Goal: Transaction & Acquisition: Purchase product/service

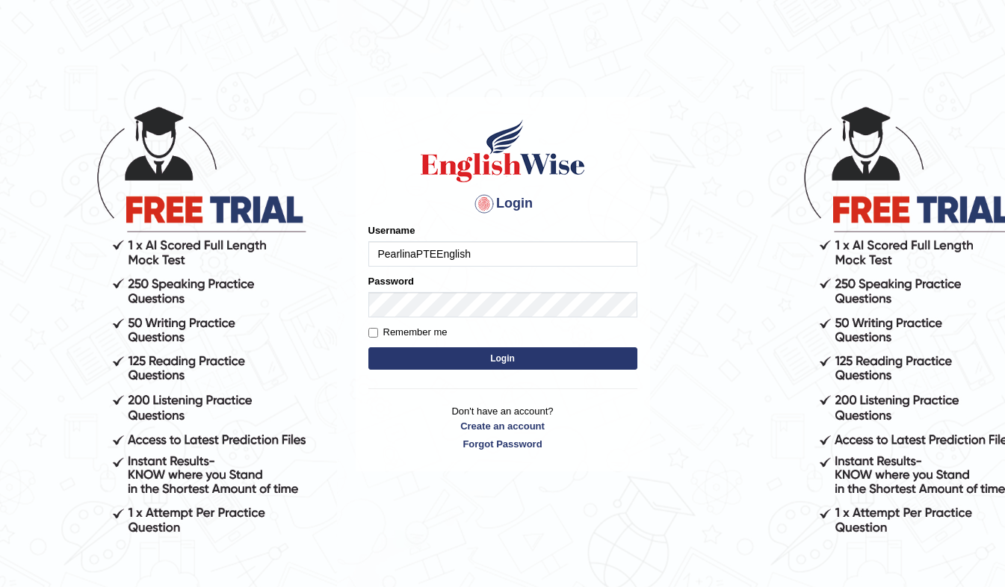
type input "PearlinaPTEEnglish"
click at [372, 330] on input "Remember me" at bounding box center [373, 333] width 10 height 10
checkbox input "true"
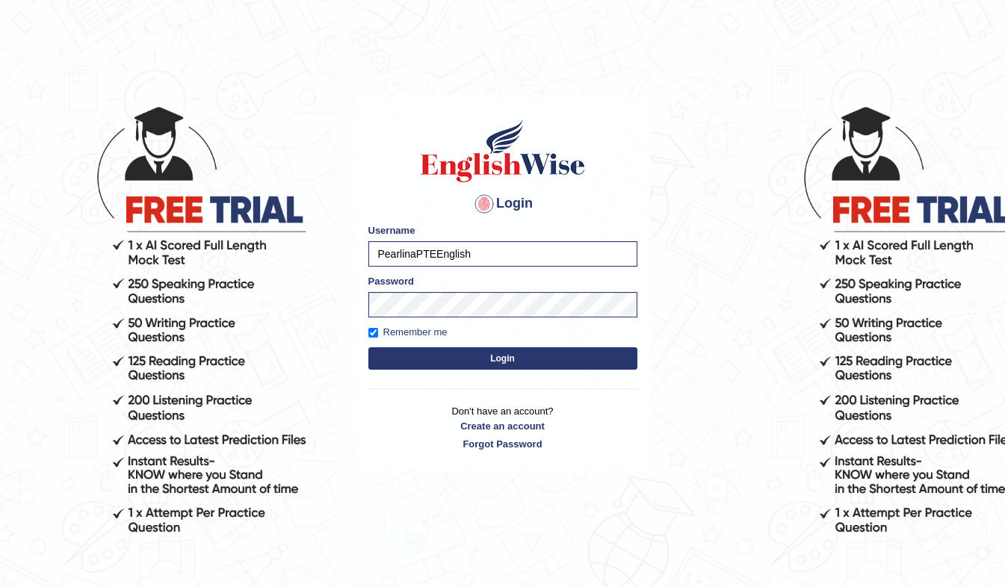
click at [409, 367] on button "Login" at bounding box center [502, 358] width 269 height 22
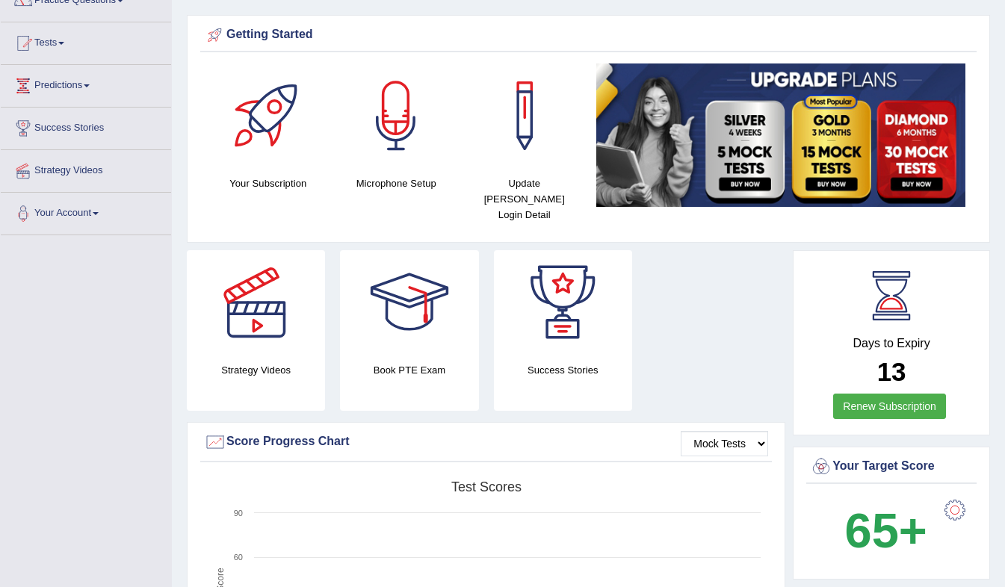
scroll to position [137, 0]
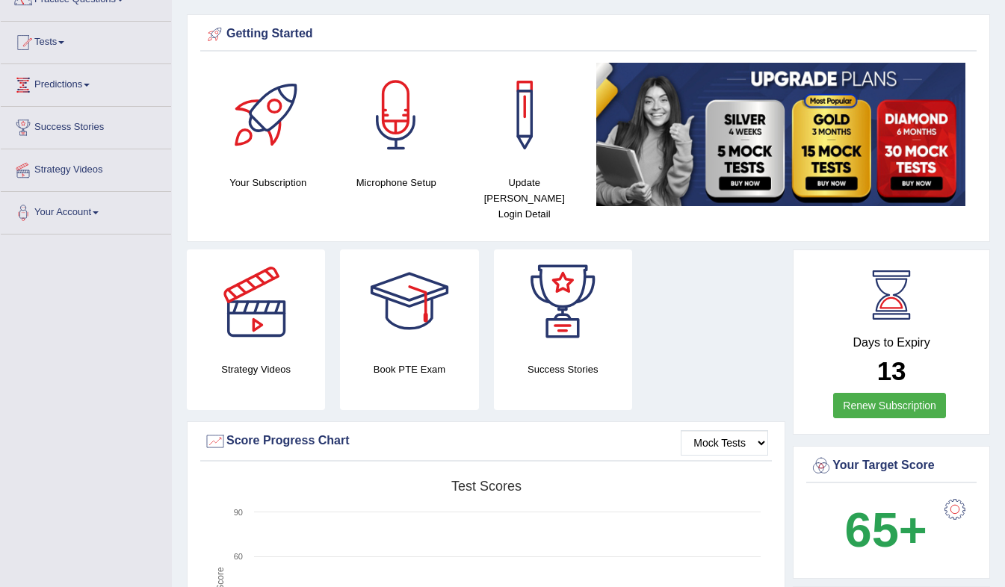
click at [878, 396] on link "Renew Subscription" at bounding box center [889, 405] width 113 height 25
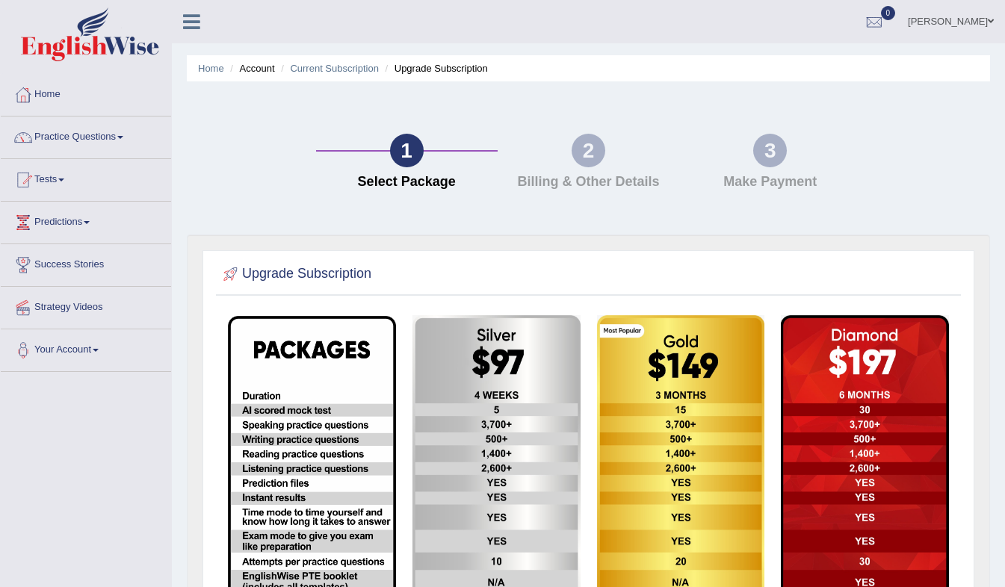
click at [701, 385] on img at bounding box center [681, 504] width 168 height 379
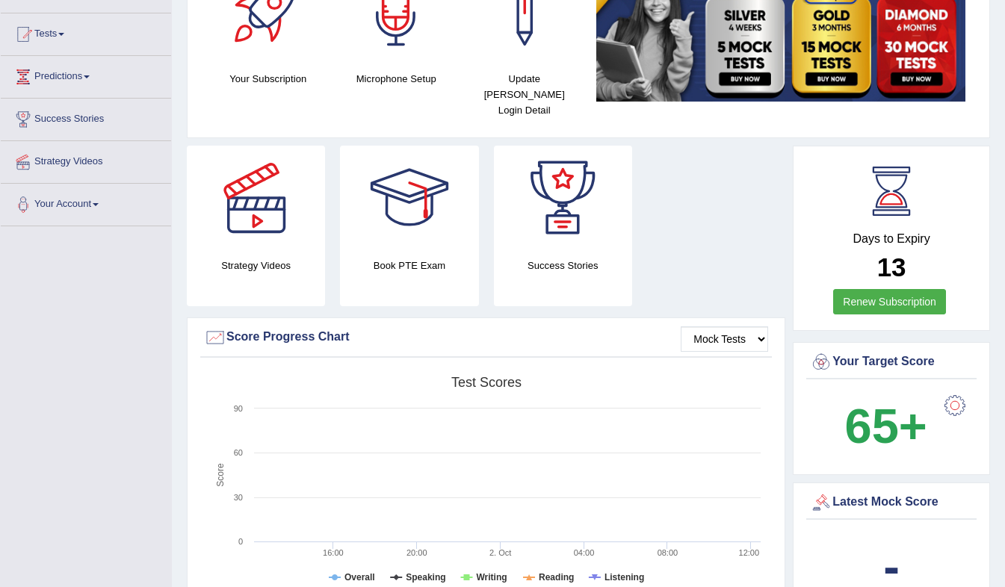
scroll to position [137, 0]
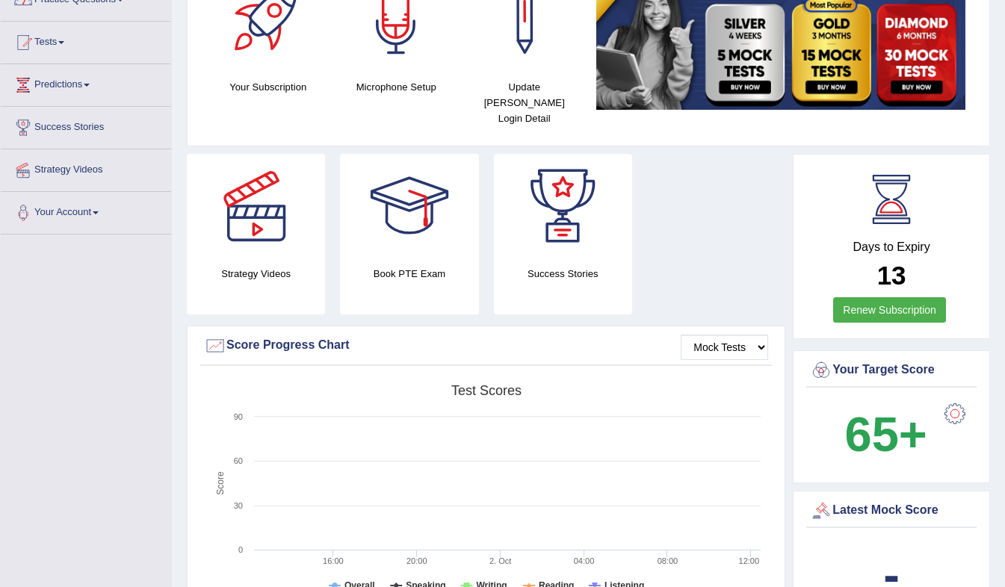
click at [926, 302] on link "Renew Subscription" at bounding box center [889, 309] width 113 height 25
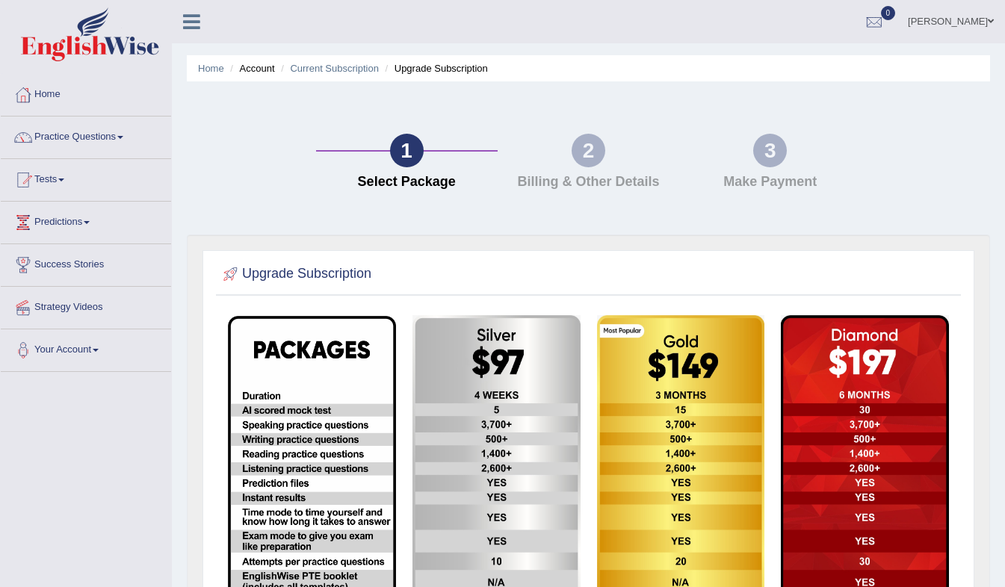
click at [986, 23] on link "[PERSON_NAME]" at bounding box center [950, 19] width 108 height 39
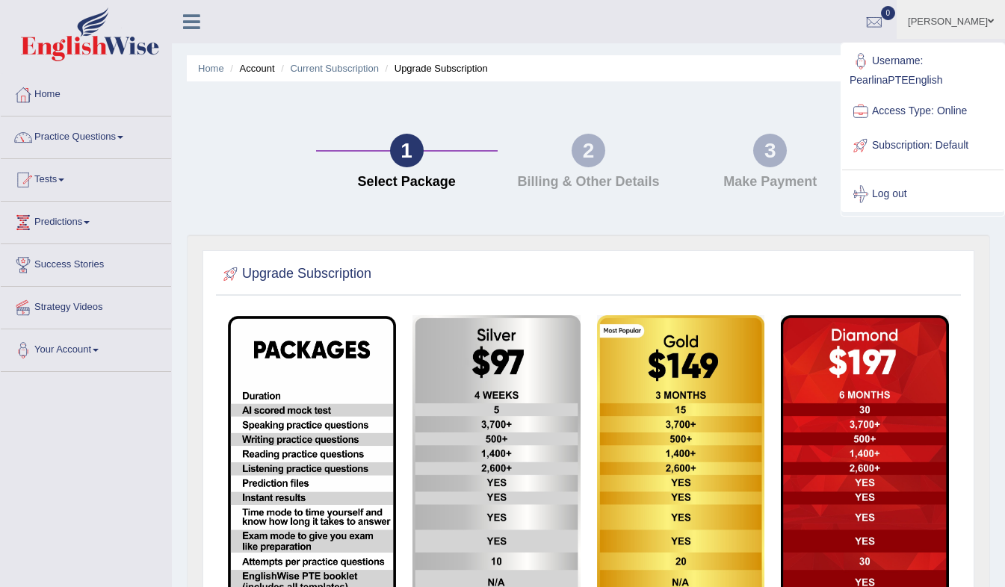
click at [697, 108] on div "1 Select Package 2 Billing & Other Details 3 Make Payment" at bounding box center [588, 165] width 818 height 138
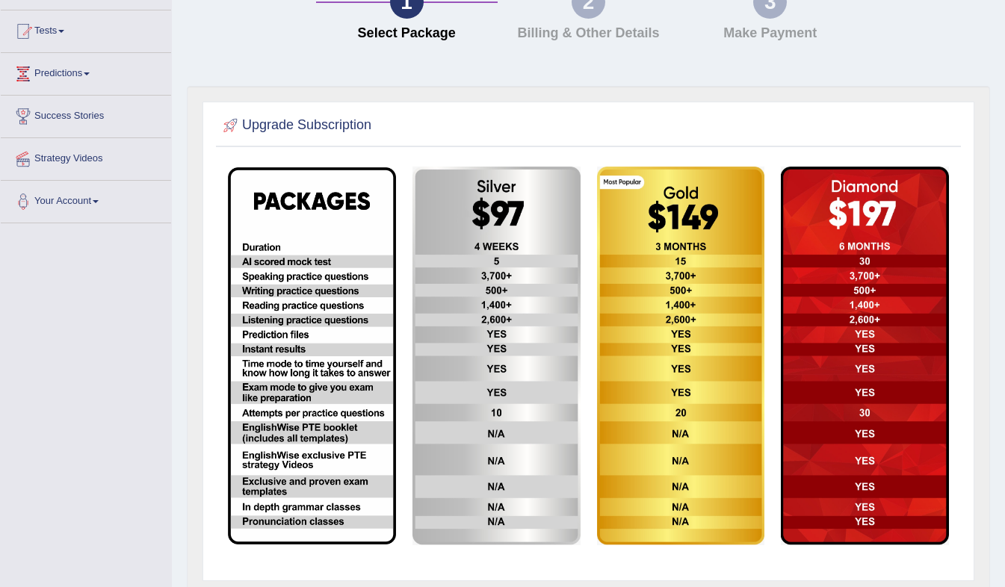
scroll to position [152, 0]
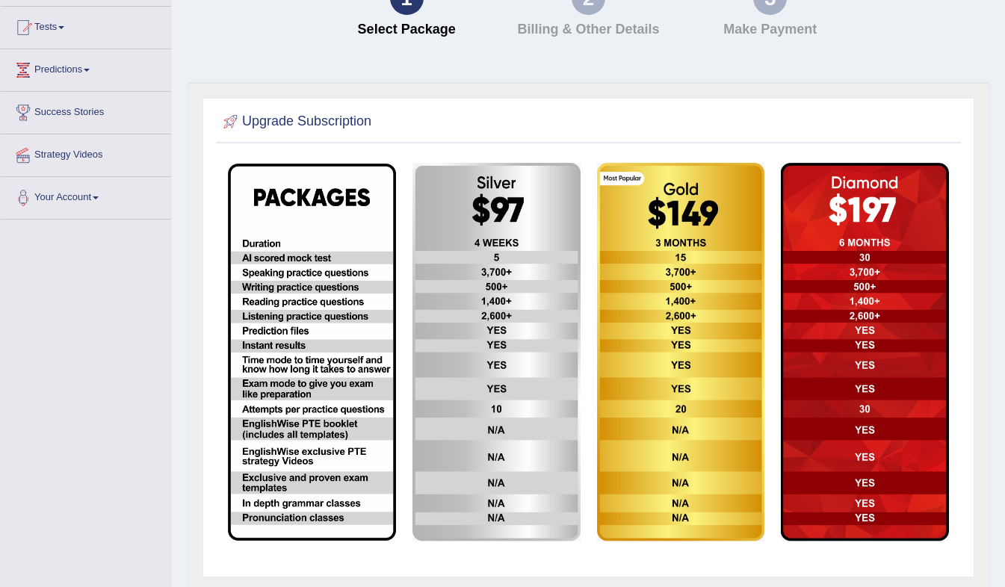
click at [875, 219] on img at bounding box center [865, 352] width 168 height 379
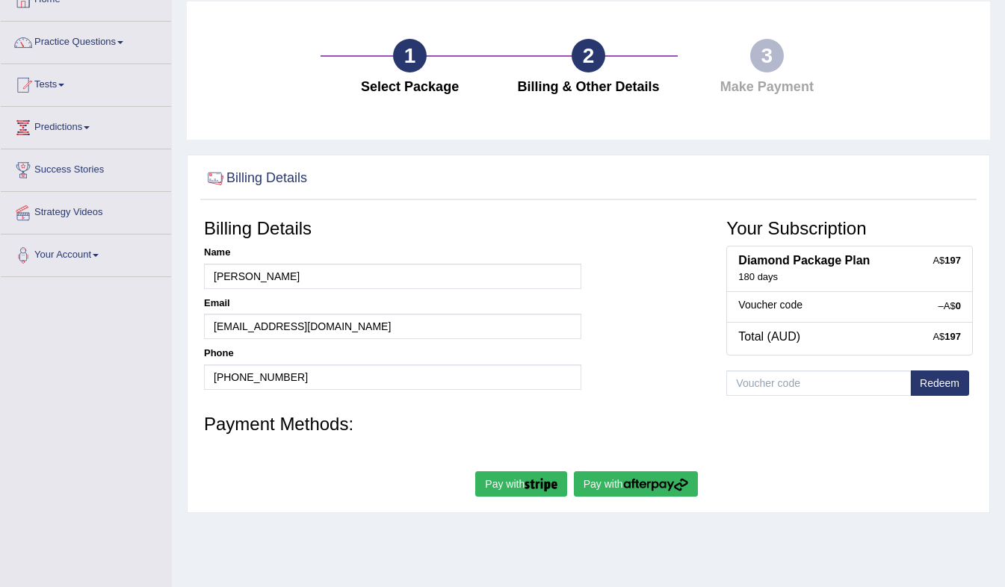
scroll to position [197, 0]
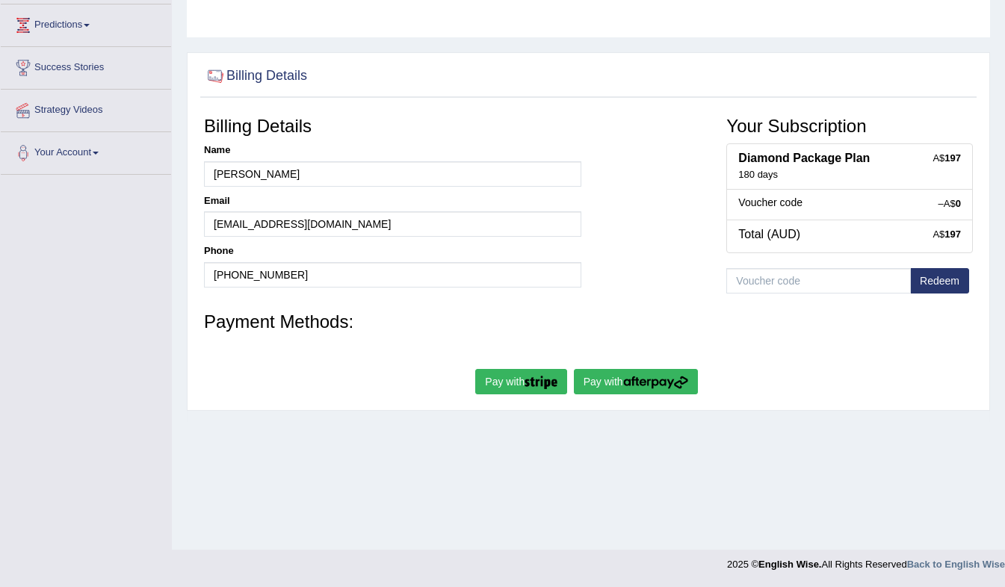
click at [632, 379] on img "submit" at bounding box center [655, 382] width 65 height 13
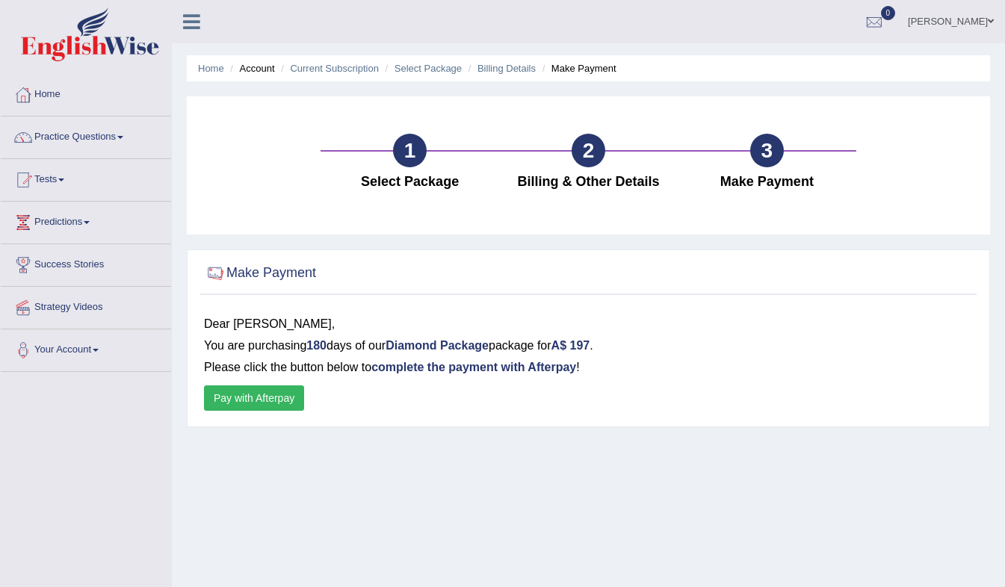
click at [256, 395] on button "Pay with Afterpay" at bounding box center [254, 397] width 100 height 25
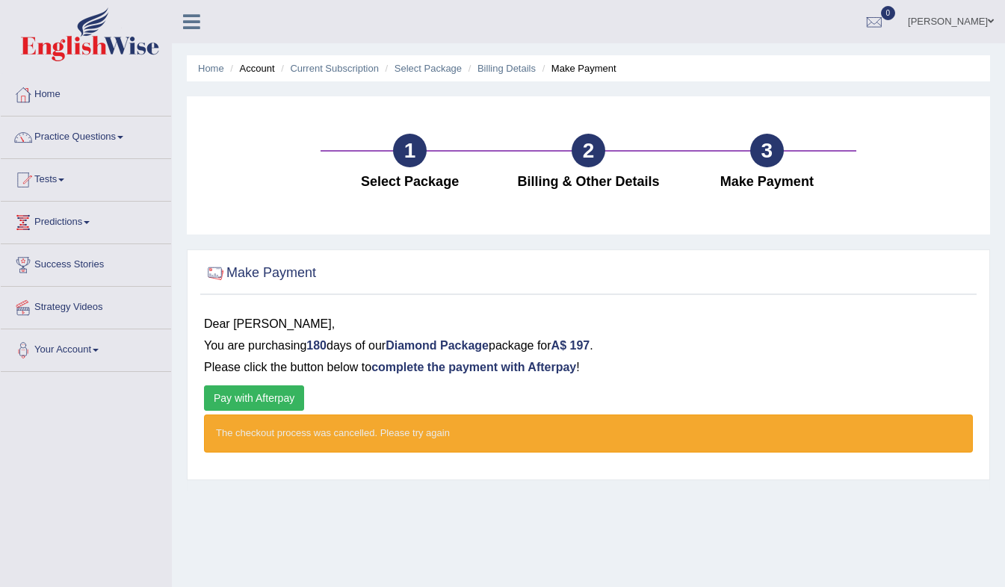
click at [989, 20] on span at bounding box center [991, 21] width 6 height 10
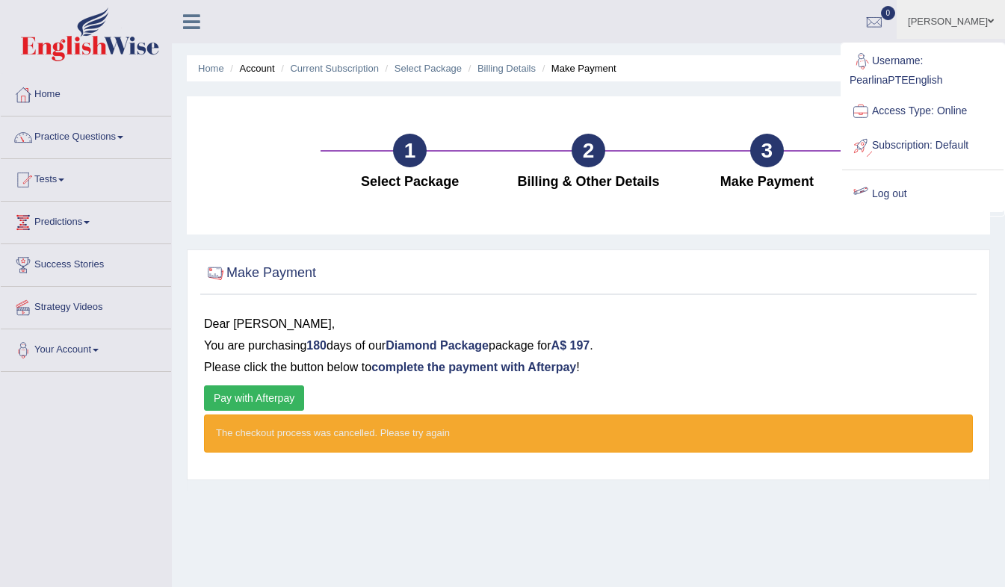
click at [875, 191] on link "Log out" at bounding box center [922, 194] width 161 height 34
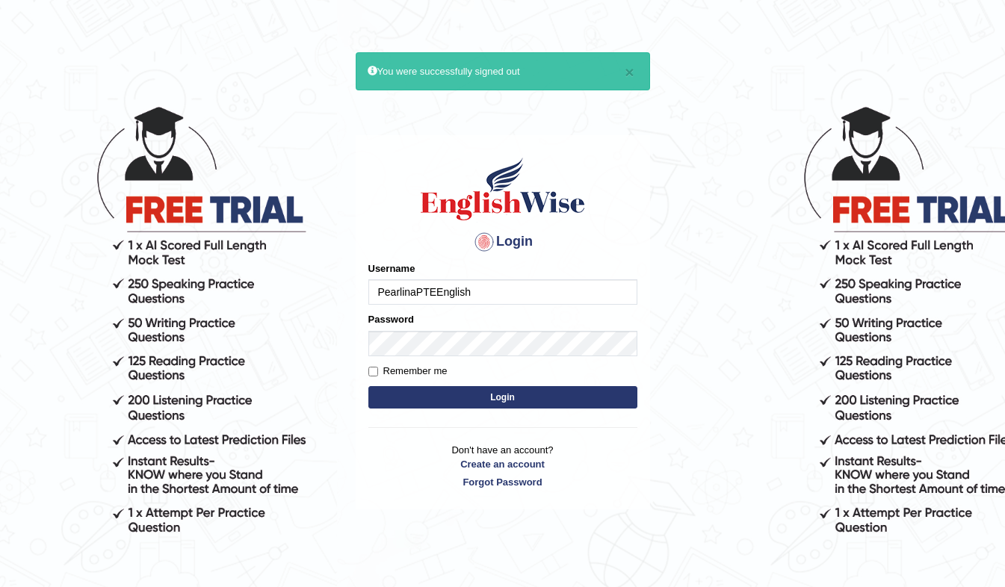
type input "PearlinaPTEEnglish"
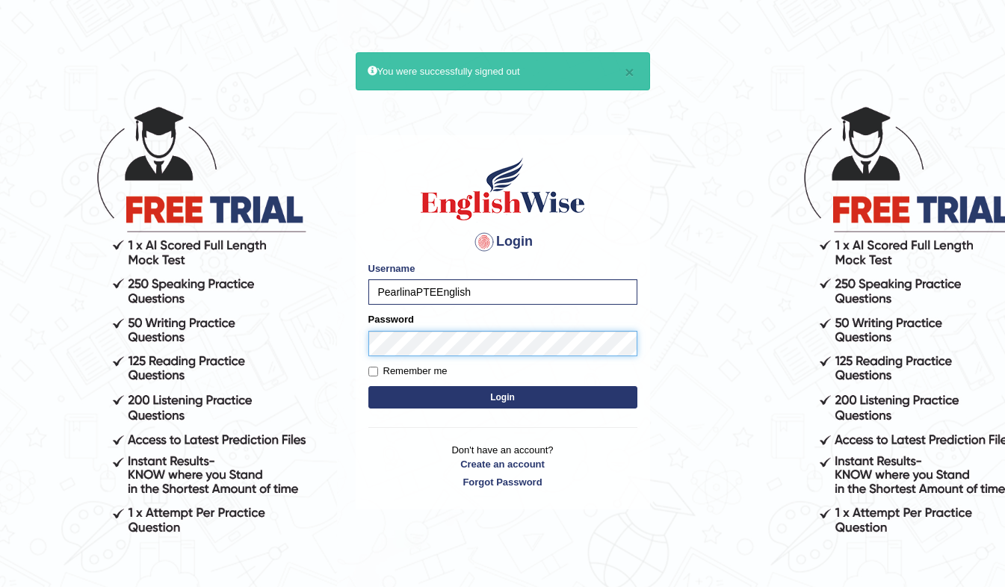
click at [368, 386] on button "Login" at bounding box center [502, 397] width 269 height 22
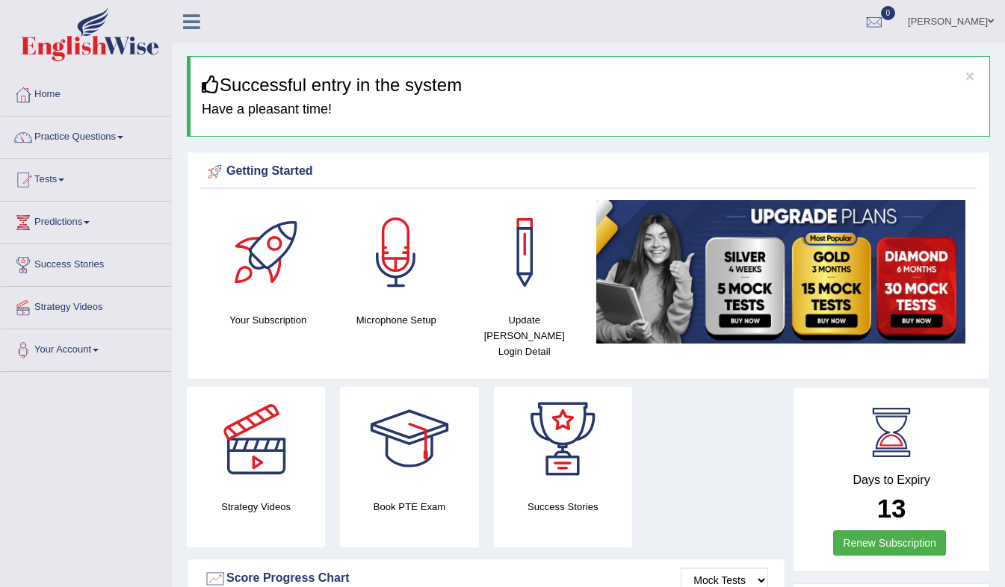
click at [867, 530] on link "Renew Subscription" at bounding box center [889, 542] width 113 height 25
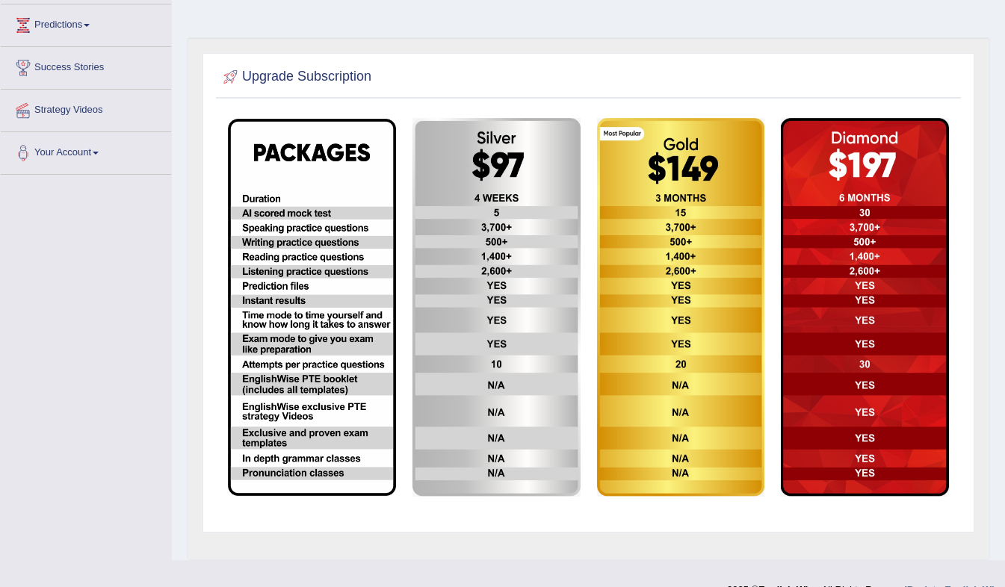
scroll to position [195, 0]
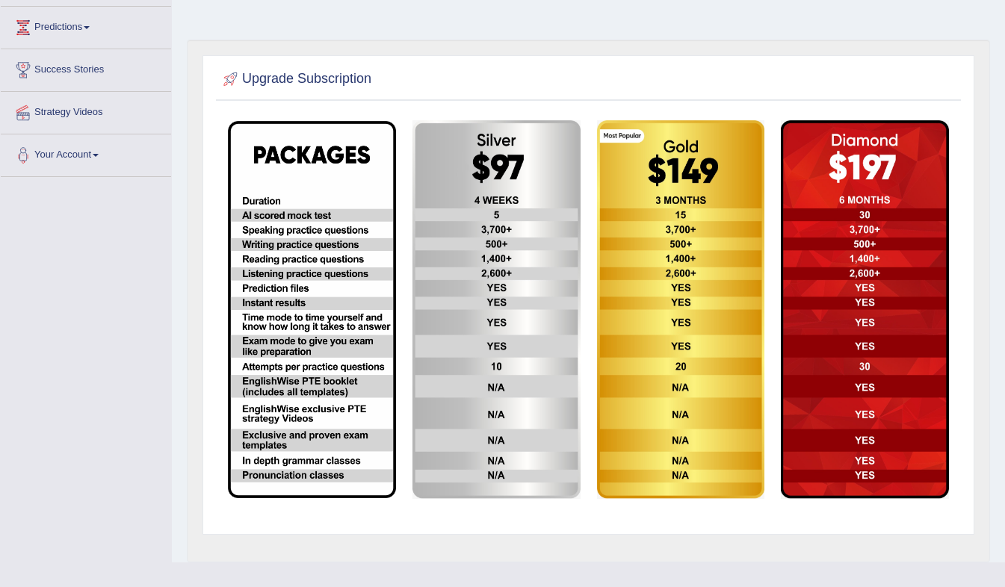
click at [652, 294] on img at bounding box center [681, 309] width 168 height 379
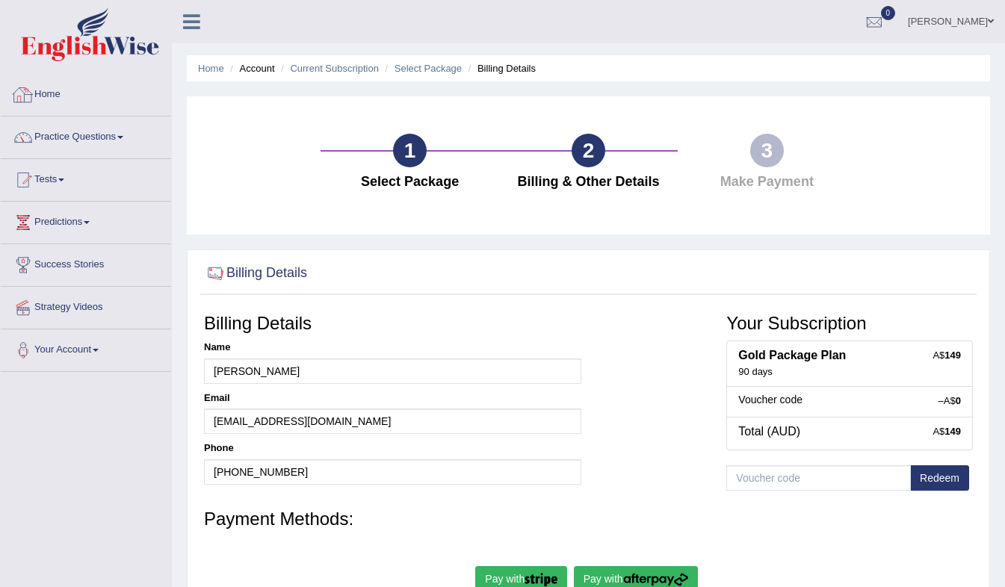
click at [52, 84] on link "Home" at bounding box center [86, 92] width 170 height 37
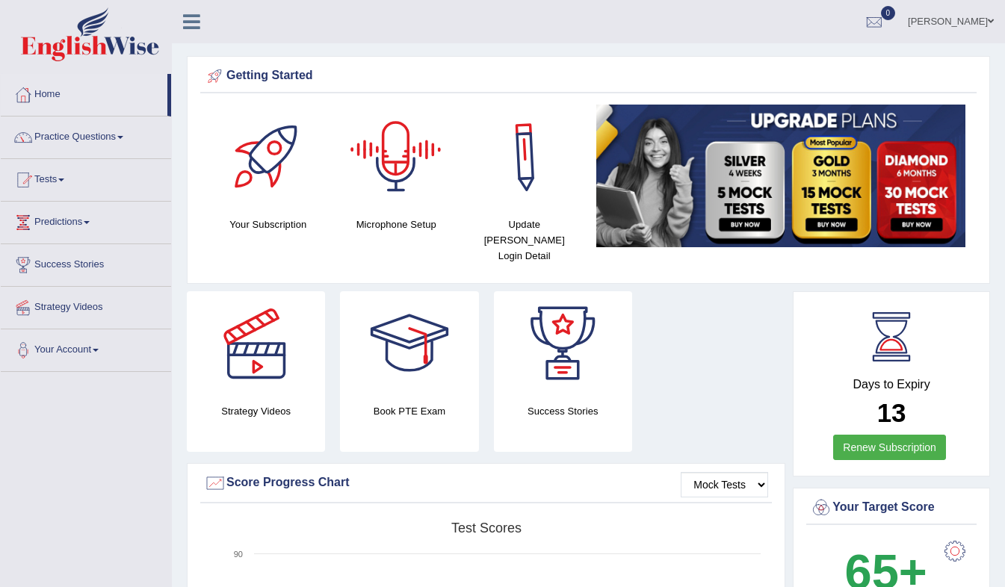
click at [393, 140] on div at bounding box center [396, 157] width 105 height 105
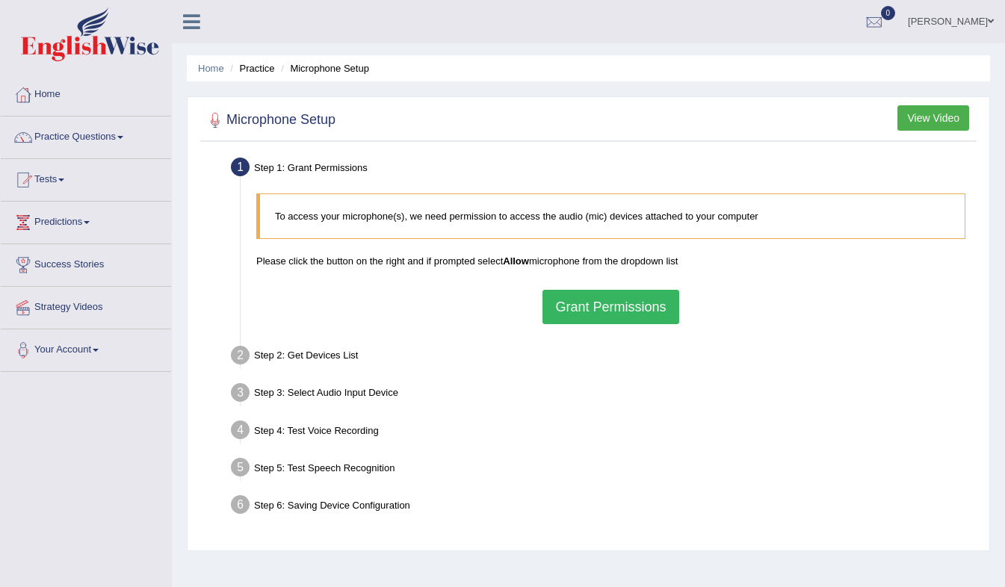
click at [604, 307] on button "Grant Permissions" at bounding box center [610, 307] width 136 height 34
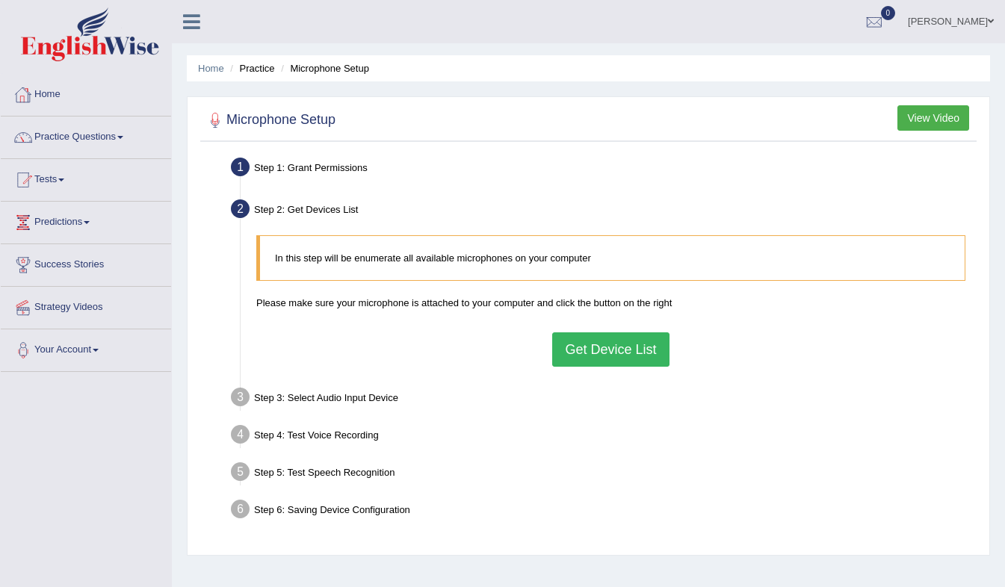
click at [49, 84] on link "Home" at bounding box center [86, 92] width 170 height 37
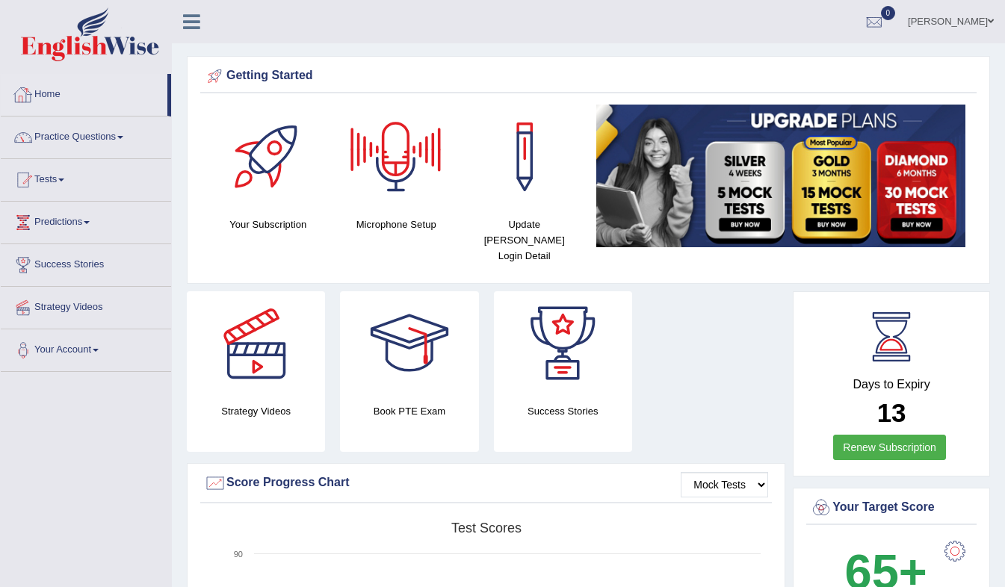
click at [55, 85] on link "Home" at bounding box center [84, 92] width 167 height 37
click at [394, 167] on div at bounding box center [396, 157] width 105 height 105
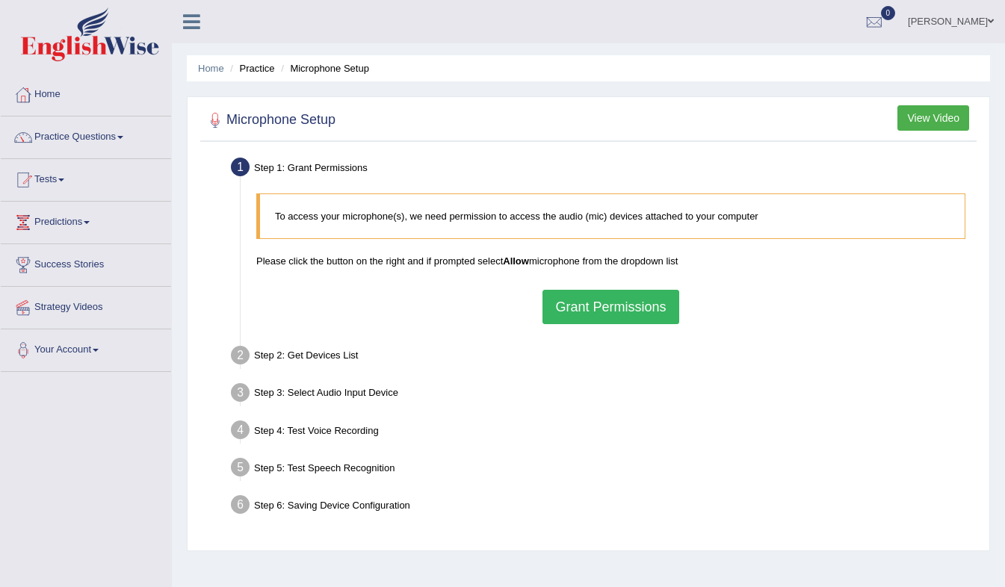
click at [602, 312] on button "Grant Permissions" at bounding box center [610, 307] width 136 height 34
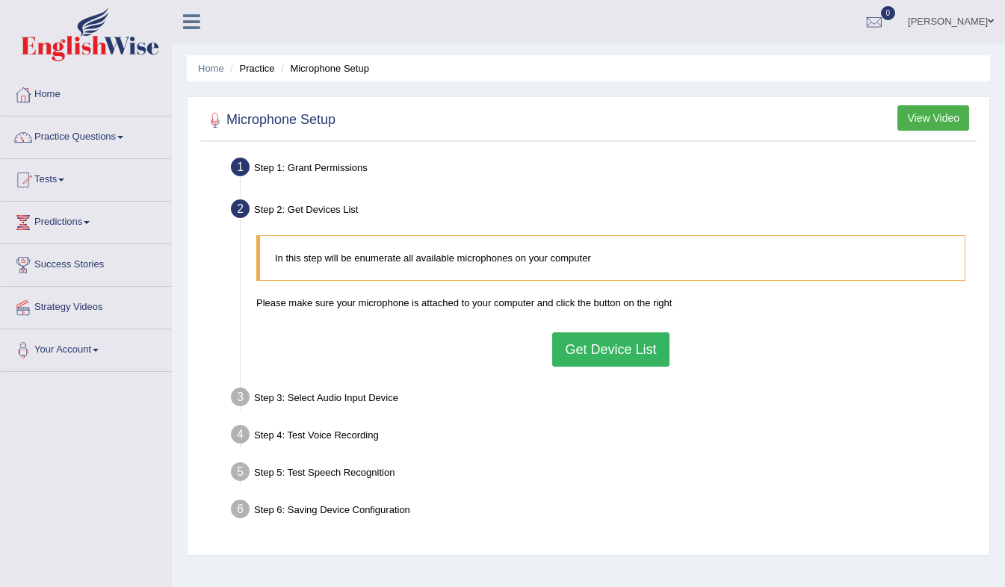
click at [608, 357] on button "Get Device List" at bounding box center [610, 349] width 117 height 34
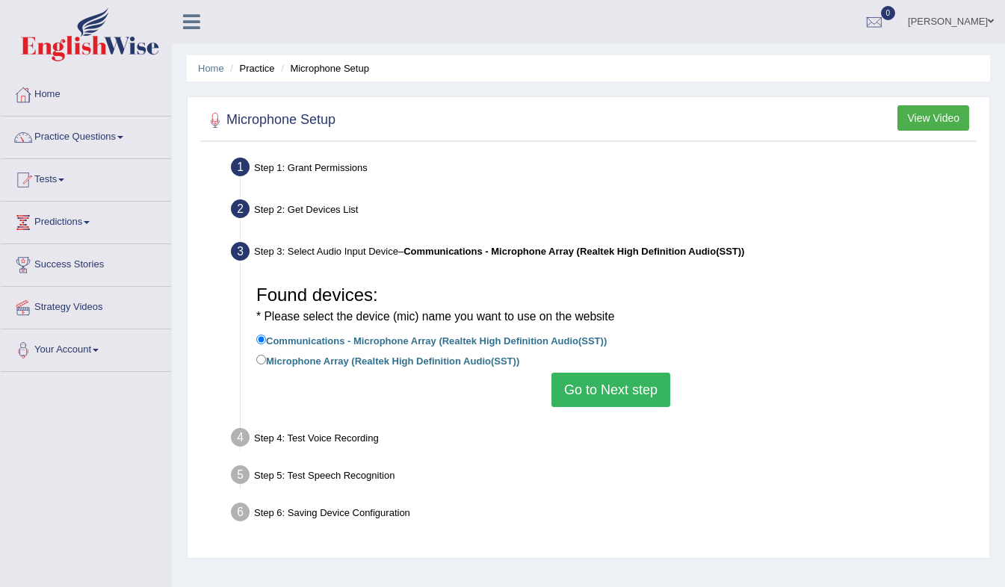
click at [611, 387] on button "Go to Next step" at bounding box center [610, 390] width 119 height 34
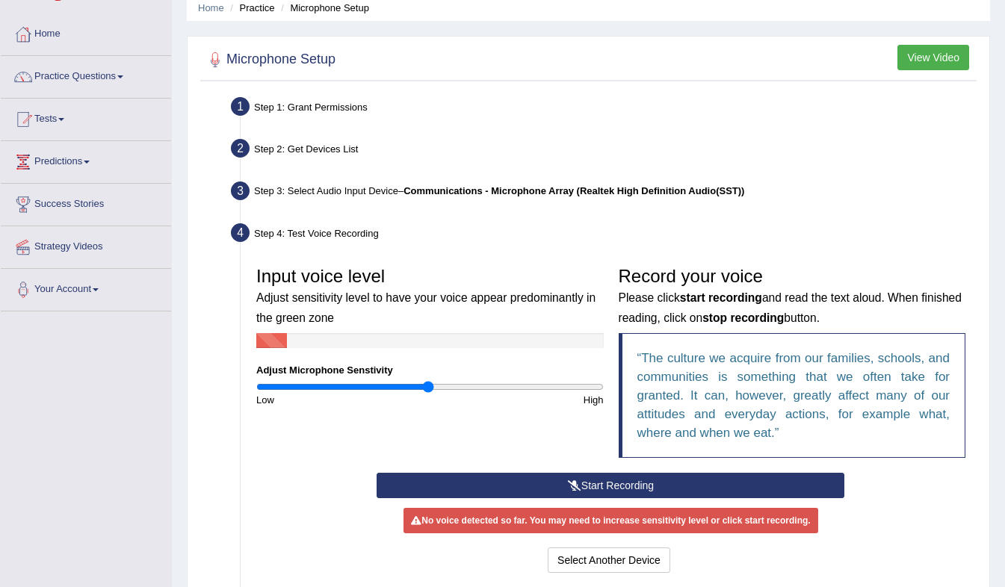
scroll to position [68, 0]
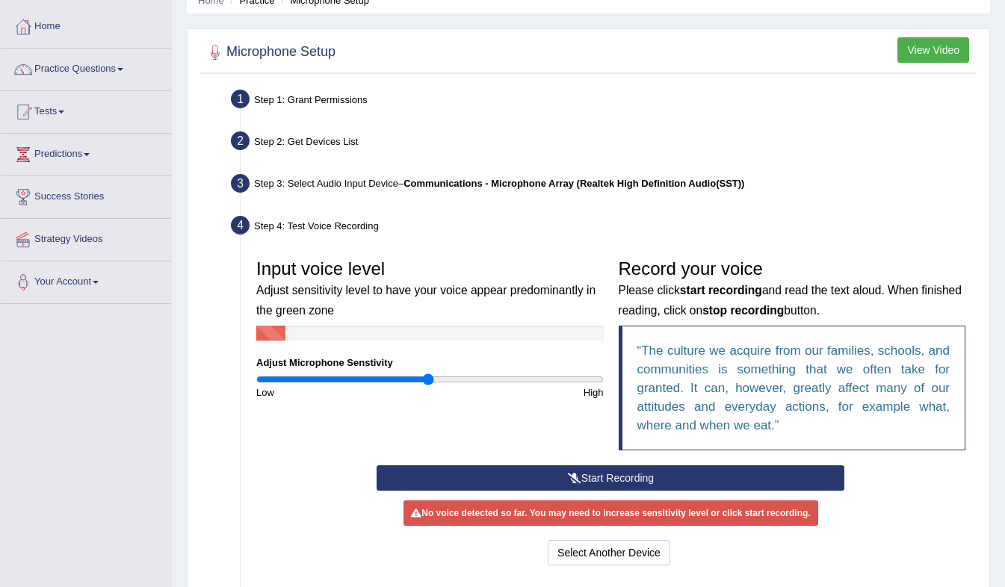
click at [672, 497] on div "Start Recording Stop Recording Note: Please listen to the recording till the en…" at bounding box center [610, 517] width 483 height 104
click at [599, 473] on button "Start Recording" at bounding box center [610, 477] width 468 height 25
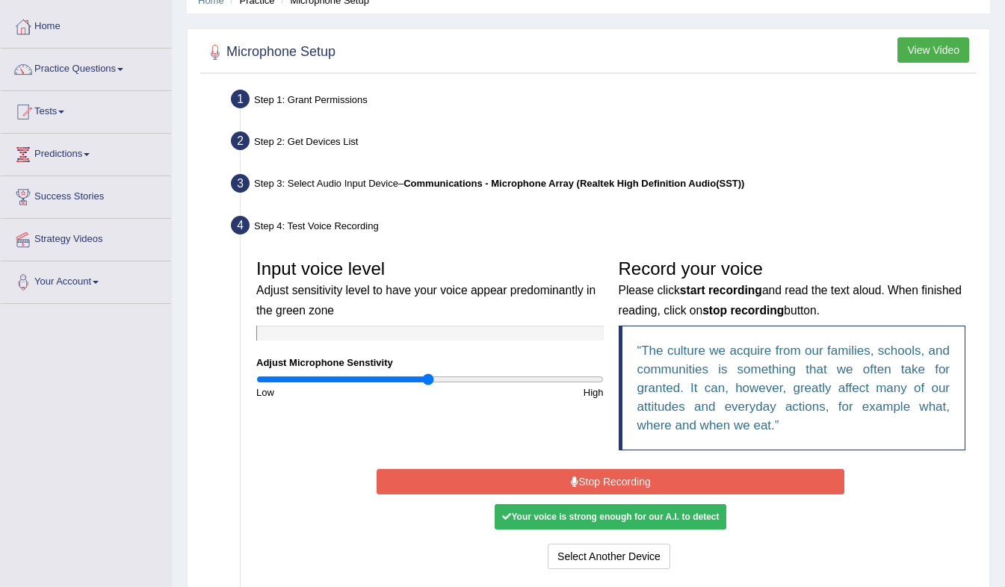
click at [592, 478] on button "Stop Recording" at bounding box center [610, 481] width 468 height 25
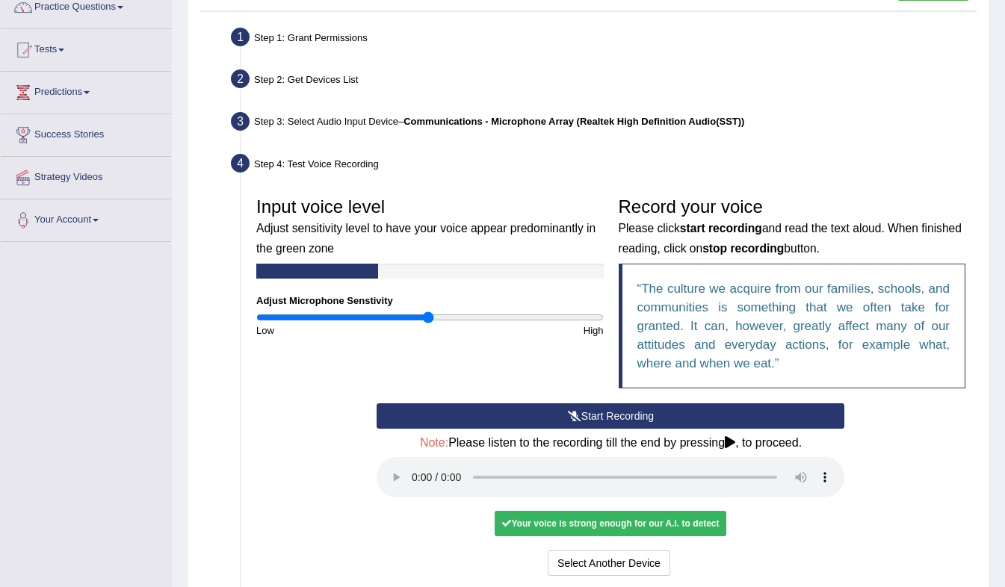
scroll to position [285, 0]
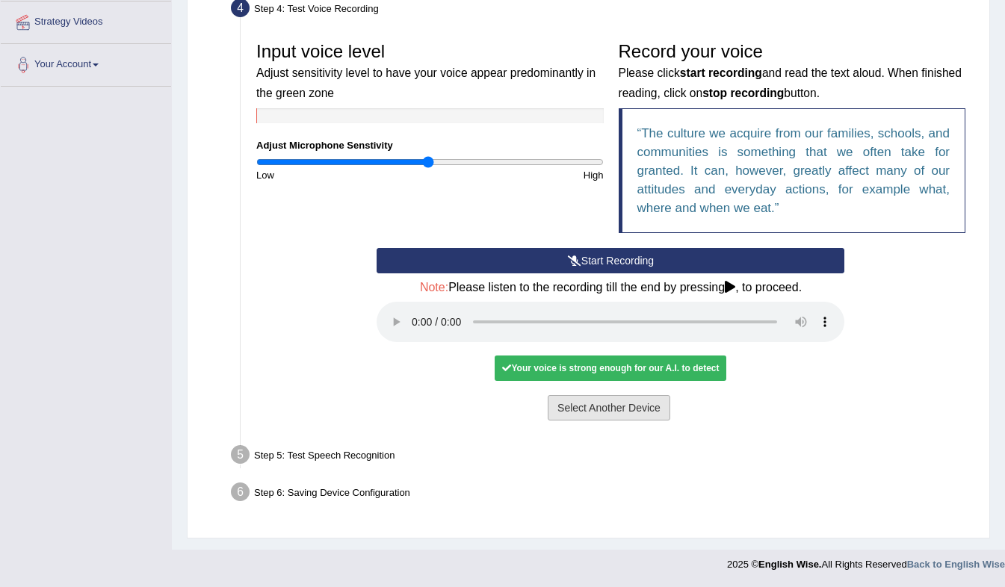
click at [598, 413] on button "Select Another Device" at bounding box center [609, 407] width 123 height 25
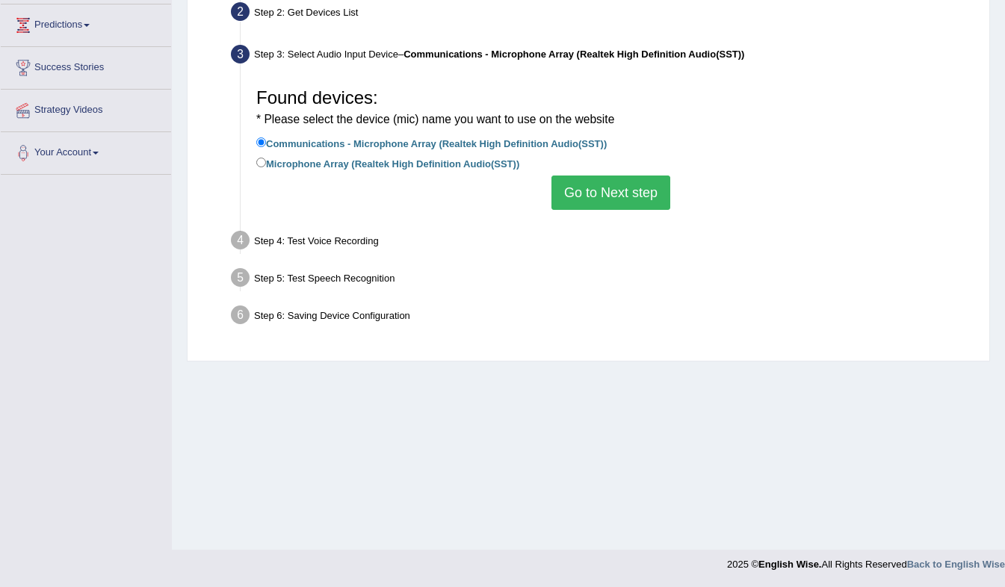
click at [592, 190] on button "Go to Next step" at bounding box center [610, 193] width 119 height 34
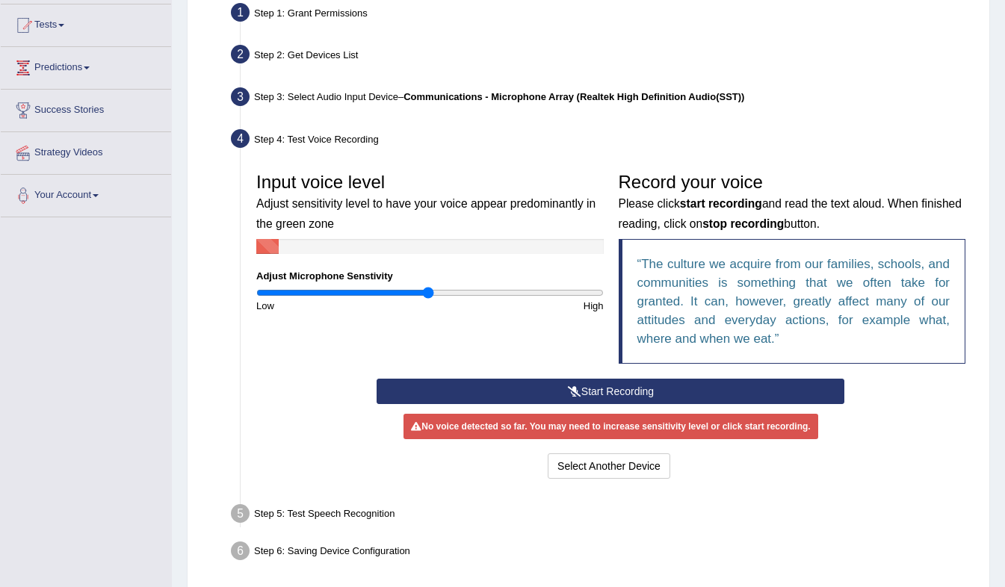
scroll to position [155, 0]
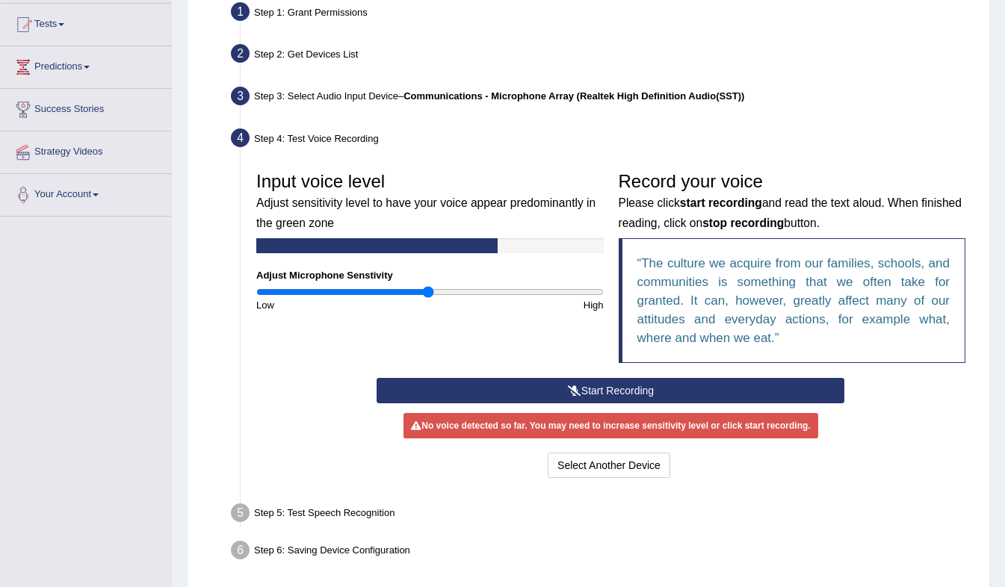
click at [645, 388] on button "Start Recording" at bounding box center [610, 390] width 468 height 25
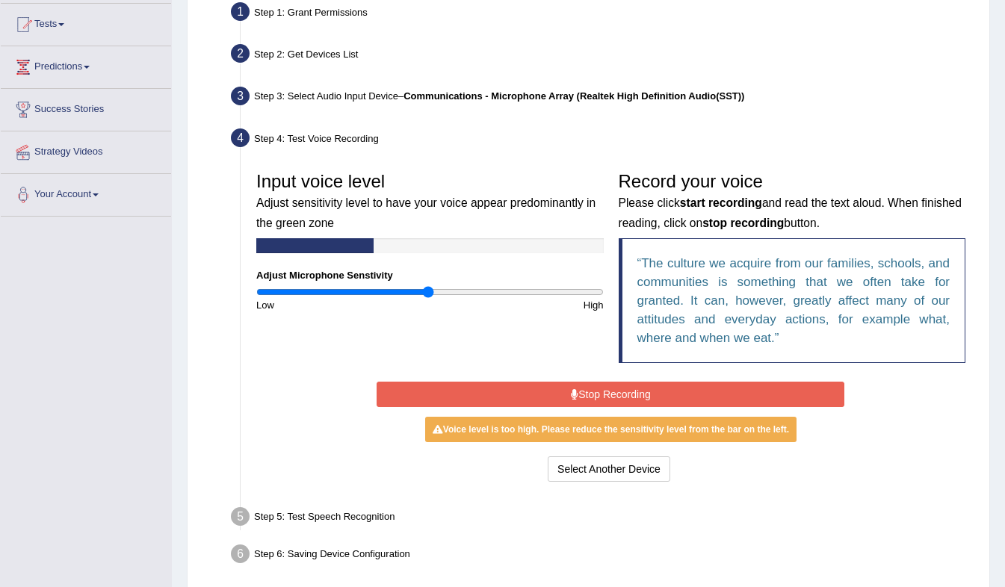
click at [598, 388] on button "Stop Recording" at bounding box center [610, 394] width 468 height 25
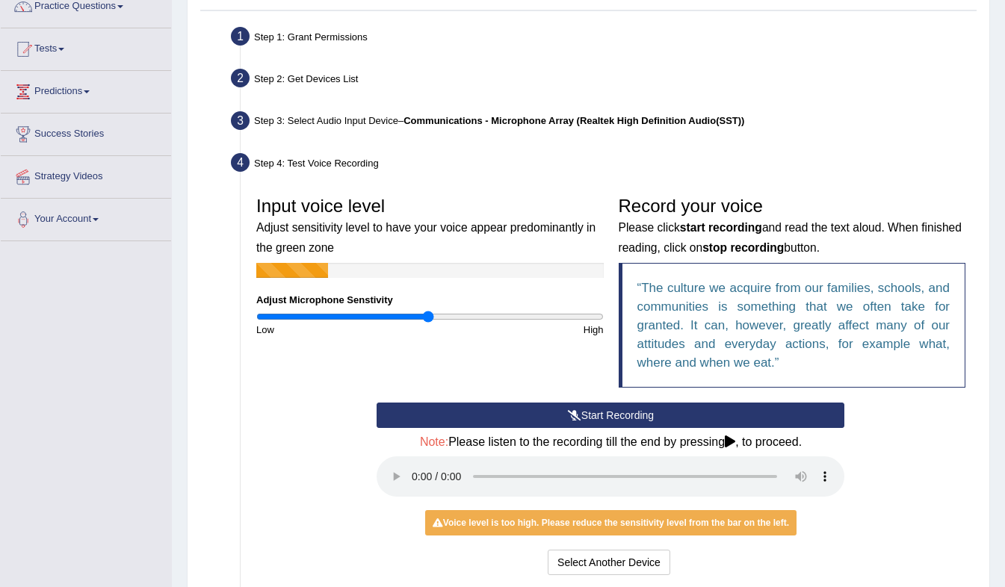
scroll to position [0, 0]
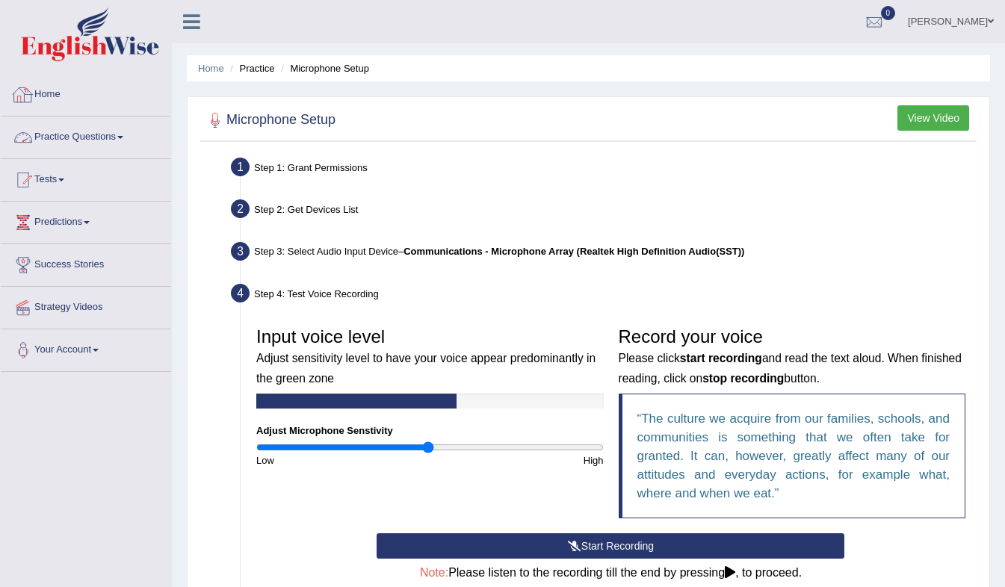
click at [44, 90] on link "Home" at bounding box center [86, 92] width 170 height 37
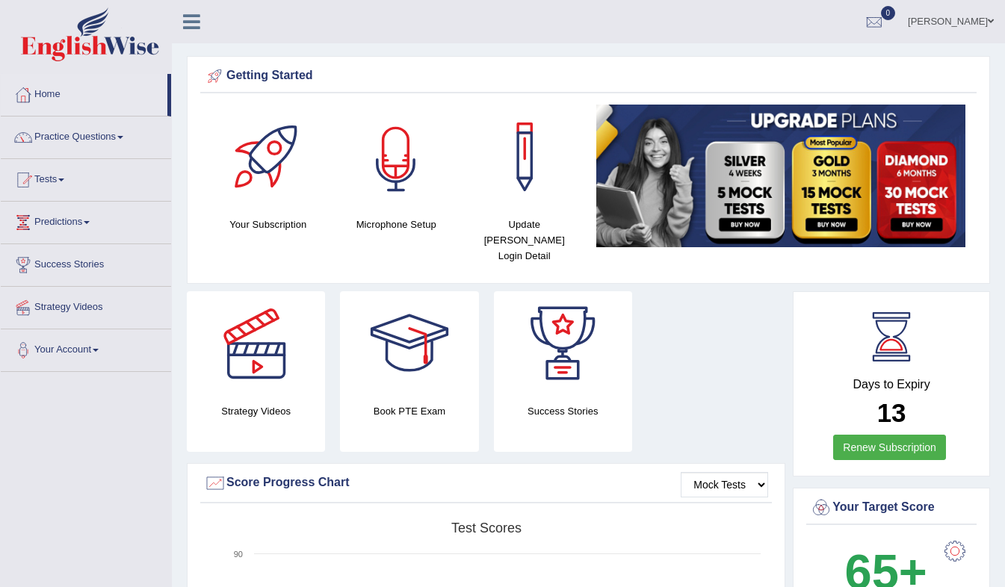
click at [380, 201] on div at bounding box center [396, 157] width 105 height 105
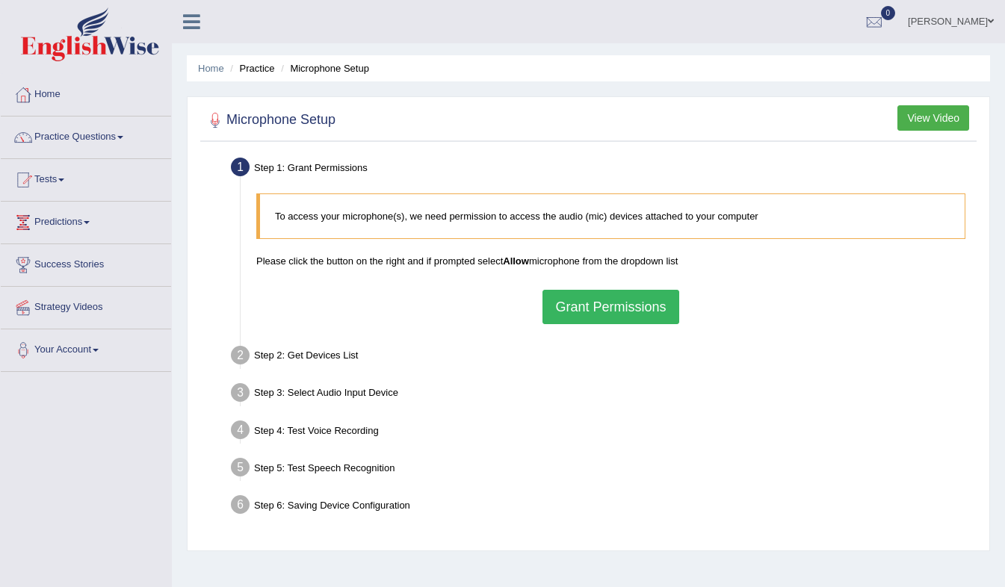
click at [591, 301] on button "Grant Permissions" at bounding box center [610, 307] width 136 height 34
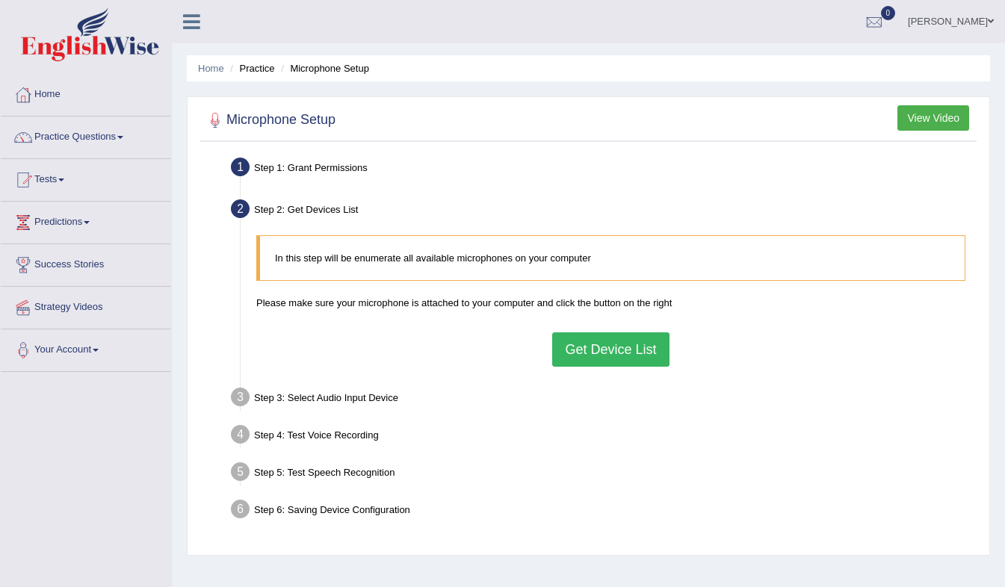
click at [600, 352] on button "Get Device List" at bounding box center [610, 349] width 117 height 34
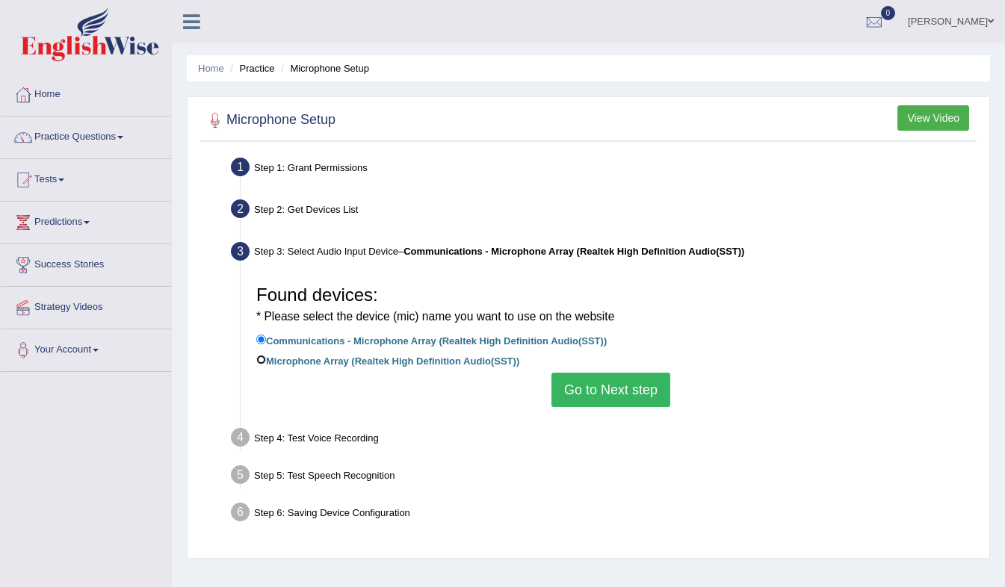
click at [259, 360] on input "Microphone Array (Realtek High Definition Audio(SST))" at bounding box center [261, 360] width 10 height 10
radio input "true"
click at [624, 383] on button "Go to Next step" at bounding box center [610, 390] width 119 height 34
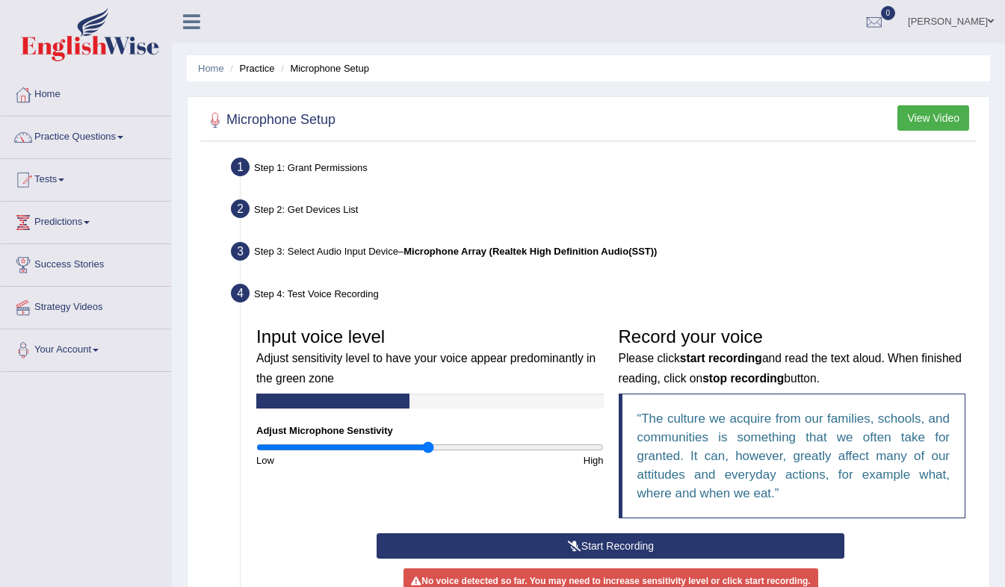
click at [363, 258] on div "Step 3: Select Audio Input Device – Microphone Array (Realtek High Definition A…" at bounding box center [603, 254] width 758 height 33
click at [355, 258] on div "Step 3: Select Audio Input Device – Microphone Array (Realtek High Definition A…" at bounding box center [603, 254] width 758 height 33
click at [85, 94] on link "Home" at bounding box center [86, 92] width 170 height 37
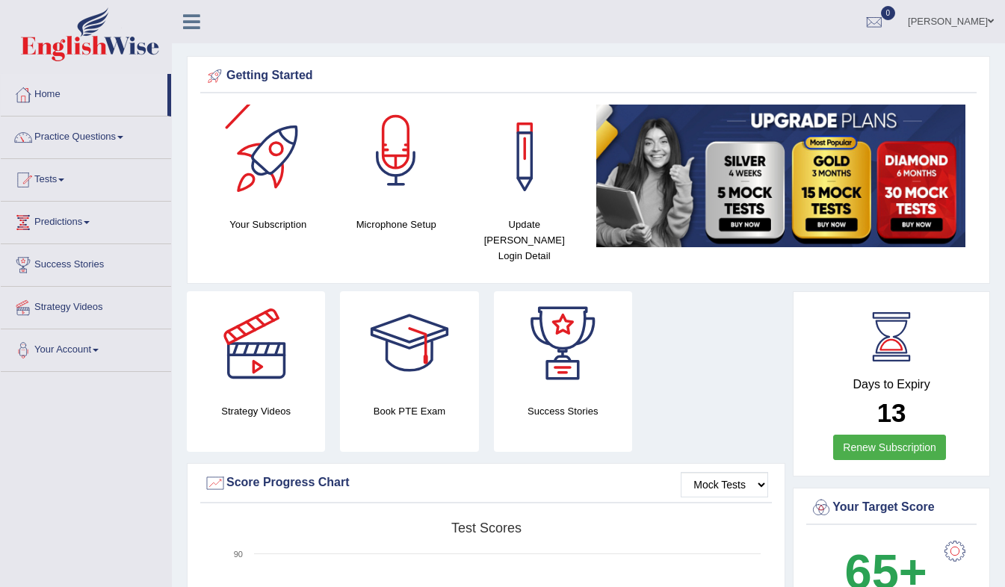
click at [396, 168] on div at bounding box center [396, 157] width 105 height 105
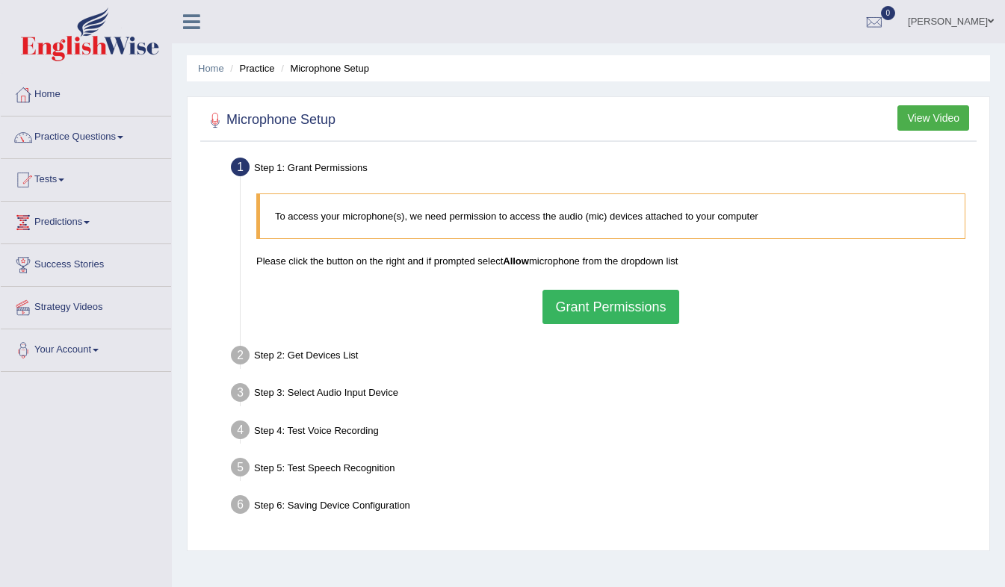
click at [620, 312] on button "Grant Permissions" at bounding box center [610, 307] width 136 height 34
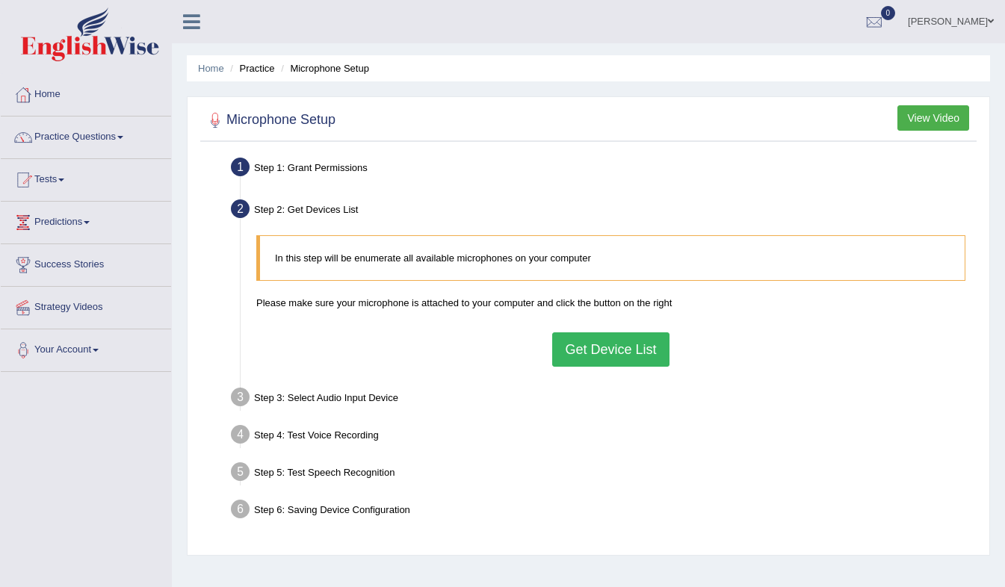
click at [637, 341] on button "Get Device List" at bounding box center [610, 349] width 117 height 34
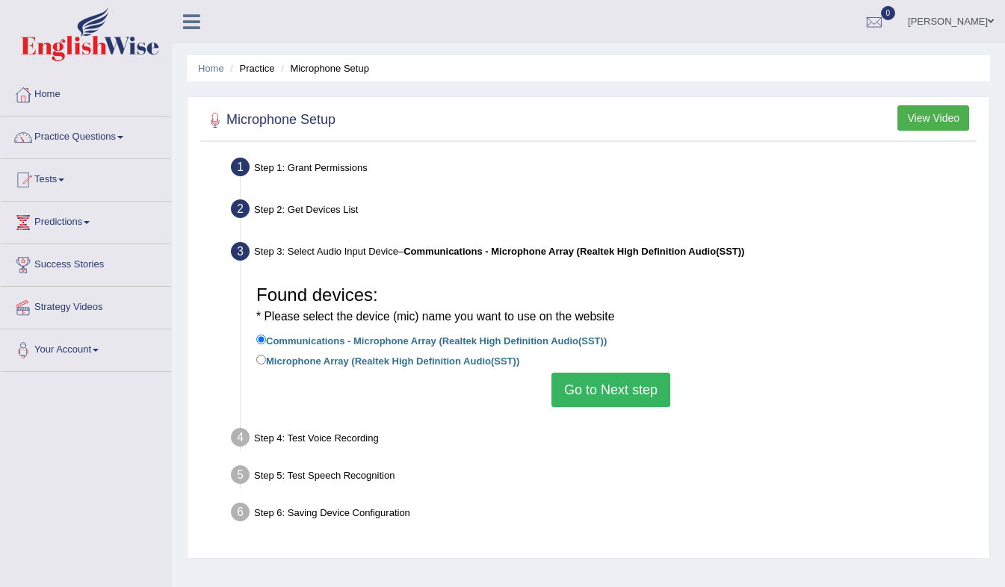
click at [584, 387] on button "Go to Next step" at bounding box center [610, 390] width 119 height 34
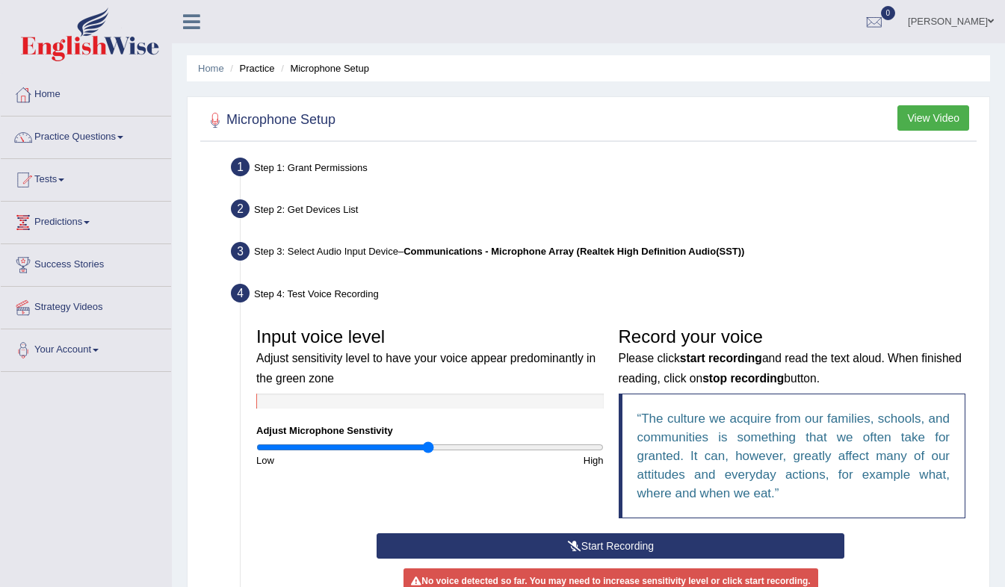
click at [710, 541] on button "Start Recording" at bounding box center [610, 545] width 468 height 25
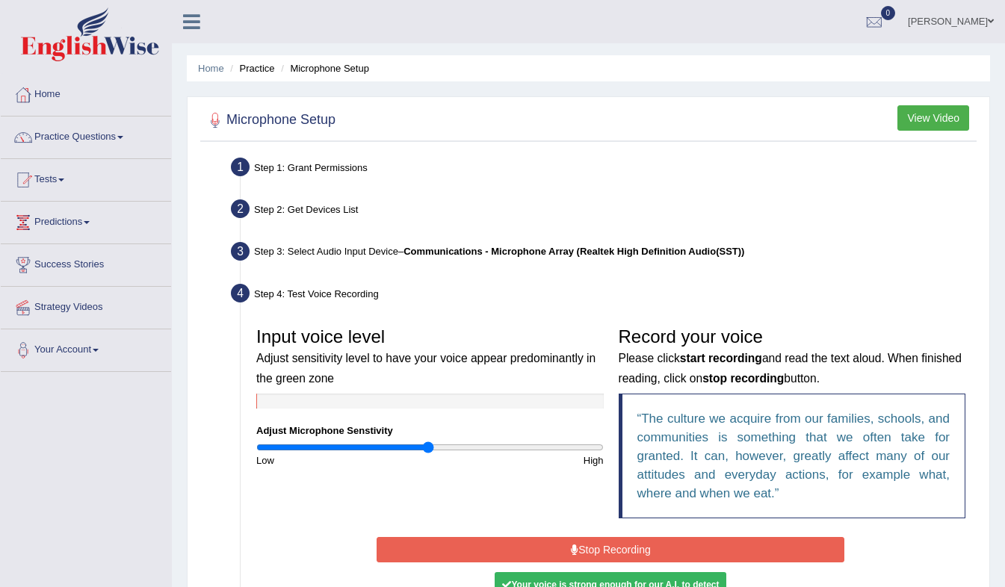
click at [704, 540] on button "Stop Recording" at bounding box center [610, 549] width 468 height 25
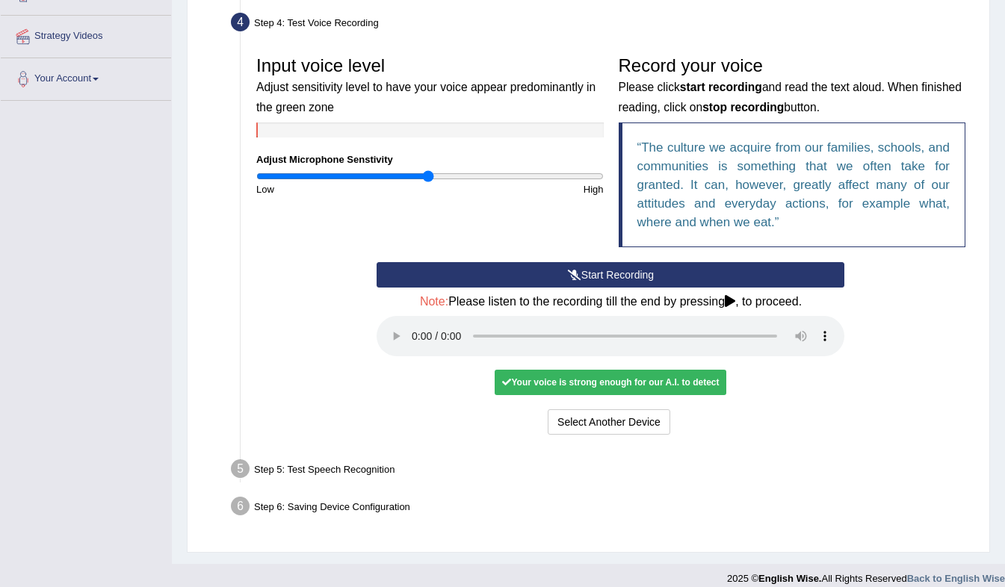
scroll to position [285, 0]
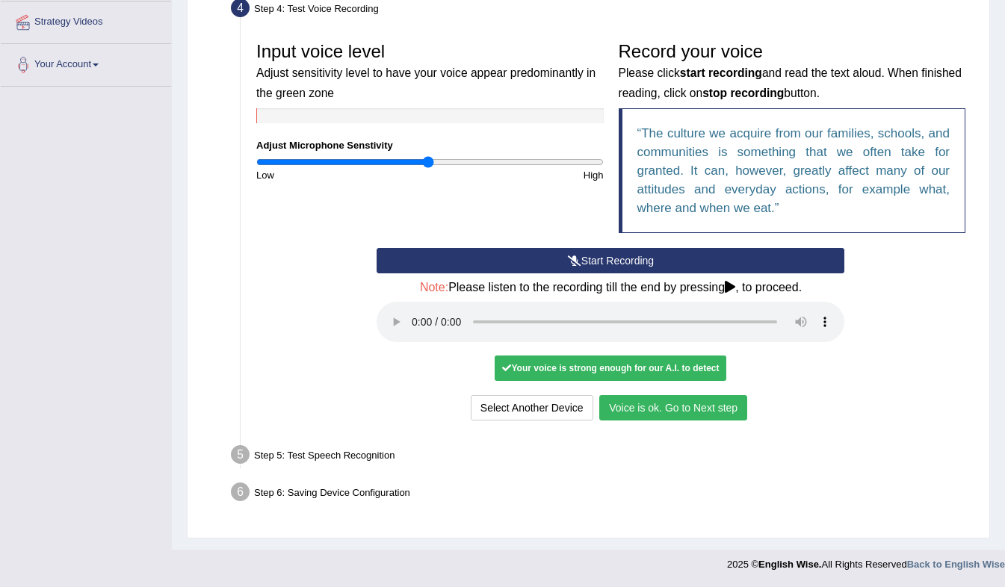
click at [713, 406] on button "Voice is ok. Go to Next step" at bounding box center [673, 407] width 148 height 25
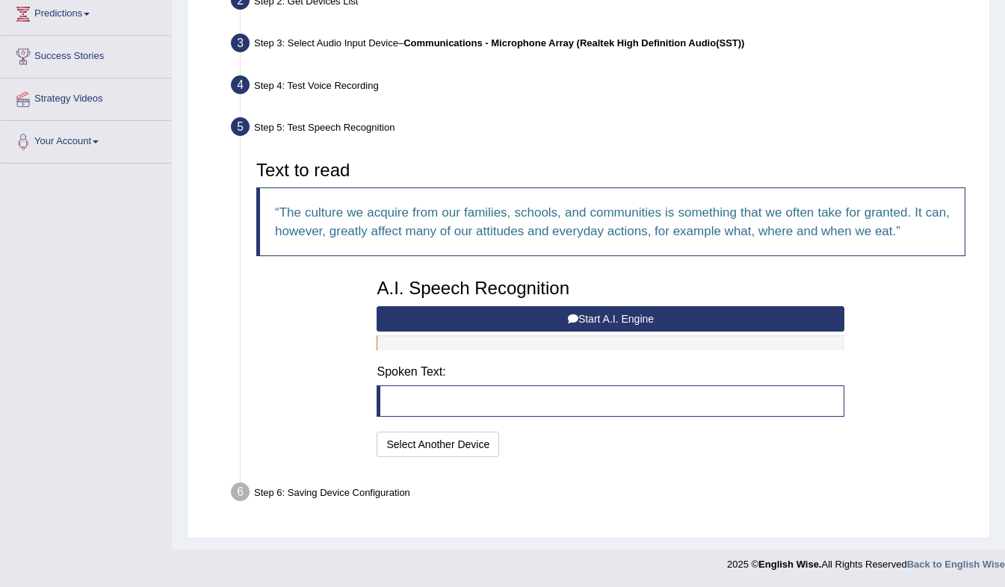
scroll to position [195, 0]
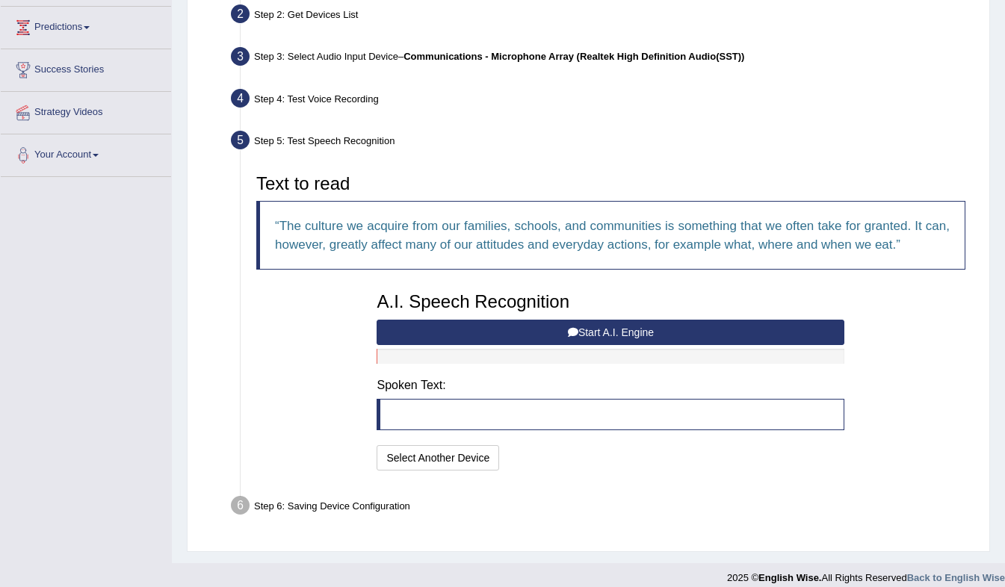
click at [562, 329] on button "Start A.I. Engine" at bounding box center [610, 332] width 468 height 25
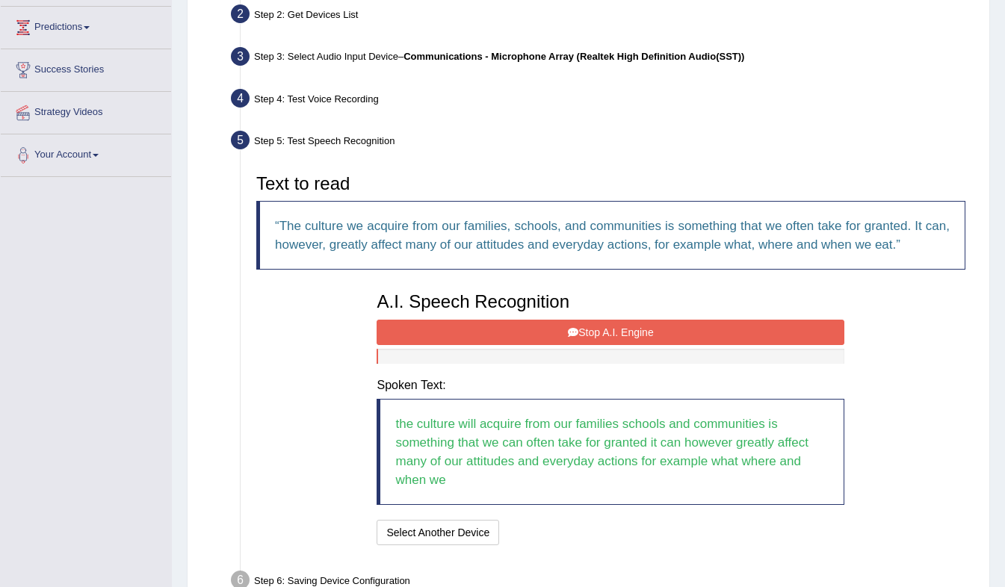
click at [562, 329] on button "Stop A.I. Engine" at bounding box center [610, 332] width 468 height 25
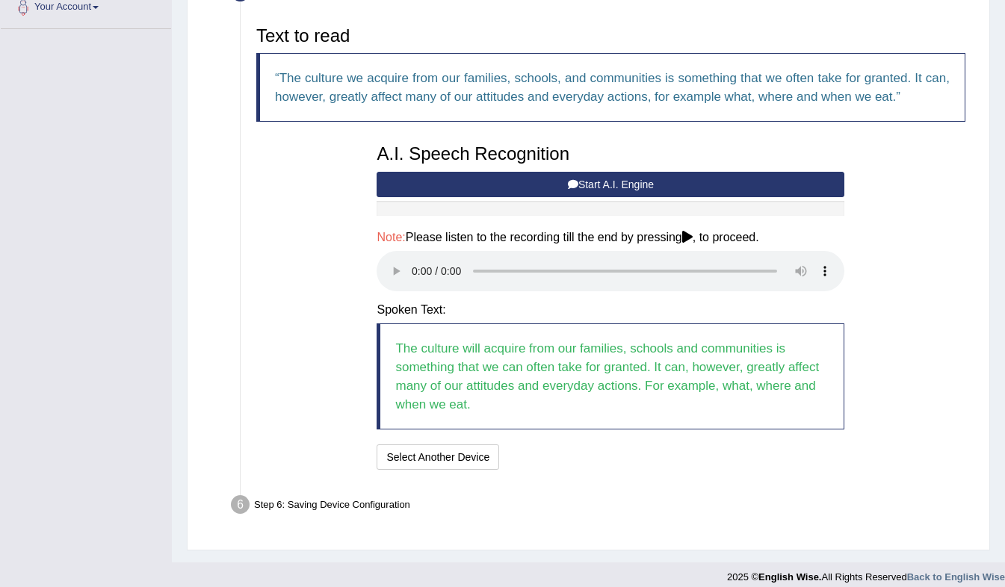
scroll to position [355, 0]
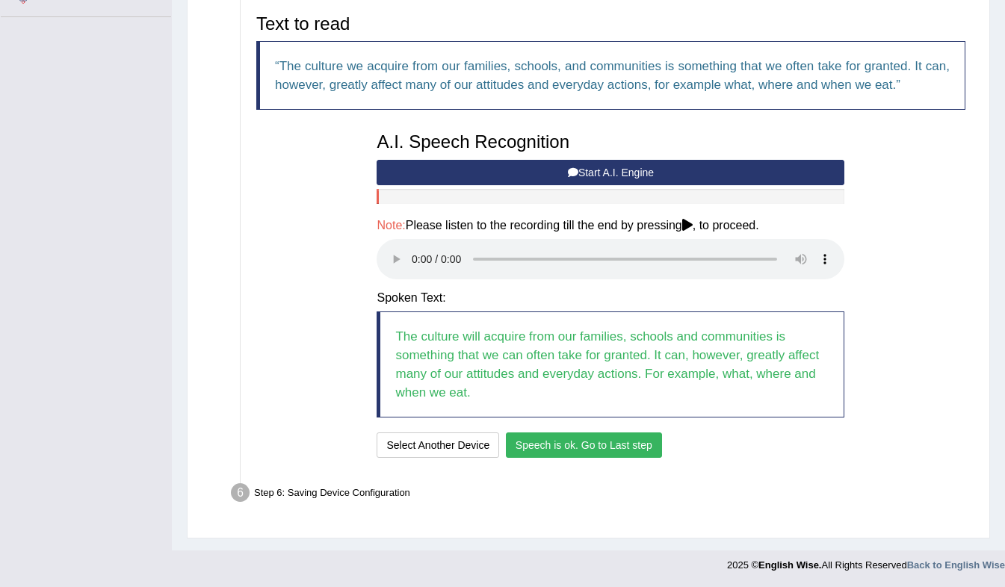
click at [595, 438] on button "Speech is ok. Go to Last step" at bounding box center [584, 445] width 156 height 25
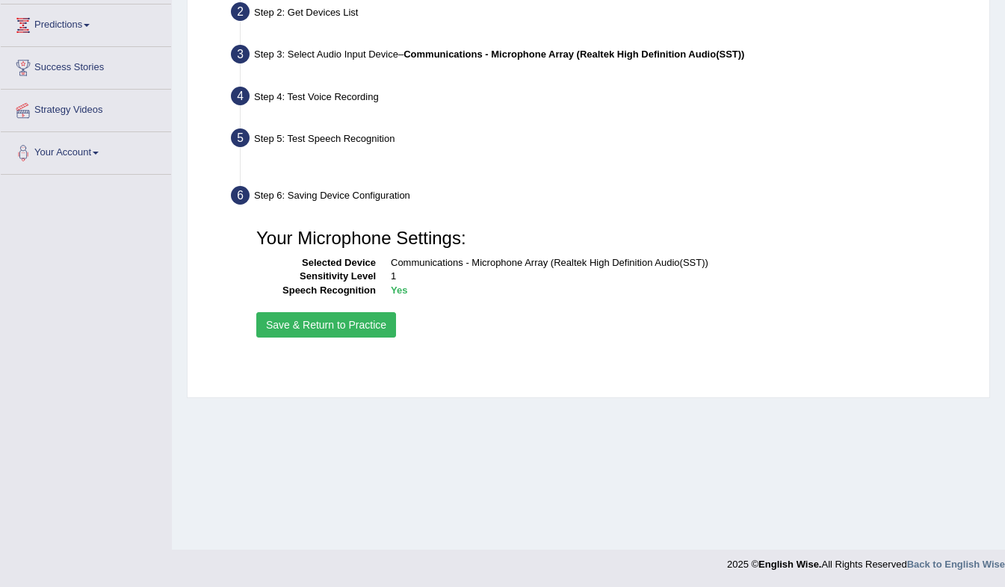
scroll to position [197, 0]
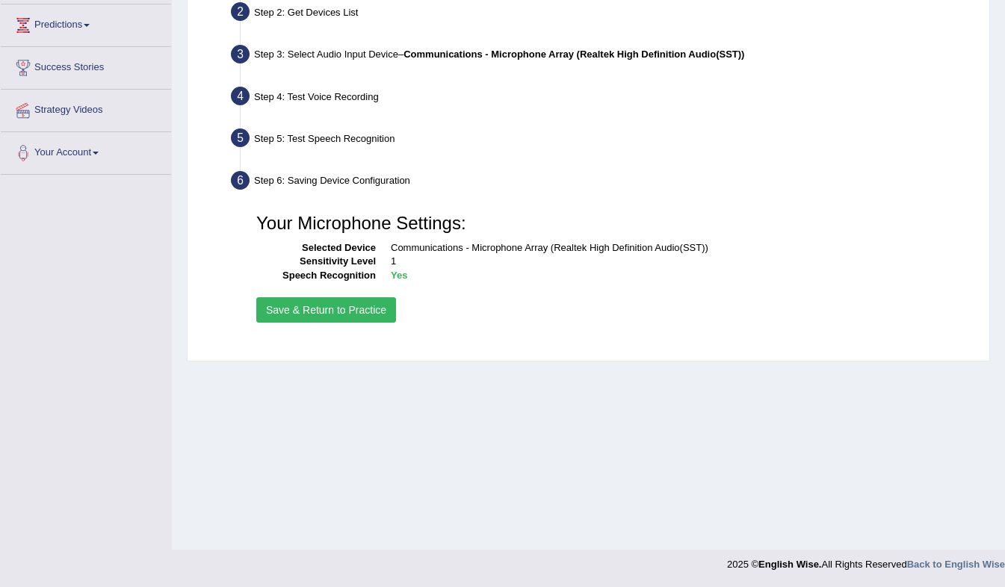
click at [353, 314] on button "Save & Return to Practice" at bounding box center [326, 309] width 140 height 25
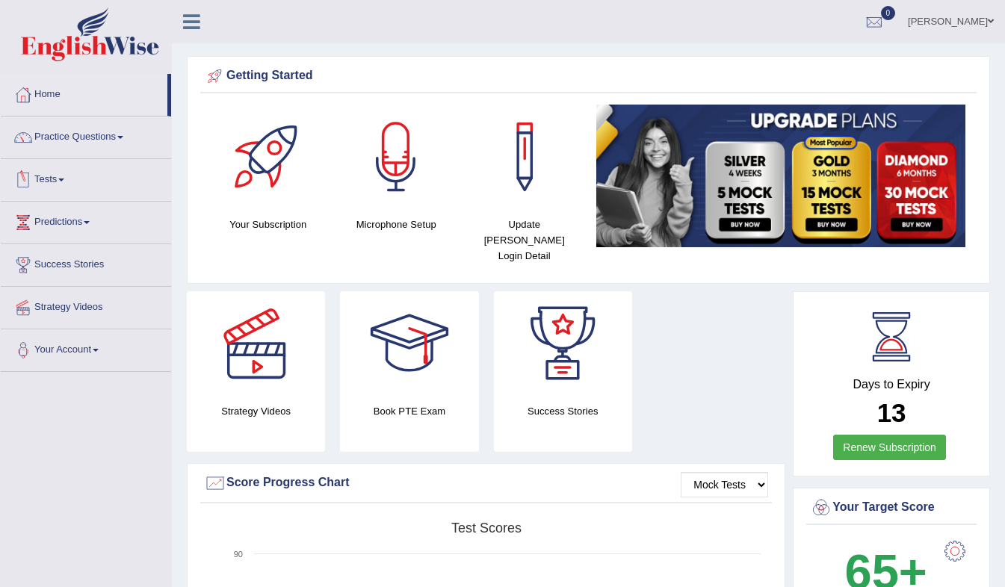
click at [66, 142] on link "Practice Questions" at bounding box center [86, 135] width 170 height 37
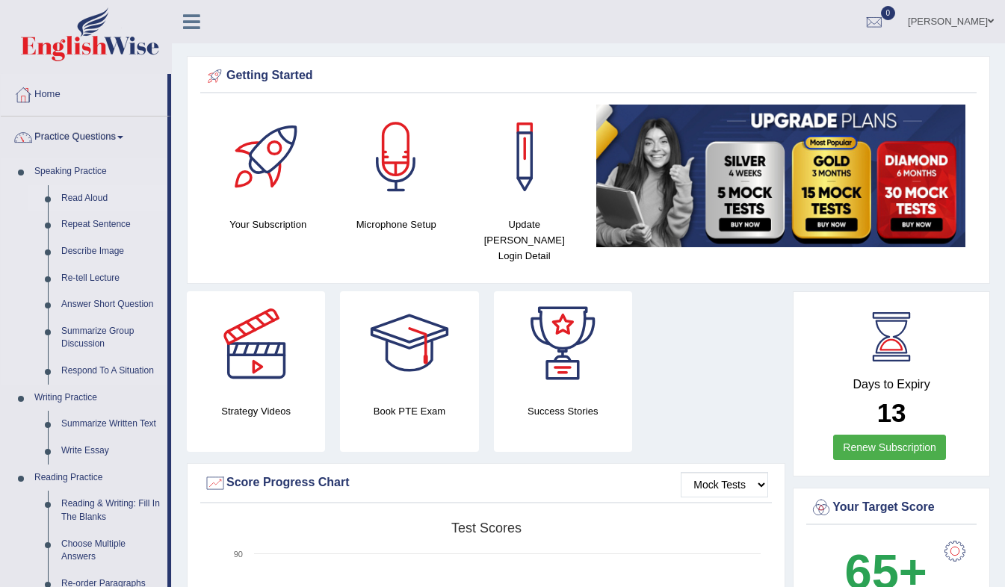
click at [87, 197] on link "Read Aloud" at bounding box center [111, 198] width 113 height 27
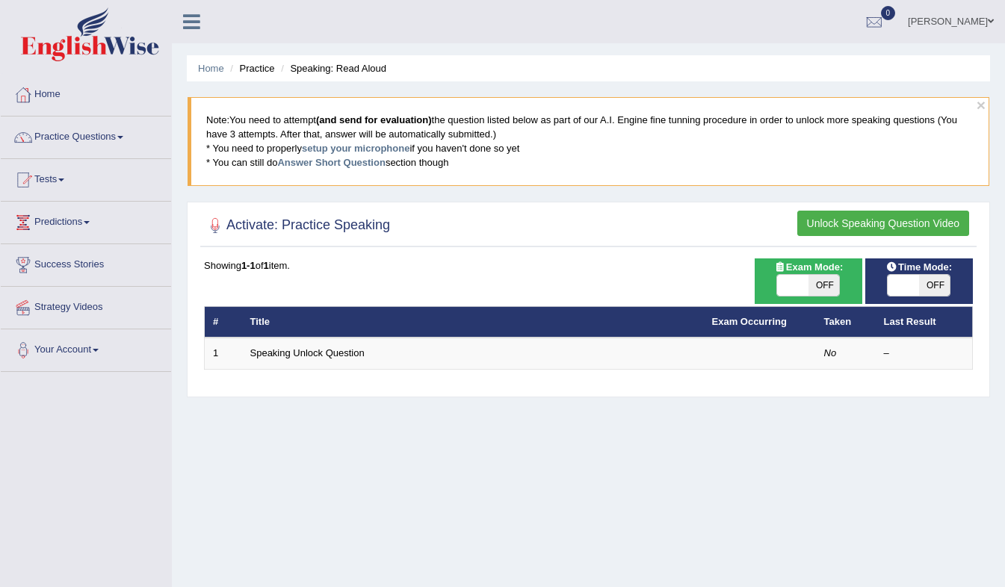
click at [852, 220] on button "Unlock Speaking Question Video" at bounding box center [883, 223] width 172 height 25
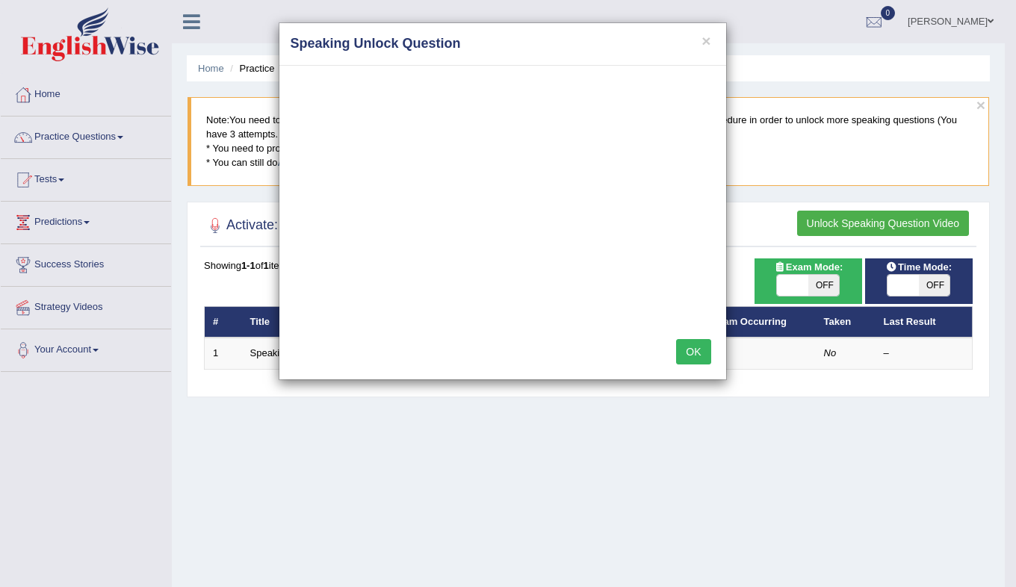
click at [596, 524] on div "× Speaking Unlock Question OK" at bounding box center [508, 293] width 1016 height 587
click at [686, 354] on button "OK" at bounding box center [693, 351] width 34 height 25
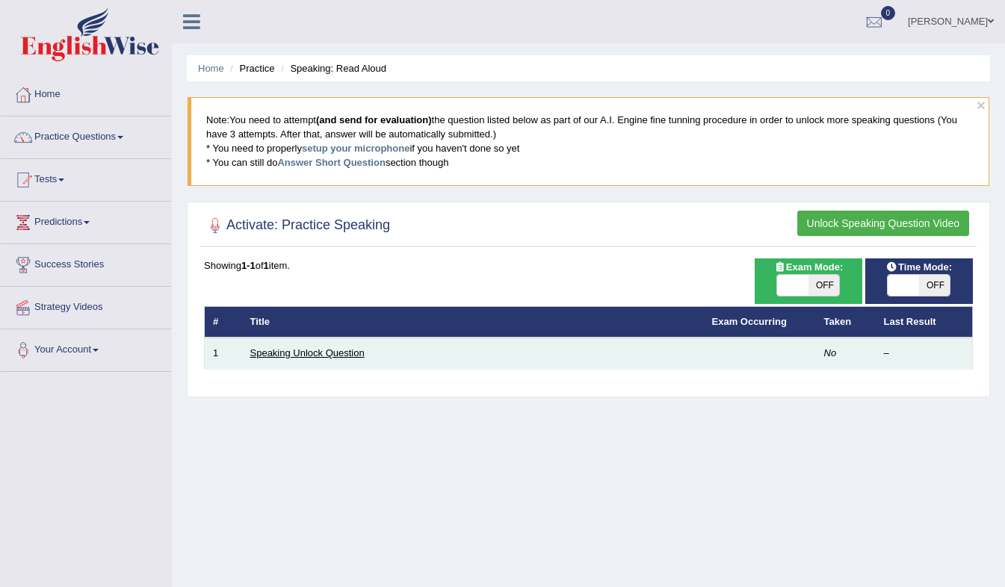
click at [313, 348] on link "Speaking Unlock Question" at bounding box center [307, 352] width 114 height 11
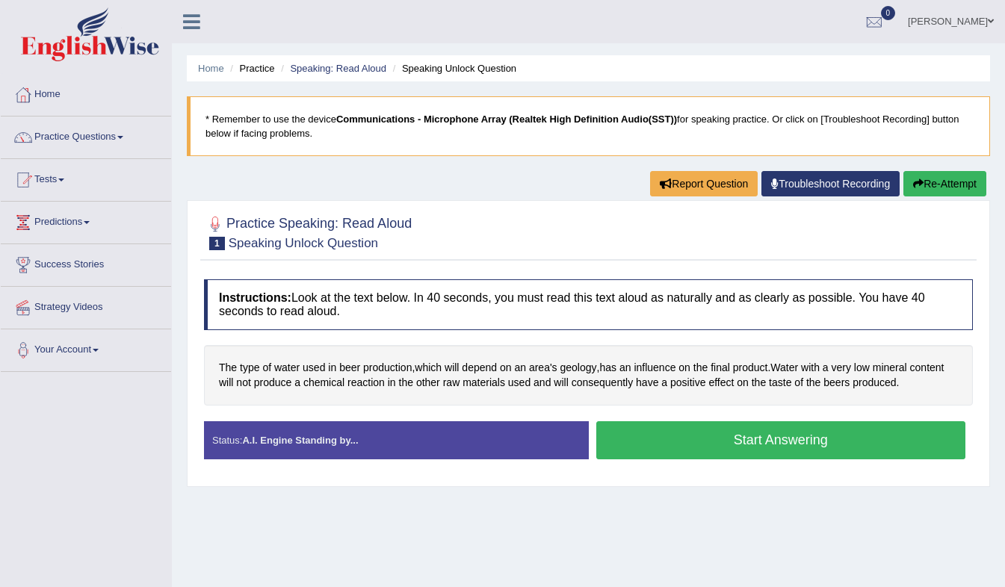
click at [781, 445] on button "Start Answering" at bounding box center [781, 440] width 370 height 38
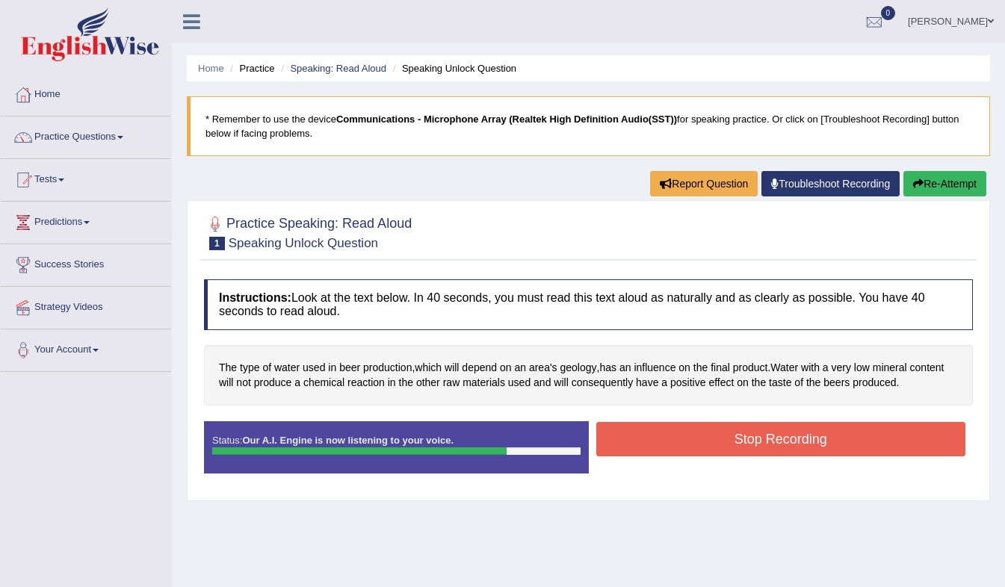
click at [743, 442] on button "Stop Recording" at bounding box center [781, 439] width 370 height 34
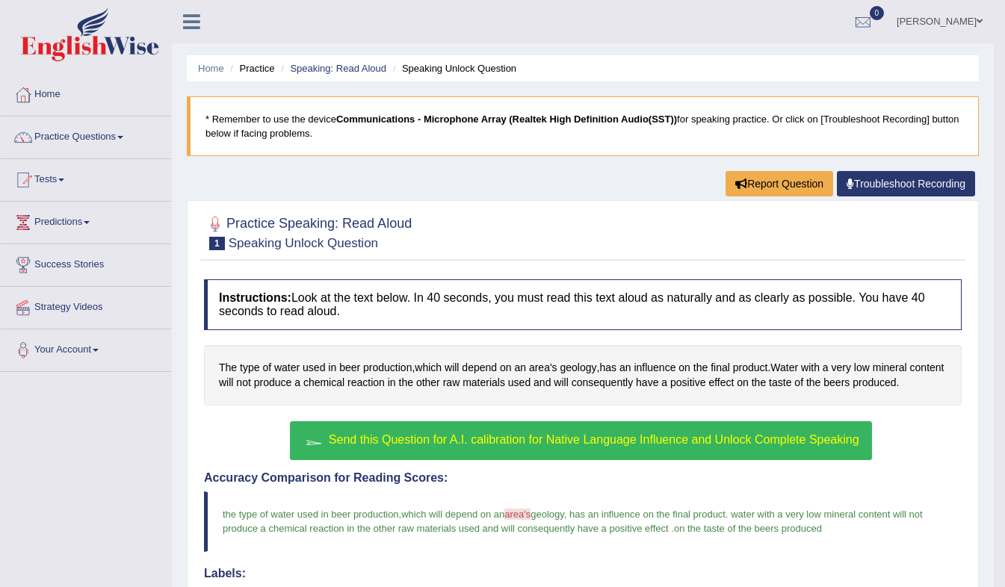
click at [590, 436] on span "Send this Question for A.I. calibration for Native Language Influence and Unloc…" at bounding box center [594, 439] width 530 height 13
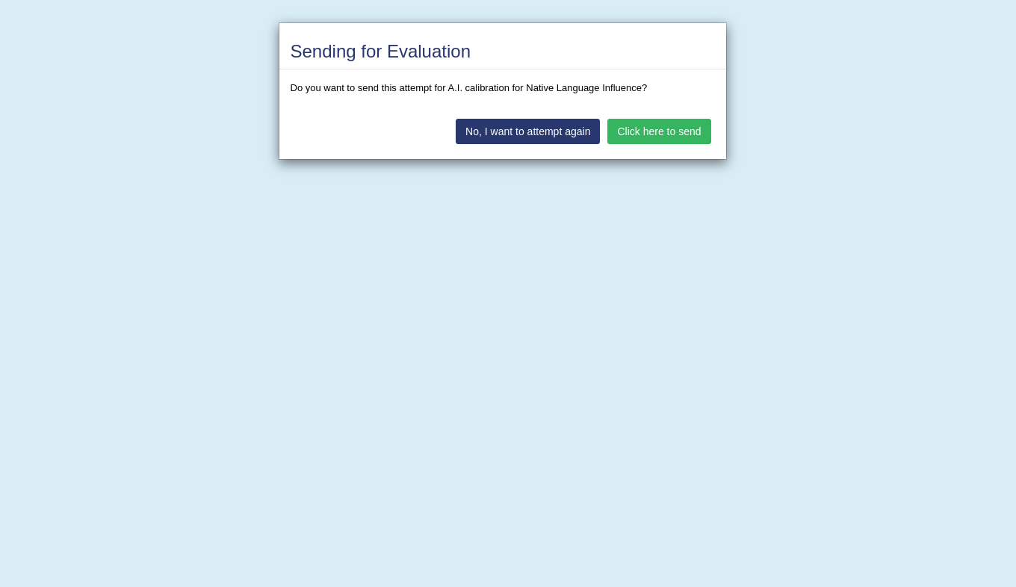
click at [654, 123] on button "Click here to send" at bounding box center [658, 131] width 103 height 25
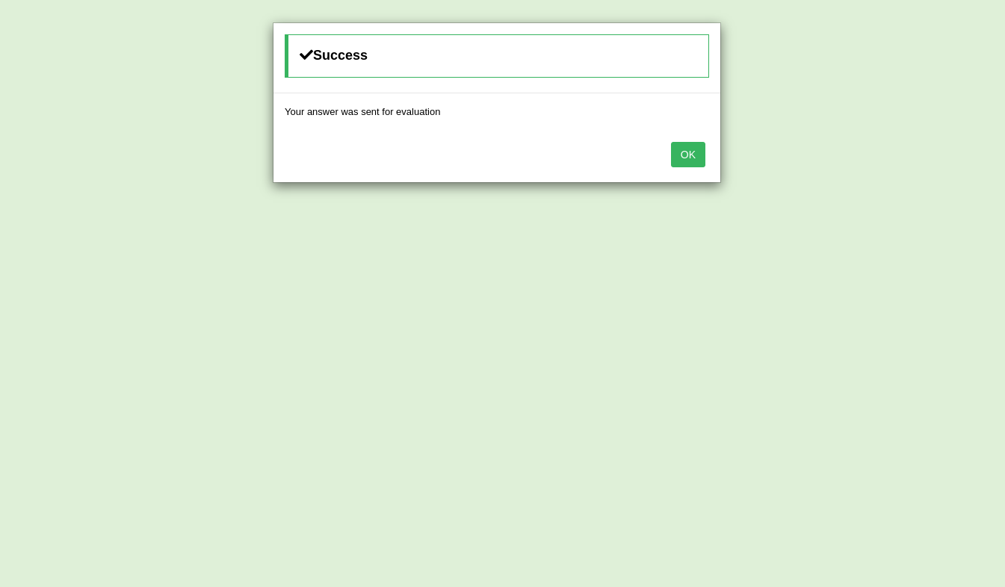
click at [679, 152] on button "OK" at bounding box center [688, 154] width 34 height 25
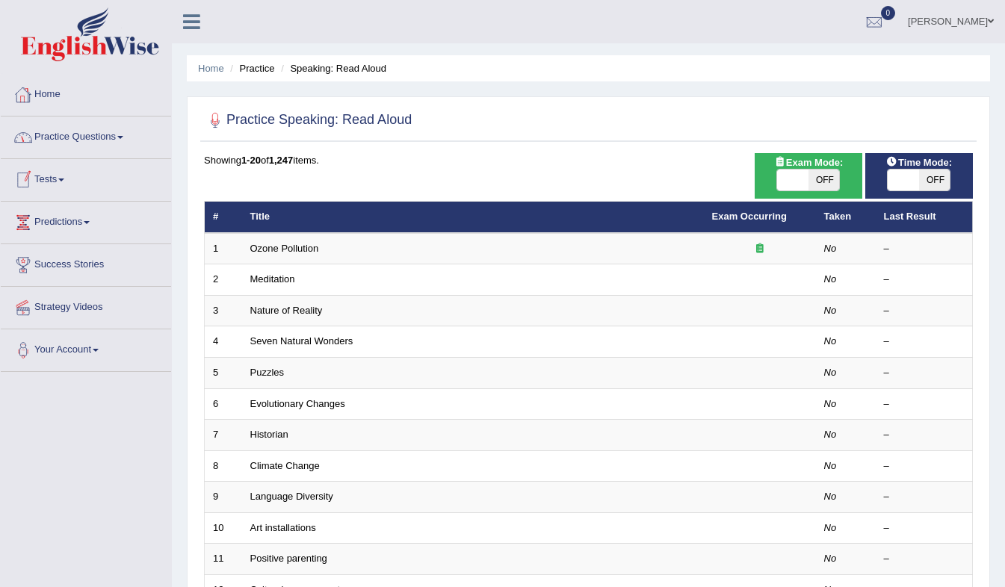
click at [122, 135] on link "Practice Questions" at bounding box center [86, 135] width 170 height 37
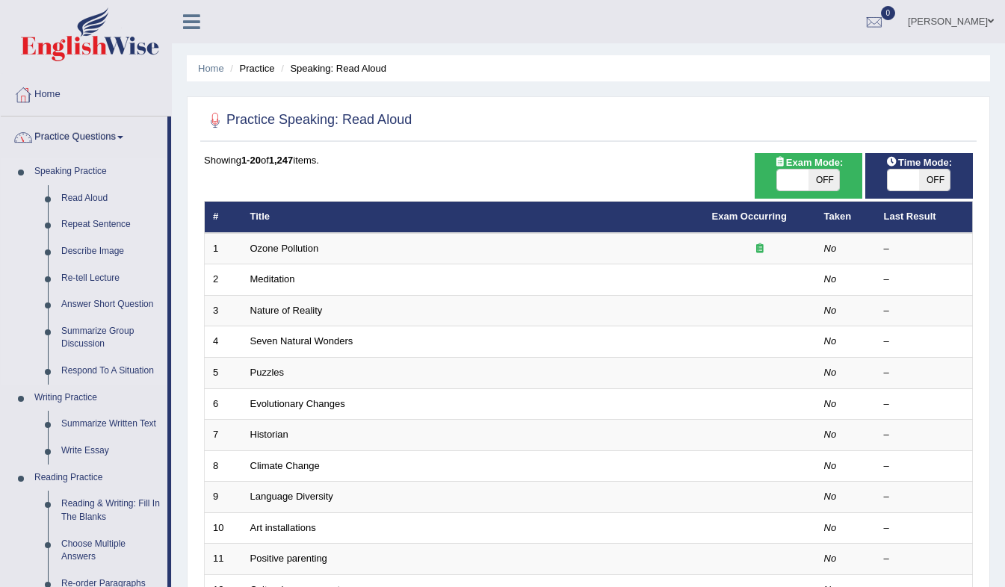
click at [18, 237] on li "Speaking Practice Read Aloud Repeat Sentence Describe Image Re-tell Lecture Ans…" at bounding box center [84, 271] width 167 height 226
click at [595, 28] on ul "[PERSON_NAME] Toggle navigation Username: PearlinaPTEEnglish Access Type: Onlin…" at bounding box center [713, 21] width 583 height 43
click at [38, 176] on link "Speaking Practice" at bounding box center [98, 171] width 140 height 27
click at [40, 125] on link "Practice Questions" at bounding box center [84, 135] width 167 height 37
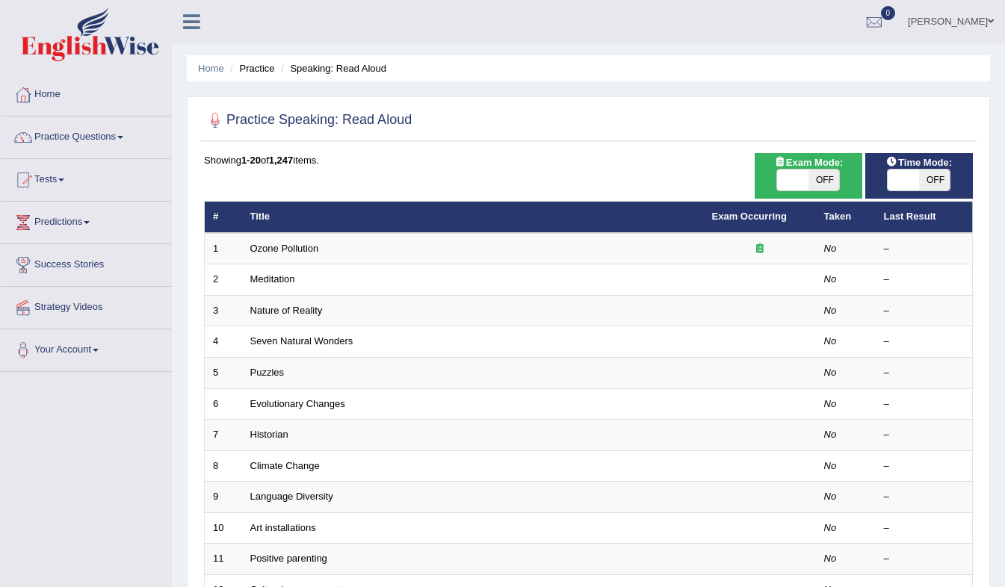
click at [126, 132] on link "Practice Questions" at bounding box center [86, 135] width 170 height 37
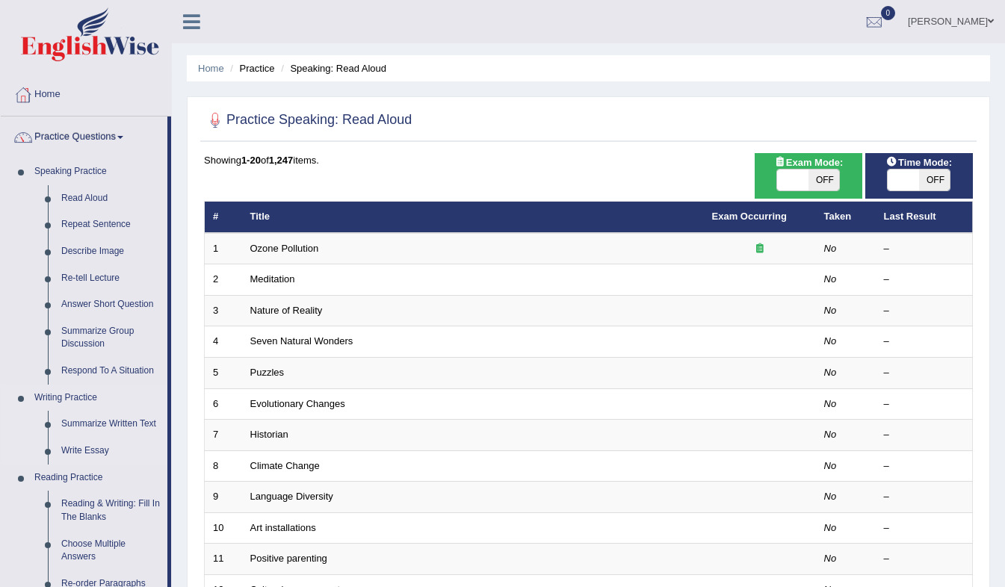
click at [75, 395] on link "Writing Practice" at bounding box center [98, 398] width 140 height 27
click at [110, 427] on link "Summarize Written Text" at bounding box center [111, 424] width 113 height 27
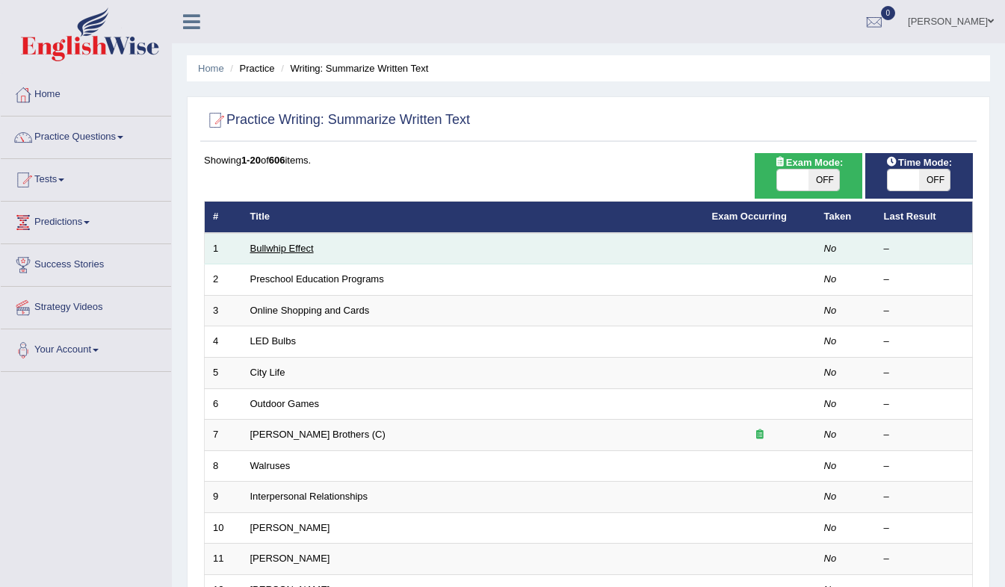
click at [300, 250] on link "Bullwhip Effect" at bounding box center [281, 248] width 63 height 11
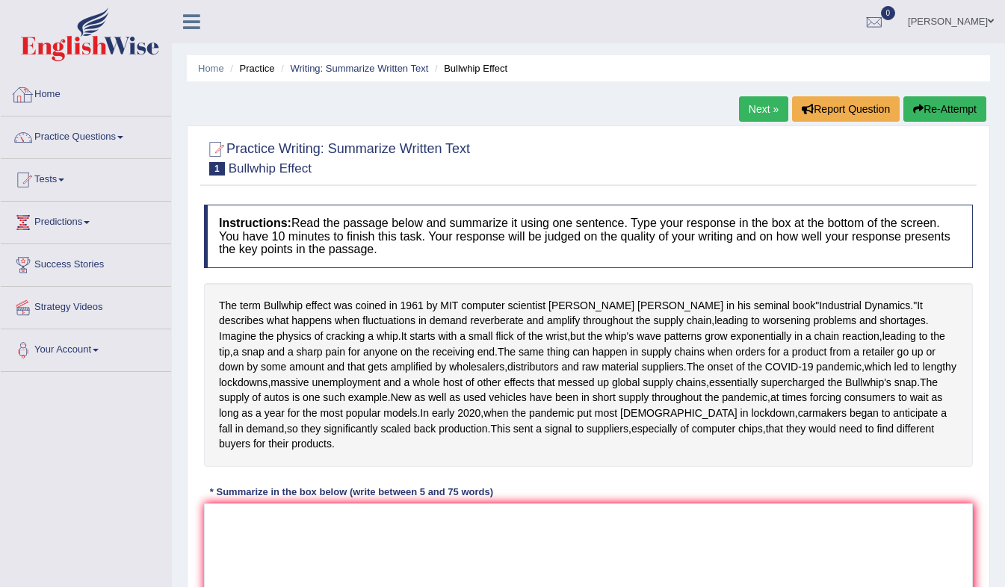
click at [46, 87] on link "Home" at bounding box center [86, 92] width 170 height 37
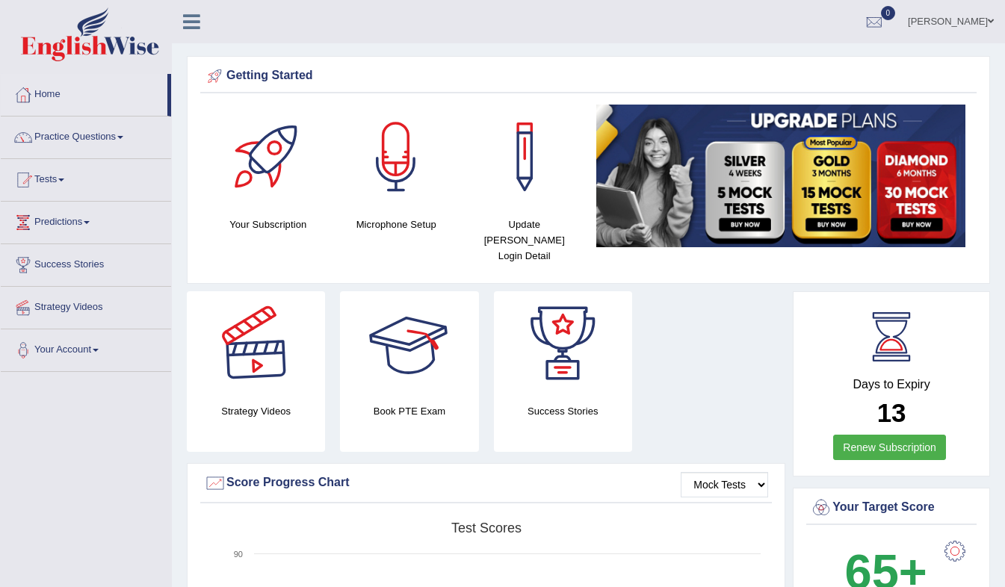
click at [282, 386] on div "Strategy Videos" at bounding box center [256, 371] width 138 height 161
click at [279, 403] on h4 "Strategy Videos" at bounding box center [256, 411] width 138 height 16
click at [266, 337] on div at bounding box center [256, 343] width 105 height 105
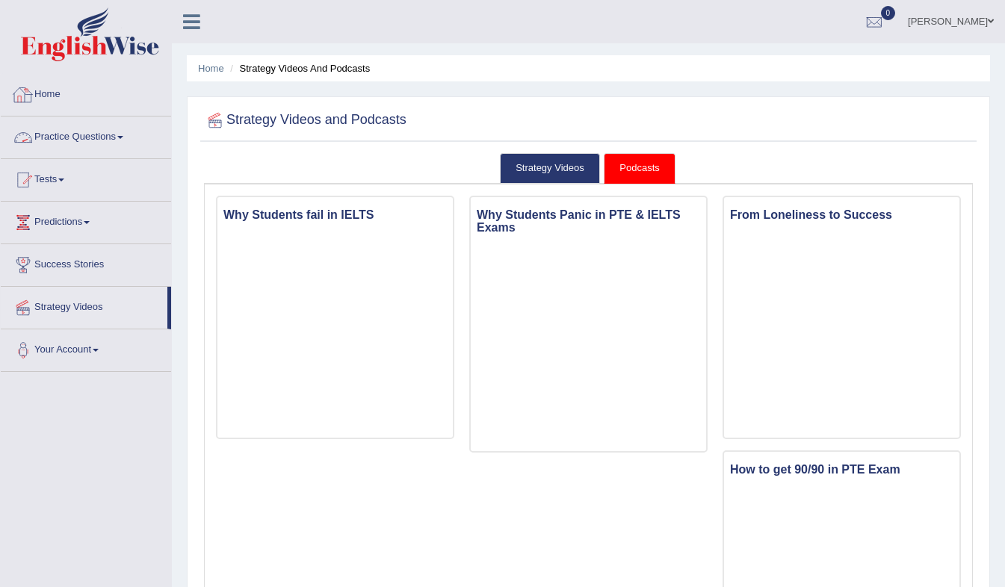
click at [58, 91] on link "Home" at bounding box center [86, 92] width 170 height 37
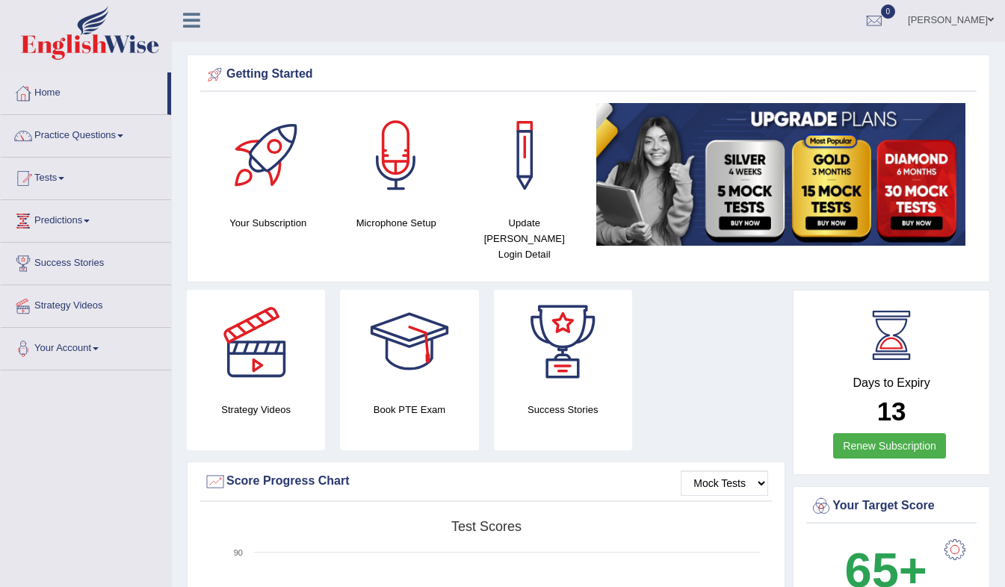
scroll to position [2, 0]
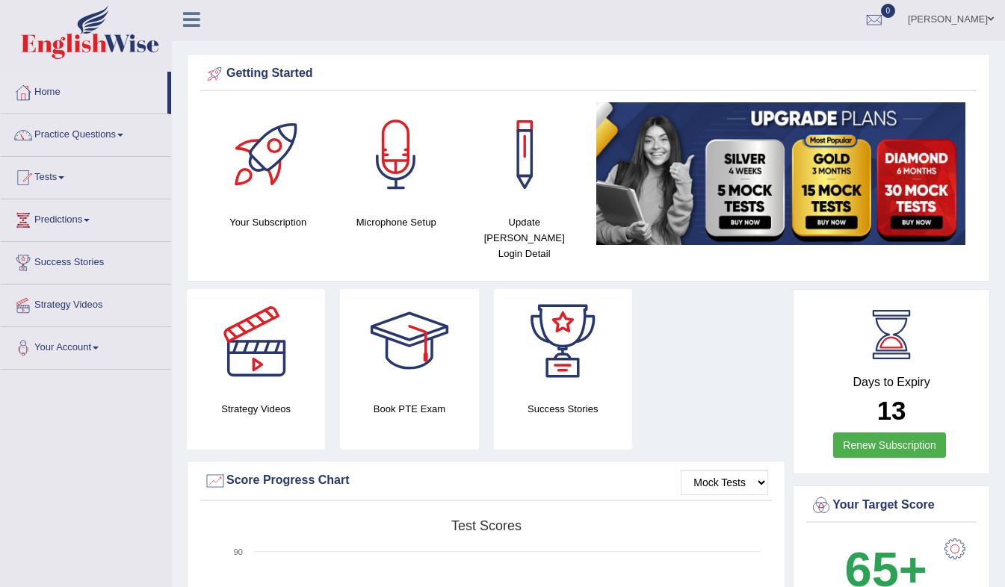
click at [261, 156] on div at bounding box center [268, 154] width 105 height 105
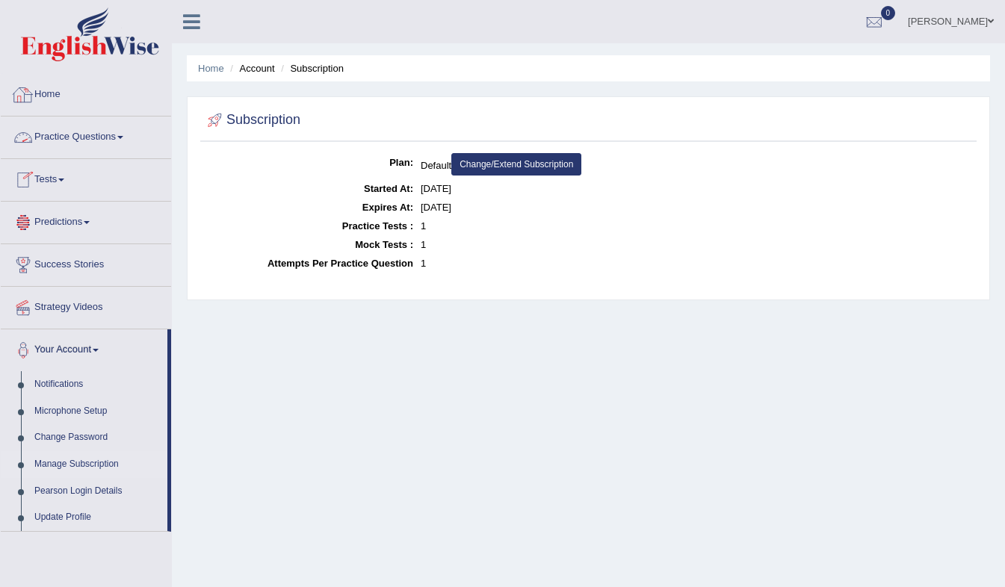
click at [46, 96] on link "Home" at bounding box center [86, 92] width 170 height 37
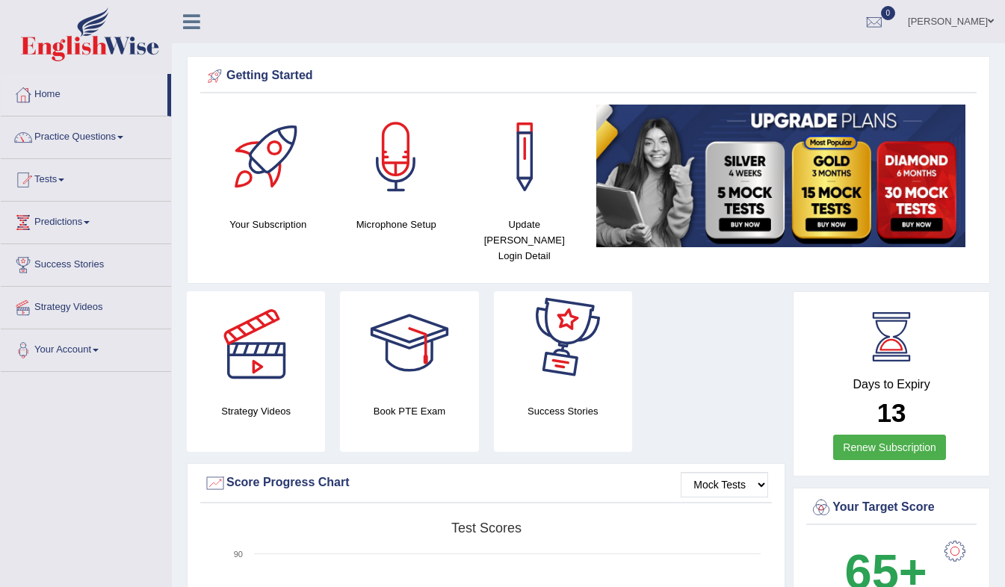
click at [831, 168] on img at bounding box center [781, 176] width 370 height 143
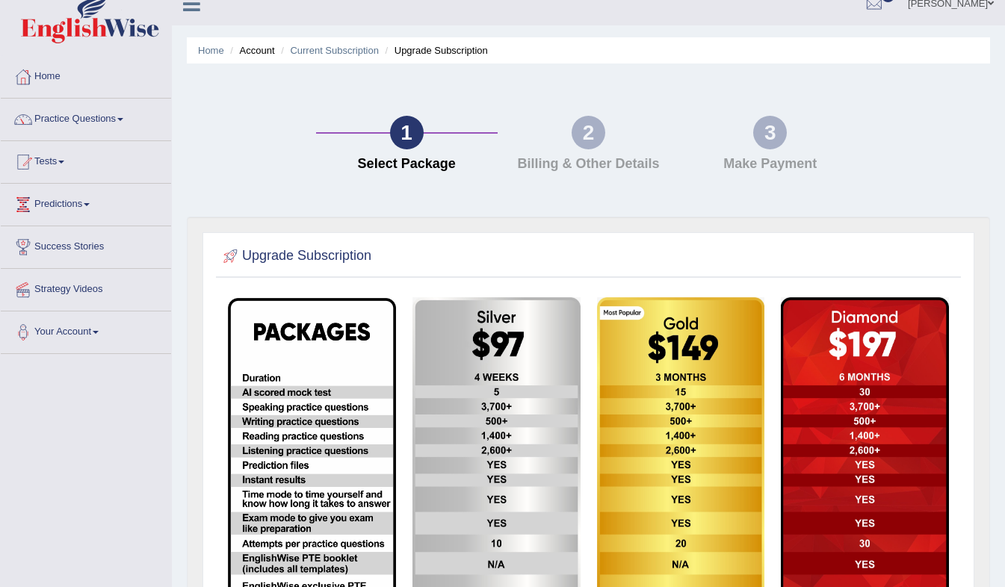
scroll to position [222, 0]
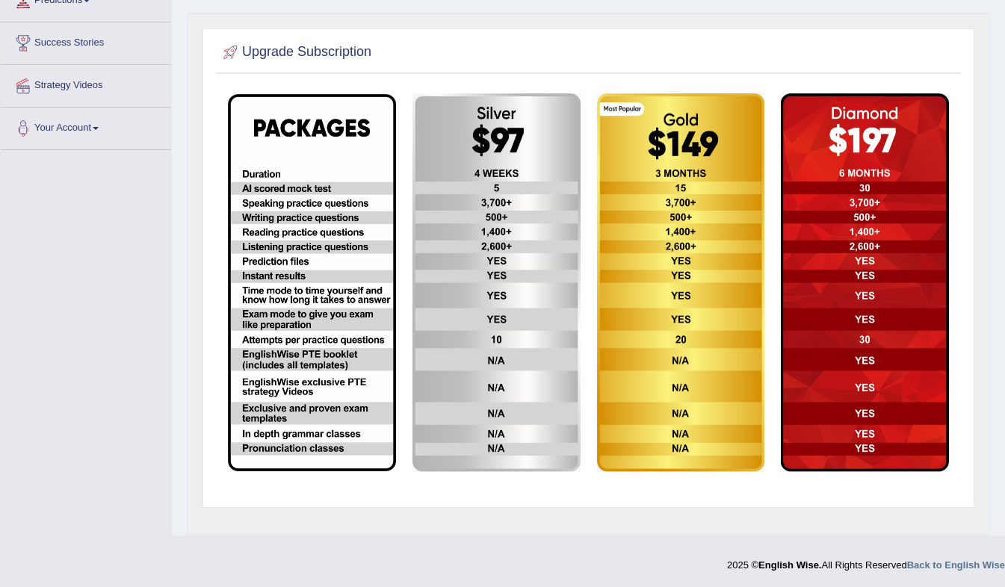
click at [632, 131] on img at bounding box center [681, 282] width 168 height 379
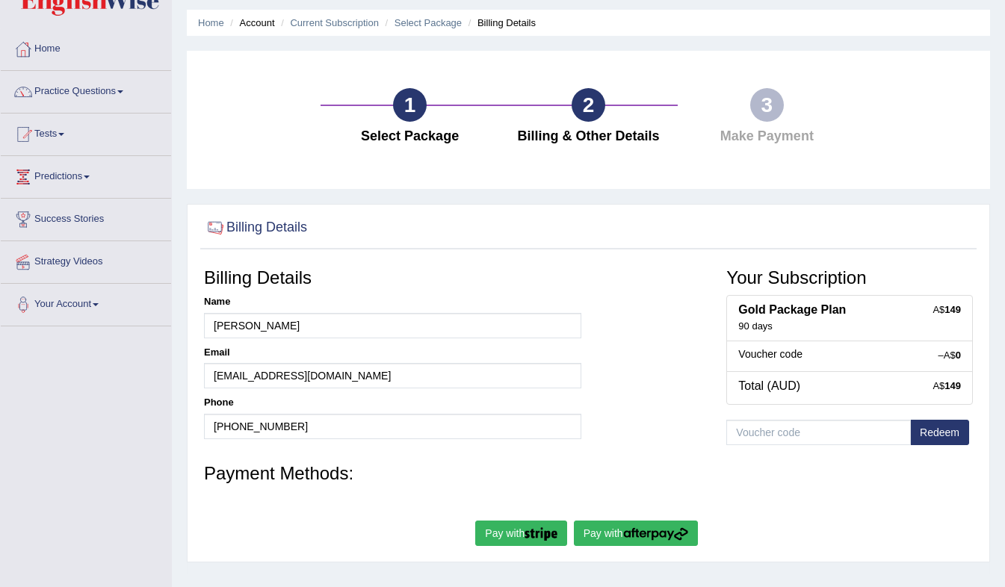
scroll to position [52, 0]
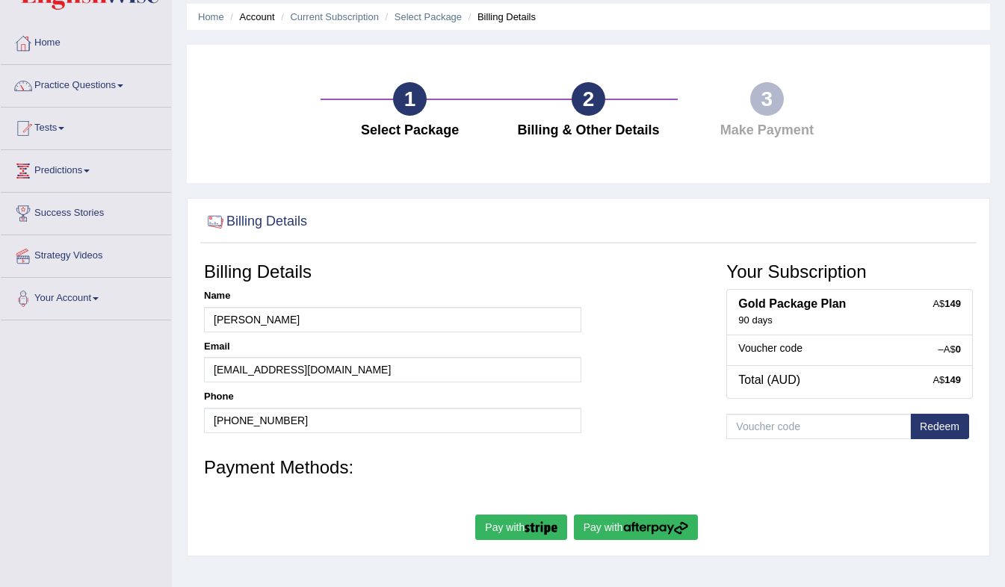
click at [724, 333] on div "Your Subscription A$ 149 Gold Package Plan 90 days –A$ 0 Voucher code A$ 149 To…" at bounding box center [849, 353] width 261 height 196
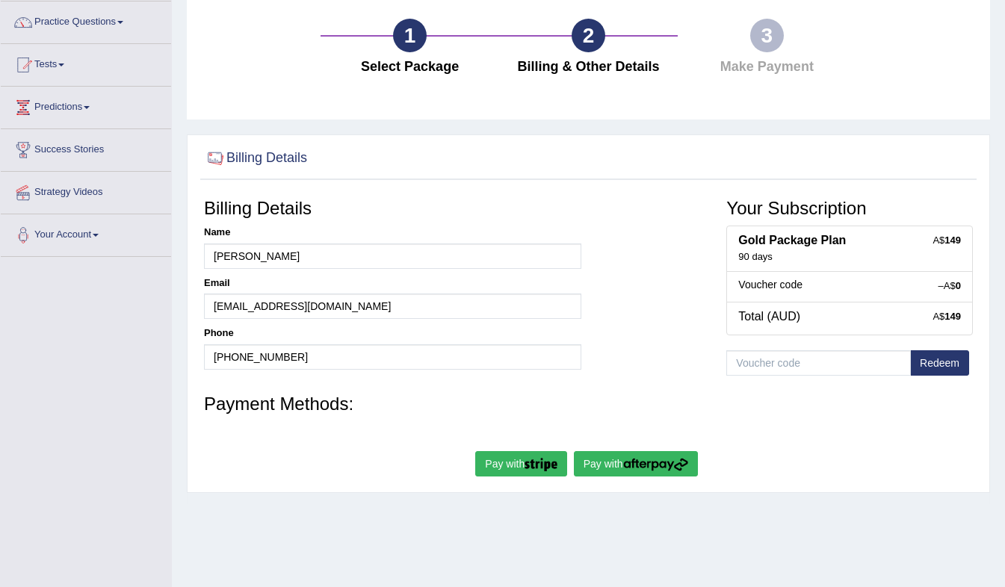
scroll to position [0, 0]
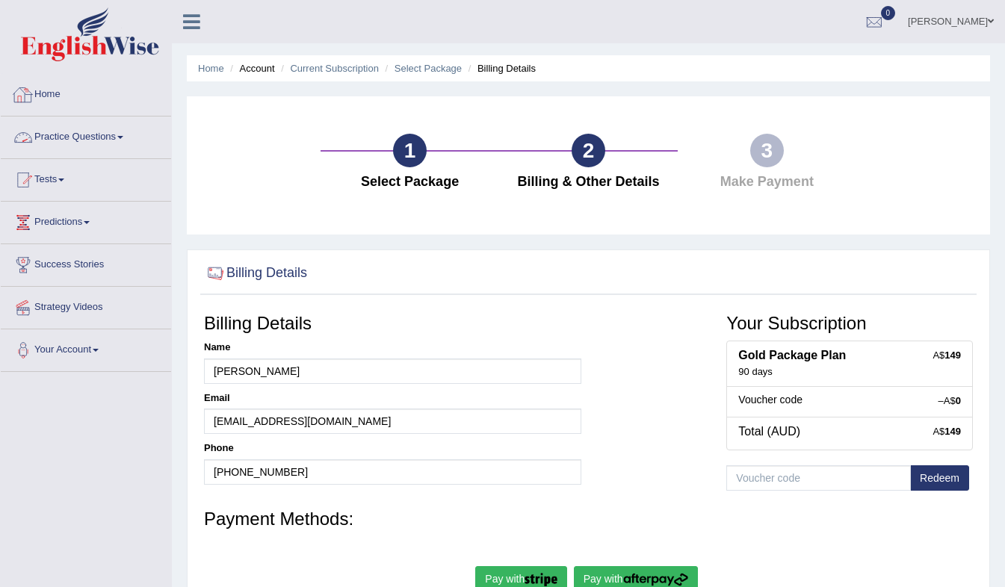
click at [52, 90] on link "Home" at bounding box center [86, 92] width 170 height 37
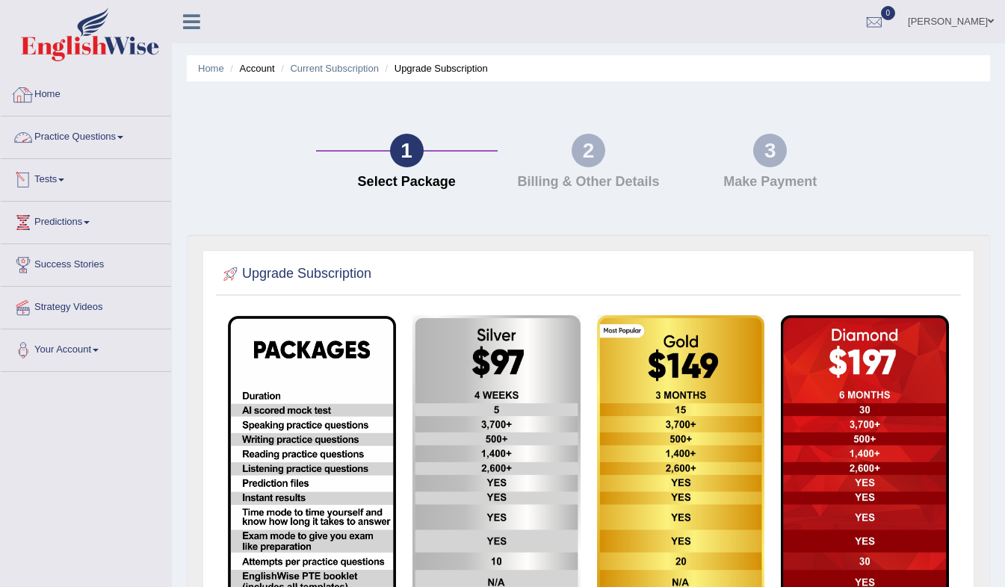
click at [43, 88] on link "Home" at bounding box center [86, 92] width 170 height 37
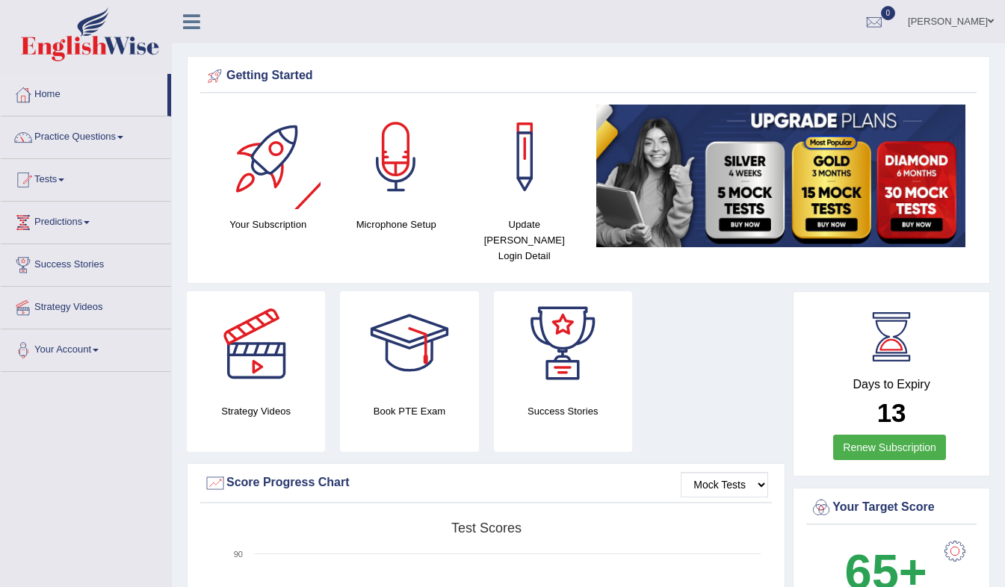
click at [266, 157] on div at bounding box center [268, 157] width 105 height 105
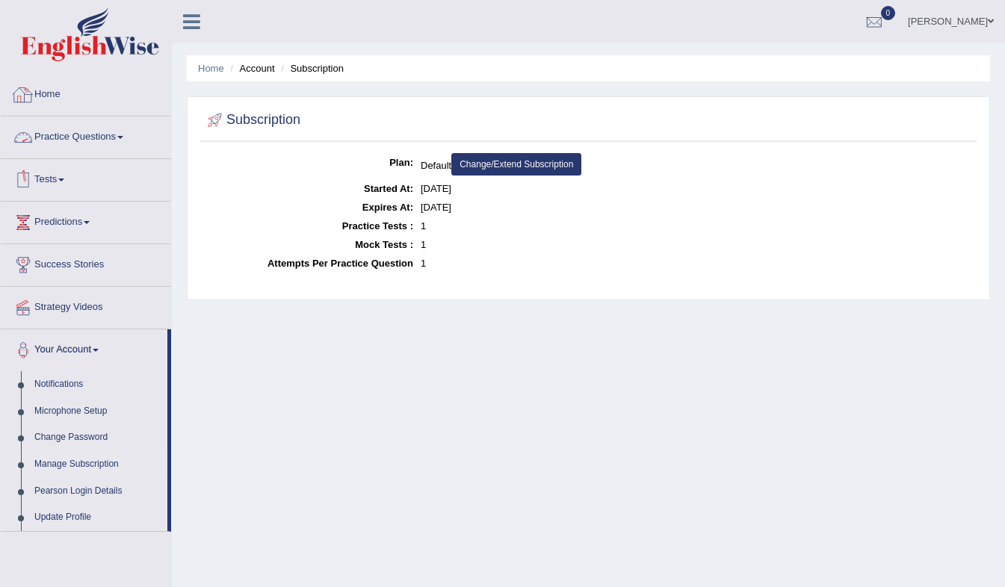
click at [55, 84] on link "Home" at bounding box center [86, 92] width 170 height 37
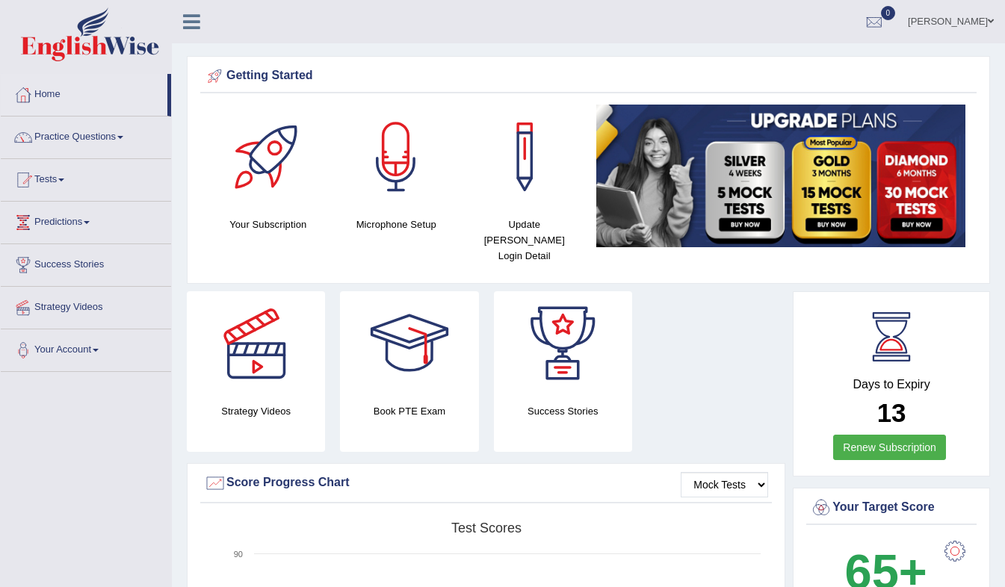
click at [231, 175] on div at bounding box center [268, 157] width 105 height 105
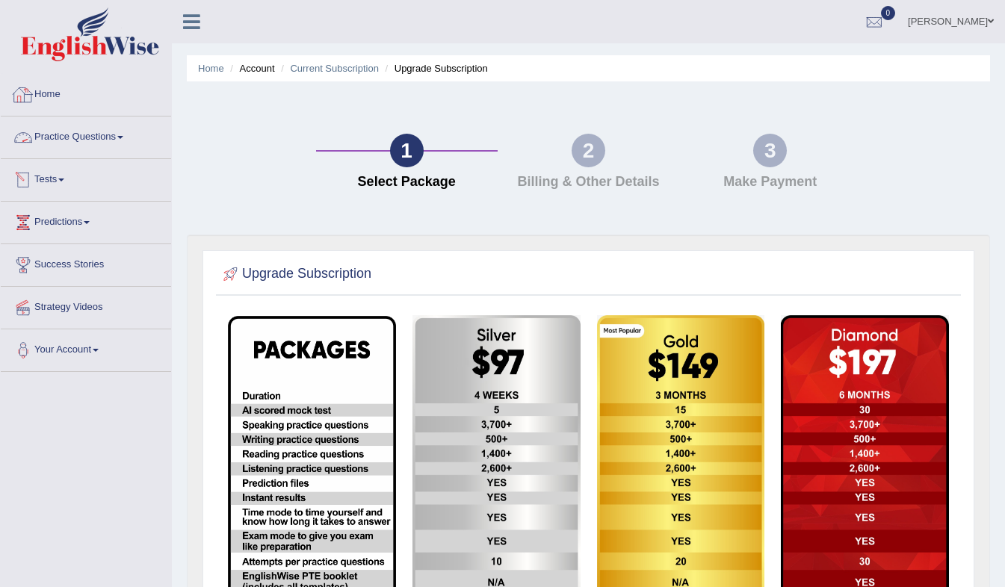
click at [43, 104] on link "Home" at bounding box center [86, 92] width 170 height 37
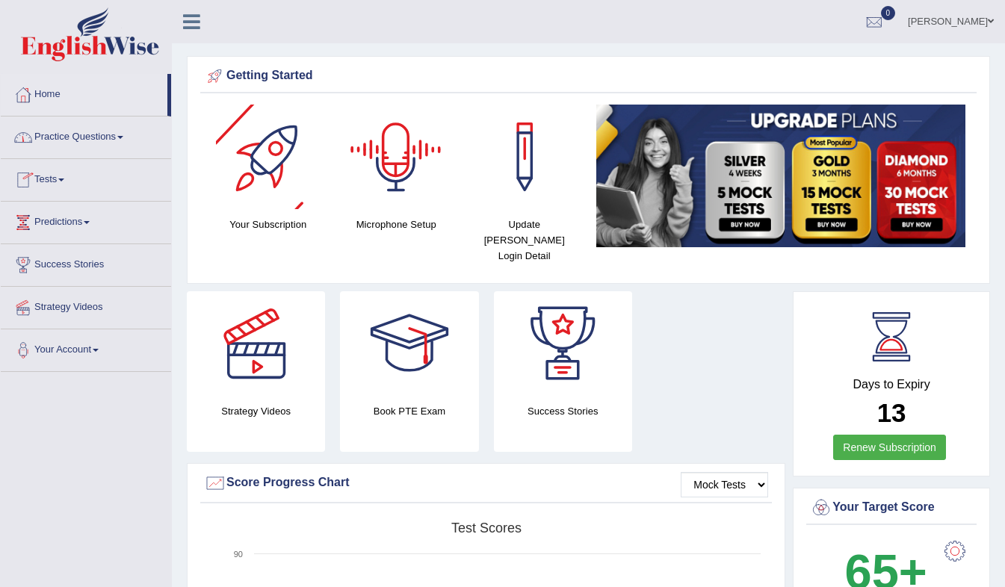
click at [276, 159] on div at bounding box center [268, 157] width 105 height 105
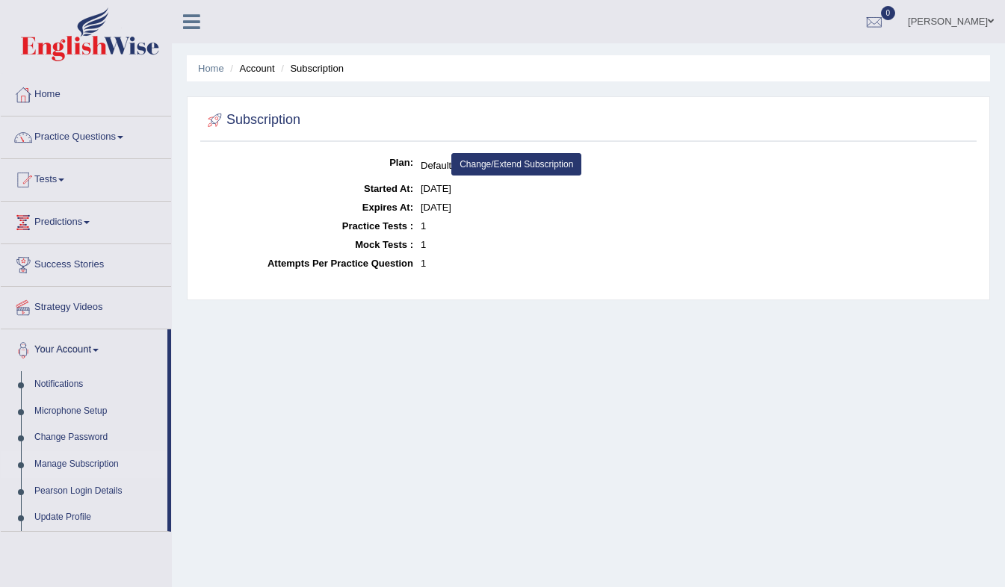
click at [483, 162] on link "Change/Extend Subscription" at bounding box center [516, 164] width 130 height 22
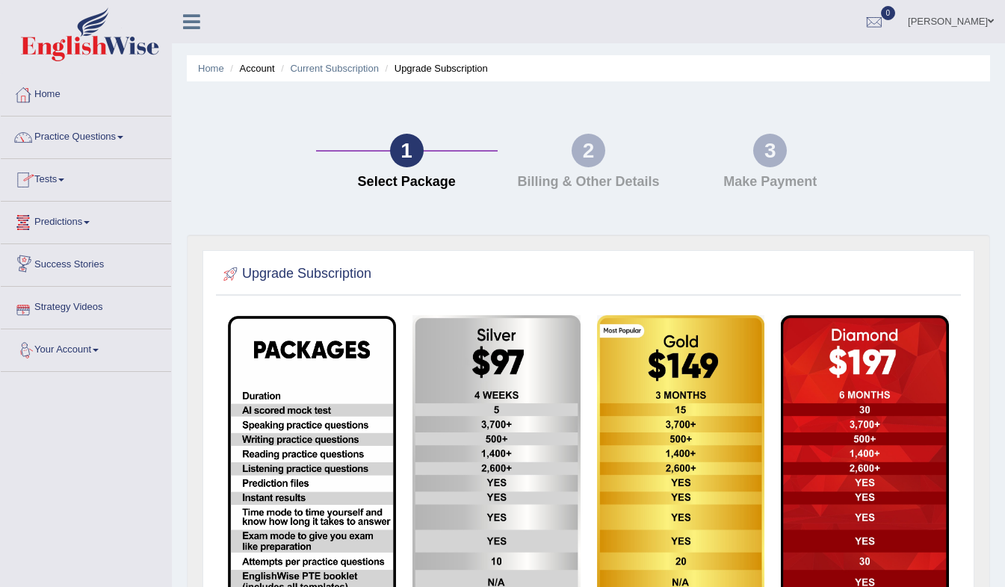
click at [96, 352] on link "Your Account" at bounding box center [86, 347] width 170 height 37
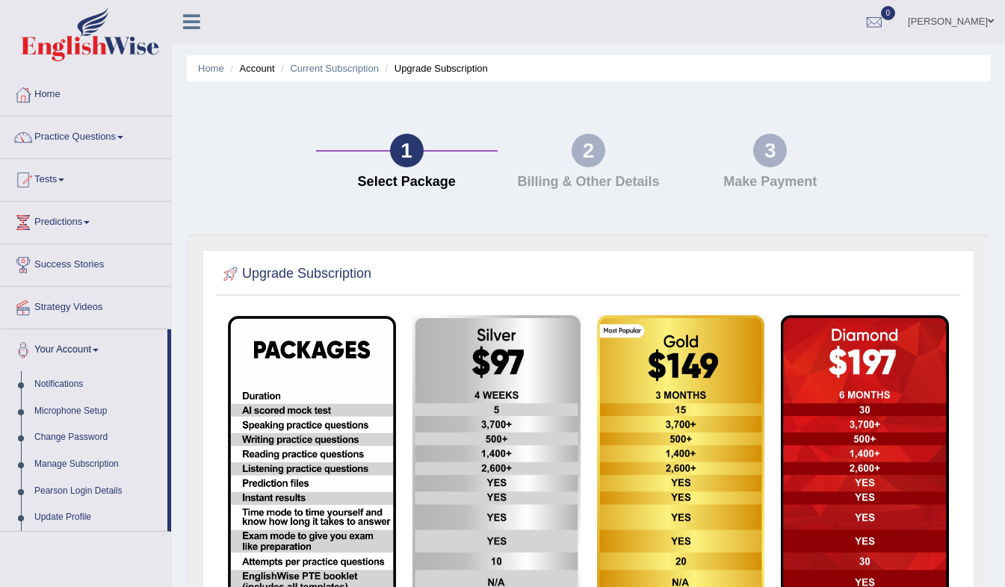
click at [257, 176] on div "1 Select Package 2 Billing & Other Details 3 Make Payment" at bounding box center [588, 165] width 818 height 138
click at [190, 26] on icon at bounding box center [191, 21] width 17 height 19
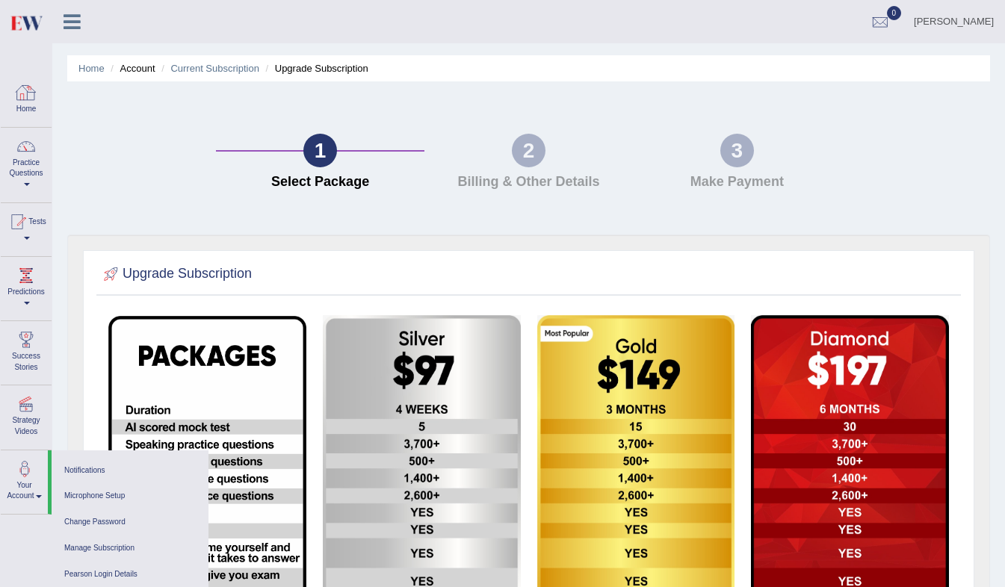
click at [25, 85] on div at bounding box center [26, 92] width 22 height 22
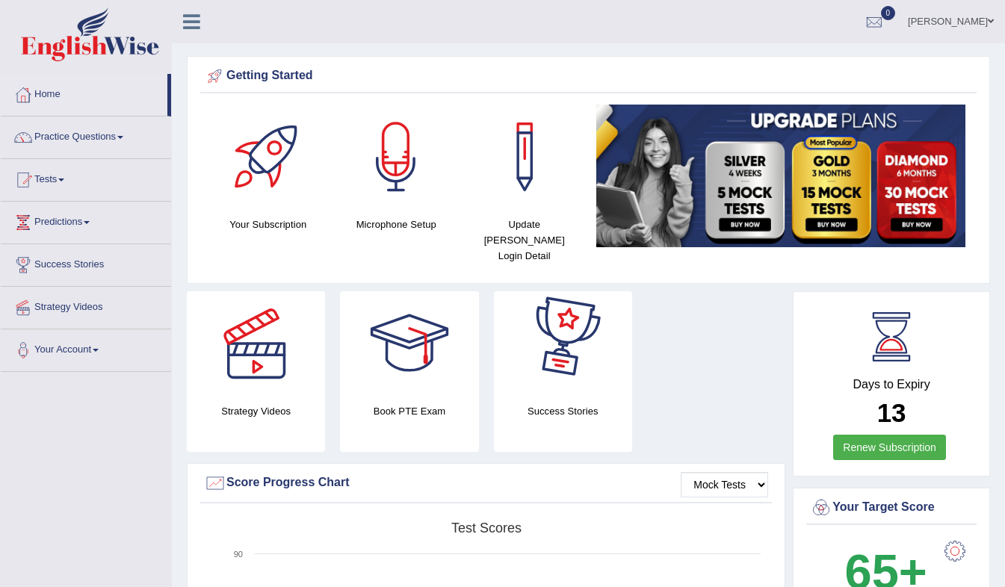
click at [986, 23] on link "[PERSON_NAME]" at bounding box center [950, 19] width 108 height 39
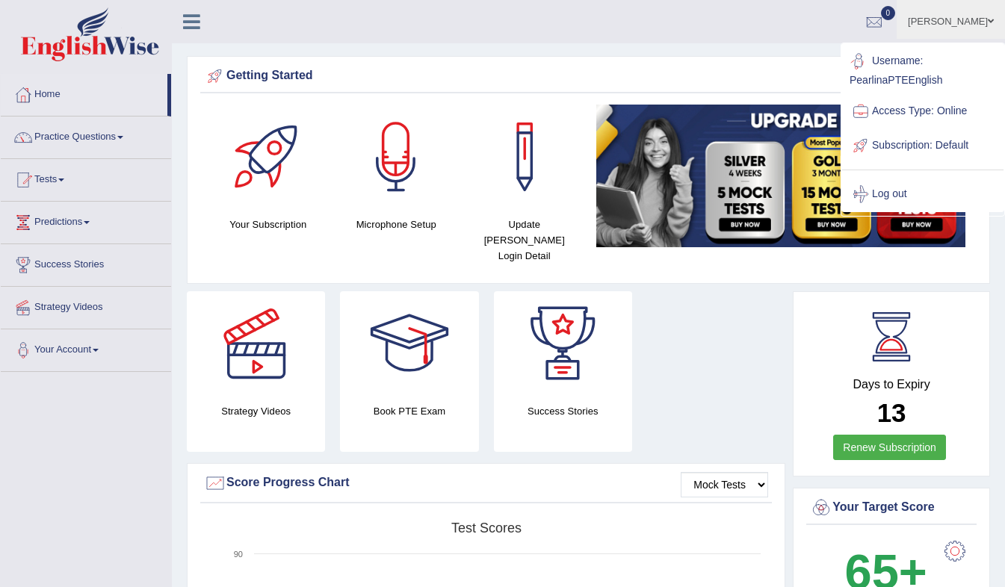
click at [676, 39] on ul "Pearlina Toggle navigation Username: PearlinaPTEEnglish Access Type: Online Sub…" at bounding box center [713, 21] width 583 height 43
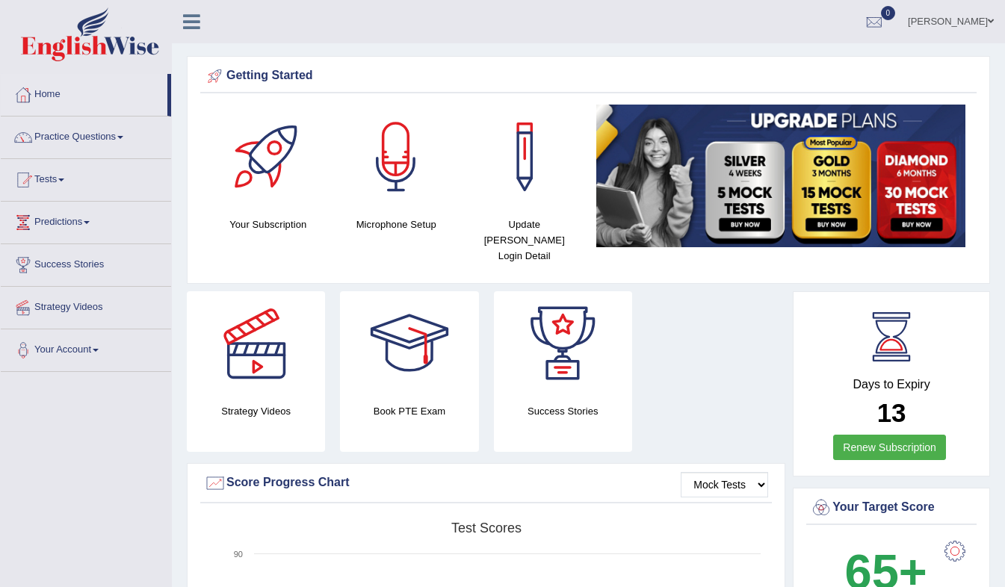
click at [990, 21] on span at bounding box center [991, 21] width 6 height 10
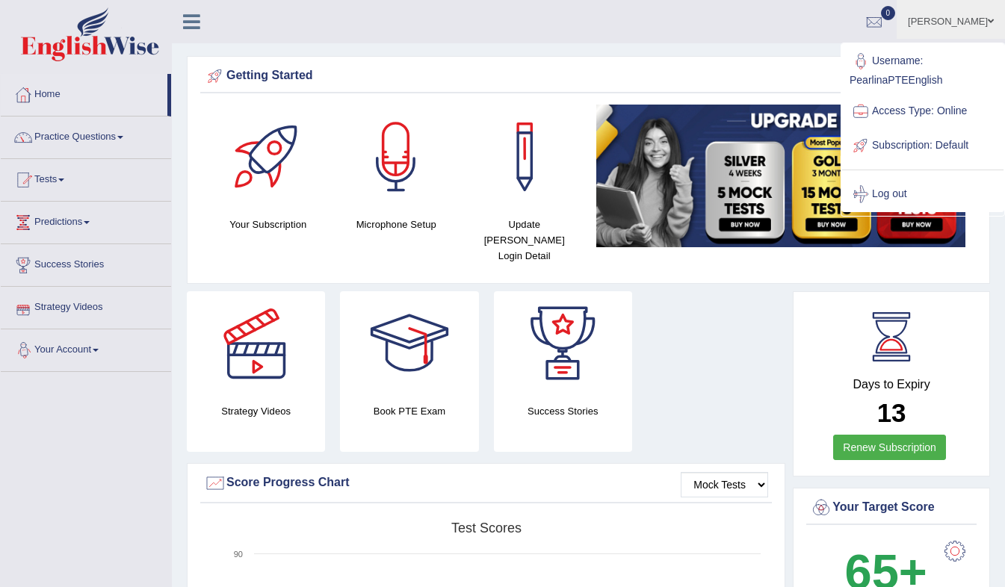
click at [101, 348] on link "Your Account" at bounding box center [86, 347] width 170 height 37
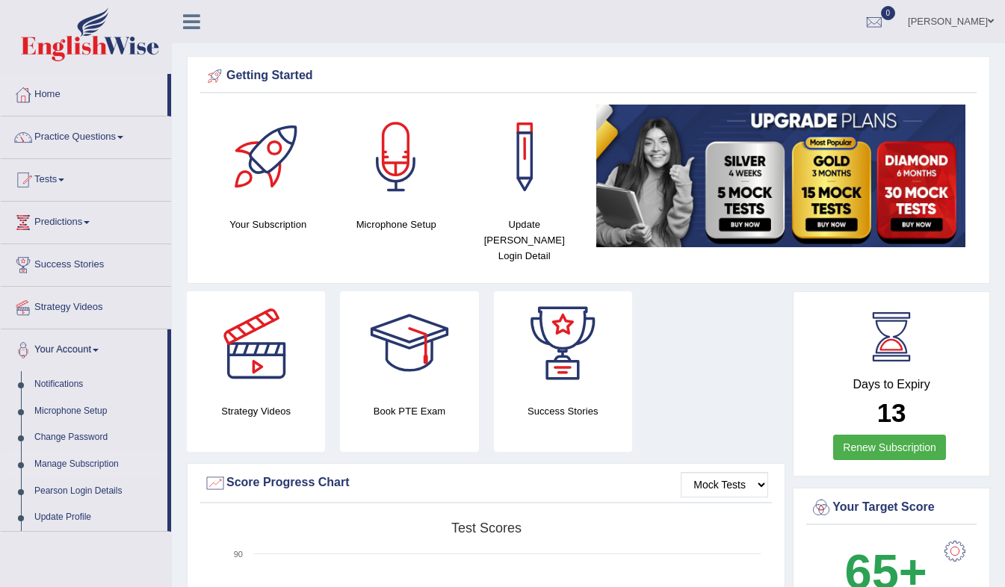
click at [90, 461] on link "Manage Subscription" at bounding box center [98, 464] width 140 height 27
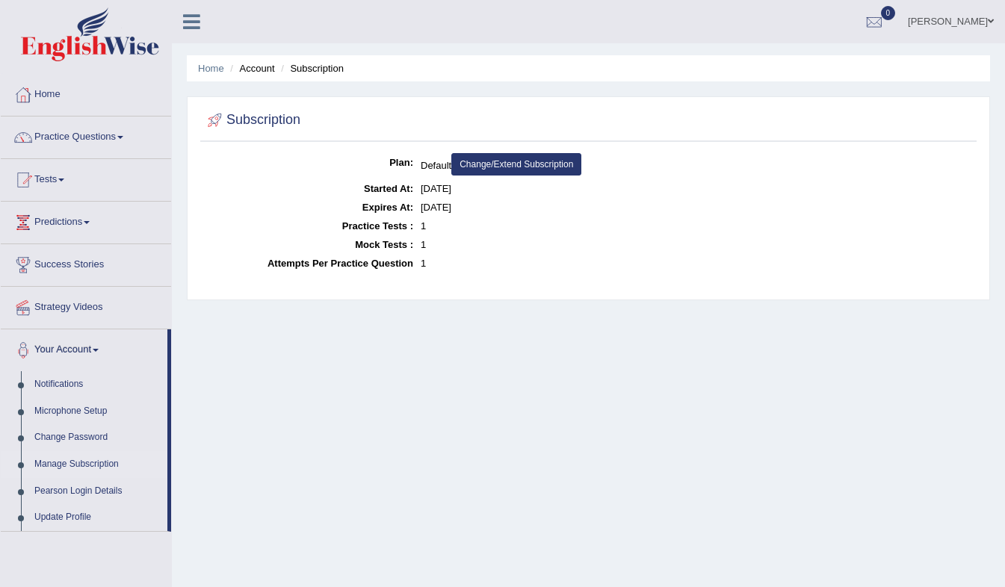
click at [486, 162] on link "Change/Extend Subscription" at bounding box center [516, 164] width 130 height 22
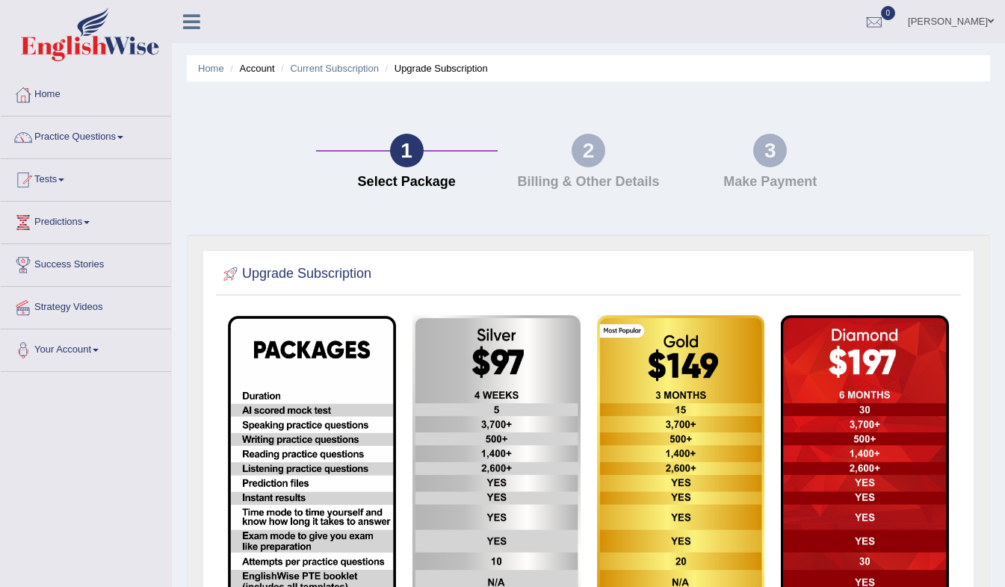
click at [994, 28] on link "[PERSON_NAME]" at bounding box center [950, 19] width 108 height 39
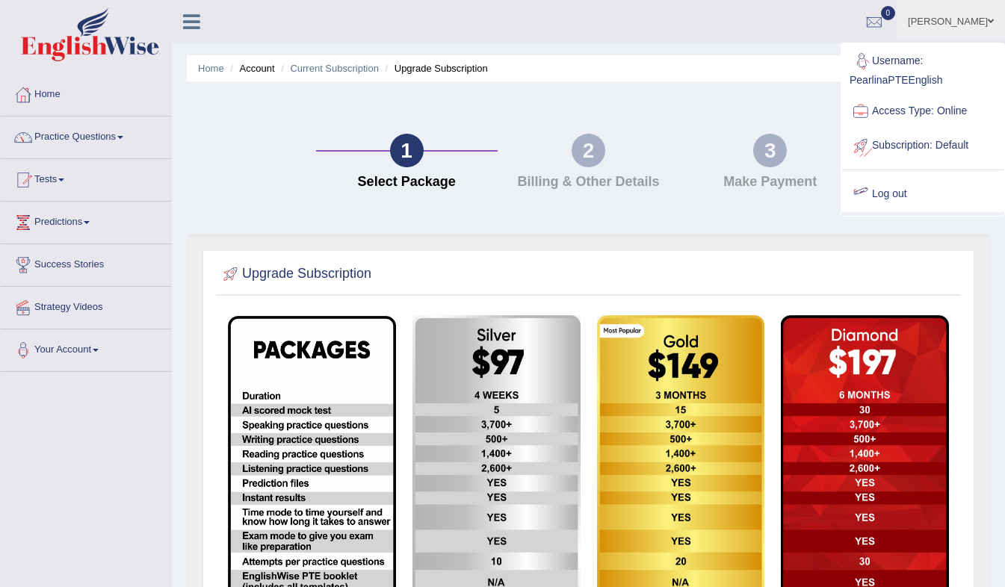
click at [887, 189] on link "Log out" at bounding box center [922, 194] width 161 height 34
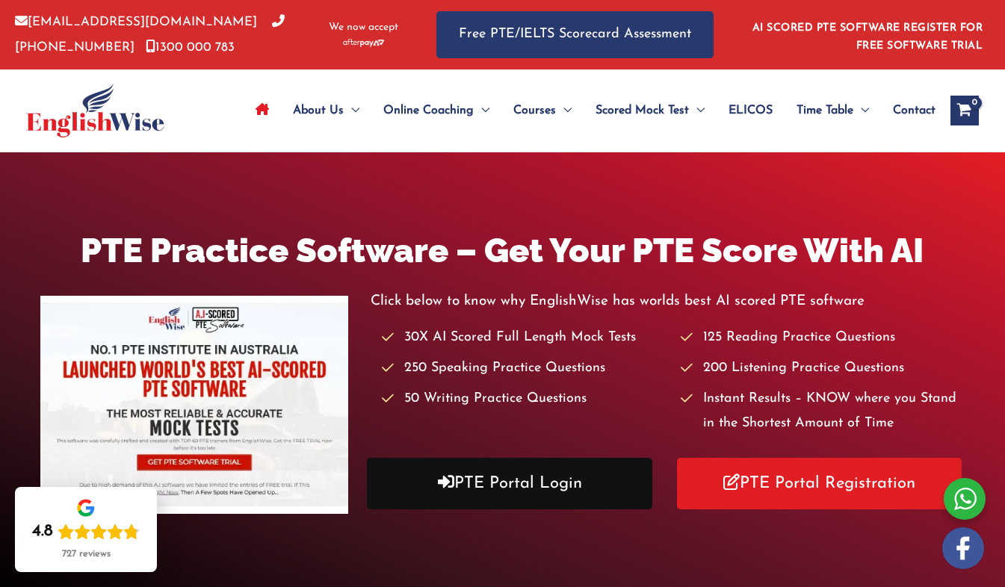
click at [527, 481] on link "PTE Portal Login" at bounding box center [509, 484] width 285 height 52
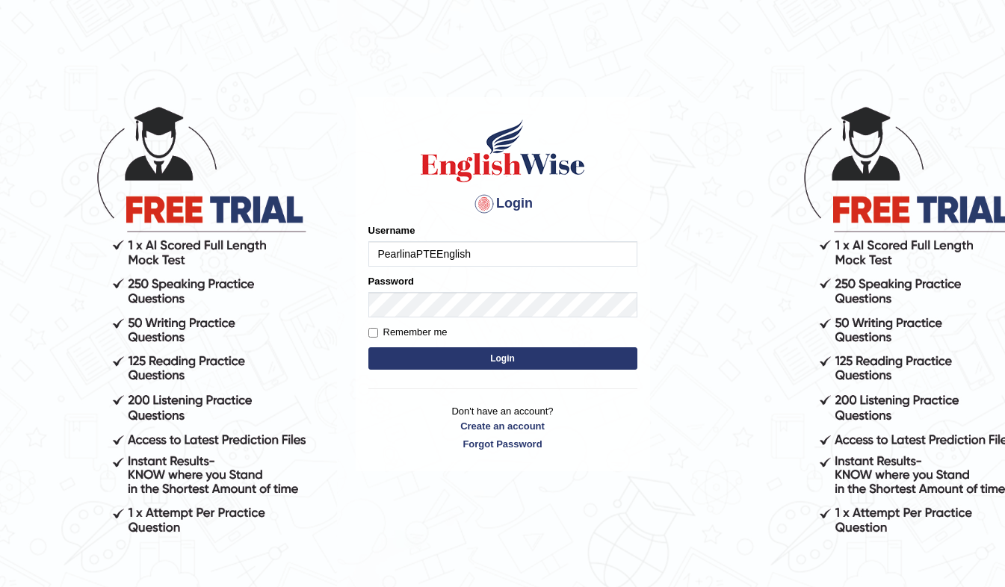
type input "PearlinaPTEEnglish"
click at [375, 332] on input "Remember me" at bounding box center [373, 333] width 10 height 10
checkbox input "true"
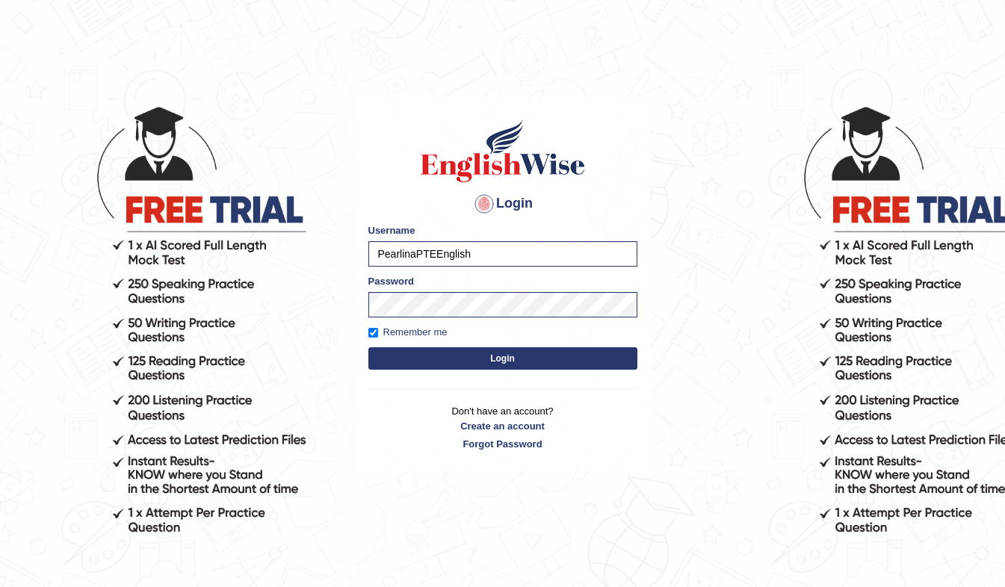
click at [412, 361] on button "Login" at bounding box center [502, 358] width 269 height 22
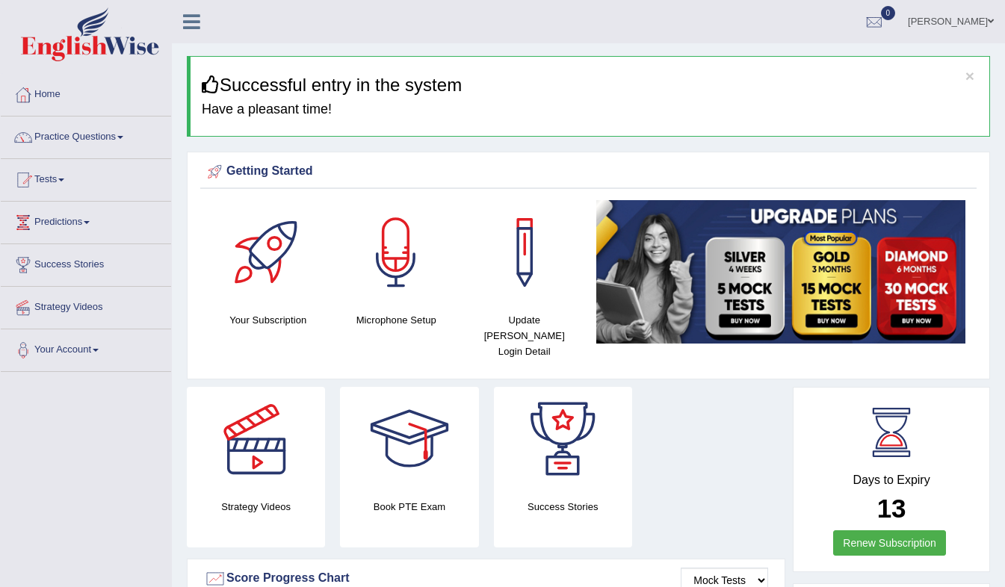
click at [412, 361] on div "Getting Started Your Subscription Microphone Setup Update Pearson Login Detail ×" at bounding box center [588, 266] width 803 height 228
click at [267, 279] on div at bounding box center [268, 252] width 105 height 105
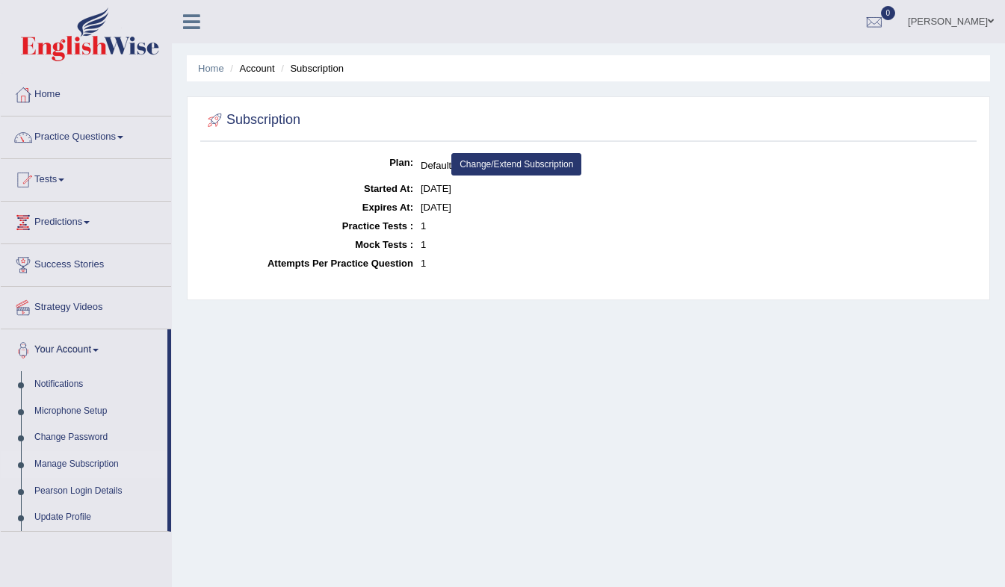
click at [558, 161] on link "Change/Extend Subscription" at bounding box center [516, 164] width 130 height 22
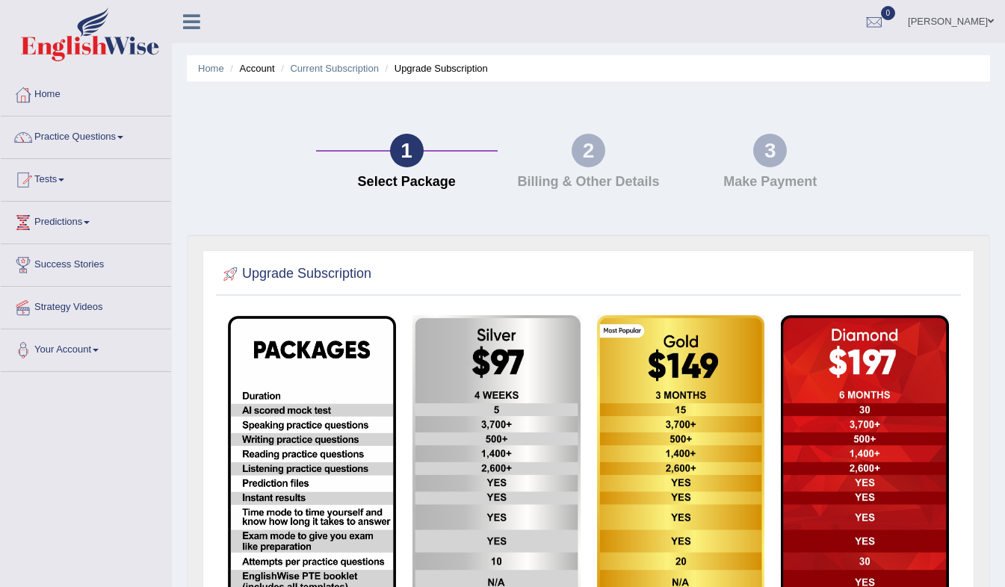
click at [276, 283] on h2 "Upgrade Subscription" at bounding box center [296, 274] width 152 height 22
click at [259, 279] on h2 "Upgrade Subscription" at bounding box center [296, 274] width 152 height 22
drag, startPoint x: 259, startPoint y: 279, endPoint x: 411, endPoint y: 208, distance: 167.4
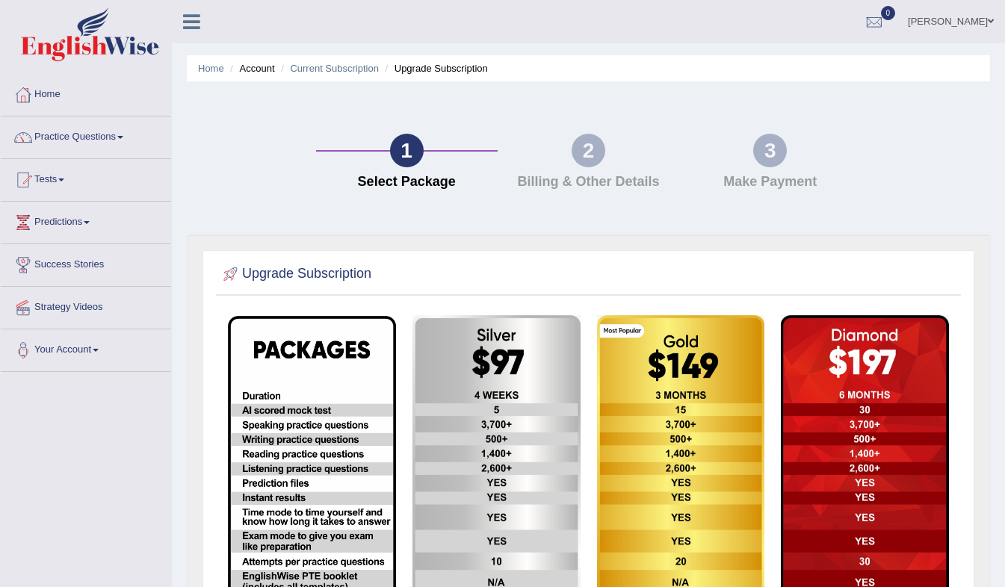
click at [411, 208] on div "1 Select Package 2 Billing & Other Details 3 Make Payment" at bounding box center [588, 165] width 818 height 138
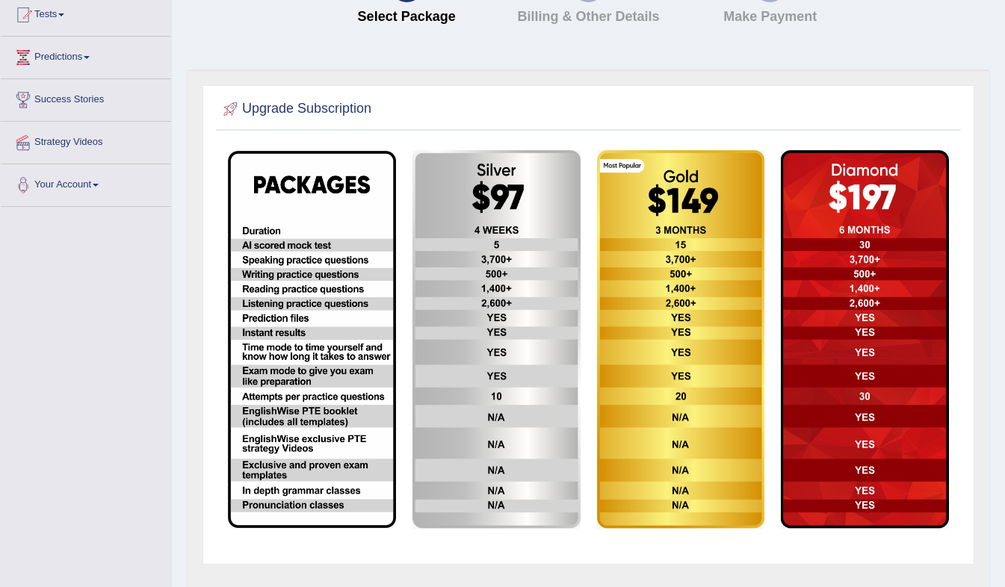
scroll to position [222, 0]
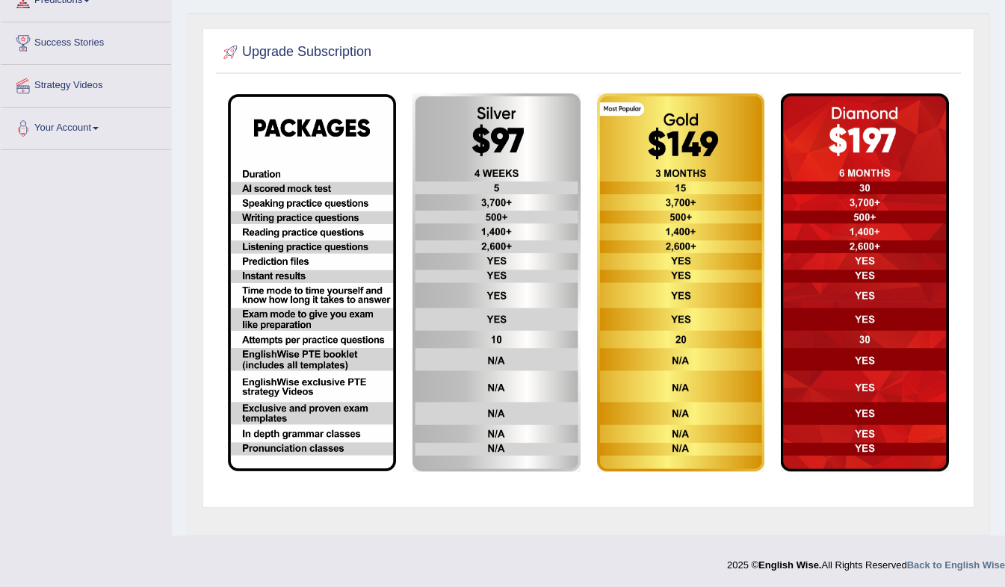
click at [257, 65] on div at bounding box center [588, 52] width 737 height 31
click at [849, 106] on img at bounding box center [865, 282] width 168 height 379
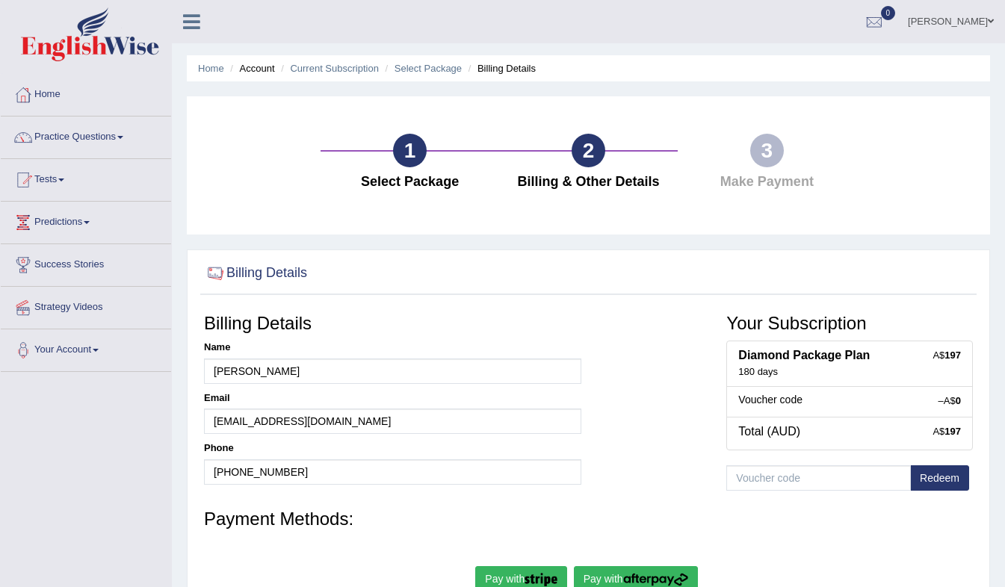
click at [905, 568] on div "Pay with Pay with" at bounding box center [588, 580] width 769 height 29
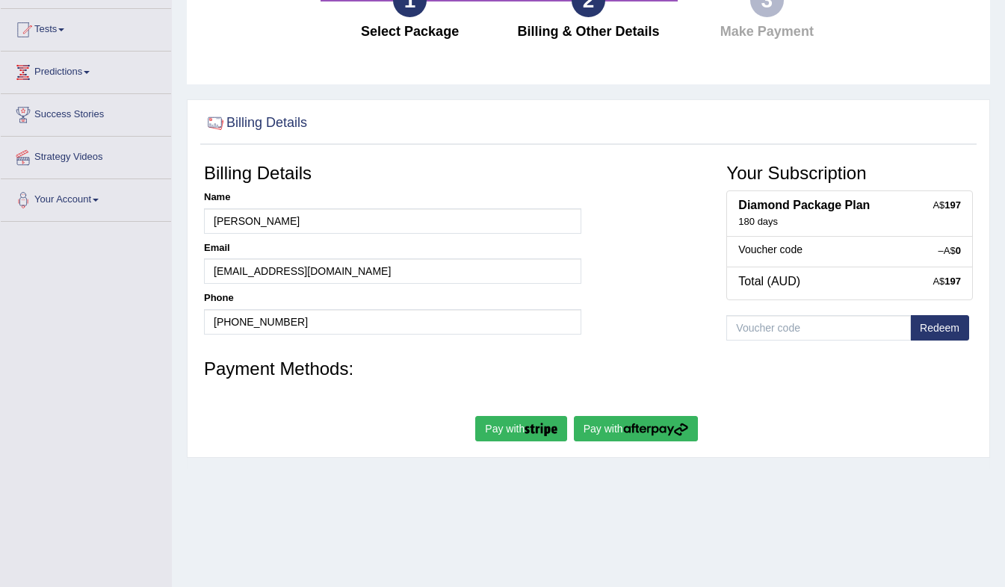
scroll to position [157, 0]
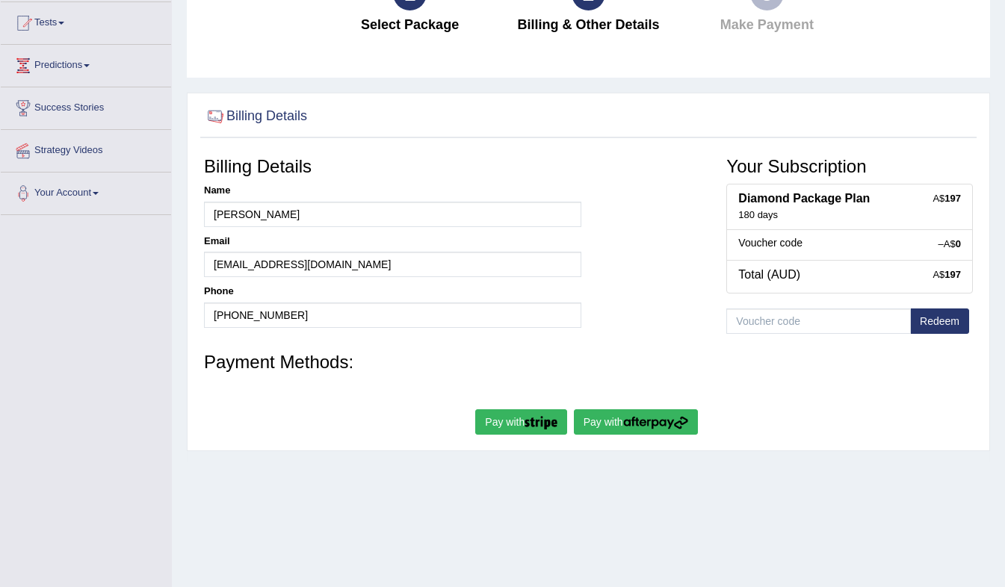
click at [775, 463] on div "Home Account Current Subscription Select Package Billing Details 1 Select Packa…" at bounding box center [588, 216] width 833 height 747
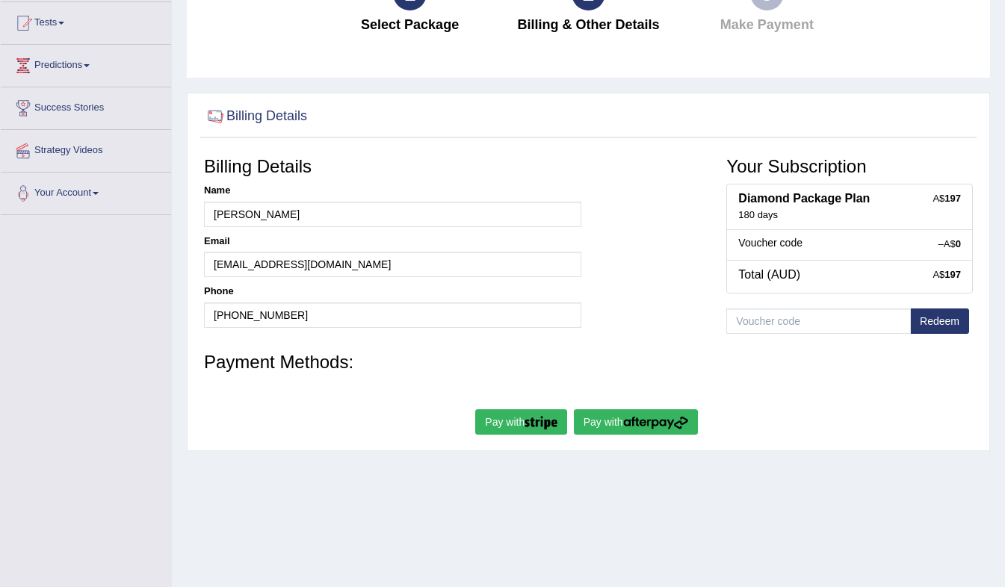
click at [621, 355] on h3 "Payment Methods:" at bounding box center [588, 362] width 769 height 19
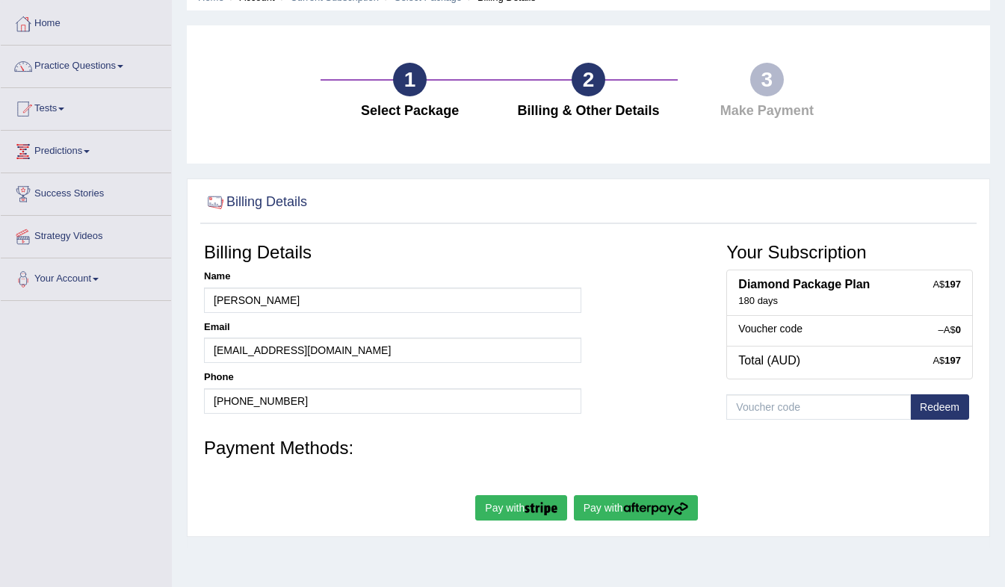
scroll to position [72, 0]
click at [651, 509] on img "submit" at bounding box center [655, 507] width 65 height 13
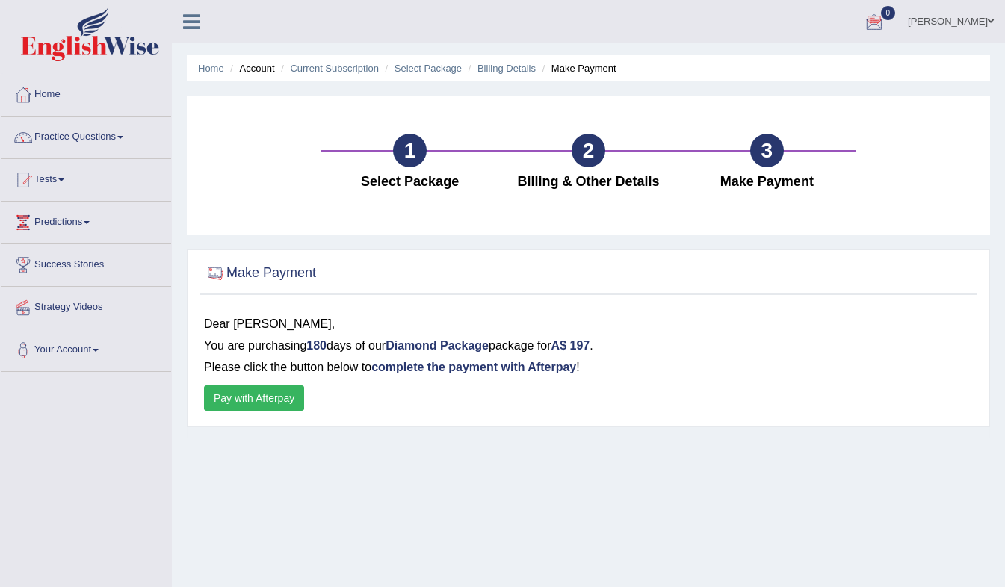
click at [885, 24] on div at bounding box center [874, 22] width 22 height 22
click at [813, 61] on strong "See All Alerts" at bounding box center [779, 63] width 66 height 12
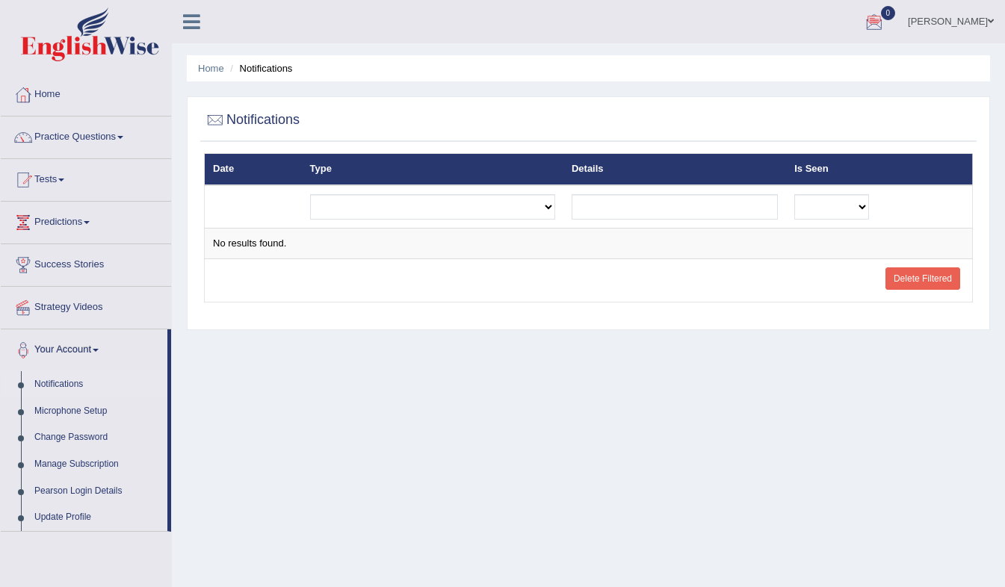
click at [988, 21] on span at bounding box center [991, 21] width 6 height 10
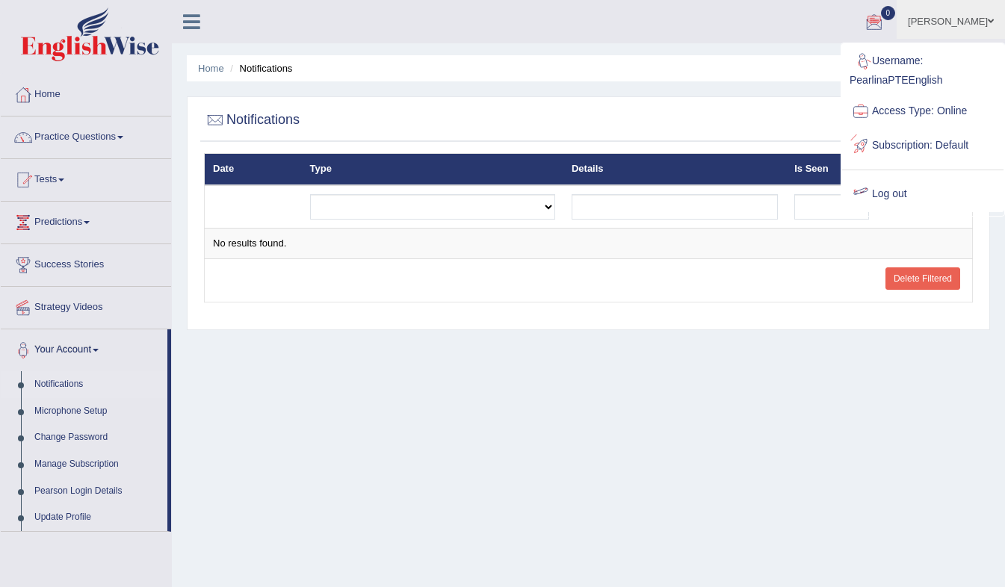
click at [882, 198] on link "Log out" at bounding box center [922, 194] width 161 height 34
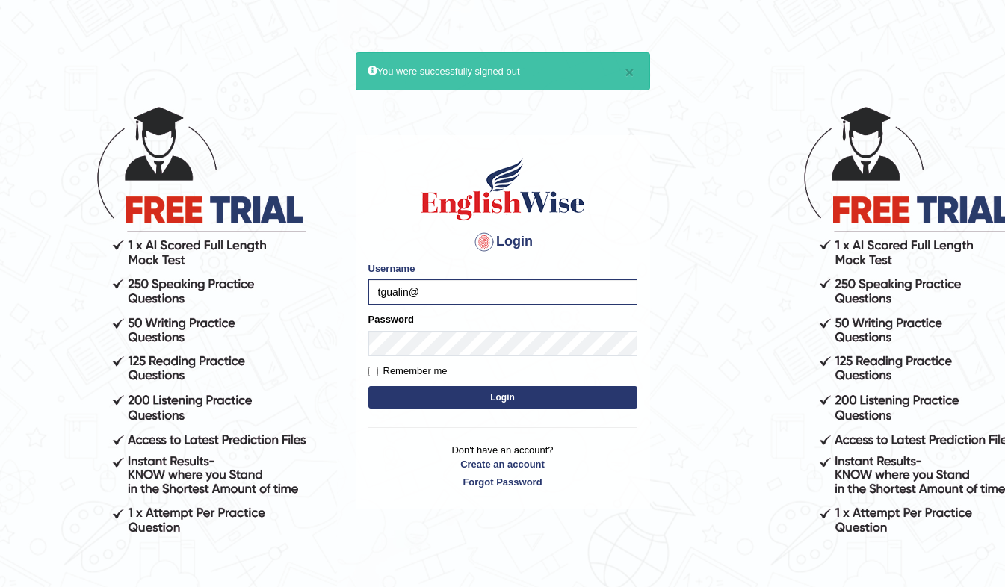
drag, startPoint x: 329, startPoint y: 532, endPoint x: 631, endPoint y: 188, distance: 457.3
click at [631, 188] on h1 at bounding box center [502, 188] width 269 height 67
click at [436, 292] on input "tgualin@" at bounding box center [502, 291] width 269 height 25
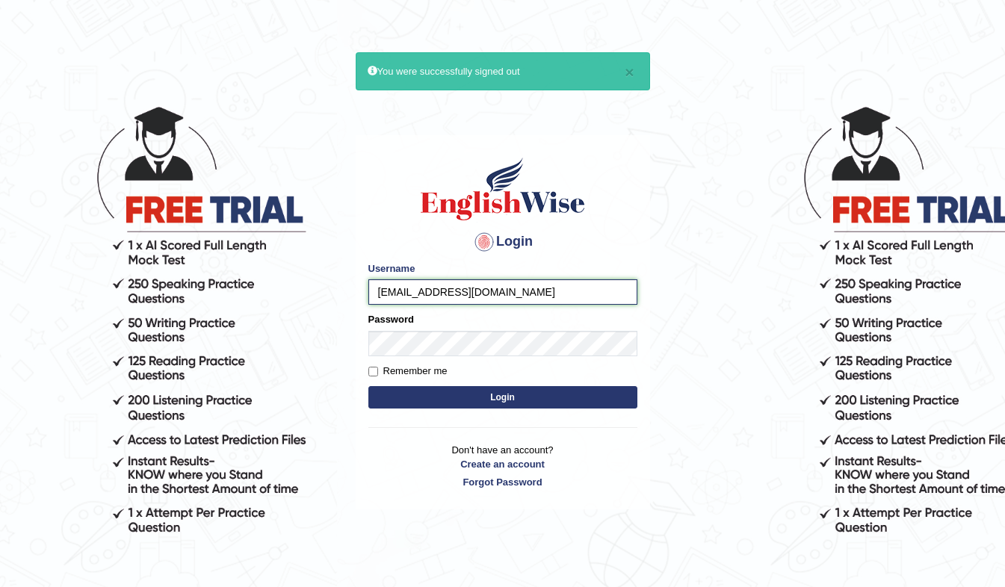
type input "[EMAIL_ADDRESS][DOMAIN_NAME]"
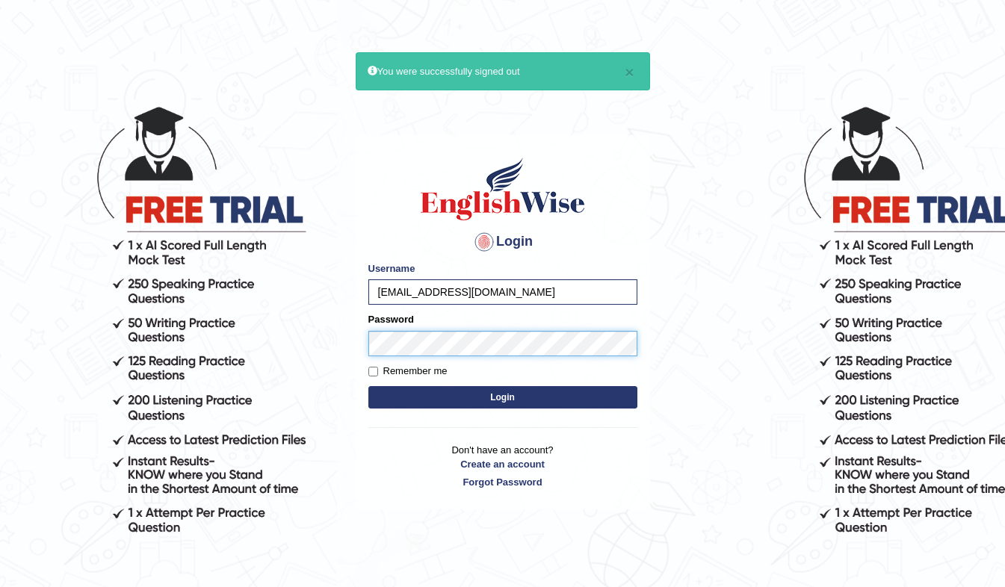
click at [368, 386] on button "Login" at bounding box center [502, 397] width 269 height 22
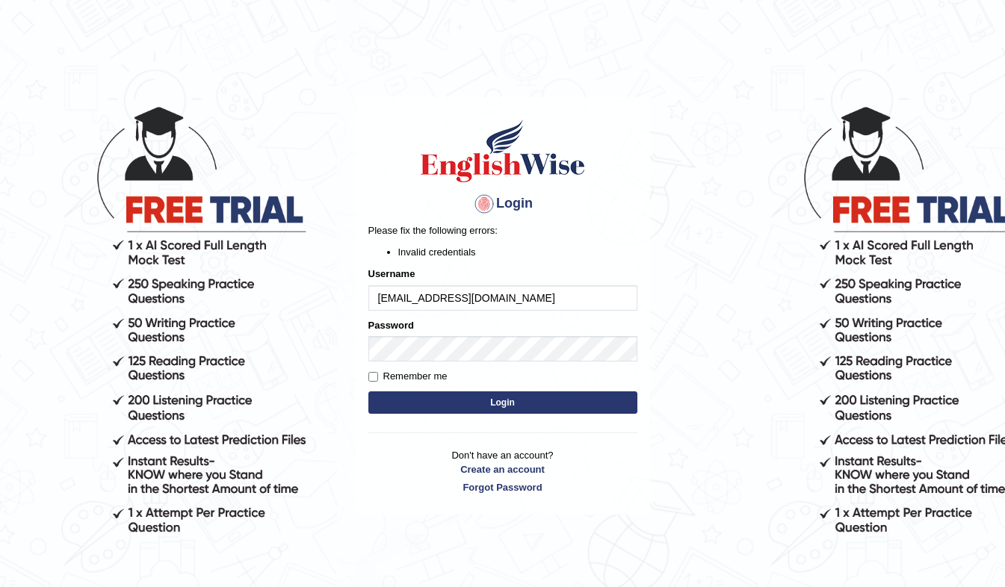
click at [493, 299] on input "tgualin@gmail.com" at bounding box center [502, 297] width 269 height 25
type input "t"
type input "Tracy"
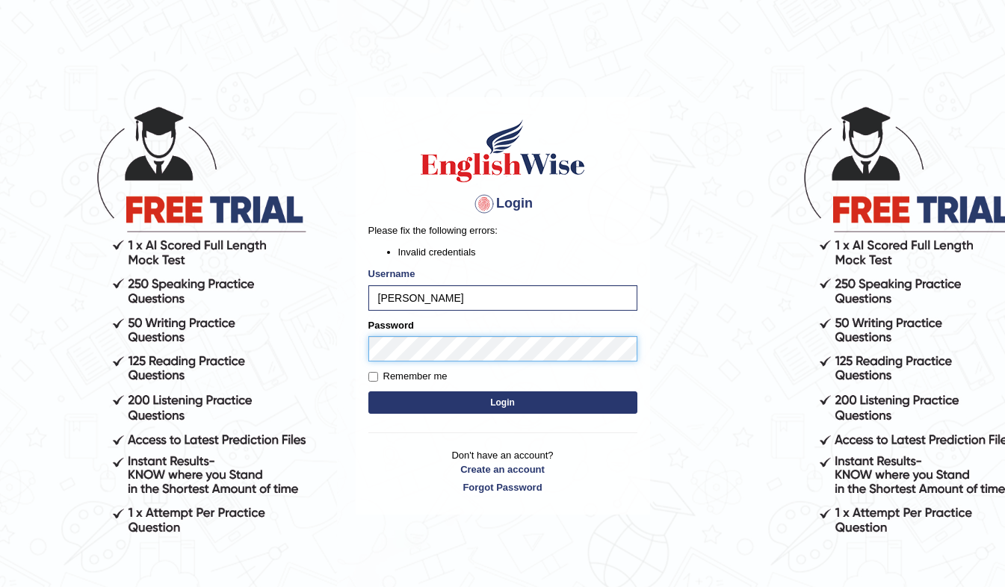
click at [368, 391] on button "Login" at bounding box center [502, 402] width 269 height 22
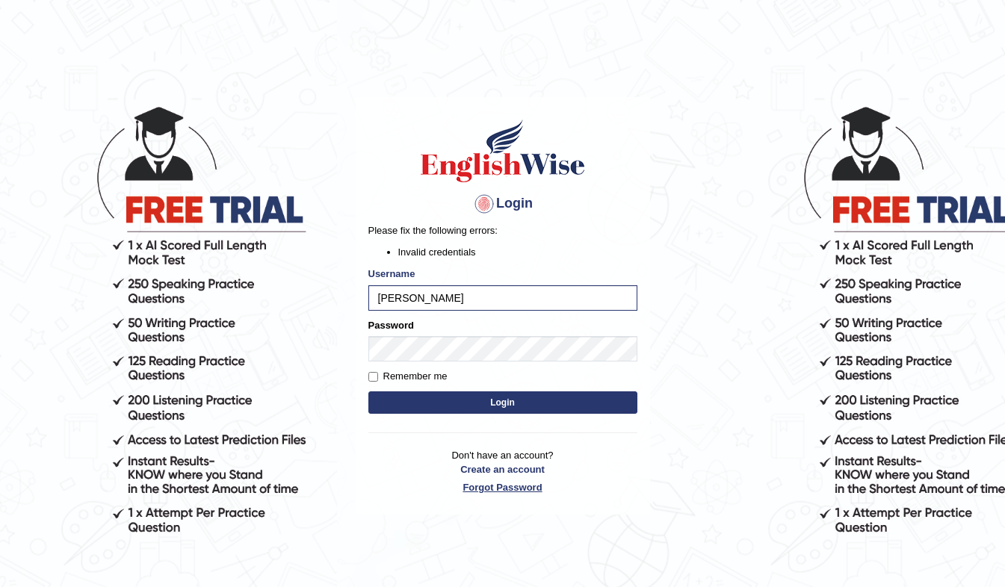
click at [504, 483] on link "Forgot Password" at bounding box center [502, 487] width 269 height 14
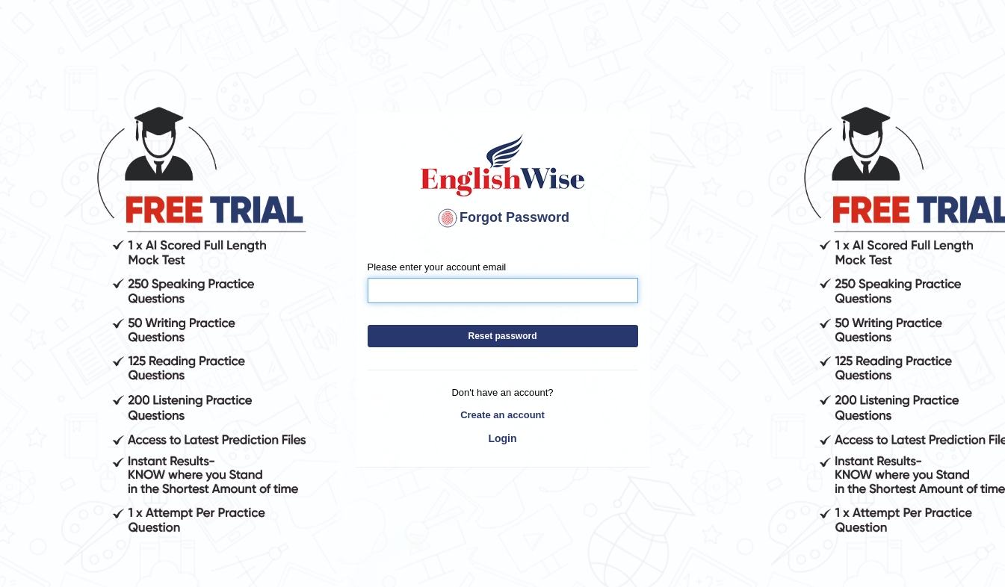
click at [469, 296] on input "Please enter your account email" at bounding box center [503, 290] width 270 height 25
type input "[EMAIL_ADDRESS][DOMAIN_NAME]"
click at [368, 325] on button "Reset password" at bounding box center [503, 336] width 270 height 22
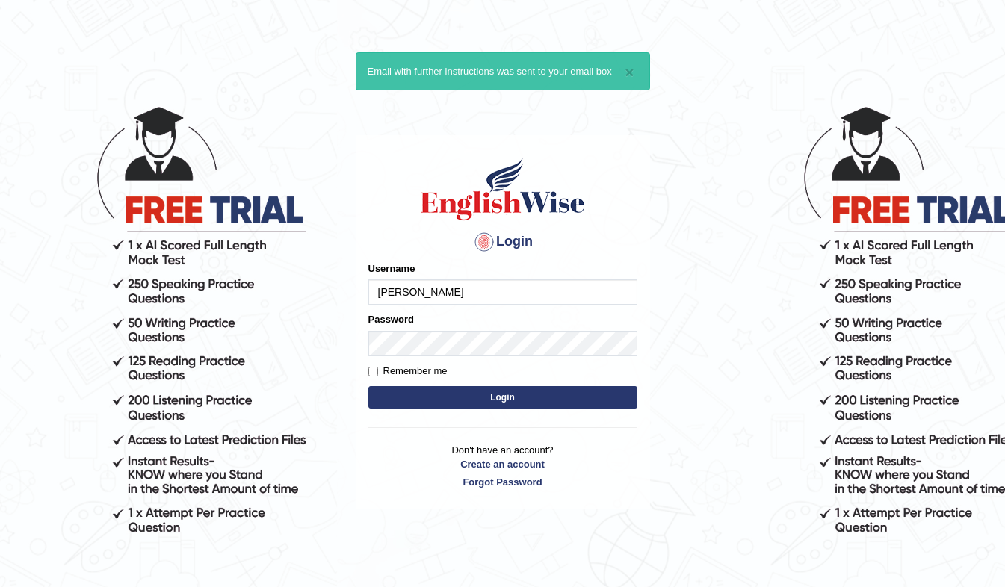
type input "Tracy"
click at [510, 400] on button "Login" at bounding box center [502, 397] width 269 height 22
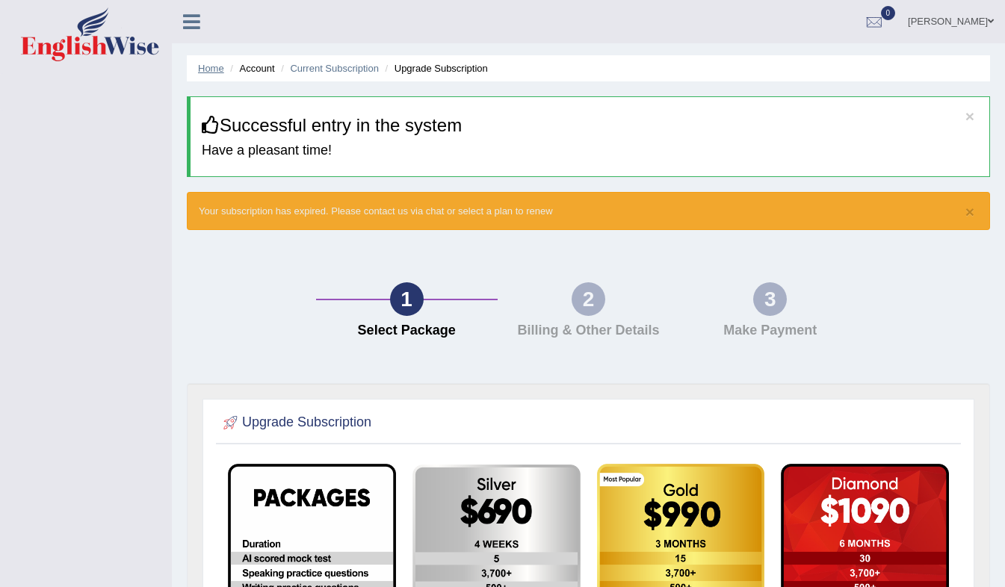
click at [212, 68] on link "Home" at bounding box center [211, 68] width 26 height 11
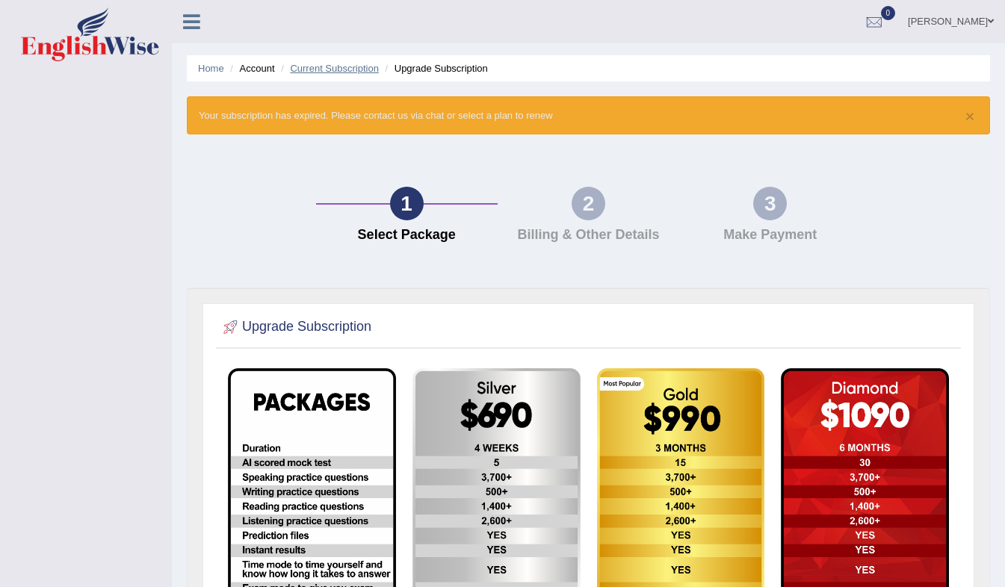
click at [308, 72] on link "Current Subscription" at bounding box center [334, 68] width 89 height 11
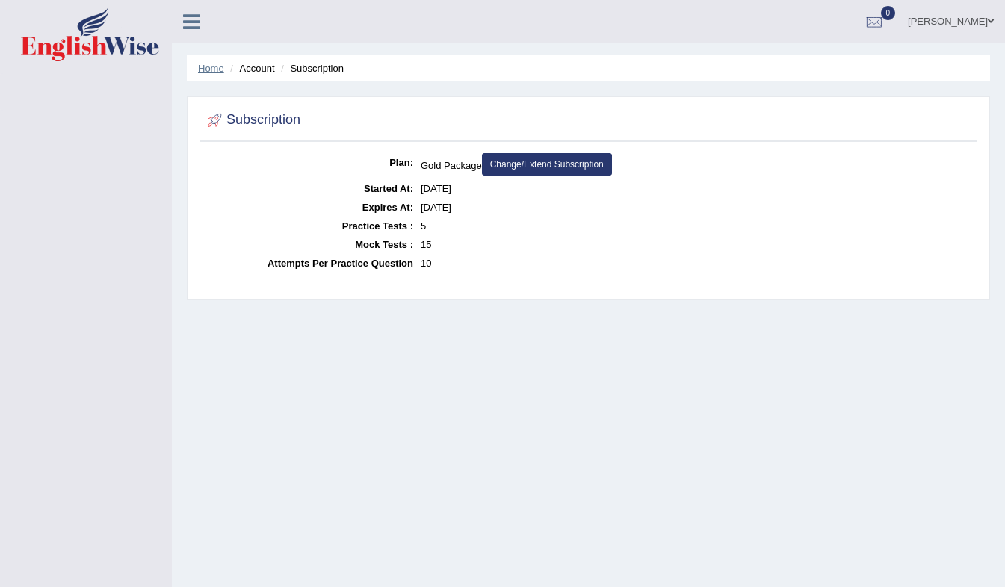
click at [214, 70] on link "Home" at bounding box center [211, 68] width 26 height 11
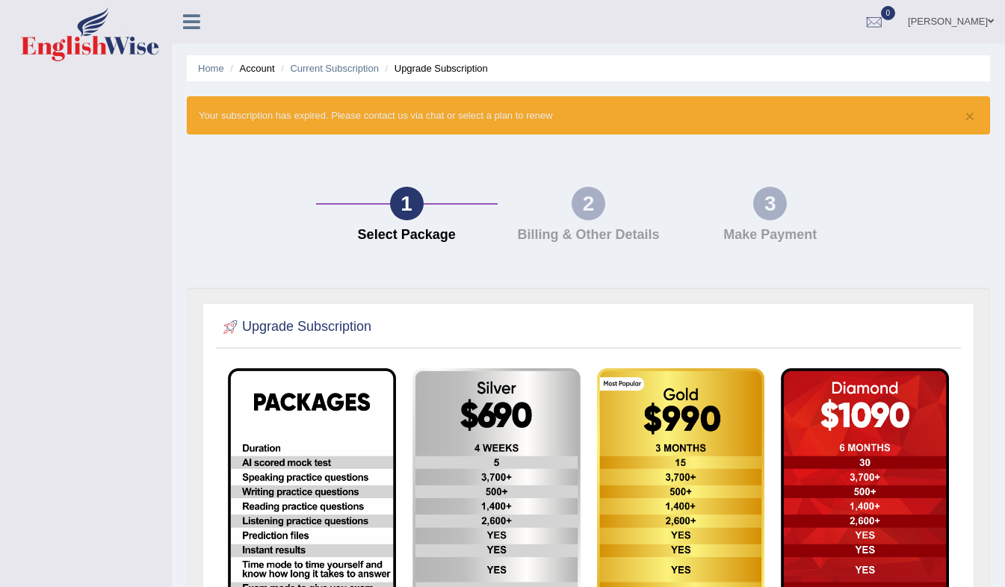
click at [991, 22] on span at bounding box center [991, 21] width 6 height 10
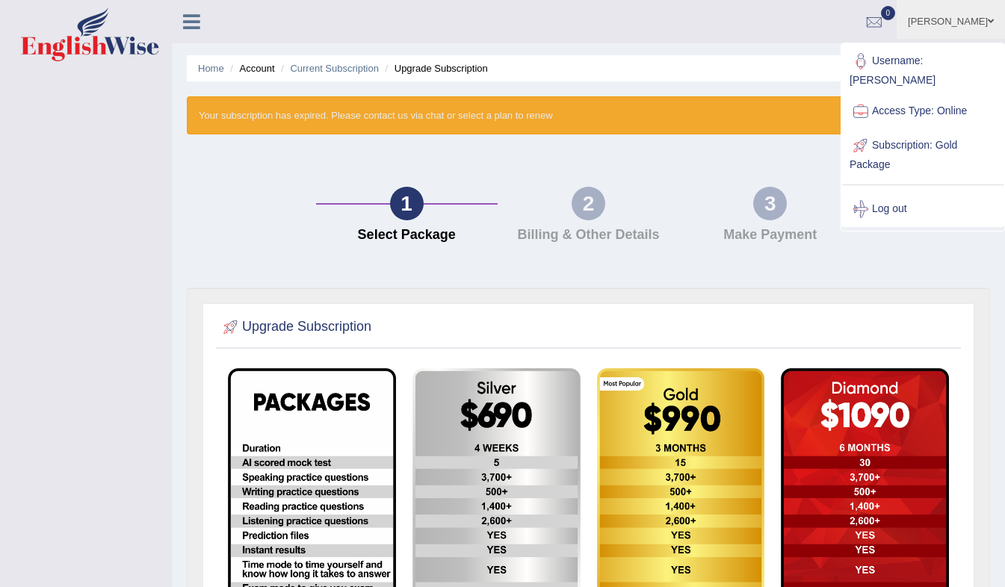
click at [991, 19] on span at bounding box center [991, 21] width 6 height 10
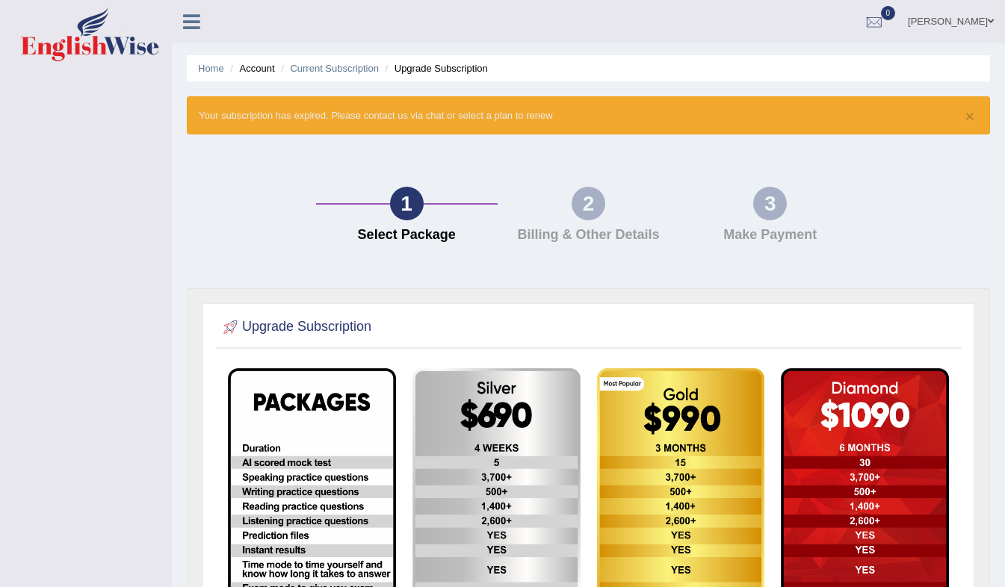
click at [990, 19] on span at bounding box center [991, 21] width 6 height 10
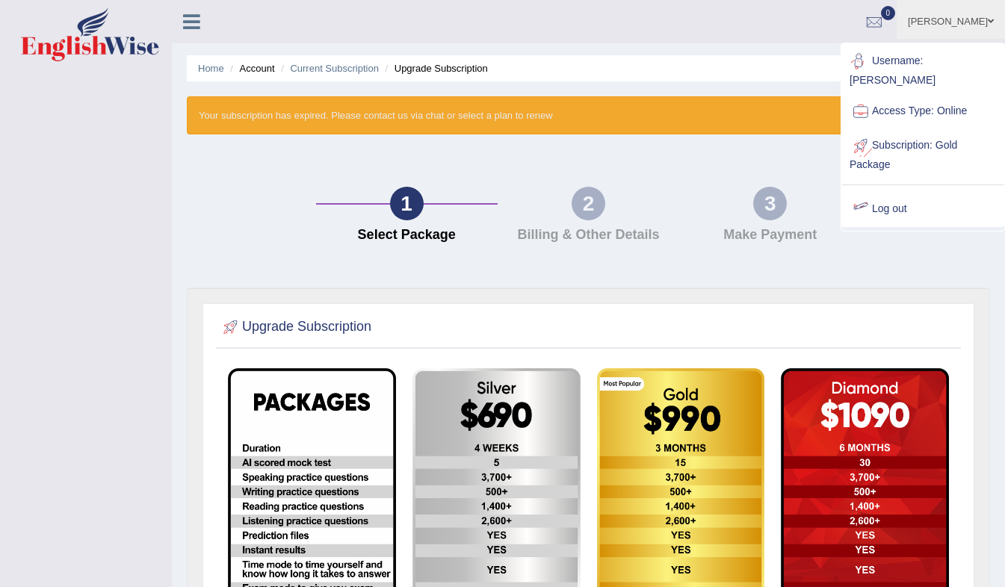
click at [894, 192] on link "Log out" at bounding box center [922, 209] width 161 height 34
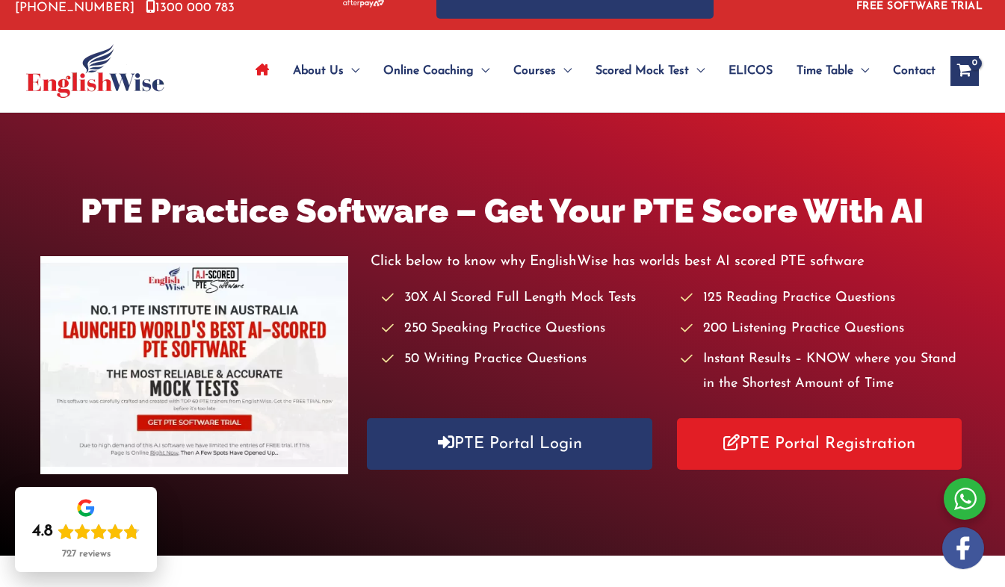
scroll to position [40, 0]
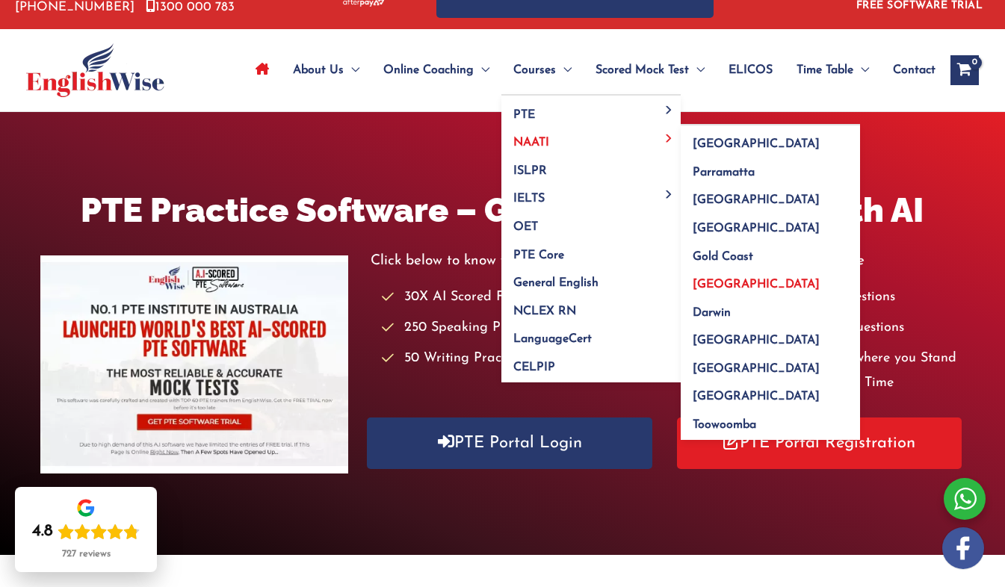
click at [725, 279] on link "[GEOGRAPHIC_DATA]" at bounding box center [770, 280] width 179 height 28
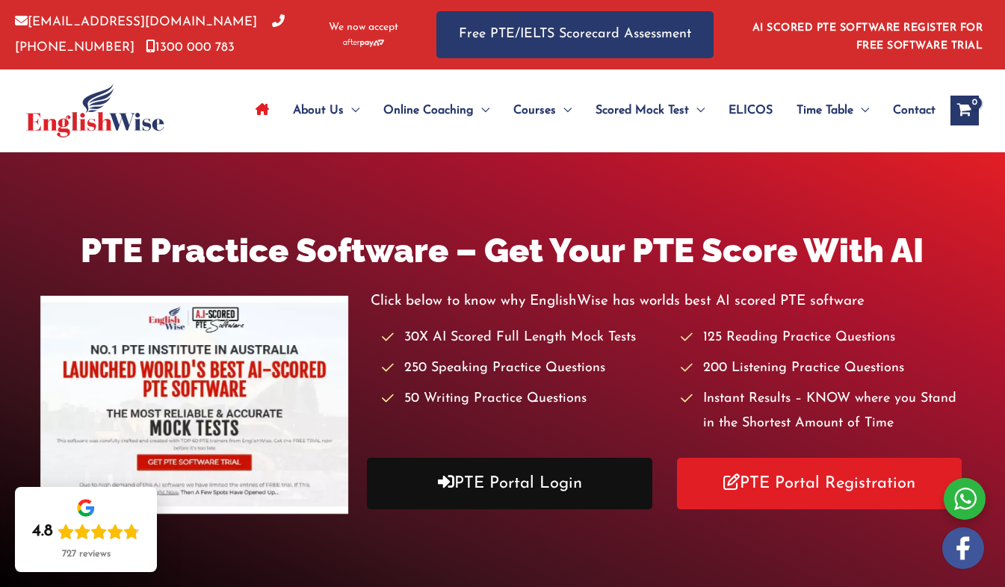
click at [500, 486] on link "PTE Portal Login" at bounding box center [509, 484] width 285 height 52
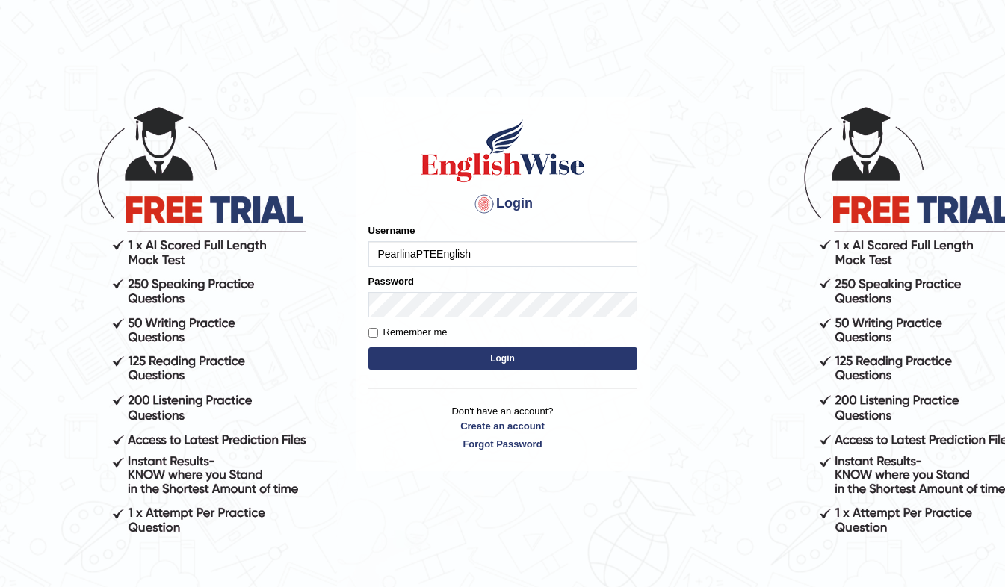
type input "PearlinaPTEEnglish"
click at [476, 318] on form "Please fix the following errors: Username PearlinaPTEEnglish Password Remember …" at bounding box center [502, 298] width 269 height 150
click at [566, 362] on button "Login" at bounding box center [502, 358] width 269 height 22
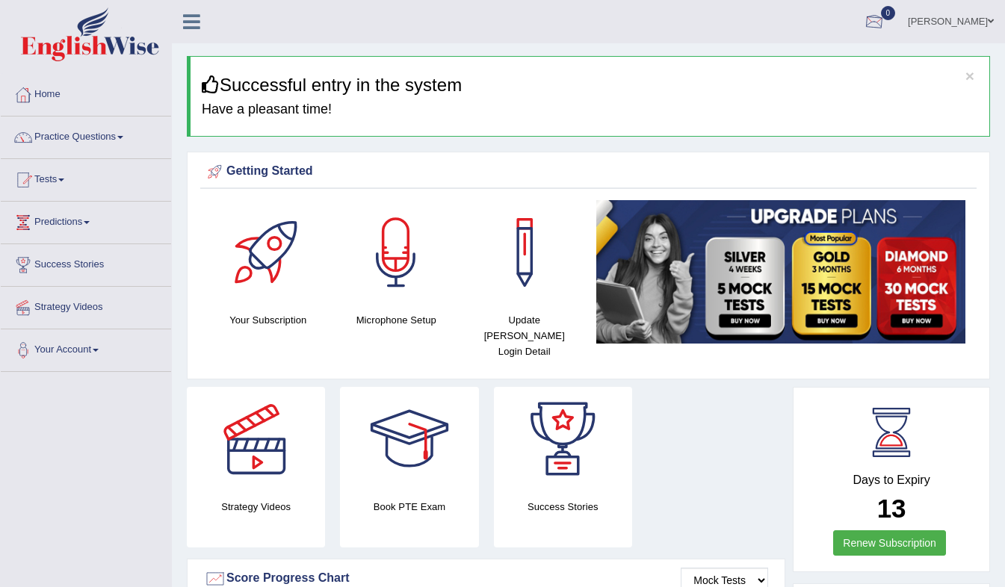
click at [885, 29] on div at bounding box center [874, 22] width 22 height 22
click at [621, 13] on ul "[PERSON_NAME] Toggle navigation Username: PearlinaPTEEnglish Access Type: Onlin…" at bounding box center [713, 21] width 583 height 43
click at [896, 10] on span "0" at bounding box center [888, 13] width 15 height 14
click at [801, 64] on strong "See All Alerts" at bounding box center [779, 63] width 66 height 12
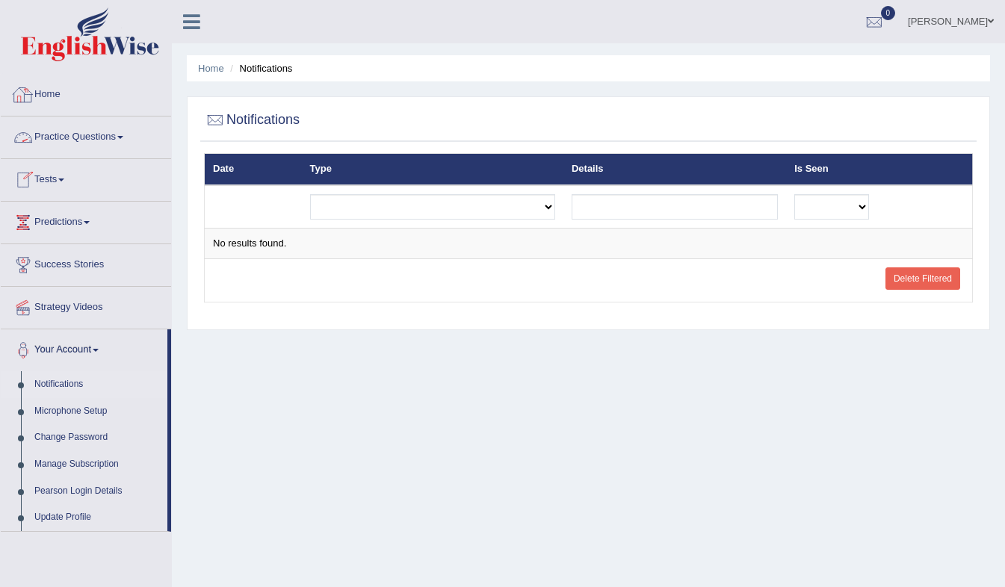
click at [43, 94] on link "Home" at bounding box center [86, 92] width 170 height 37
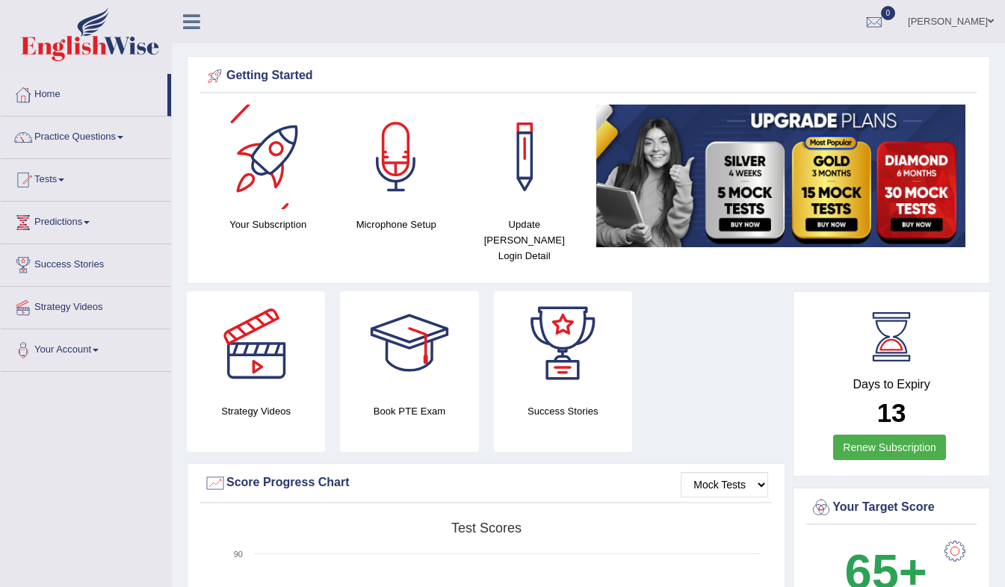
click at [258, 157] on div at bounding box center [268, 157] width 105 height 105
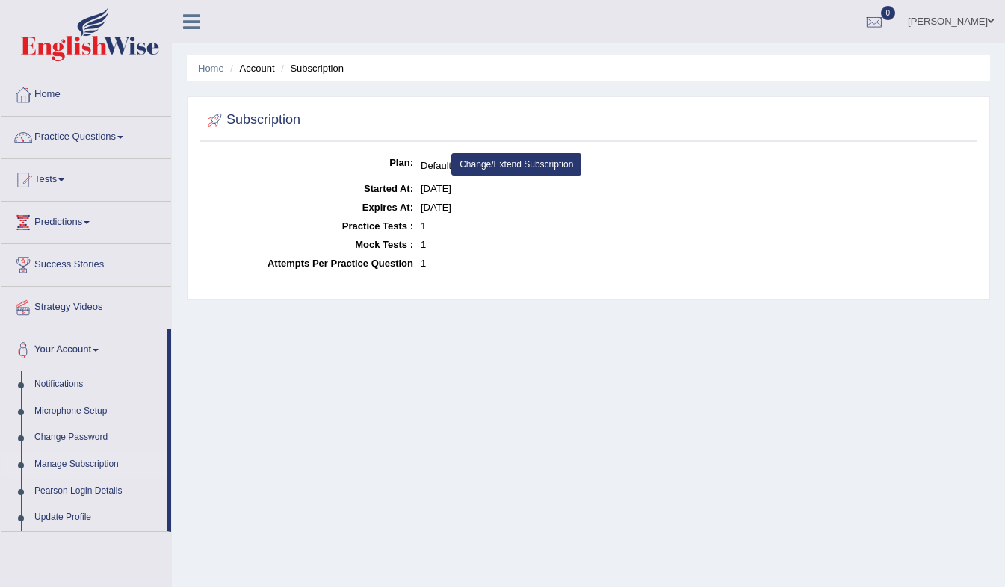
click at [500, 162] on link "Change/Extend Subscription" at bounding box center [516, 164] width 130 height 22
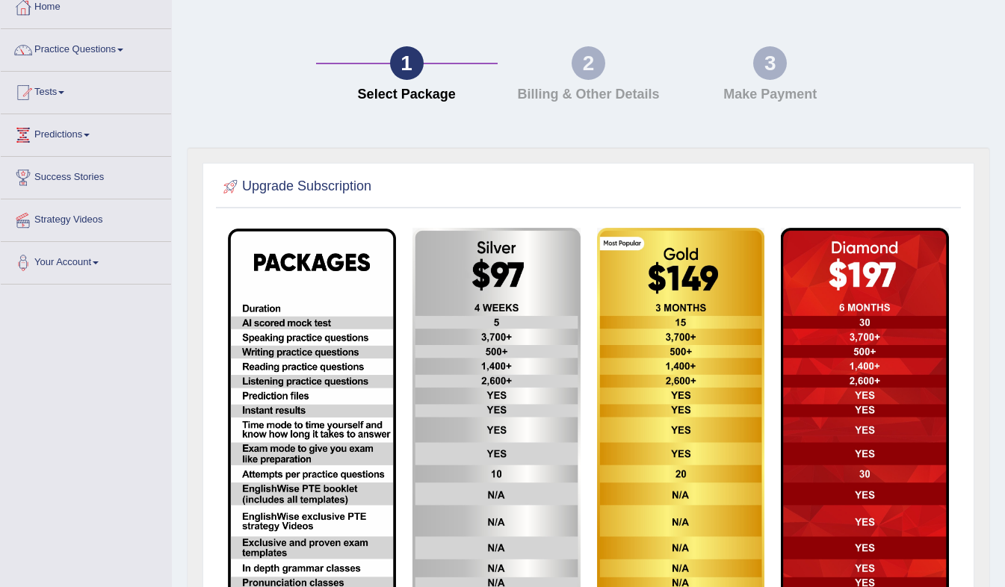
scroll to position [217, 0]
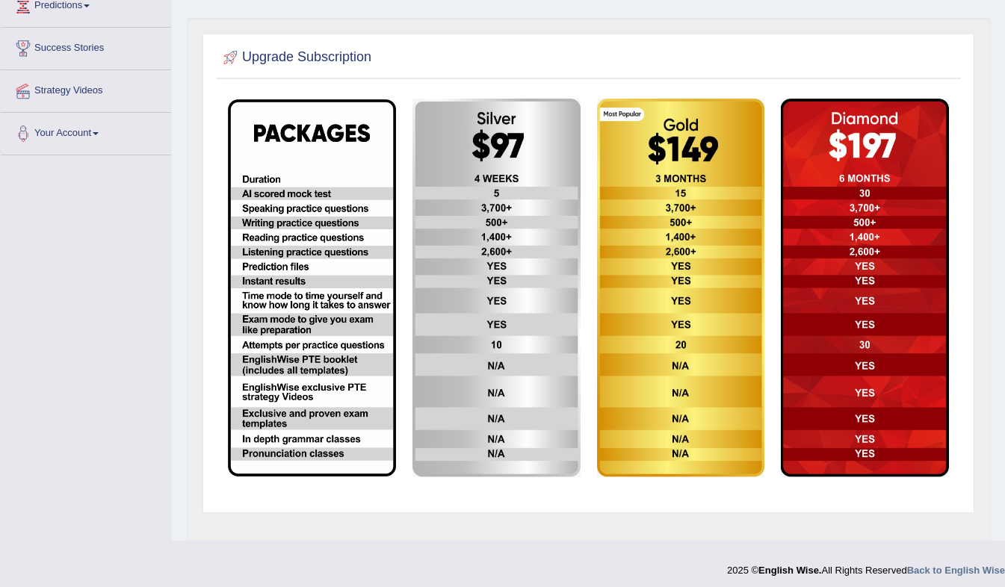
click at [850, 120] on img at bounding box center [865, 288] width 168 height 379
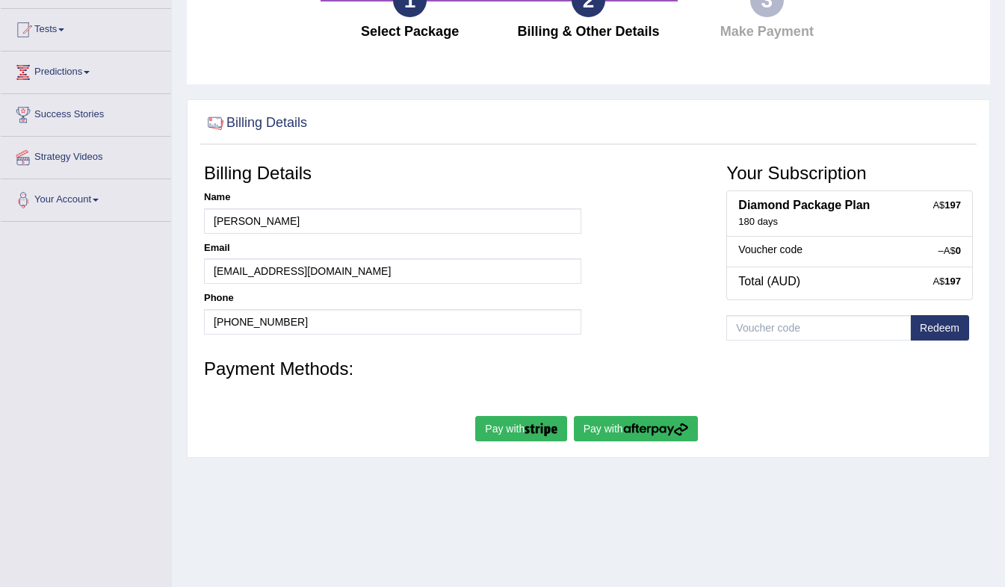
scroll to position [152, 0]
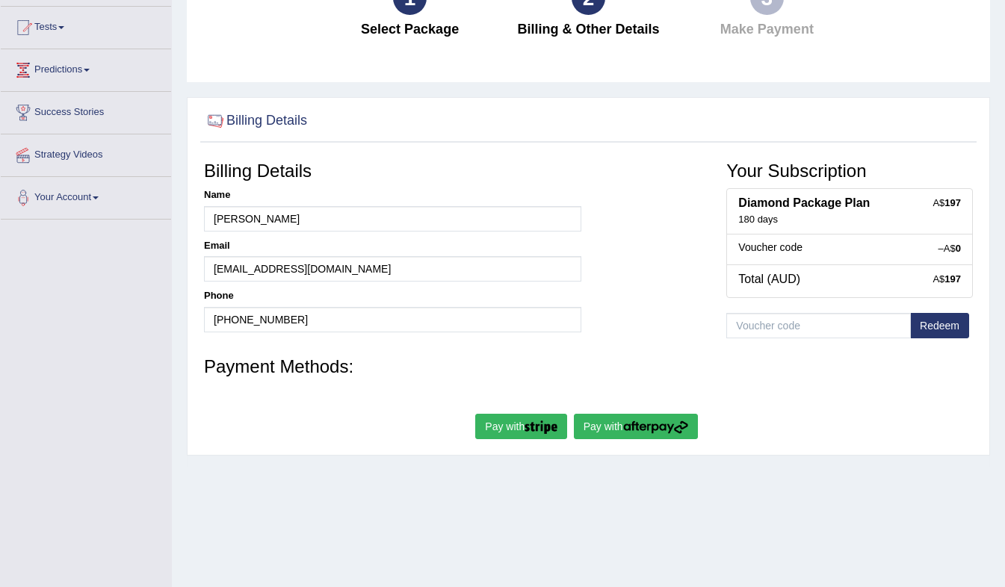
click at [640, 417] on button "Pay with" at bounding box center [636, 426] width 124 height 25
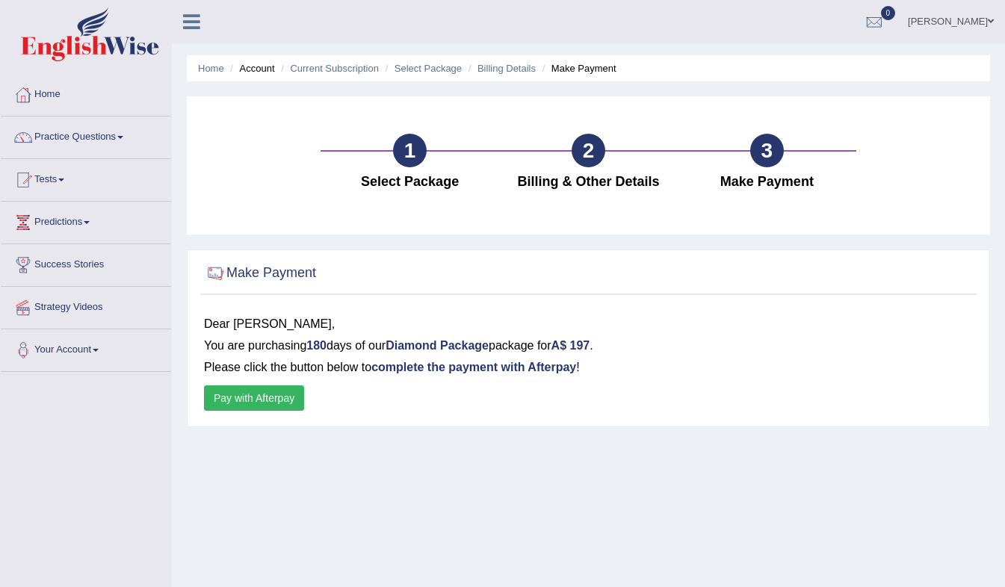
click at [280, 397] on button "Pay with Afterpay" at bounding box center [254, 397] width 100 height 25
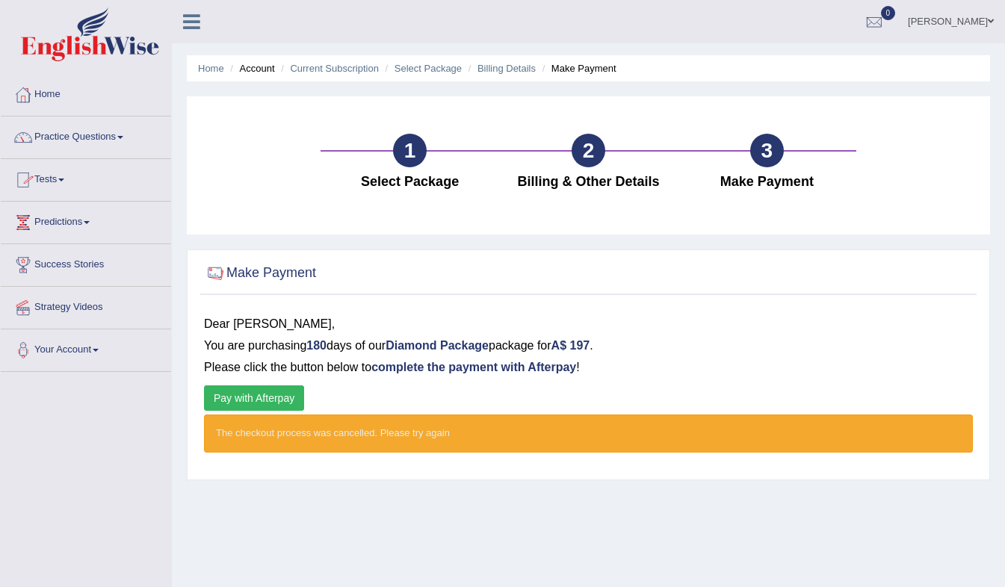
click at [51, 93] on link "Home" at bounding box center [86, 92] width 170 height 37
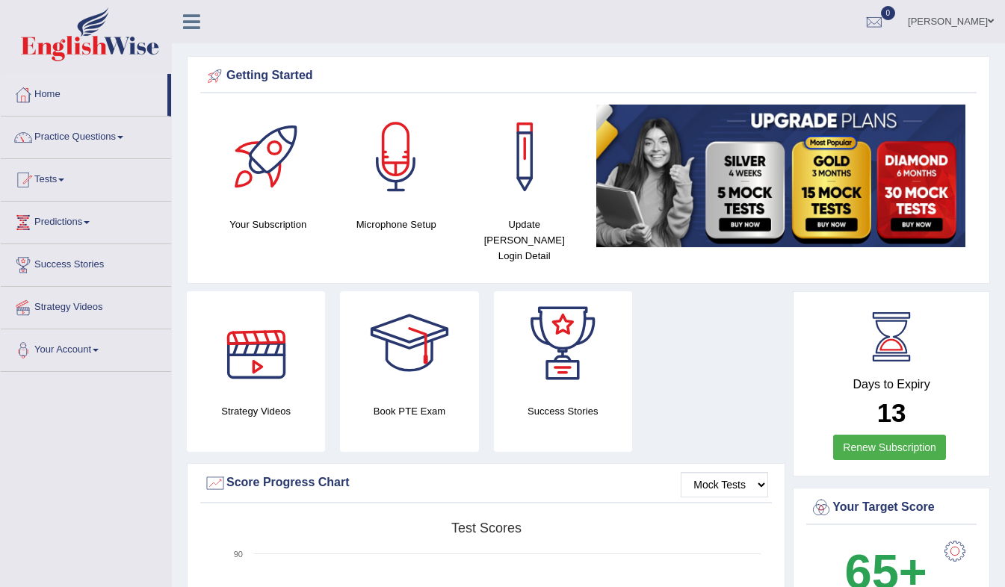
click at [259, 148] on div at bounding box center [268, 157] width 105 height 105
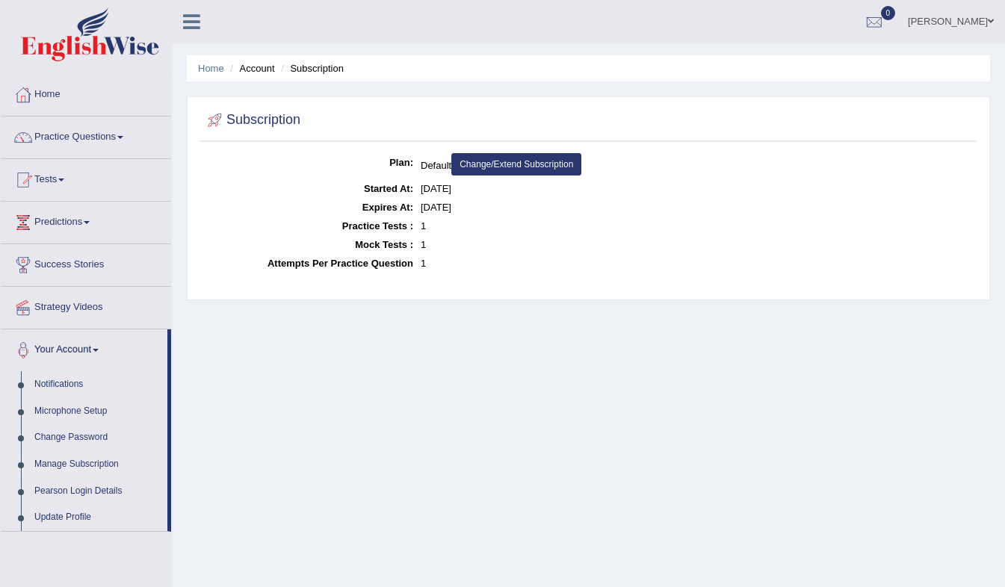
click at [526, 166] on link "Change/Extend Subscription" at bounding box center [516, 164] width 130 height 22
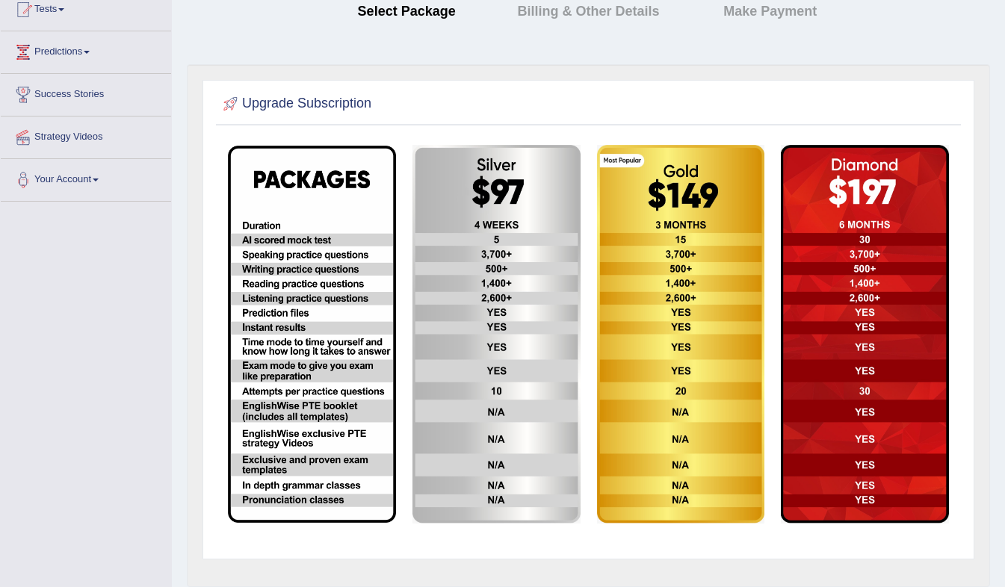
scroll to position [171, 0]
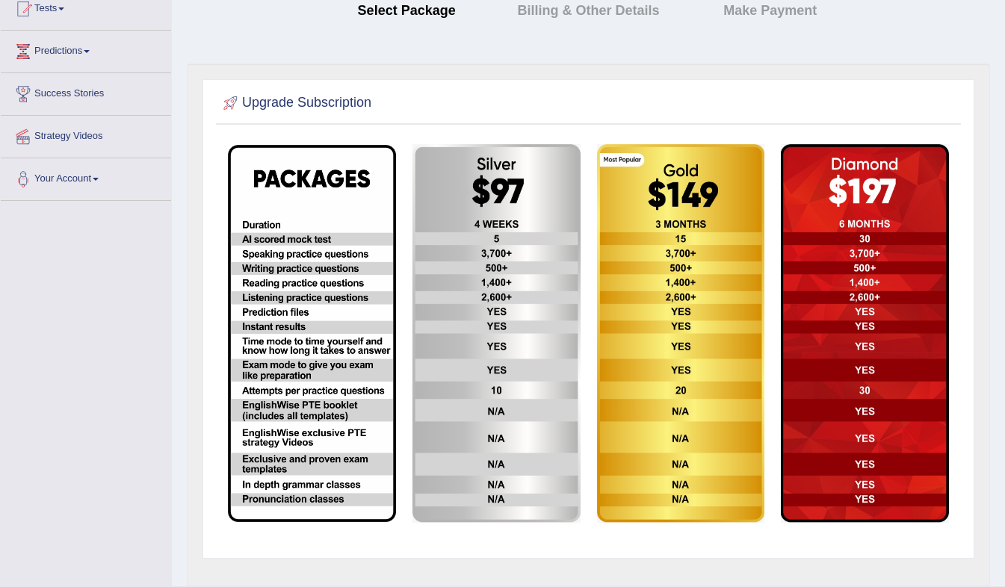
click at [887, 83] on div "Upgrade Subscription" at bounding box center [588, 319] width 772 height 480
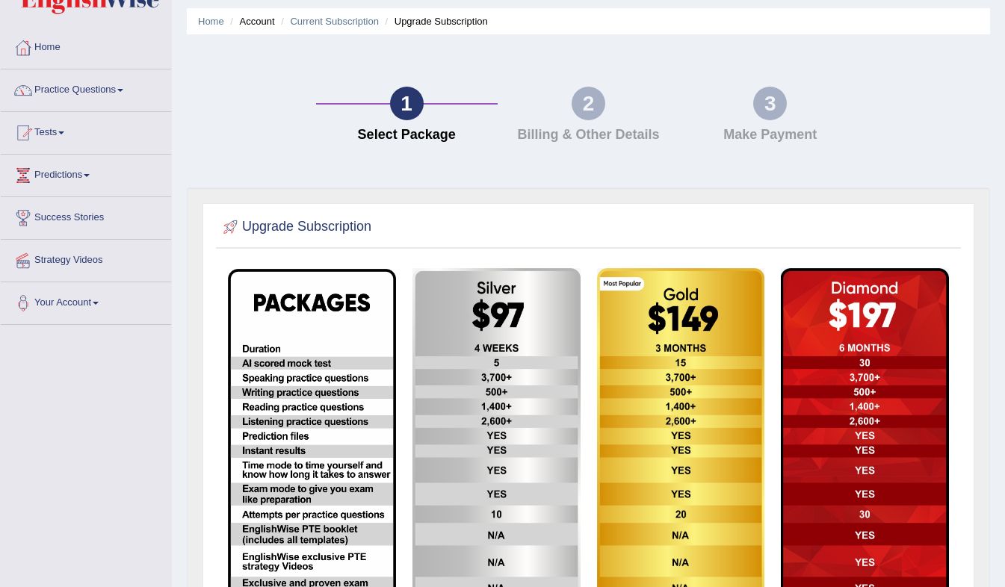
scroll to position [222, 0]
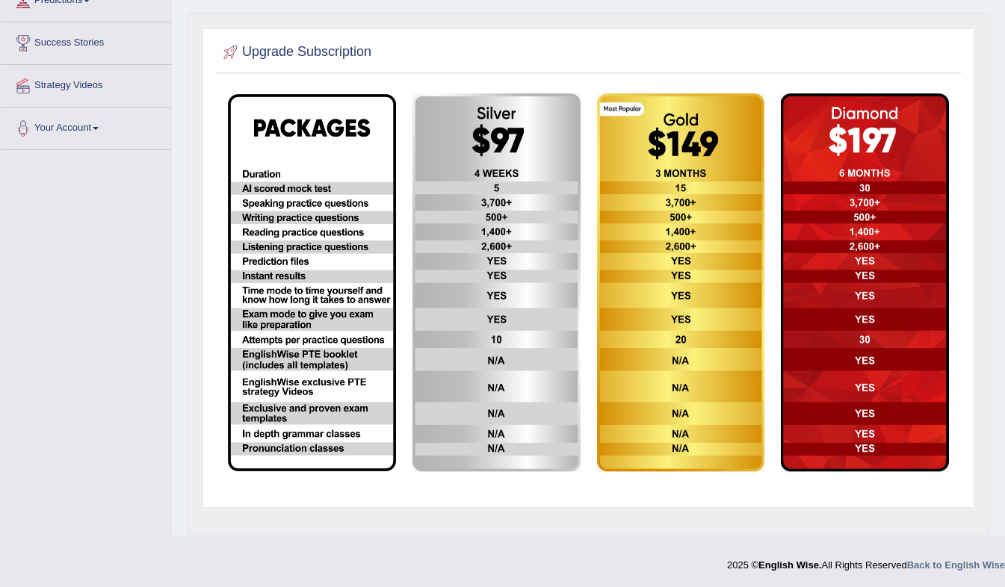
click at [864, 107] on img at bounding box center [865, 282] width 168 height 379
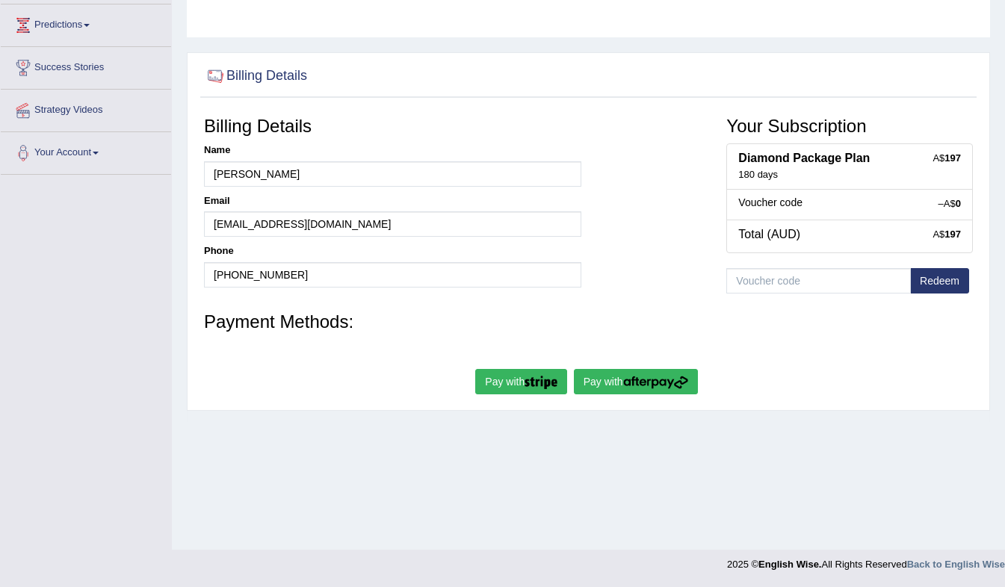
click at [662, 383] on img "submit" at bounding box center [655, 382] width 65 height 13
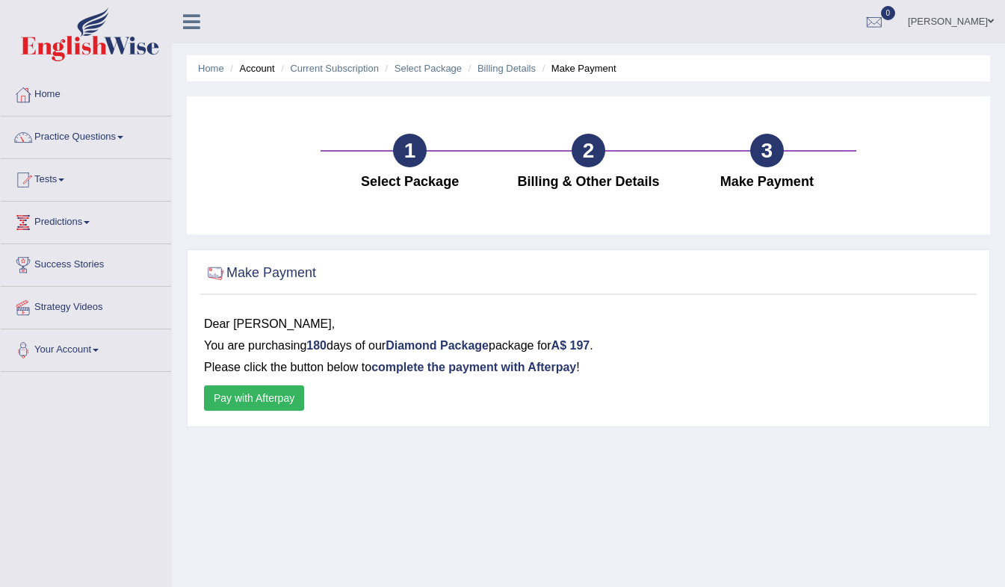
click at [270, 400] on button "Pay with Afterpay" at bounding box center [254, 397] width 100 height 25
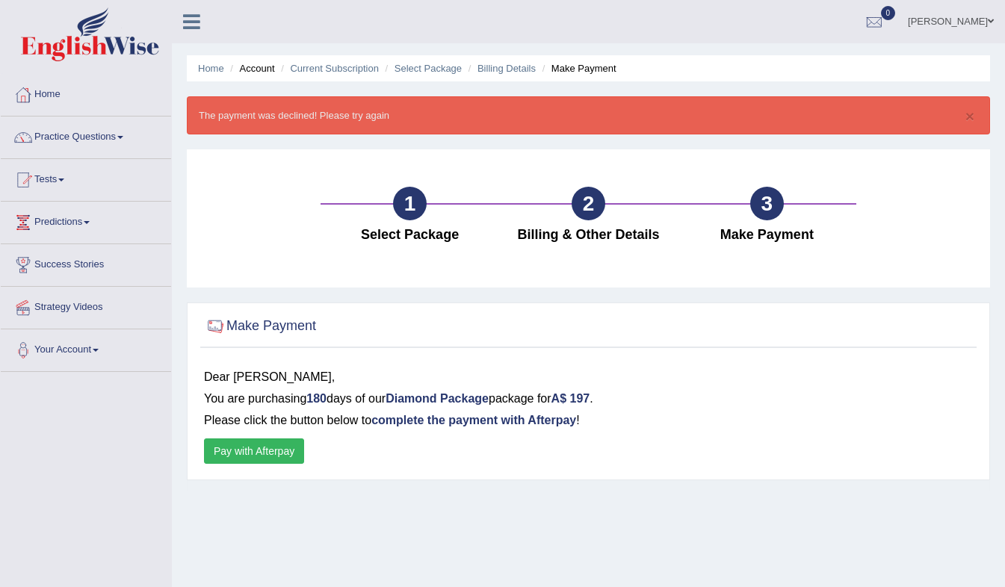
click at [288, 448] on button "Pay with Afterpay" at bounding box center [254, 450] width 100 height 25
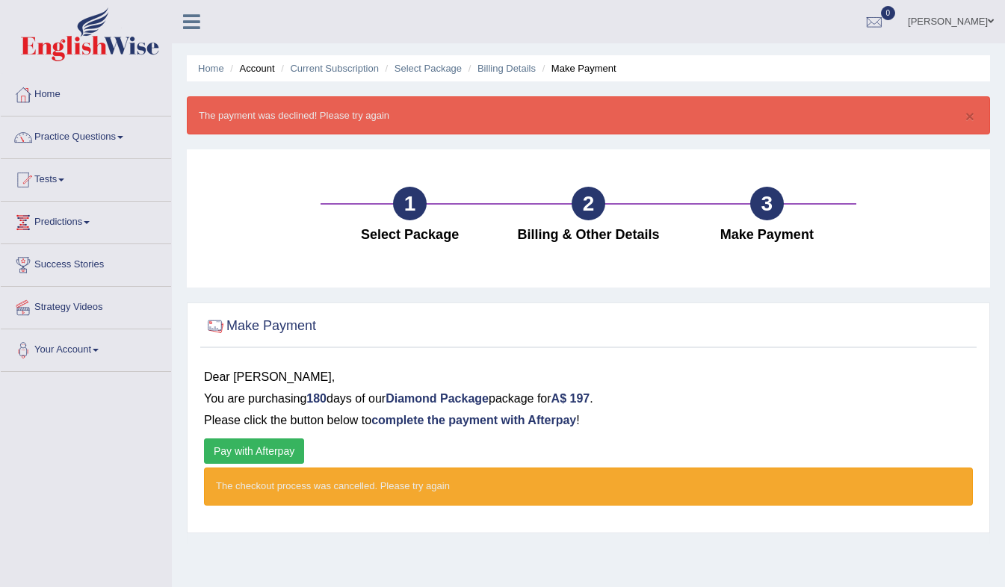
click at [244, 238] on div "1 Select Package 2 Billing & Other Details 3 Make Payment" at bounding box center [588, 218] width 803 height 138
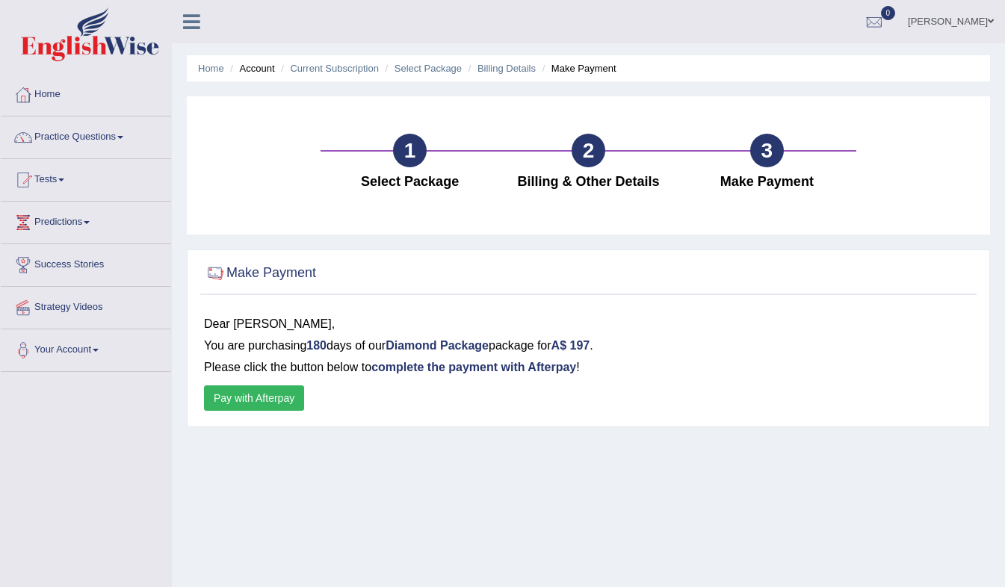
click at [270, 399] on button "Pay with Afterpay" at bounding box center [254, 397] width 100 height 25
click at [220, 400] on button "Pay with Afterpay" at bounding box center [254, 397] width 100 height 25
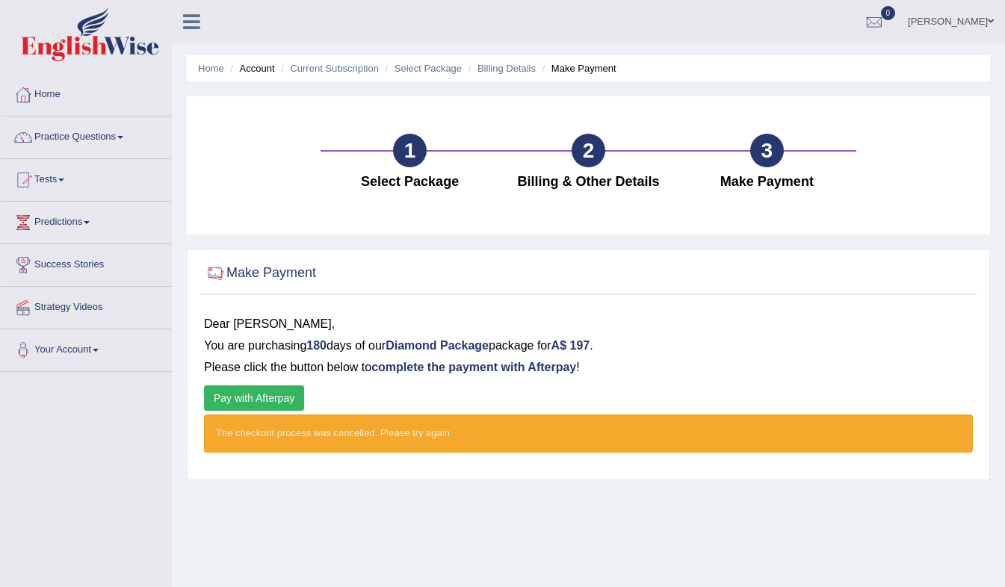
click at [232, 464] on div "Dear Pearlina, You are purchasing 180 days of our Diamond Package package for A…" at bounding box center [588, 389] width 776 height 166
click at [233, 480] on div "Make Payment Dear Pearlina, You are purchasing 180 days of our Diamond Package …" at bounding box center [588, 364] width 803 height 231
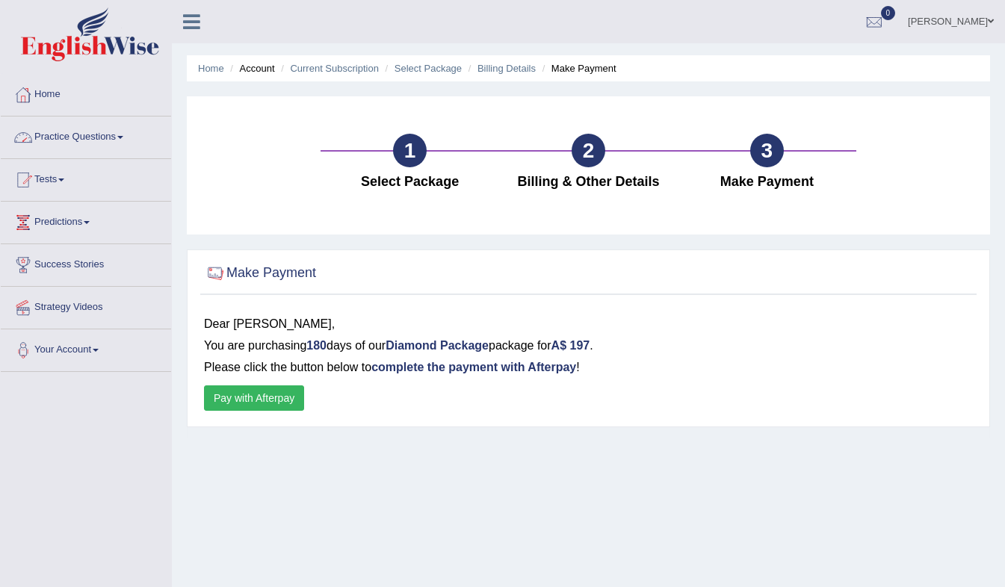
click at [47, 95] on link "Home" at bounding box center [86, 92] width 170 height 37
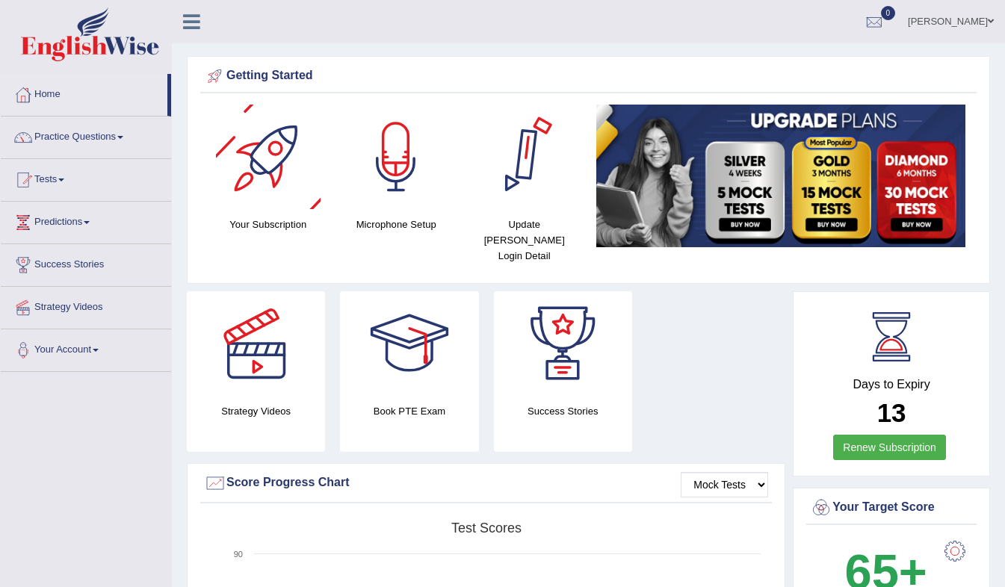
click at [267, 134] on div at bounding box center [268, 157] width 105 height 105
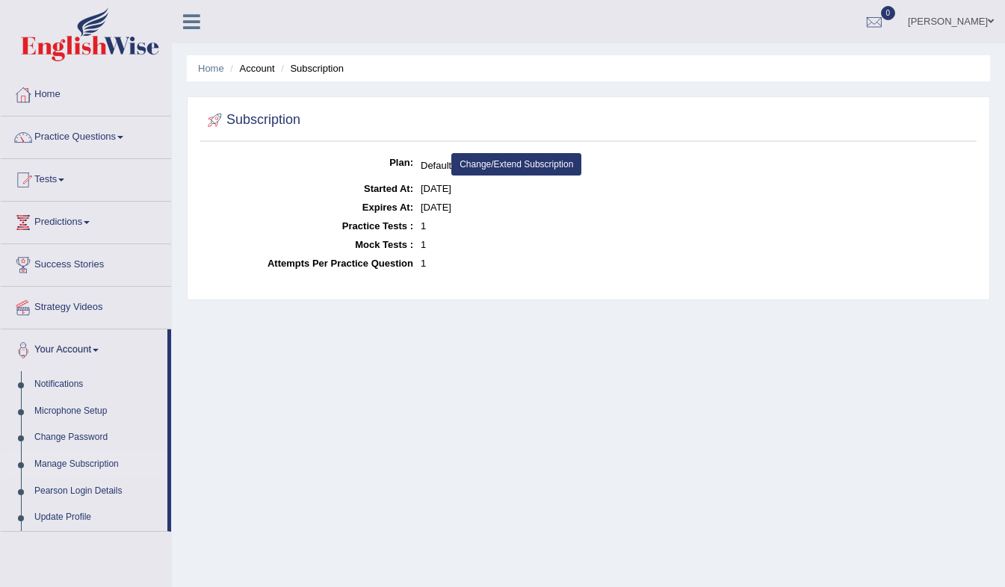
click at [498, 162] on link "Change/Extend Subscription" at bounding box center [516, 164] width 130 height 22
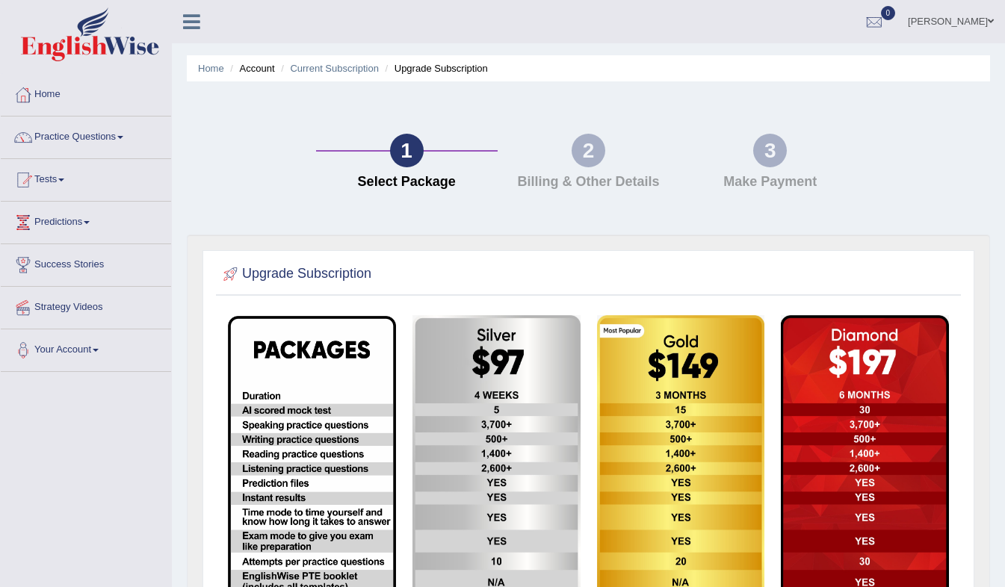
scroll to position [222, 0]
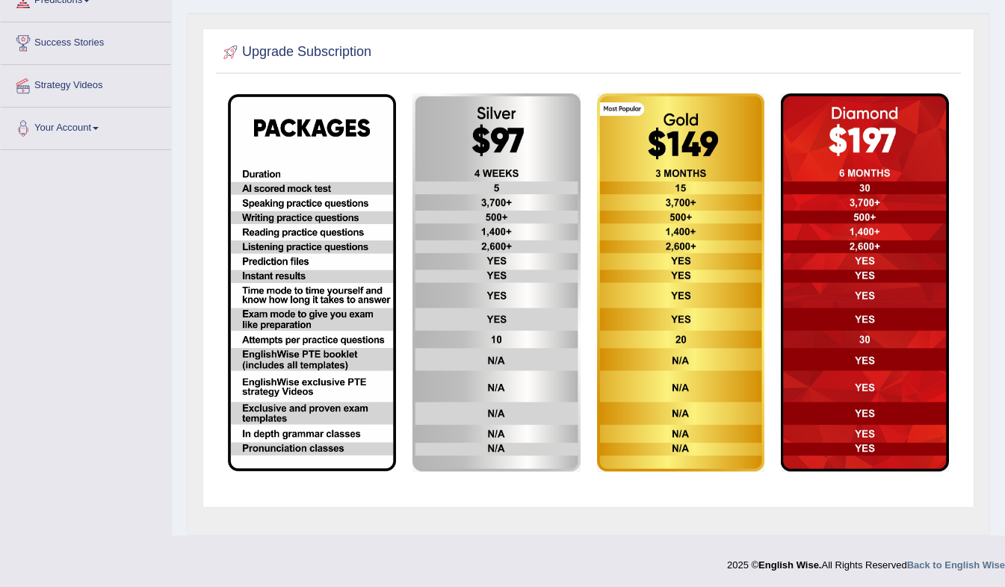
click at [829, 144] on img at bounding box center [865, 282] width 168 height 379
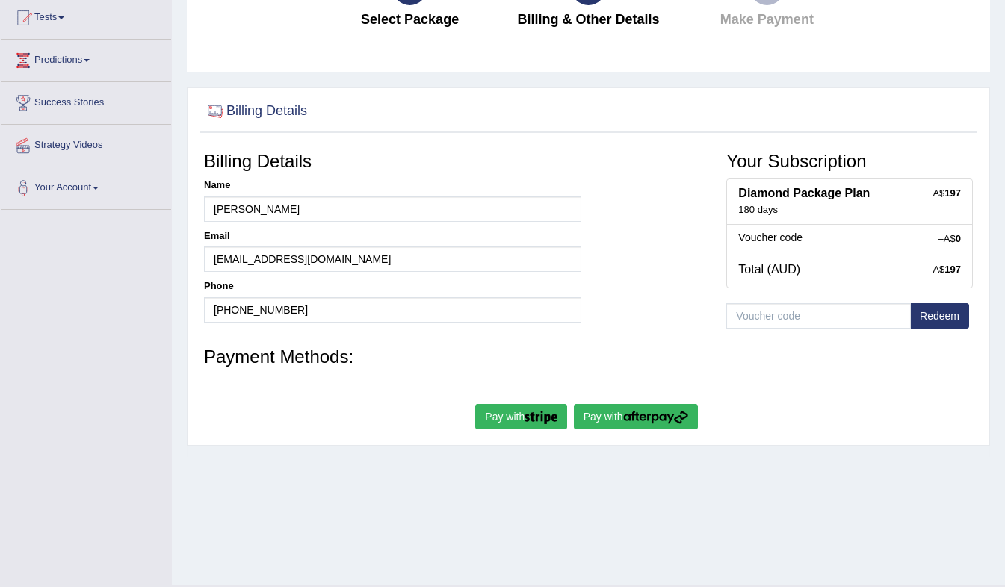
scroll to position [163, 0]
click at [607, 414] on button "Pay with" at bounding box center [636, 415] width 124 height 25
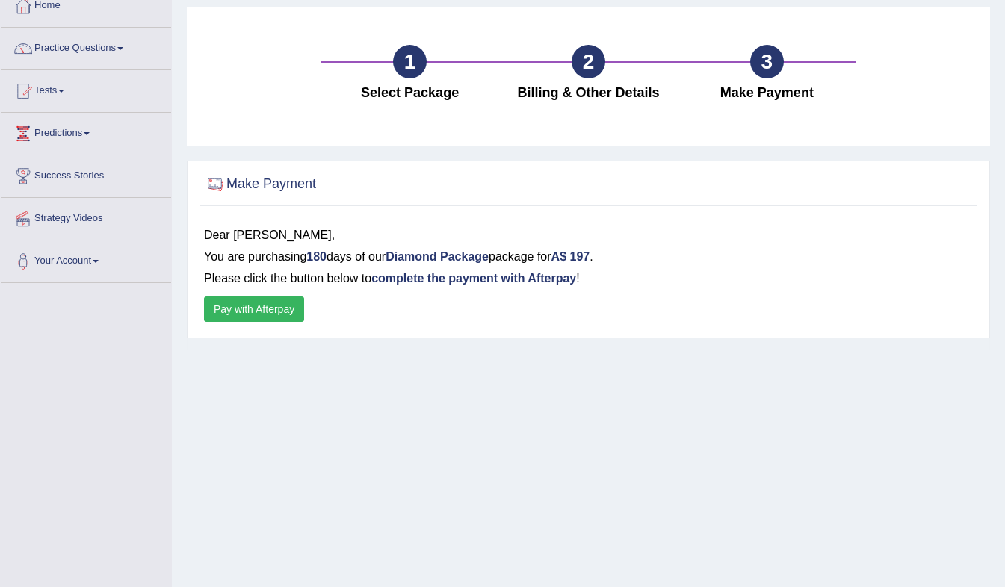
scroll to position [90, 0]
click at [260, 309] on button "Pay with Afterpay" at bounding box center [254, 308] width 100 height 25
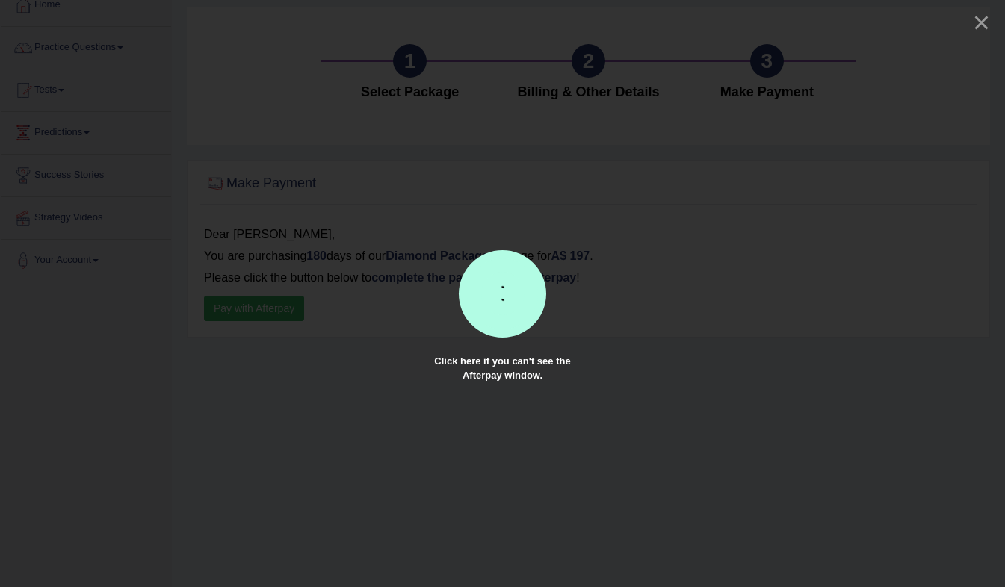
click at [730, 338] on div at bounding box center [502, 293] width 1005 height 587
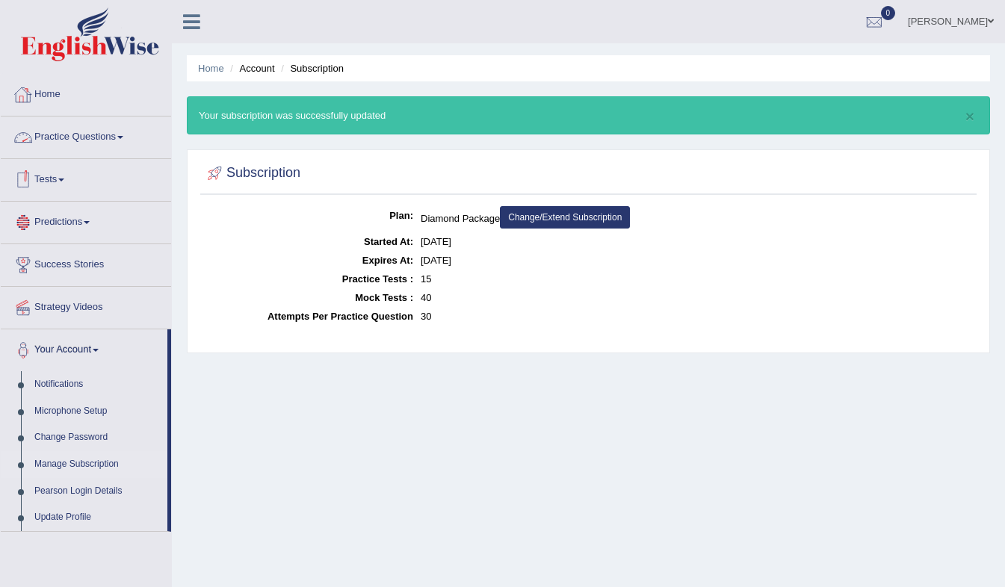
click at [98, 128] on link "Practice Questions" at bounding box center [86, 135] width 170 height 37
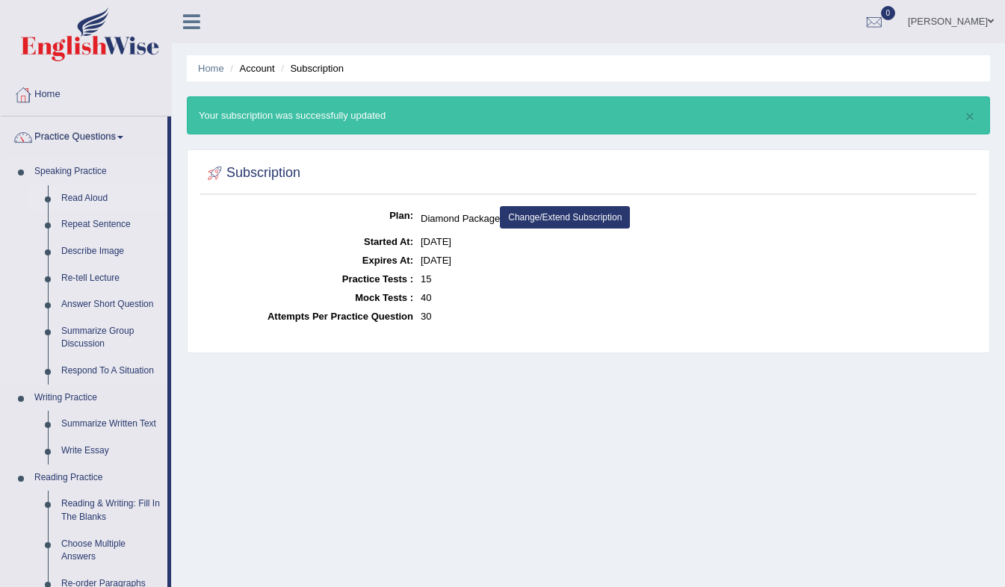
click at [89, 197] on link "Read Aloud" at bounding box center [111, 198] width 113 height 27
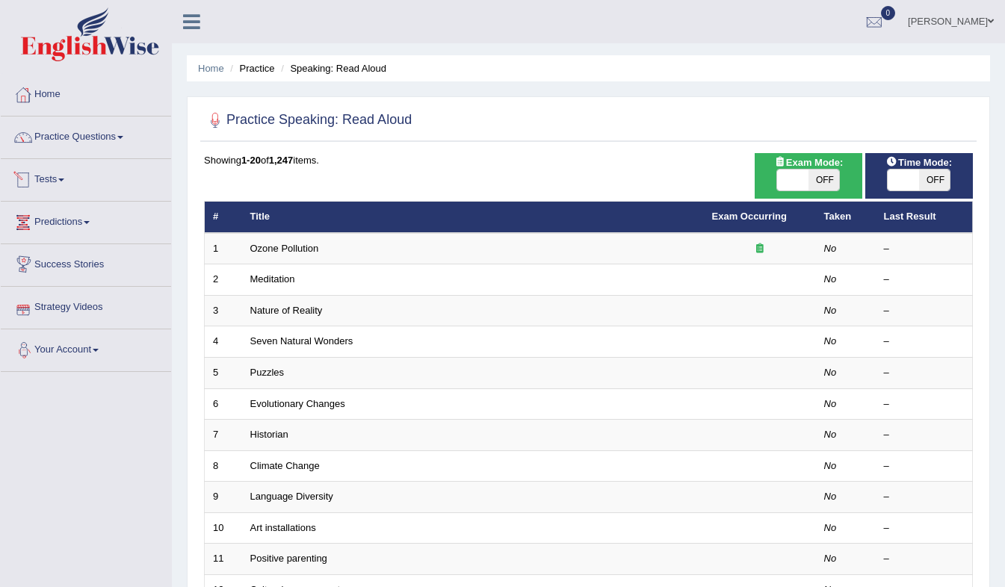
click at [61, 183] on link "Tests" at bounding box center [86, 177] width 170 height 37
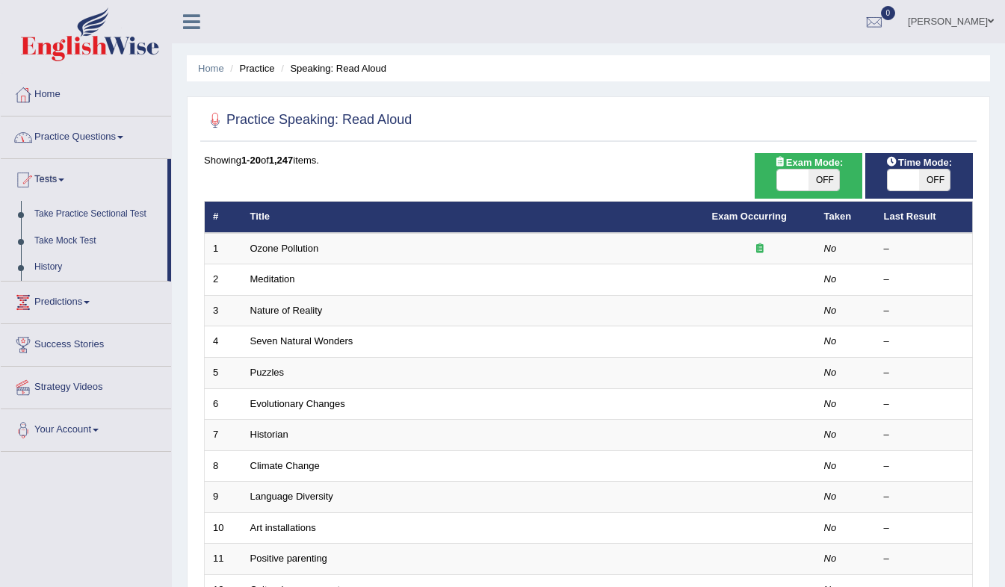
click at [66, 132] on link "Practice Questions" at bounding box center [86, 135] width 170 height 37
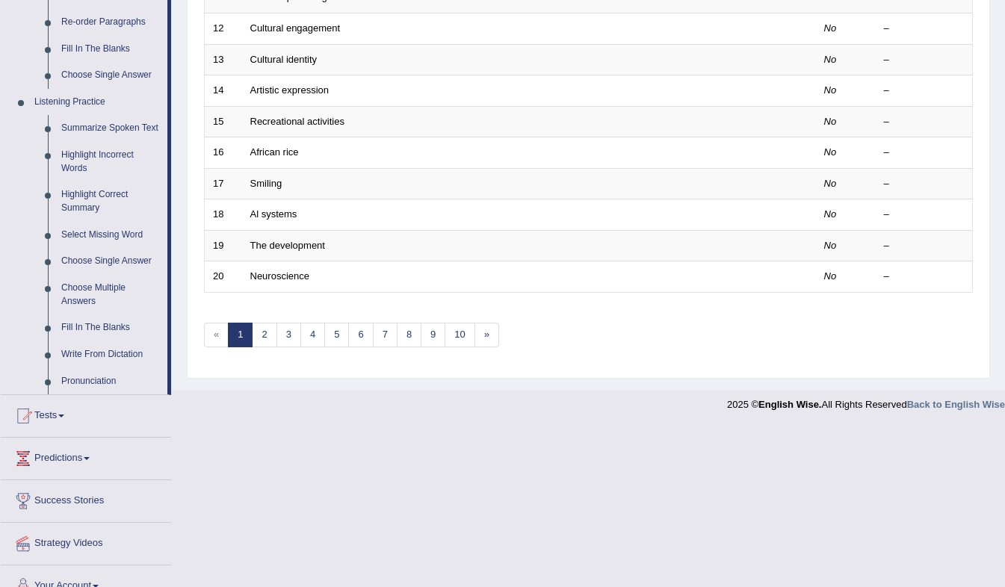
scroll to position [583, 0]
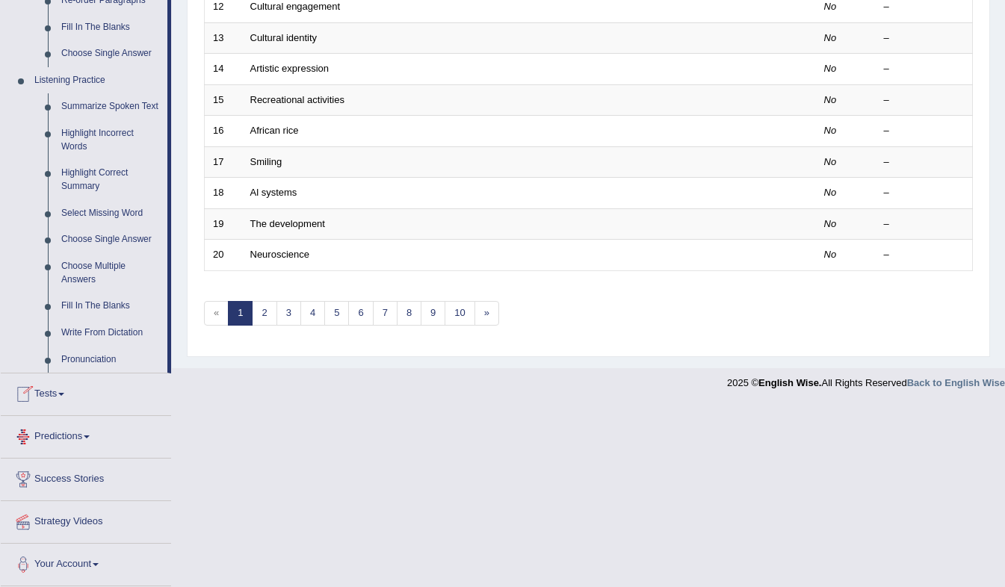
click at [50, 407] on link "Tests" at bounding box center [86, 392] width 170 height 37
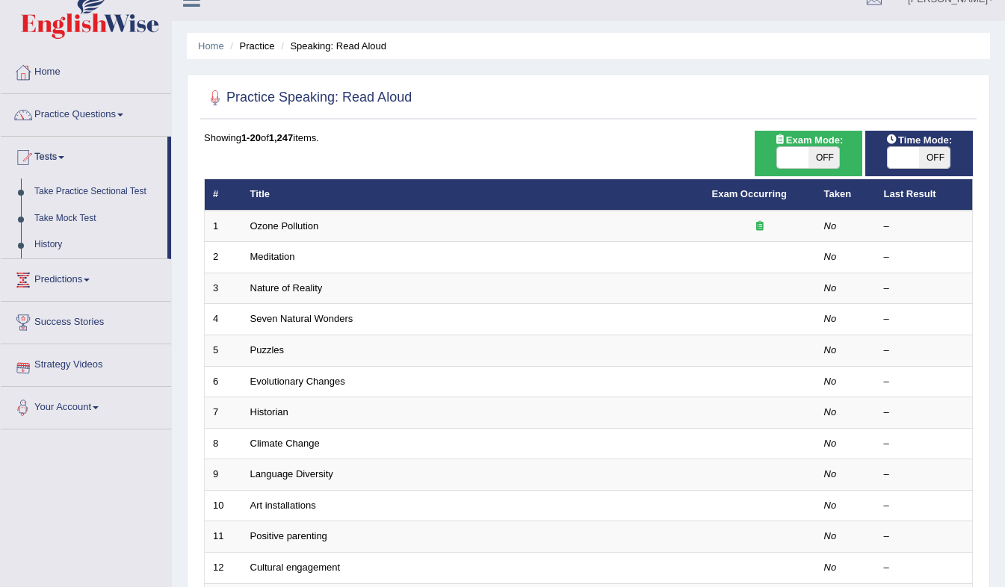
scroll to position [0, 0]
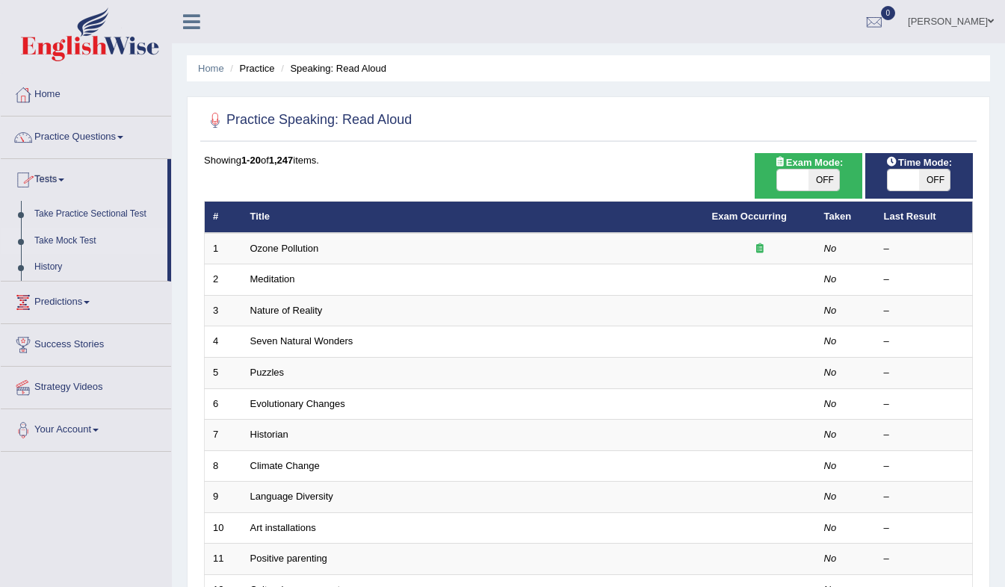
click at [59, 239] on link "Take Mock Test" at bounding box center [98, 241] width 140 height 27
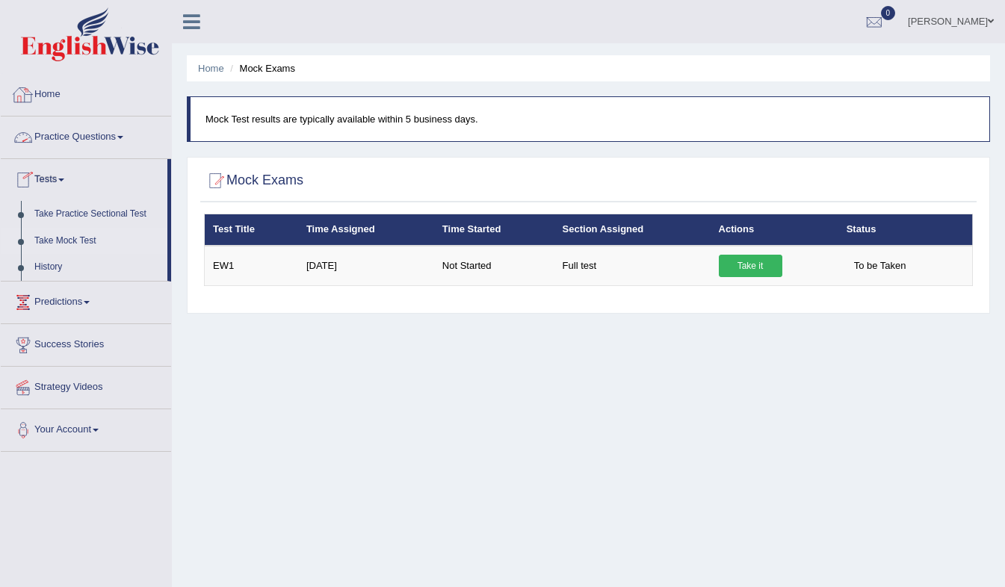
click at [46, 131] on link "Practice Questions" at bounding box center [86, 135] width 170 height 37
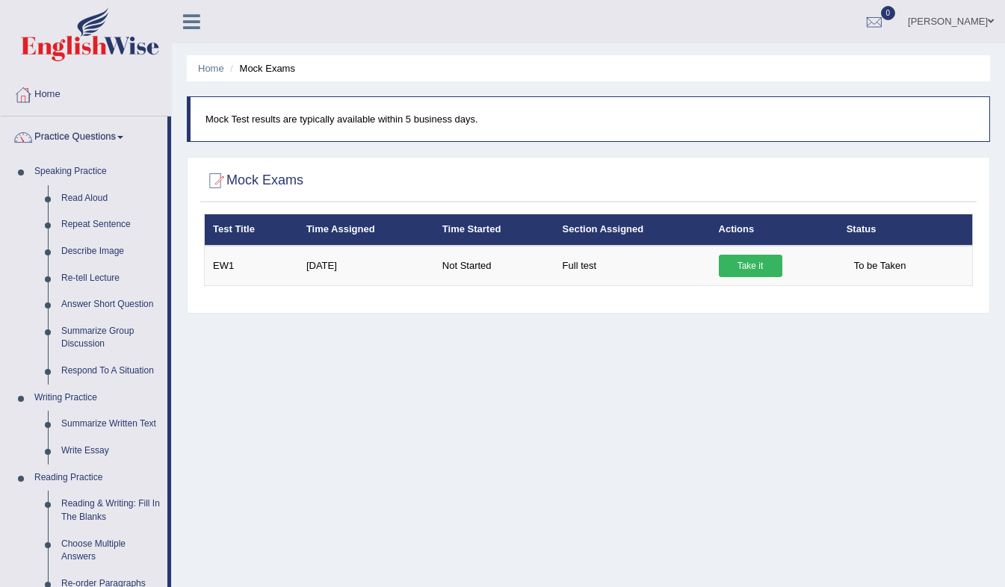
click at [990, 21] on span at bounding box center [991, 21] width 6 height 10
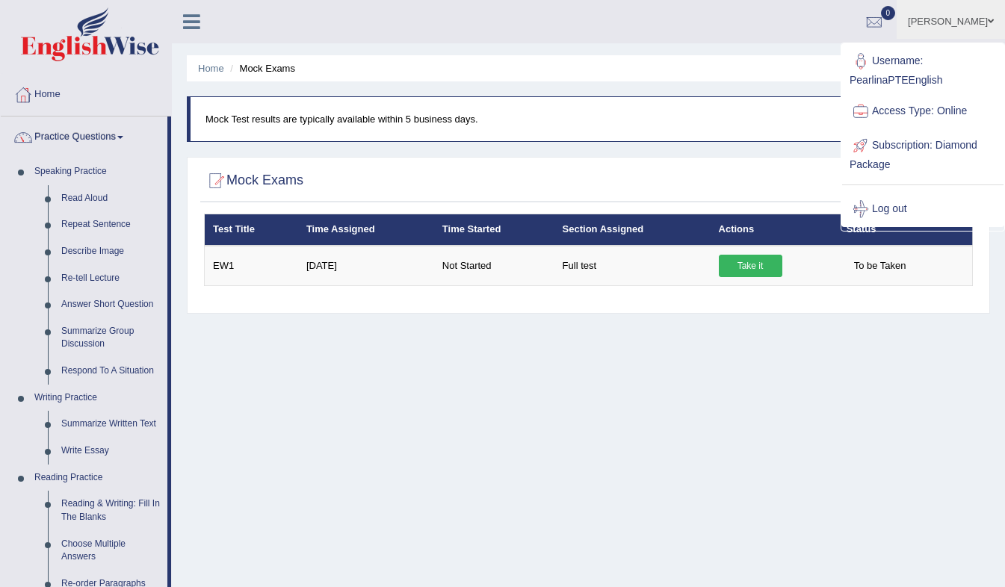
click at [895, 208] on link "Log out" at bounding box center [922, 209] width 161 height 34
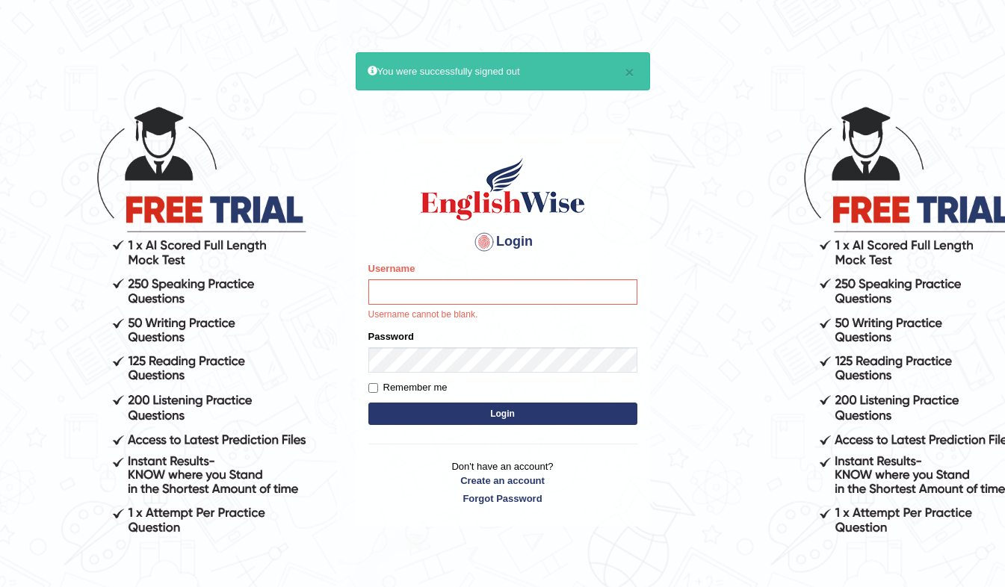
click at [486, 315] on p "Username cannot be blank." at bounding box center [502, 315] width 269 height 13
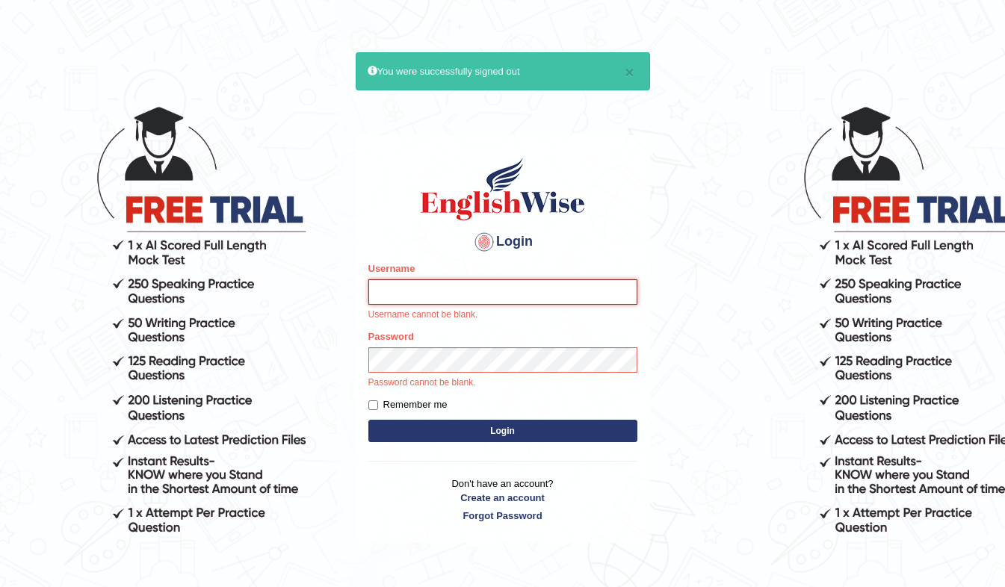
click at [513, 293] on input "Username" at bounding box center [502, 291] width 269 height 25
type input "PearlinaPTEEnglish"
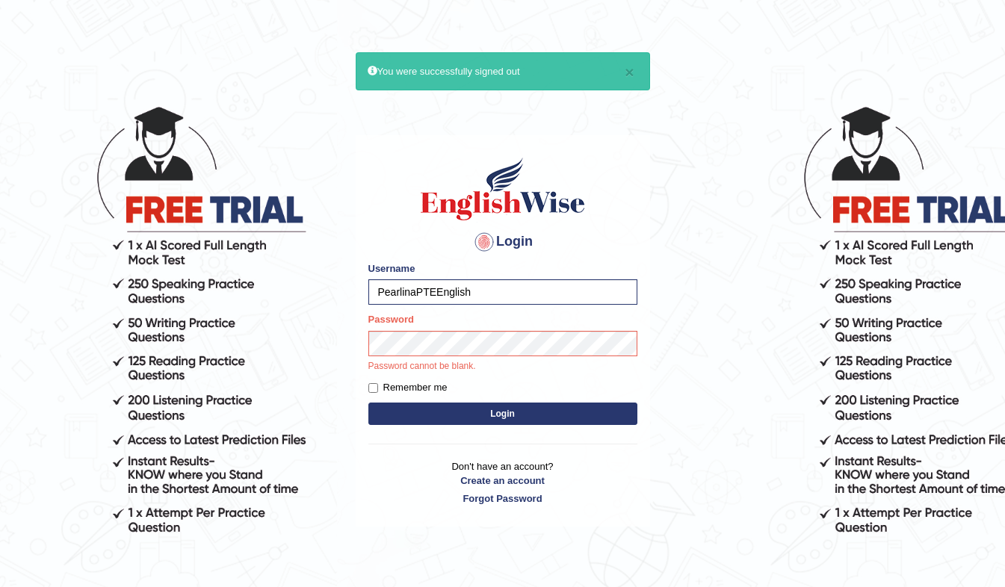
click at [365, 387] on div "Login Please fix the following errors: Username PearlinaPTEEnglish Password Pas…" at bounding box center [503, 330] width 294 height 391
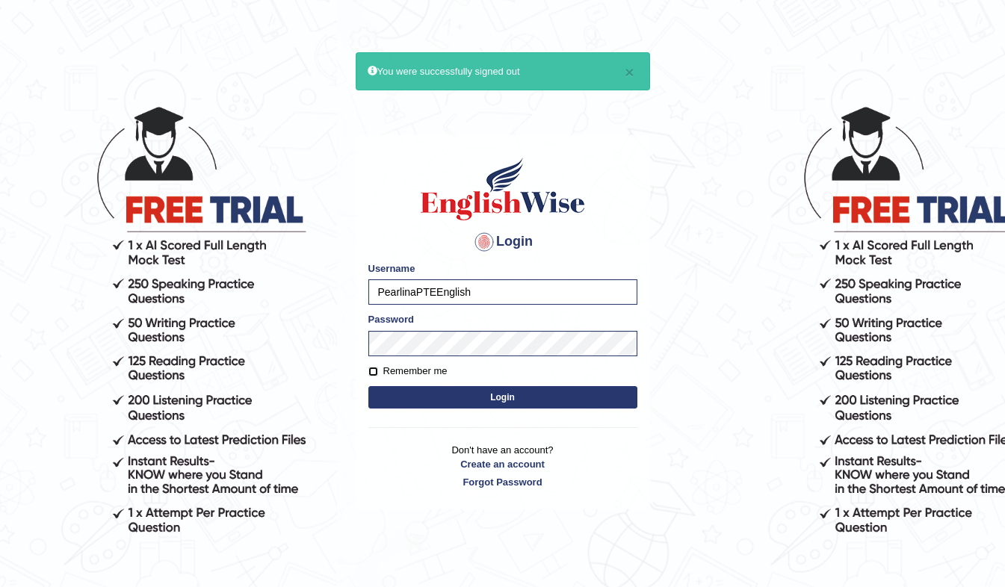
click at [374, 373] on input "Remember me" at bounding box center [373, 372] width 10 height 10
checkbox input "true"
click at [413, 400] on button "Login" at bounding box center [502, 397] width 269 height 22
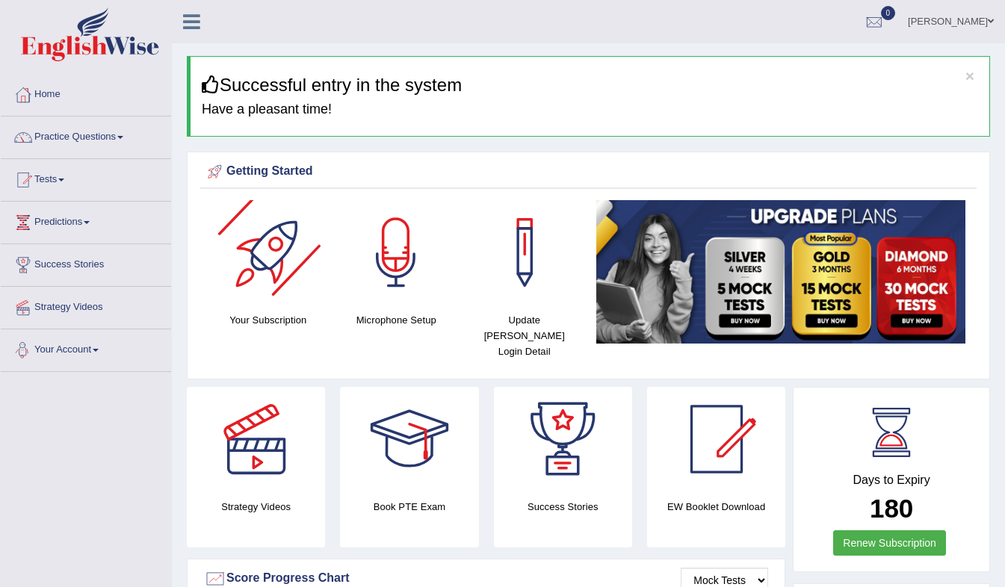
click at [279, 266] on div at bounding box center [268, 252] width 105 height 105
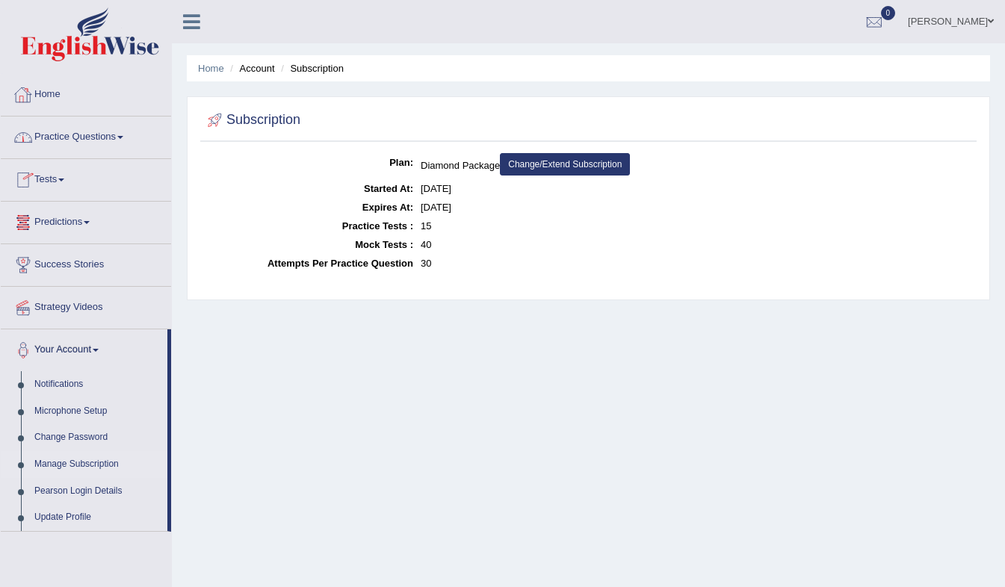
click at [46, 93] on link "Home" at bounding box center [86, 92] width 170 height 37
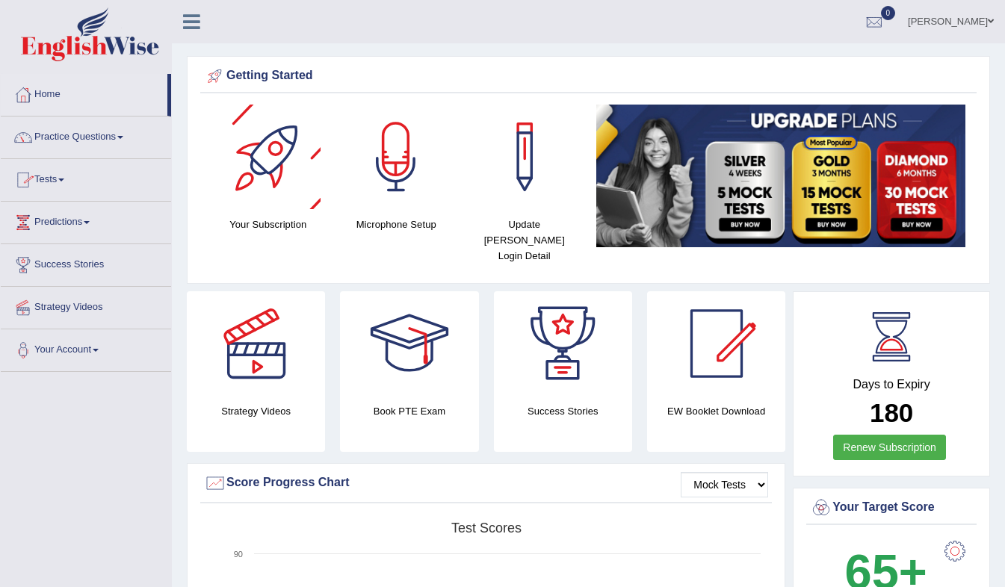
click at [262, 165] on div at bounding box center [268, 157] width 105 height 105
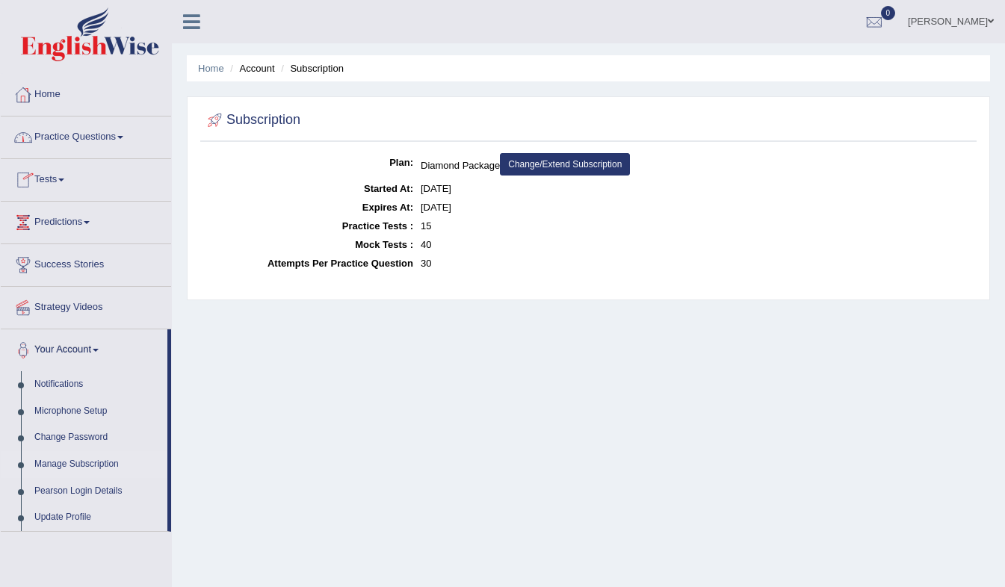
click at [59, 135] on link "Practice Questions" at bounding box center [86, 135] width 170 height 37
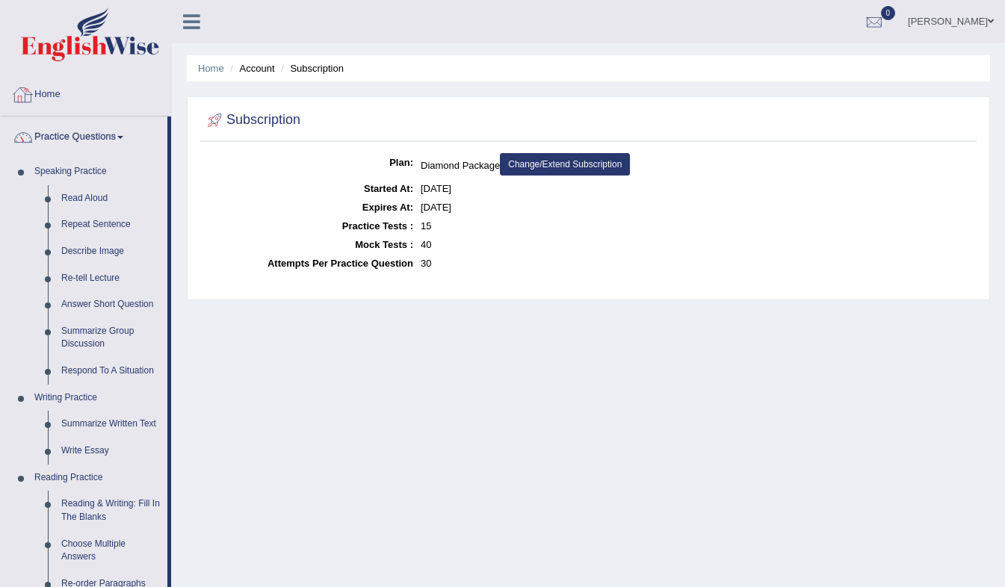
click at [55, 96] on link "Home" at bounding box center [86, 92] width 170 height 37
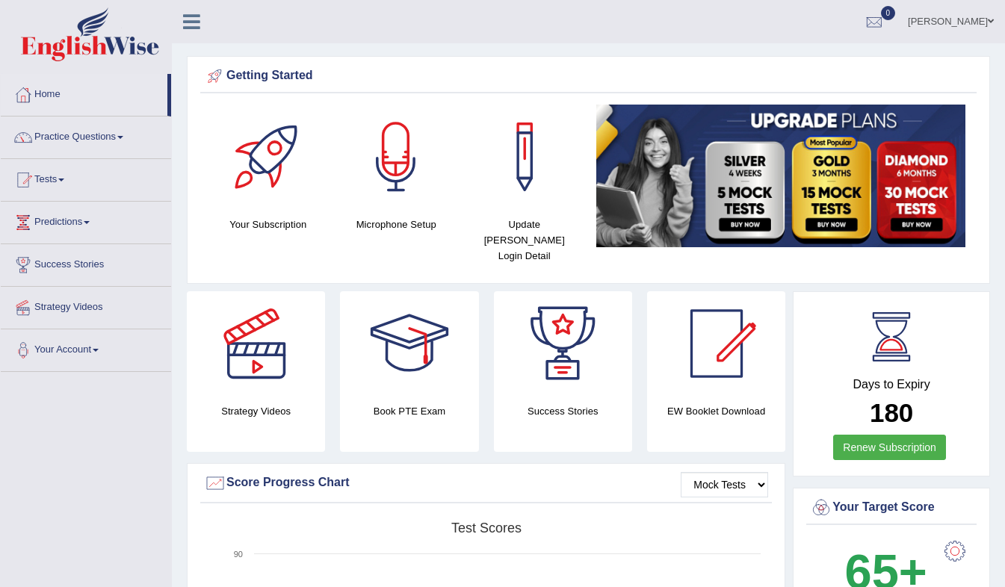
click at [262, 164] on div at bounding box center [268, 157] width 105 height 105
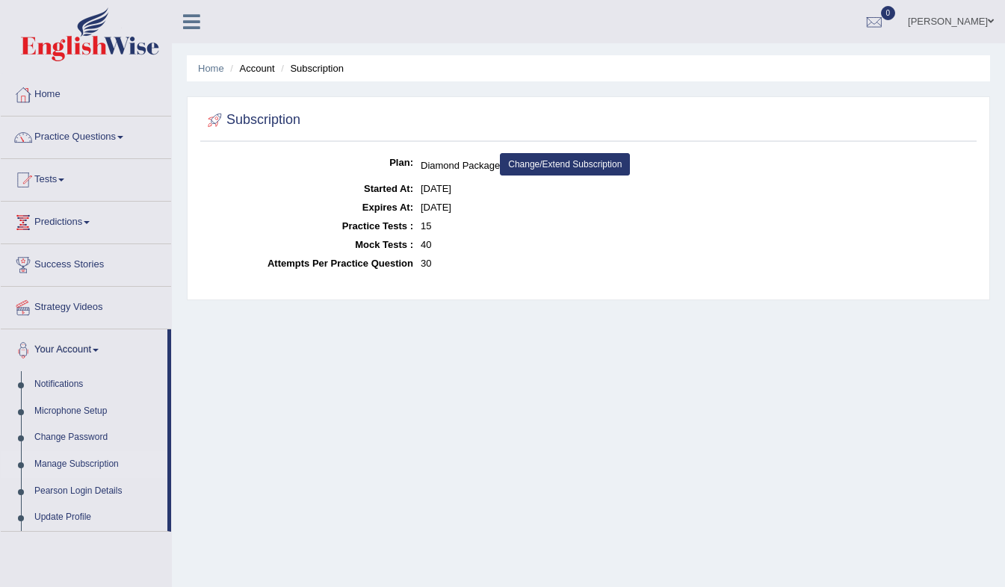
click at [551, 165] on link "Change/Extend Subscription" at bounding box center [565, 164] width 130 height 22
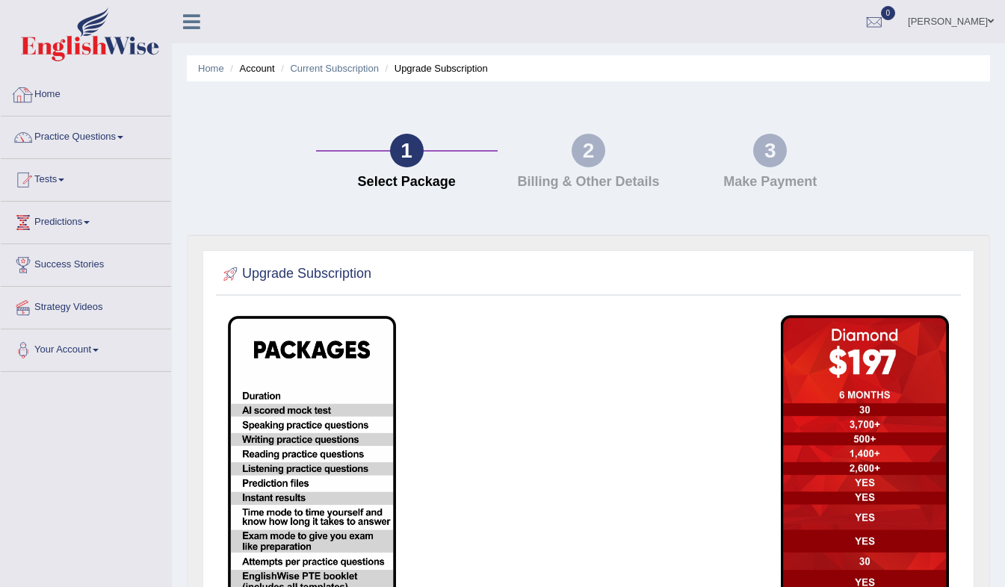
click at [48, 101] on link "Home" at bounding box center [86, 92] width 170 height 37
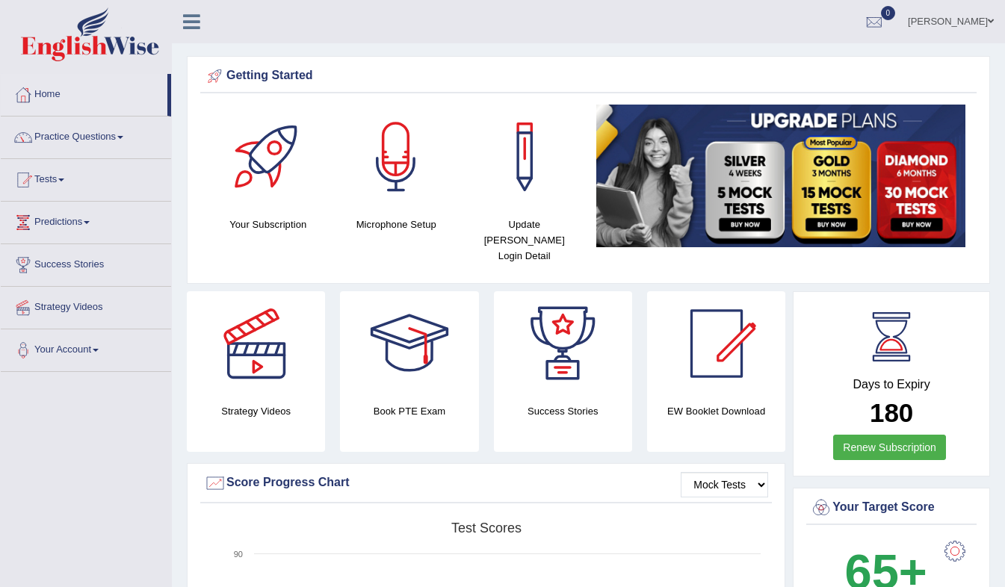
click at [71, 179] on link "Tests" at bounding box center [86, 177] width 170 height 37
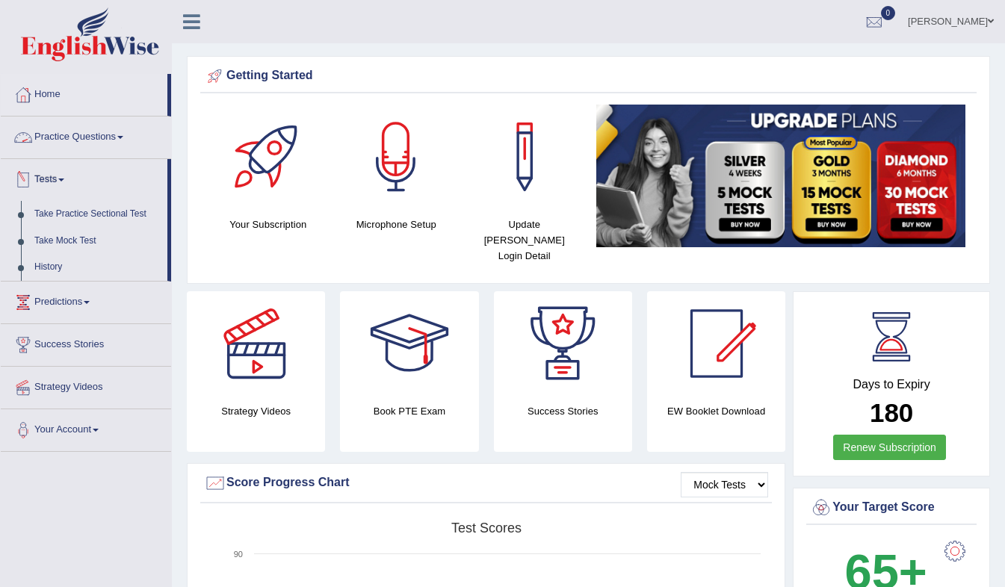
click at [93, 147] on link "Practice Questions" at bounding box center [86, 135] width 170 height 37
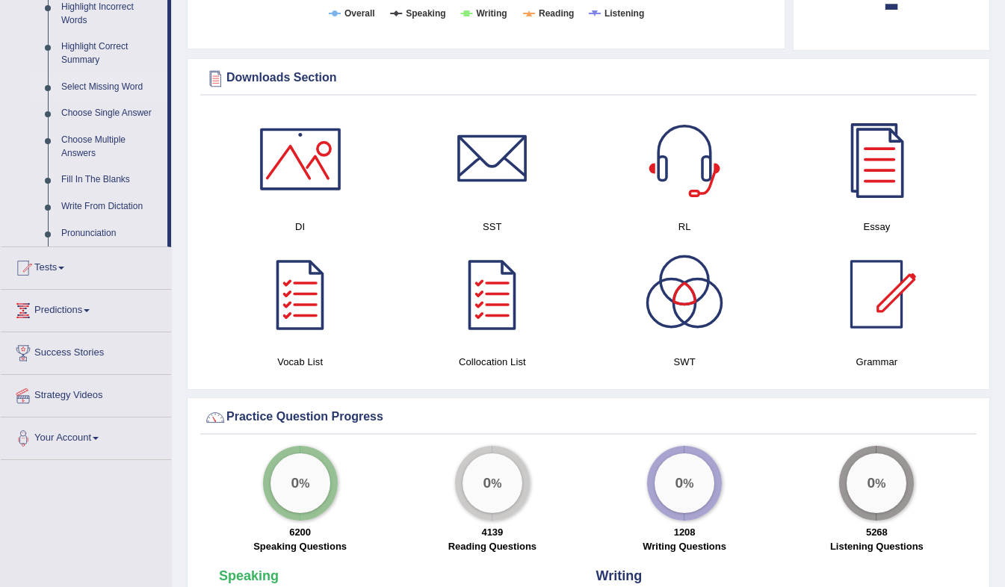
scroll to position [710, 0]
click at [66, 265] on link "Tests" at bounding box center [86, 265] width 170 height 37
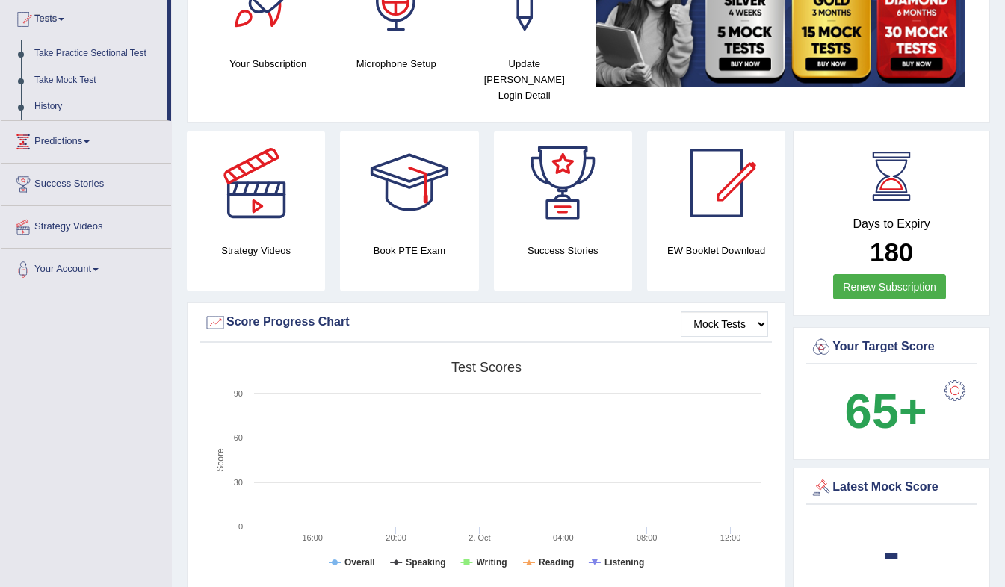
scroll to position [0, 0]
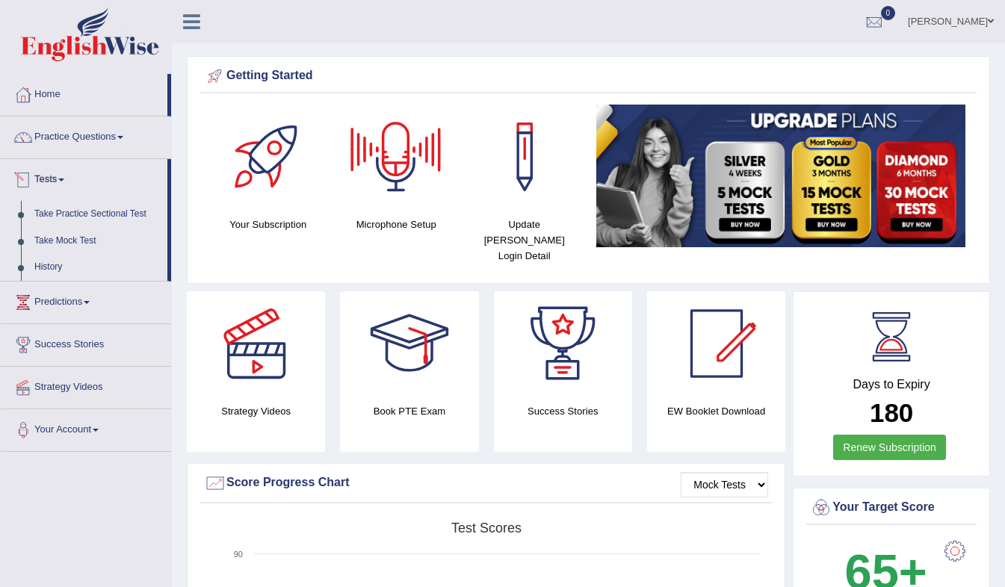
click at [64, 181] on span at bounding box center [61, 180] width 6 height 3
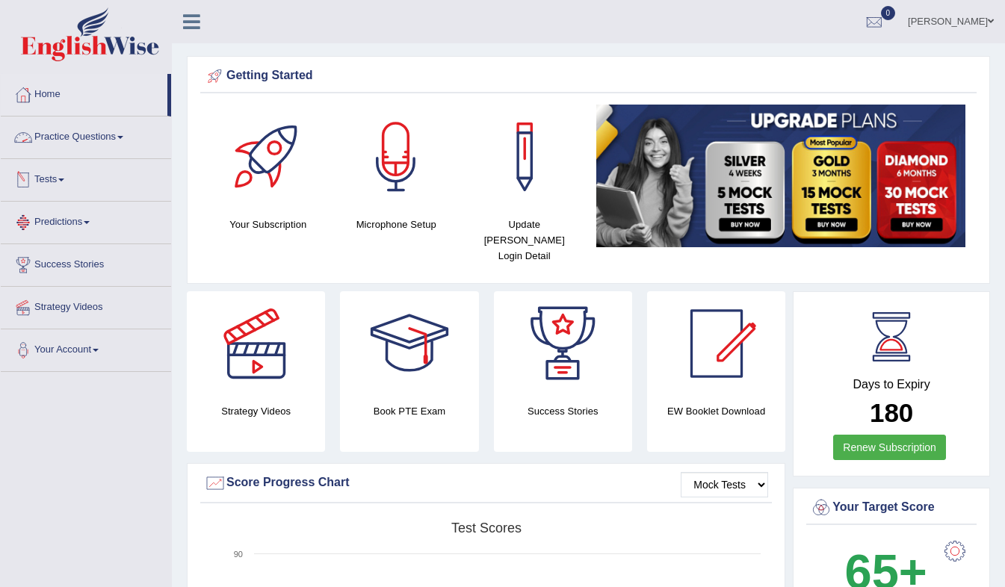
click at [123, 137] on span at bounding box center [120, 137] width 6 height 3
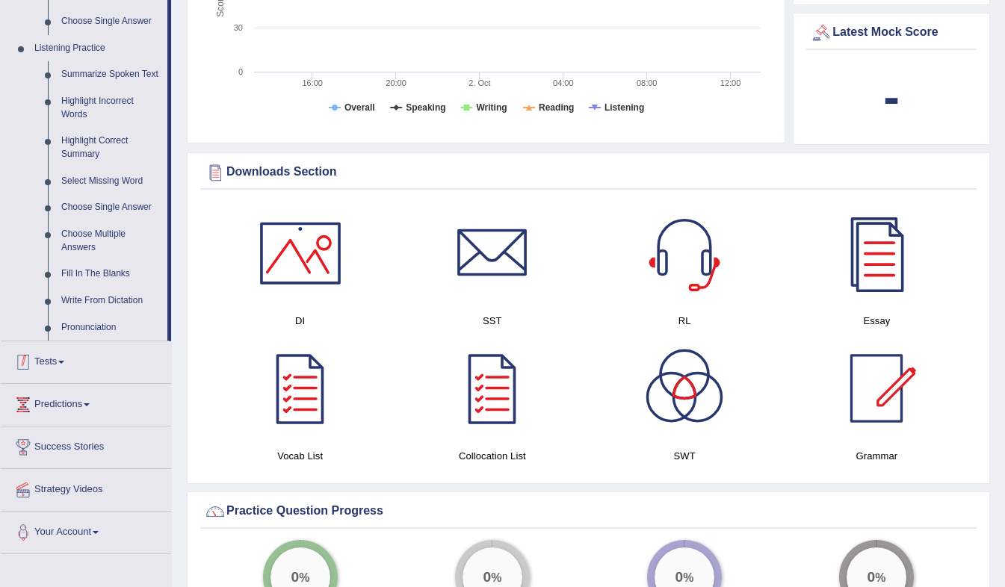
scroll to position [617, 0]
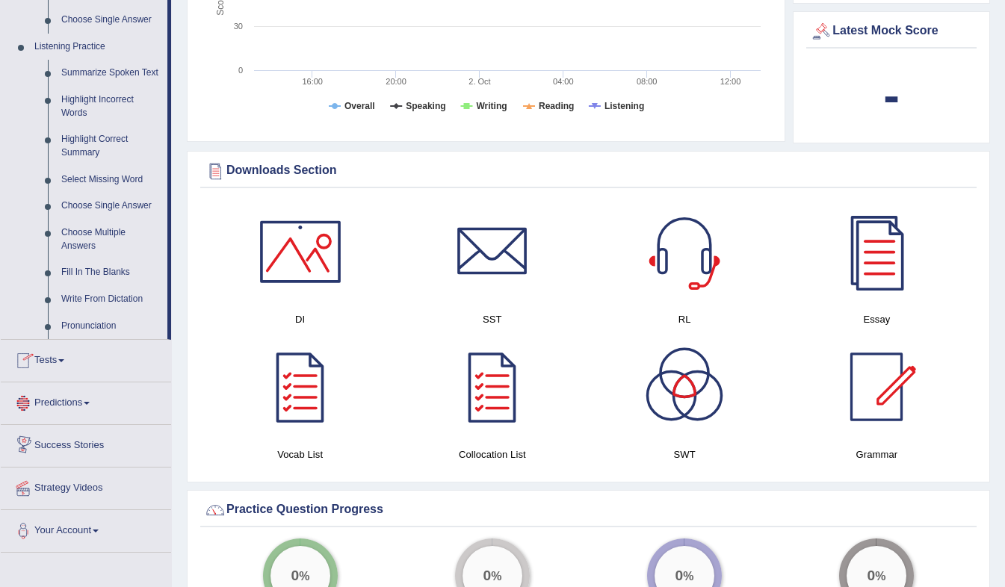
click at [64, 359] on span at bounding box center [61, 360] width 6 height 3
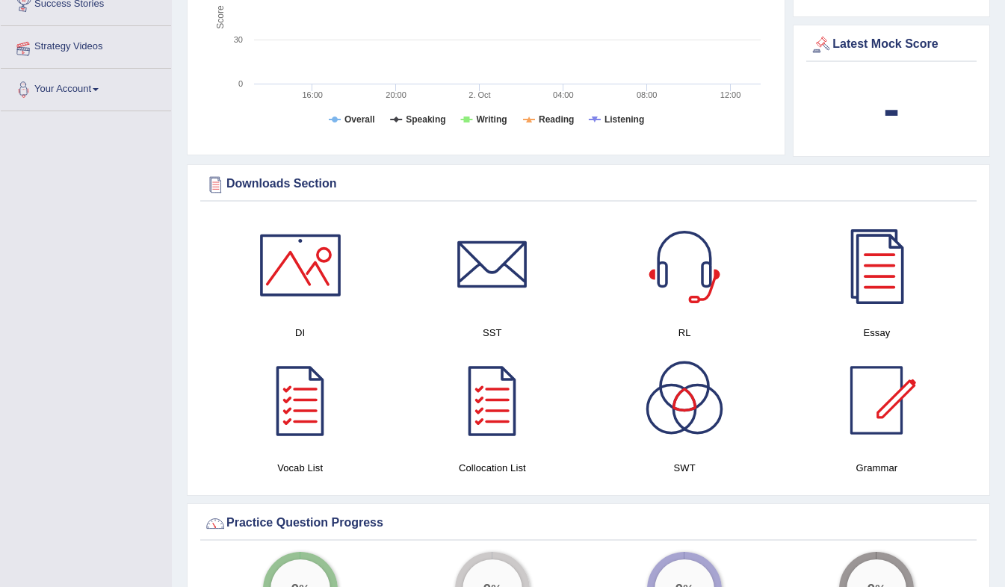
scroll to position [164, 0]
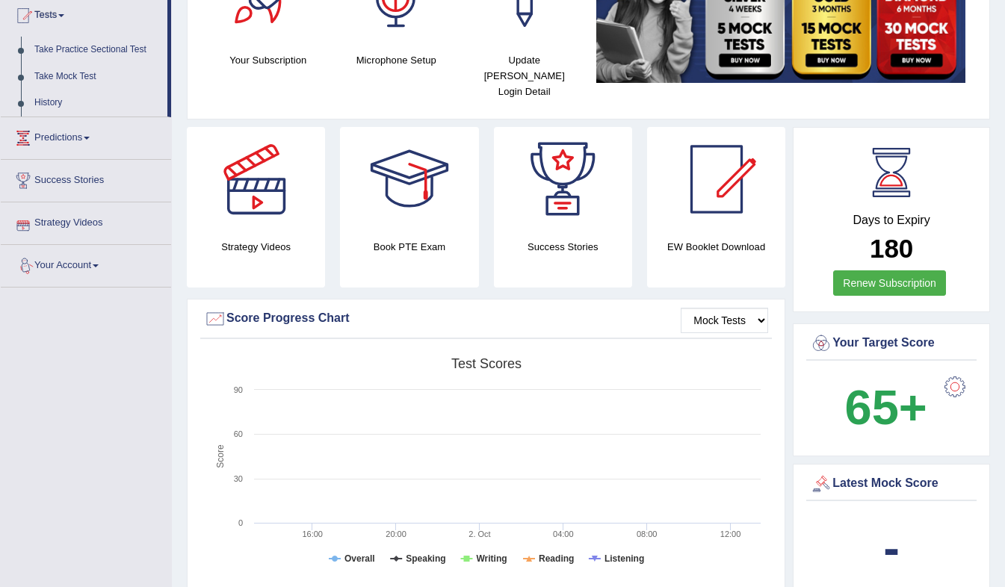
scroll to position [0, 0]
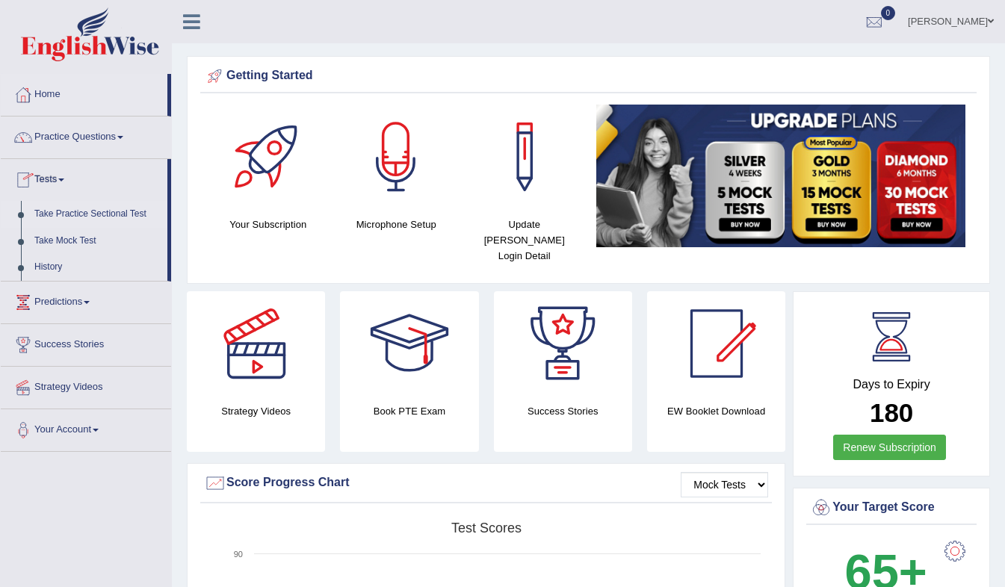
click at [70, 211] on link "Take Practice Sectional Test" at bounding box center [98, 214] width 140 height 27
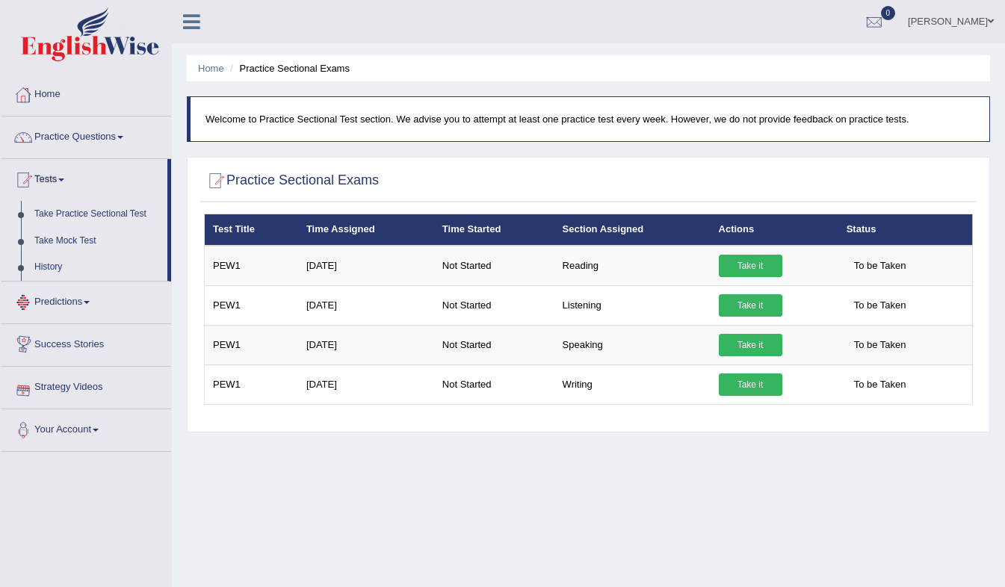
click at [53, 245] on link "Take Mock Test" at bounding box center [98, 241] width 140 height 27
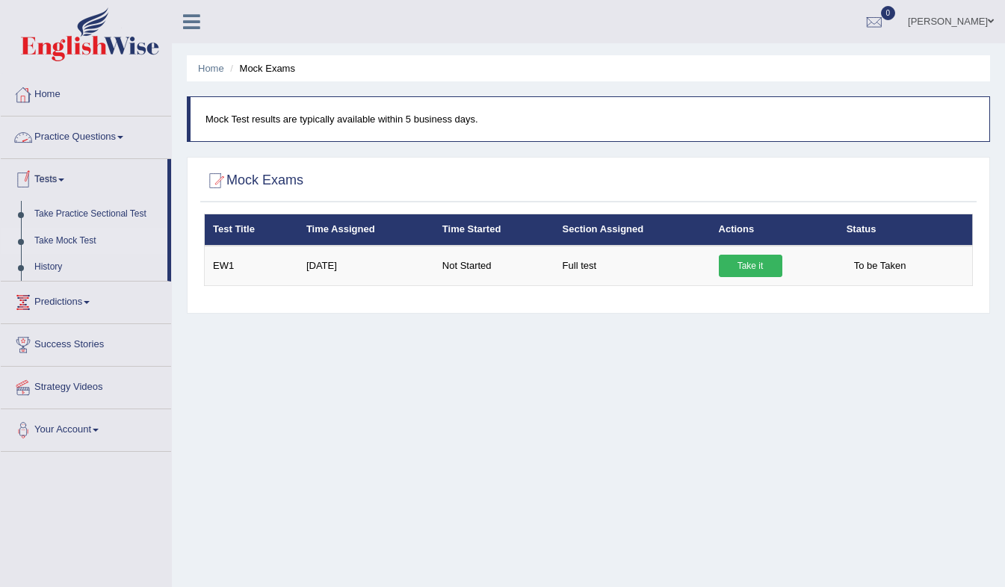
click at [64, 179] on span at bounding box center [61, 180] width 6 height 3
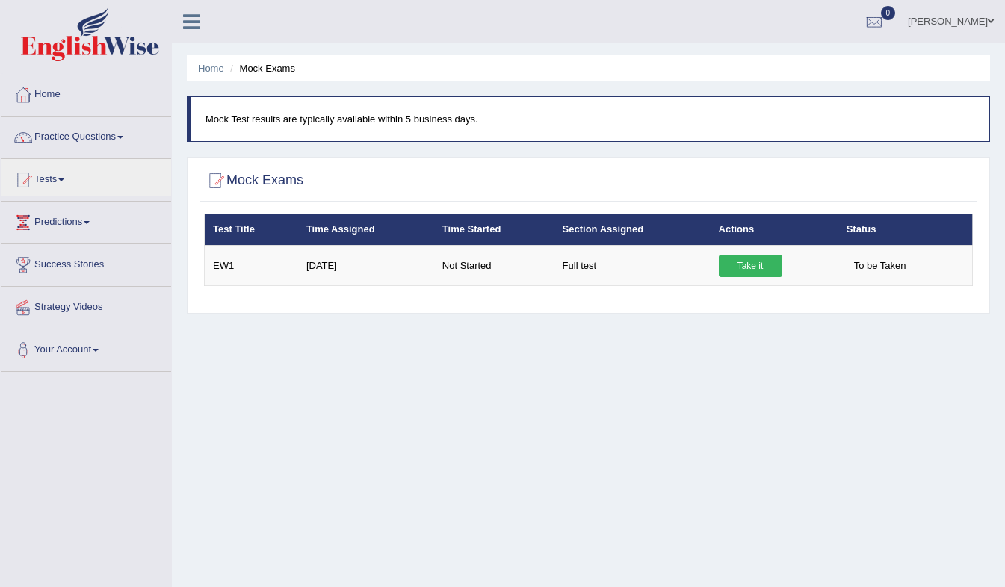
click at [123, 131] on link "Practice Questions" at bounding box center [86, 135] width 170 height 37
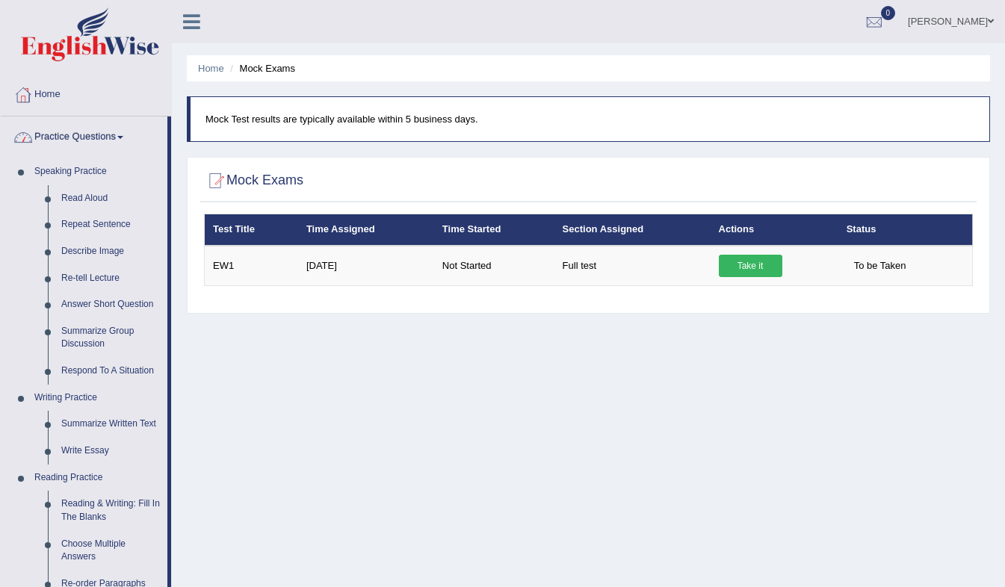
click at [123, 137] on span at bounding box center [120, 137] width 6 height 3
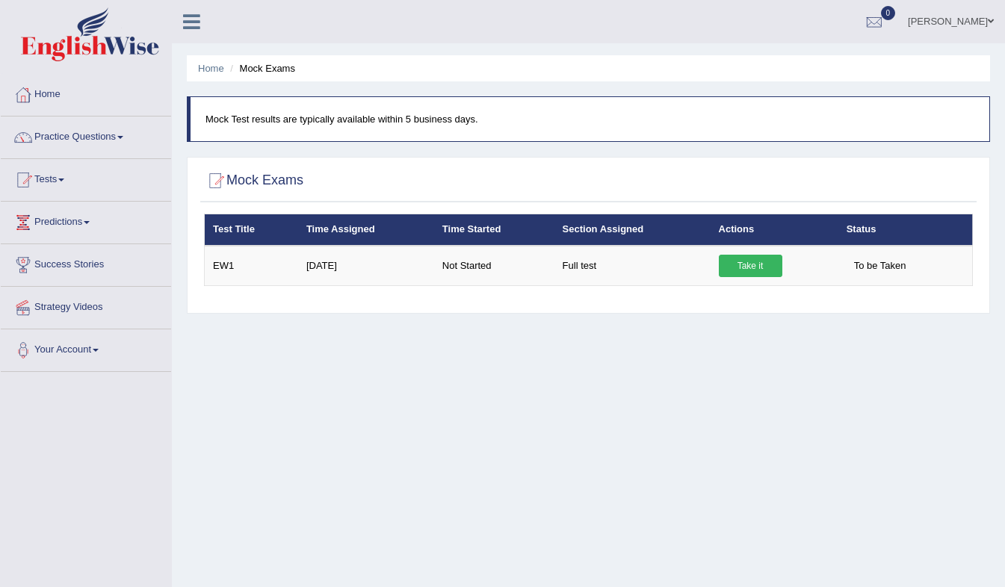
click at [994, 17] on link "[PERSON_NAME]" at bounding box center [950, 19] width 108 height 39
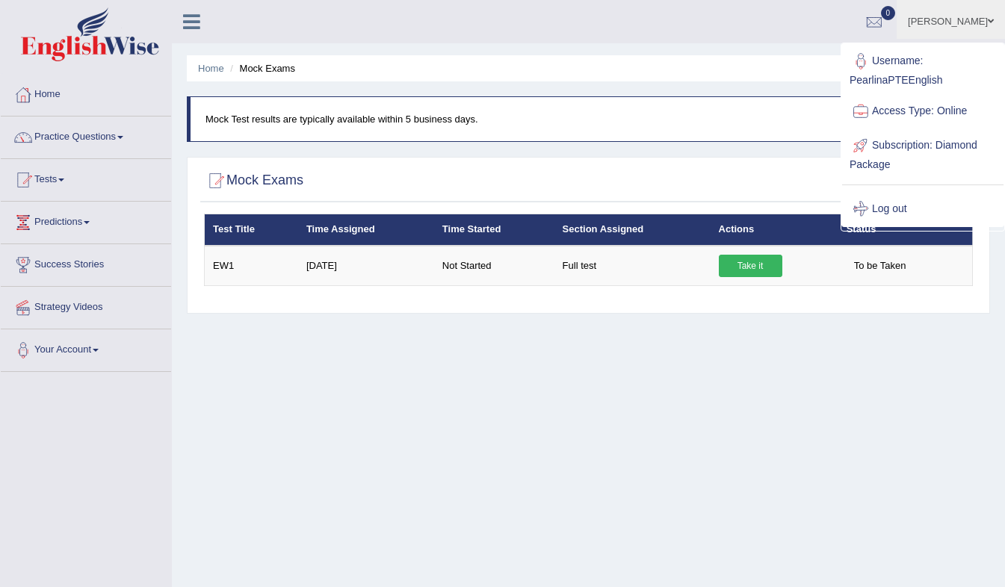
click at [616, 403] on div "Home Mock Exams Mock Test results are typically available within 5 business day…" at bounding box center [588, 373] width 833 height 747
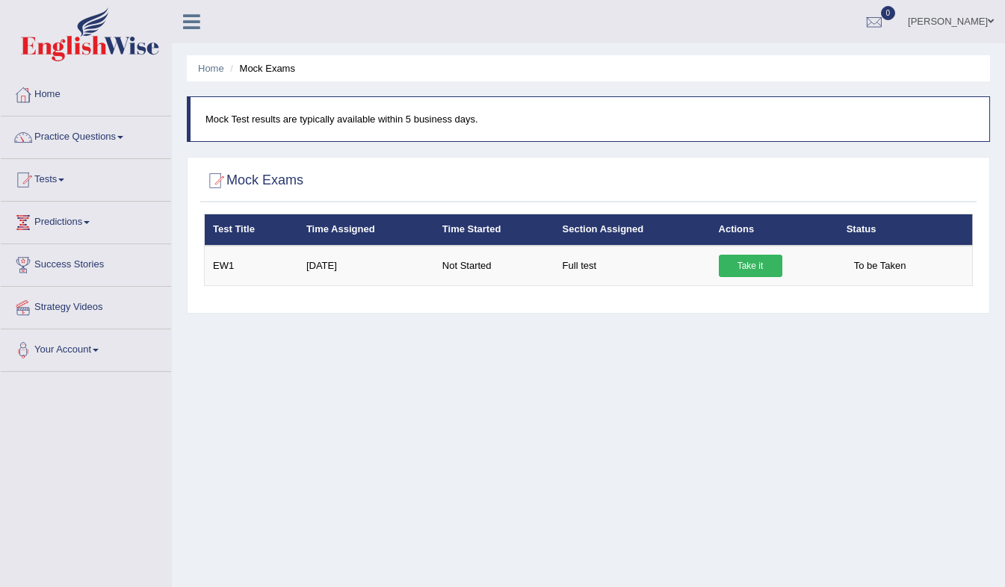
click at [90, 222] on span at bounding box center [87, 222] width 6 height 3
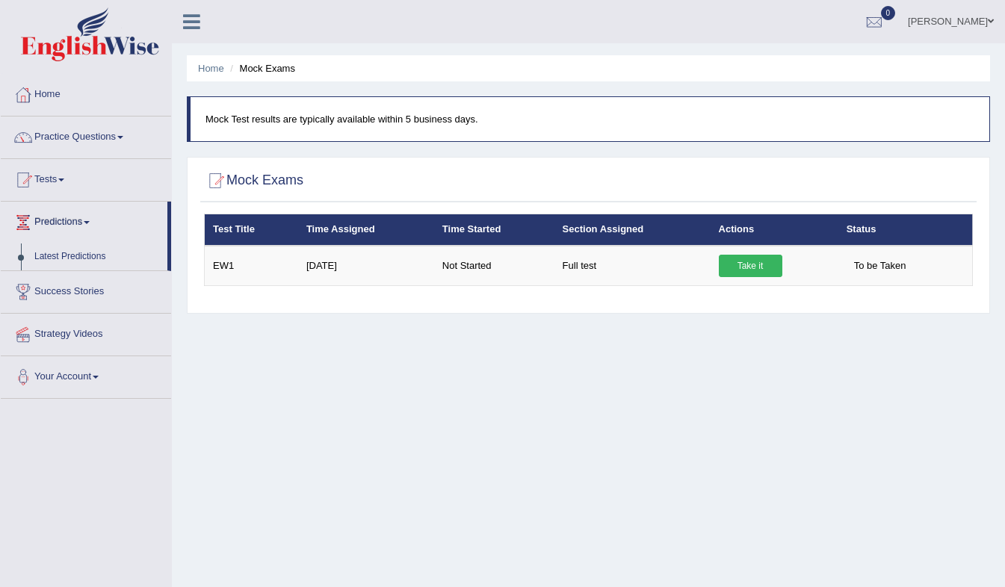
click at [90, 222] on span at bounding box center [87, 222] width 6 height 3
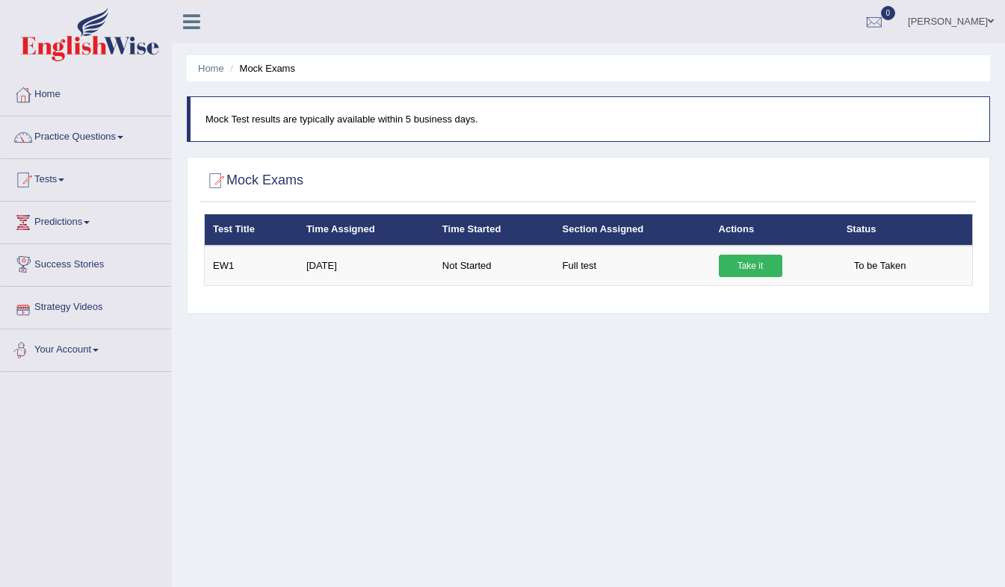
click at [105, 353] on link "Your Account" at bounding box center [86, 347] width 170 height 37
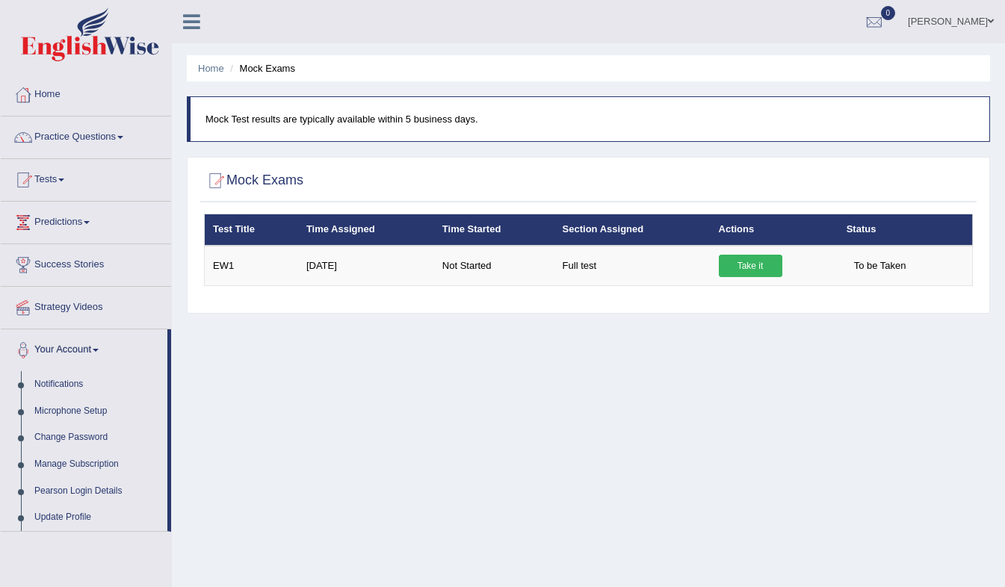
click at [100, 347] on link "Your Account" at bounding box center [84, 347] width 167 height 37
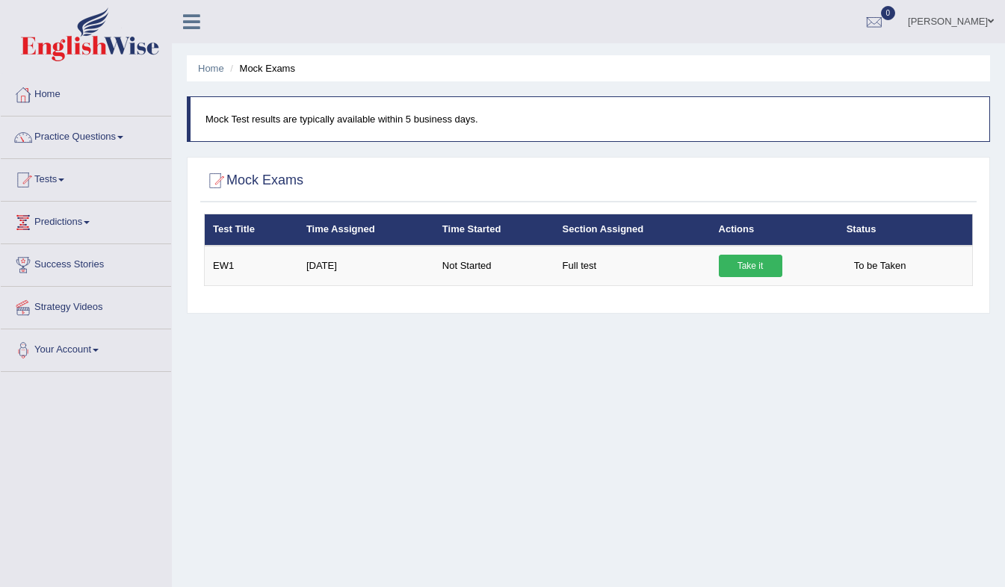
click at [123, 138] on span at bounding box center [120, 137] width 6 height 3
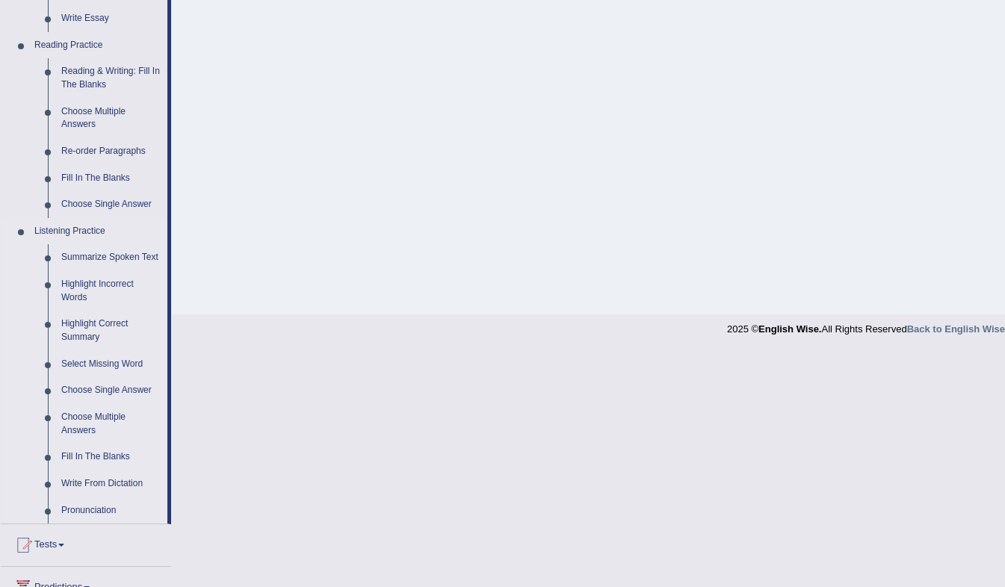
scroll to position [433, 0]
click at [94, 258] on link "Summarize Spoken Text" at bounding box center [111, 257] width 113 height 27
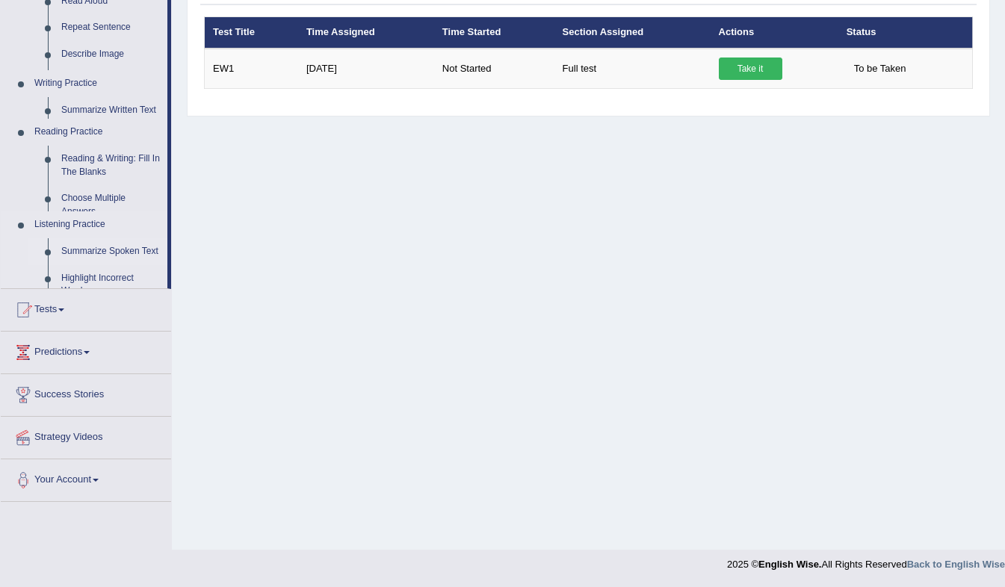
scroll to position [197, 0]
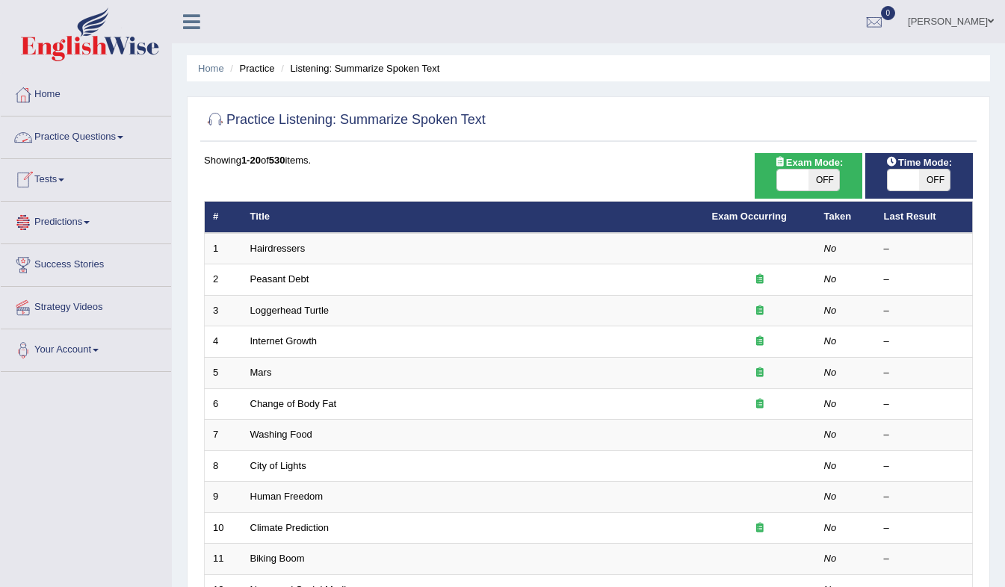
click at [123, 137] on span at bounding box center [120, 137] width 6 height 3
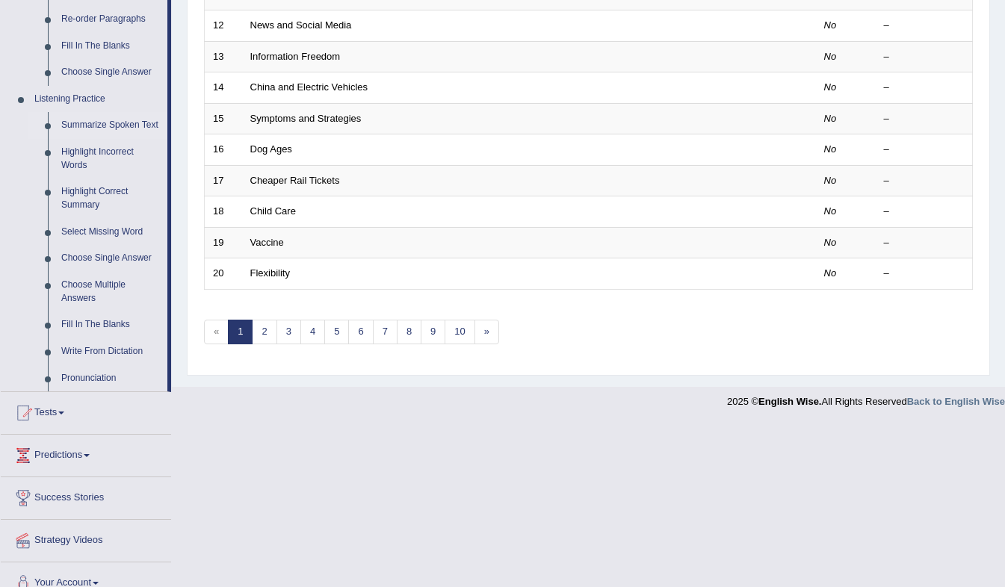
scroll to position [566, 0]
click at [84, 117] on link "Summarize Spoken Text" at bounding box center [111, 124] width 113 height 27
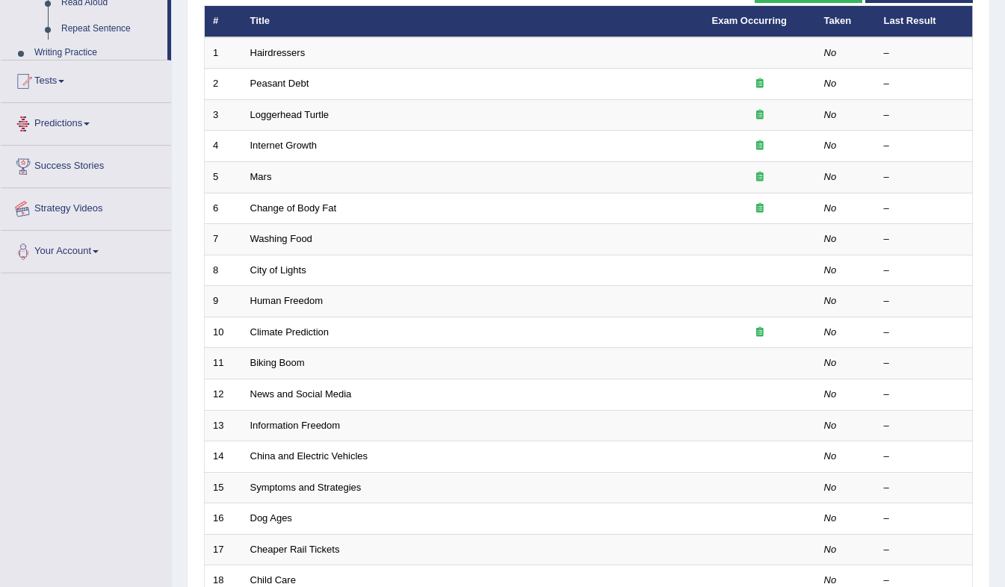
scroll to position [347, 0]
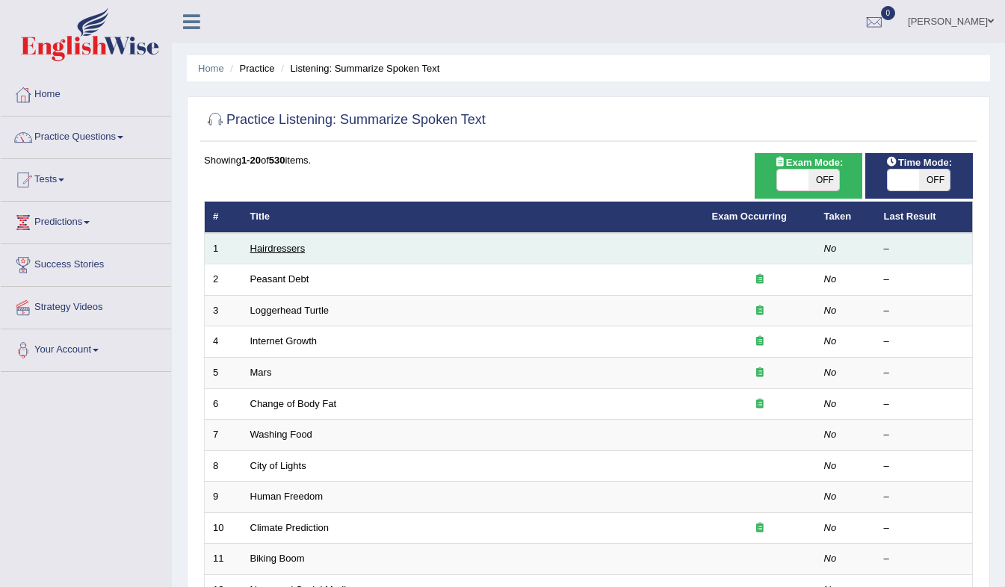
click at [285, 252] on link "Hairdressers" at bounding box center [277, 248] width 55 height 11
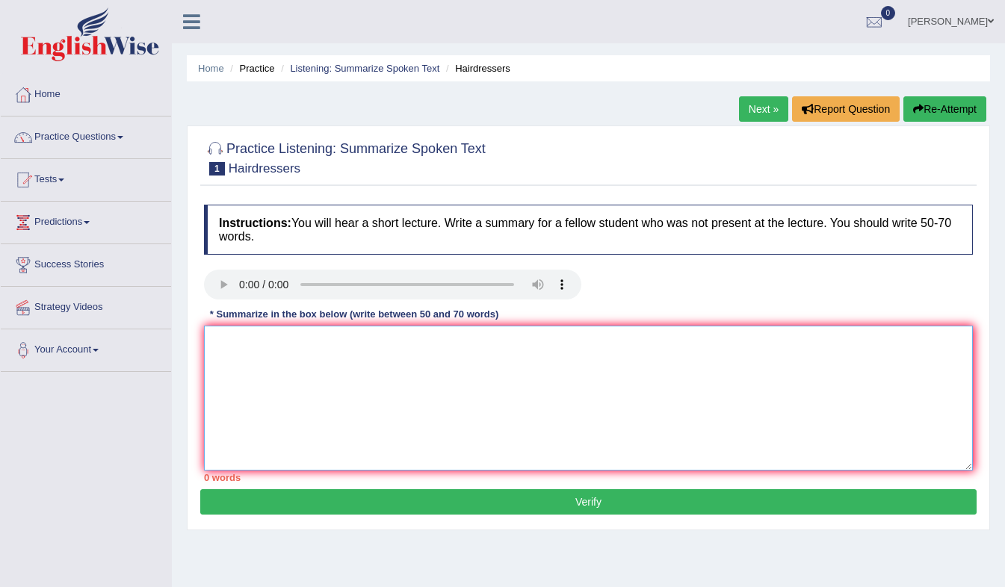
click at [324, 399] on textarea at bounding box center [588, 398] width 769 height 145
click at [262, 368] on textarea at bounding box center [588, 398] width 769 height 145
click at [49, 100] on link "Home" at bounding box center [86, 92] width 170 height 37
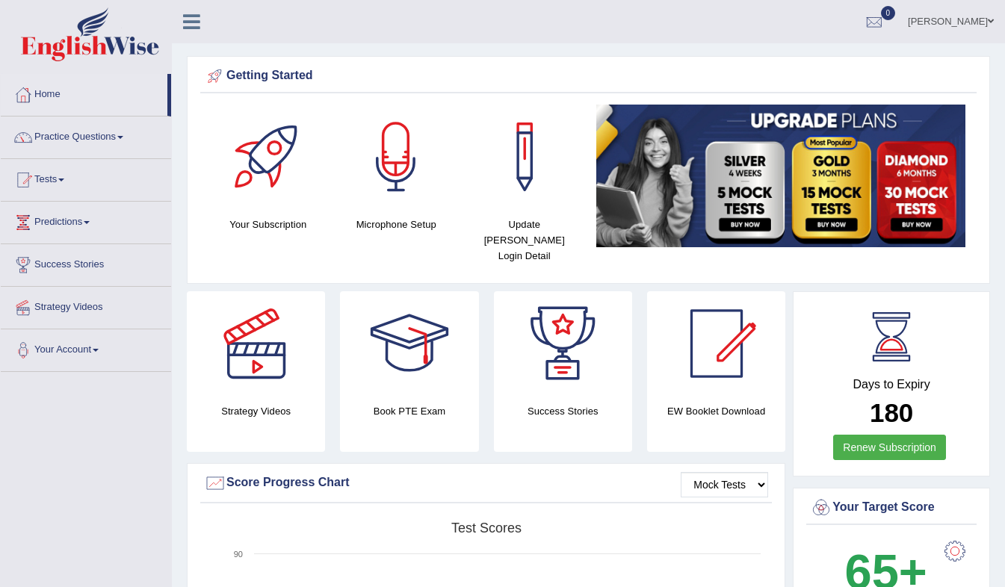
click at [822, 173] on img at bounding box center [781, 176] width 370 height 143
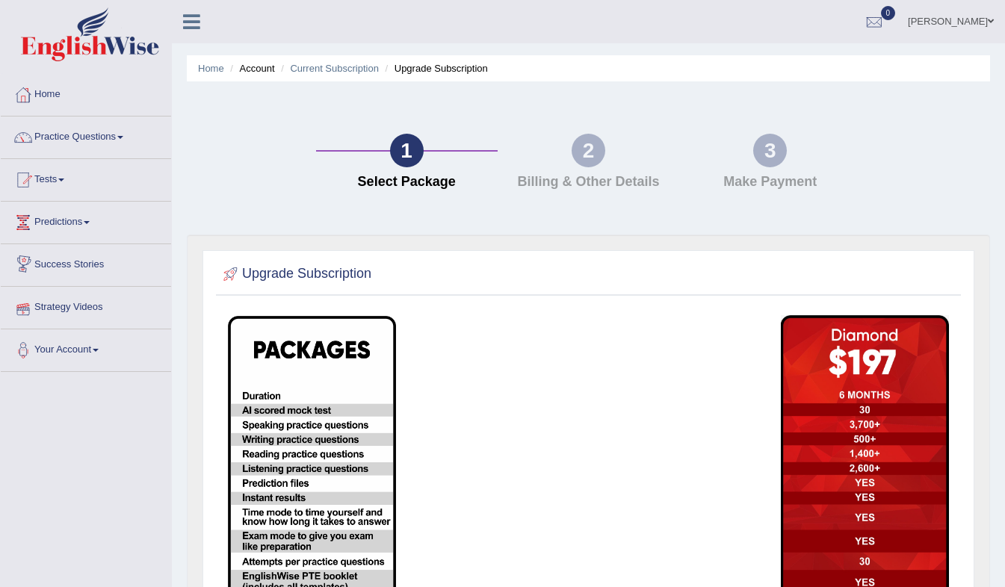
click at [90, 306] on link "Strategy Videos" at bounding box center [86, 305] width 170 height 37
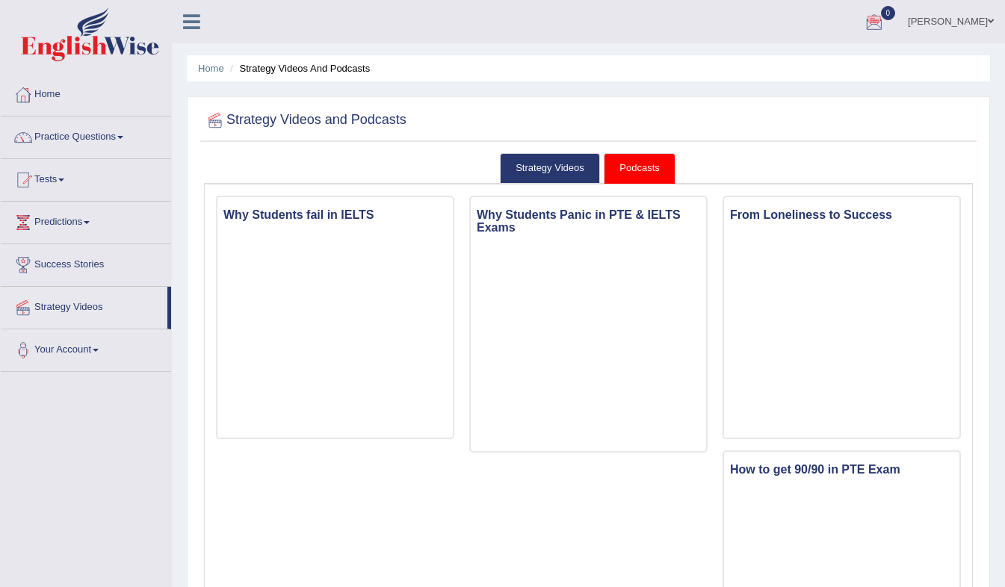
click at [991, 22] on span at bounding box center [991, 21] width 6 height 10
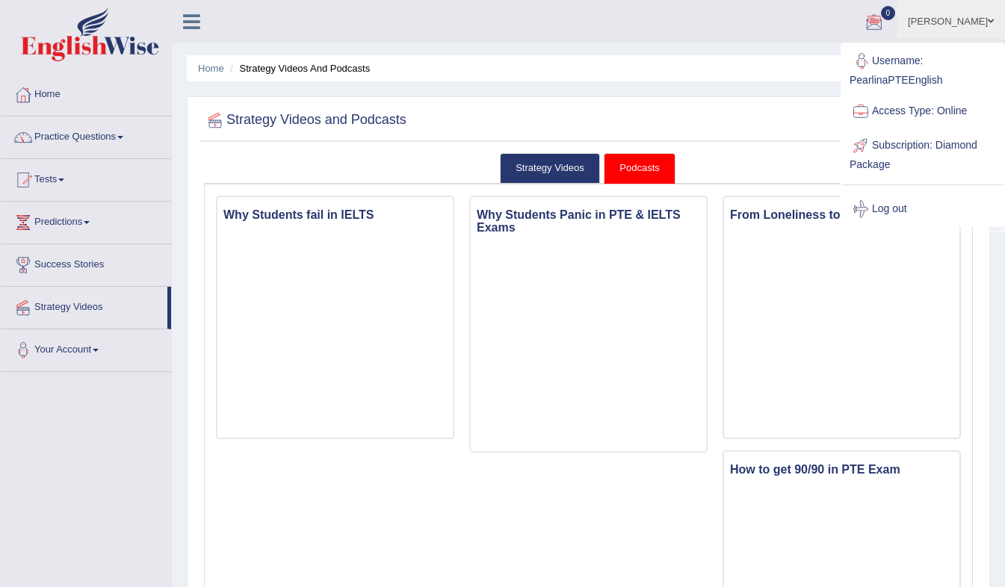
click at [702, 10] on ul "[PERSON_NAME] Toggle navigation Username: PearlinaPTEEnglish Access Type: Onlin…" at bounding box center [713, 21] width 583 height 43
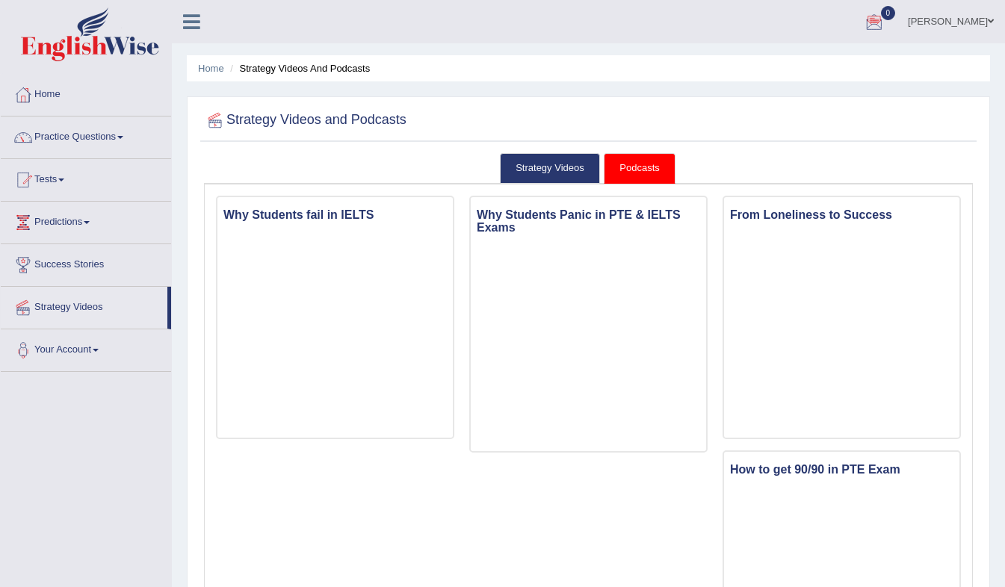
click at [991, 22] on span at bounding box center [991, 21] width 6 height 10
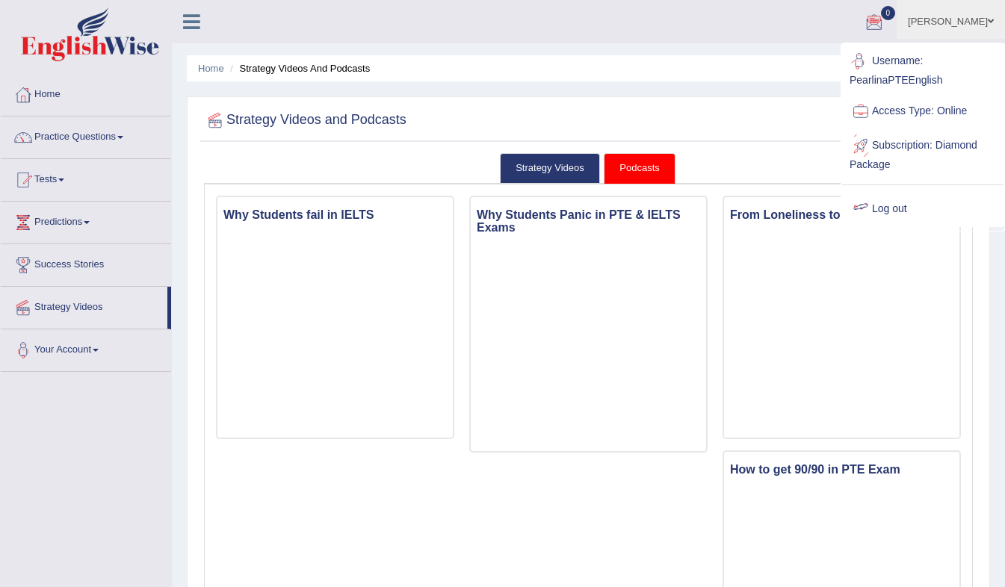
click at [901, 207] on link "Log out" at bounding box center [922, 209] width 161 height 34
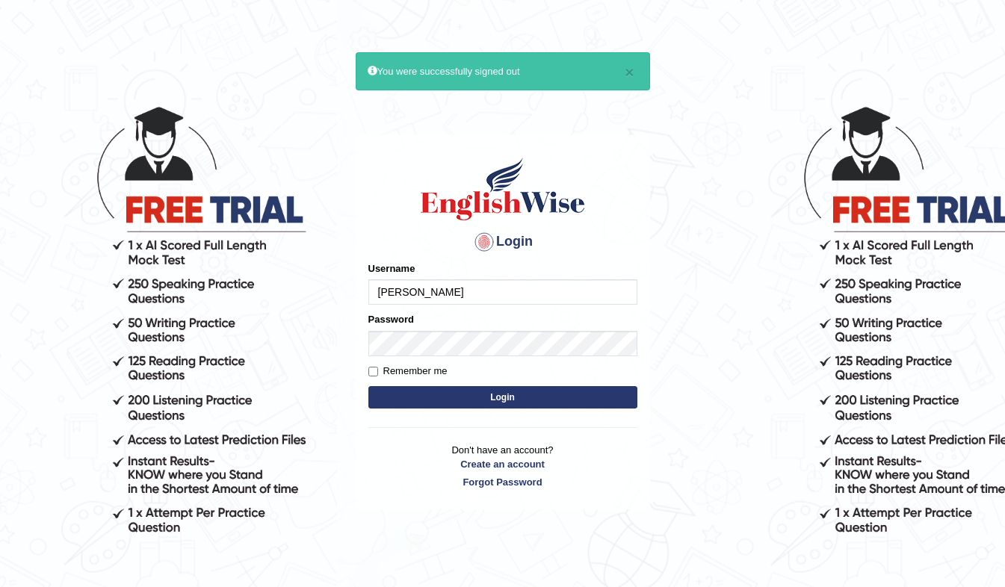
type input "[PERSON_NAME]"
click at [513, 397] on button "Login" at bounding box center [502, 397] width 269 height 22
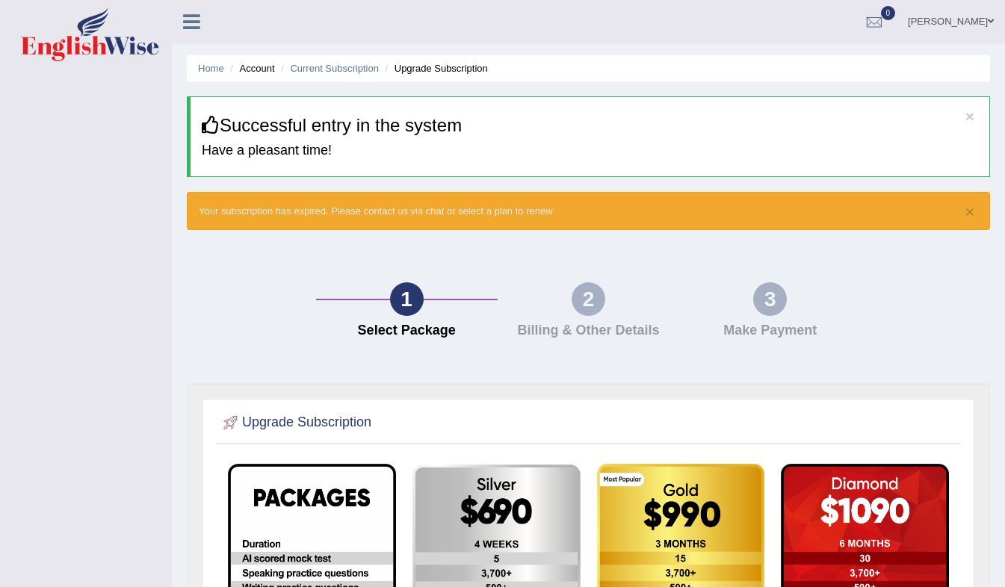
click at [616, 30] on ul "Tracy Gualin Toggle navigation Username: Tracy Access Type: Online Subscription…" at bounding box center [713, 21] width 583 height 43
click at [991, 24] on span at bounding box center [991, 21] width 6 height 10
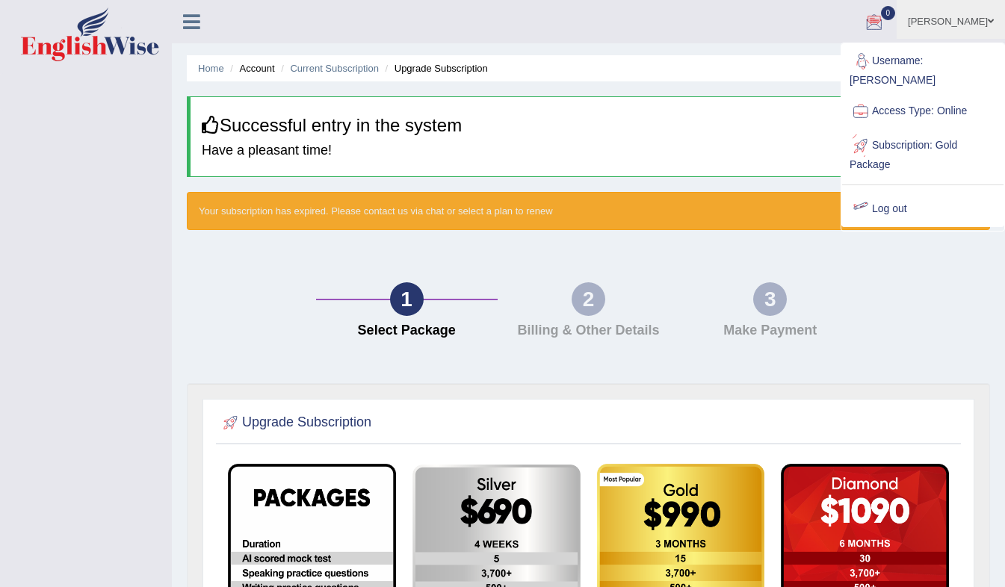
click at [883, 192] on link "Log out" at bounding box center [922, 209] width 161 height 34
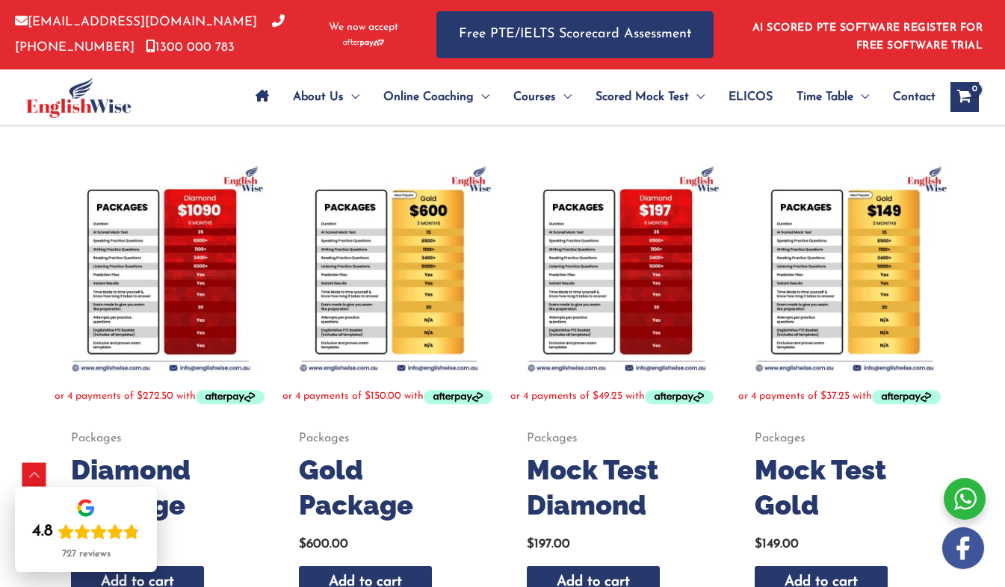
scroll to position [334, 0]
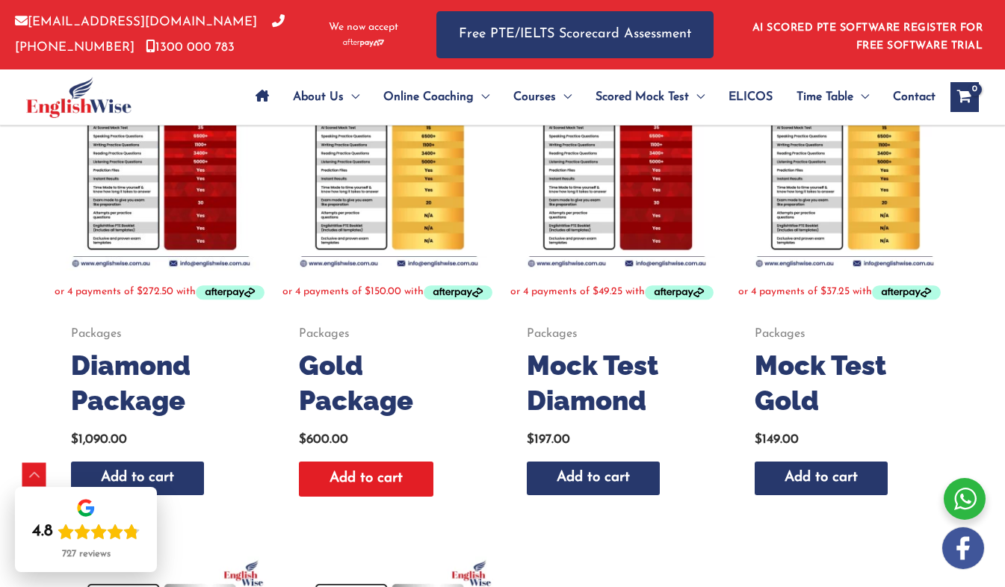
click at [375, 497] on link "Add to cart" at bounding box center [366, 479] width 134 height 35
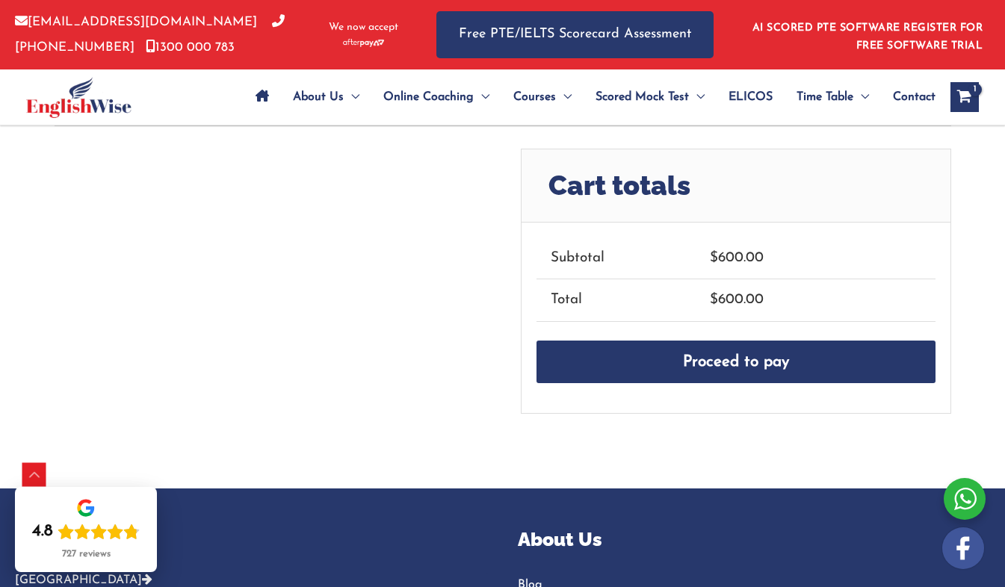
scroll to position [322, 0]
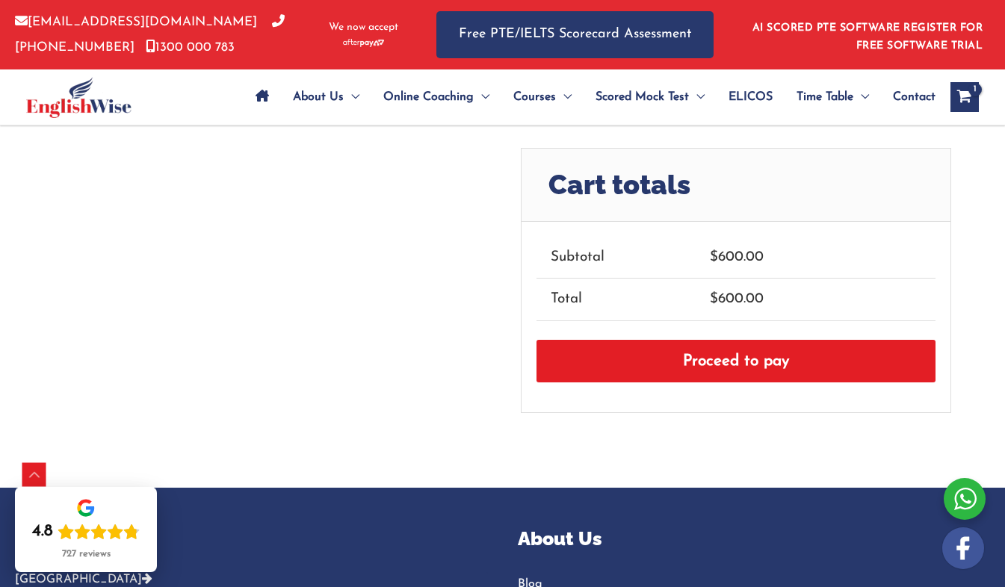
click at [725, 364] on link "Proceed to pay" at bounding box center [735, 361] width 399 height 43
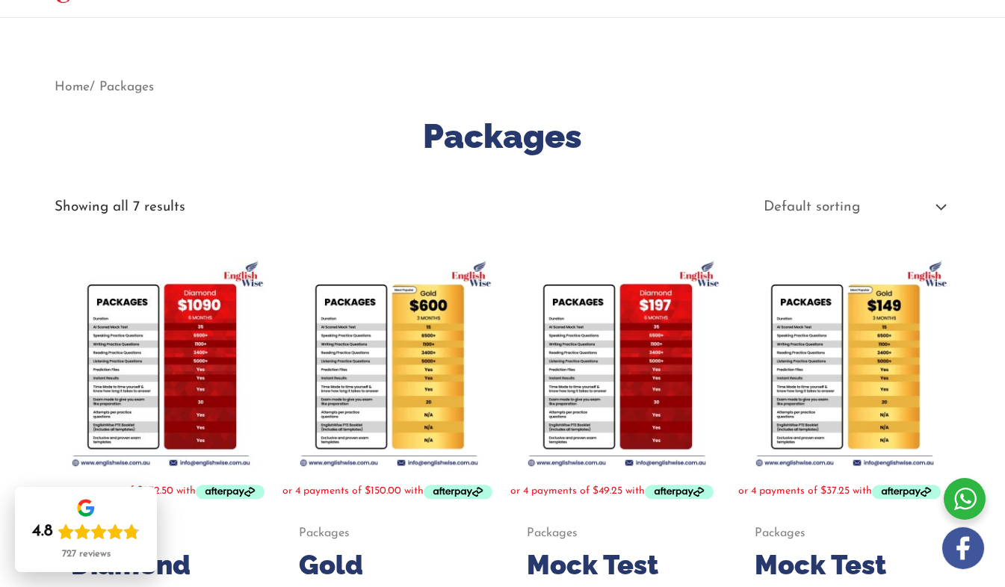
scroll to position [135, 0]
